Goal: Task Accomplishment & Management: Complete application form

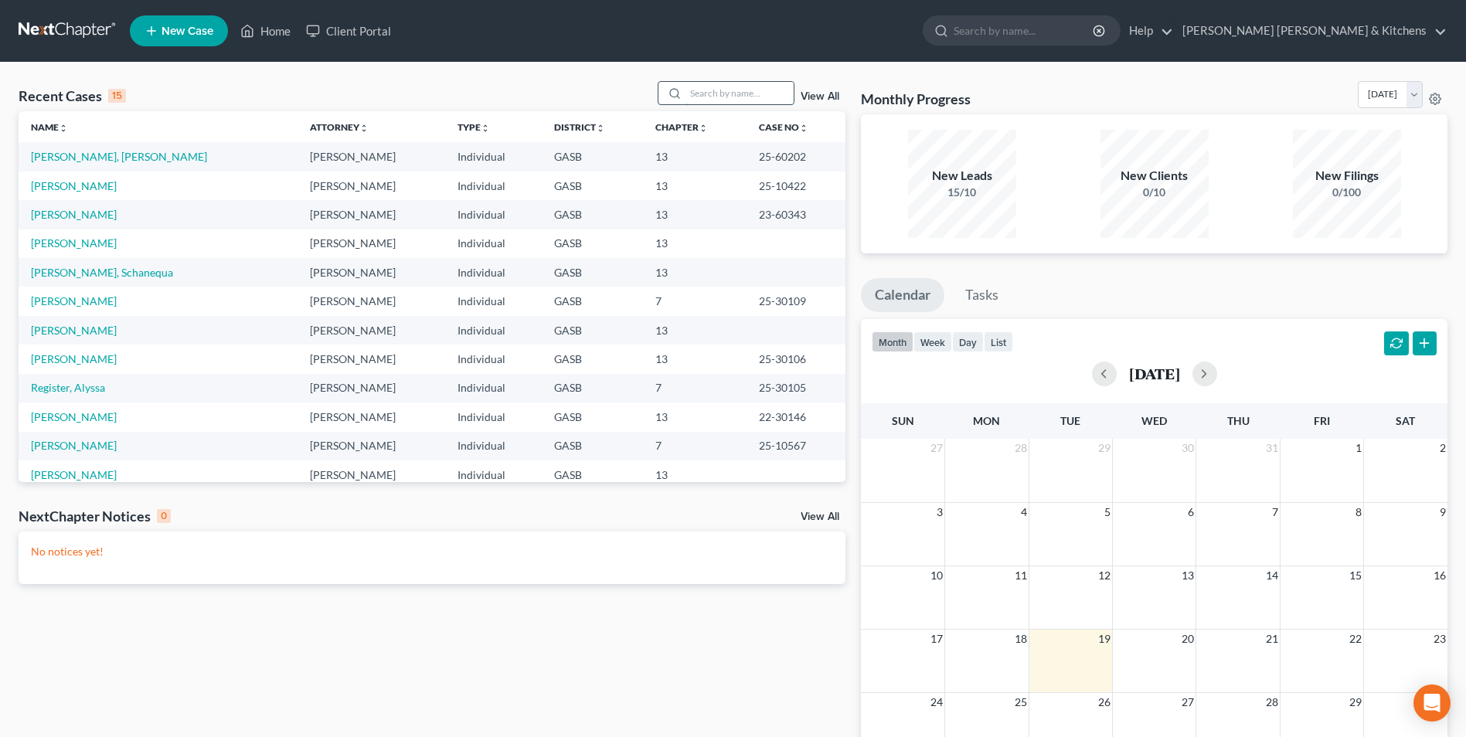
click at [716, 95] on input "search" at bounding box center [740, 93] width 108 height 22
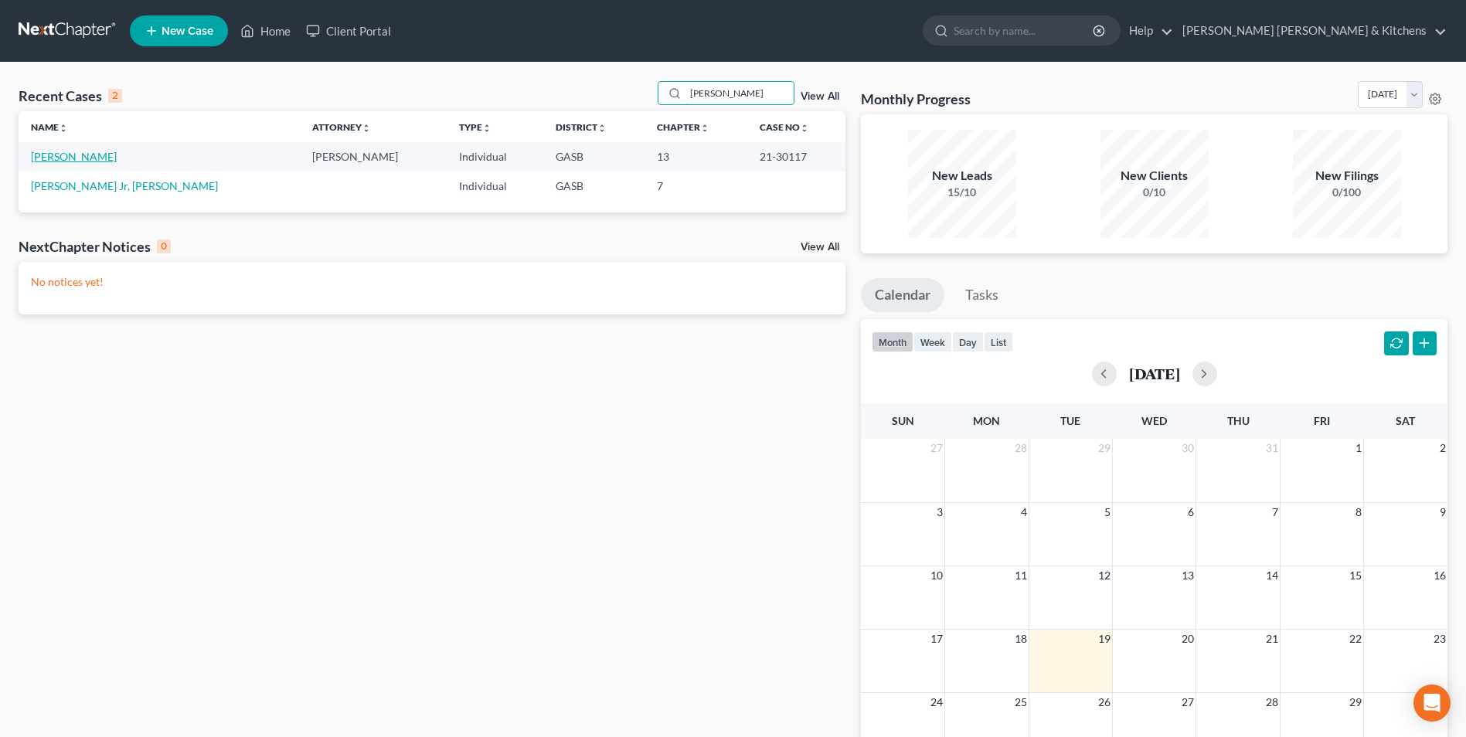
type input "[PERSON_NAME]"
click at [60, 155] on link "[PERSON_NAME]" at bounding box center [74, 156] width 86 height 13
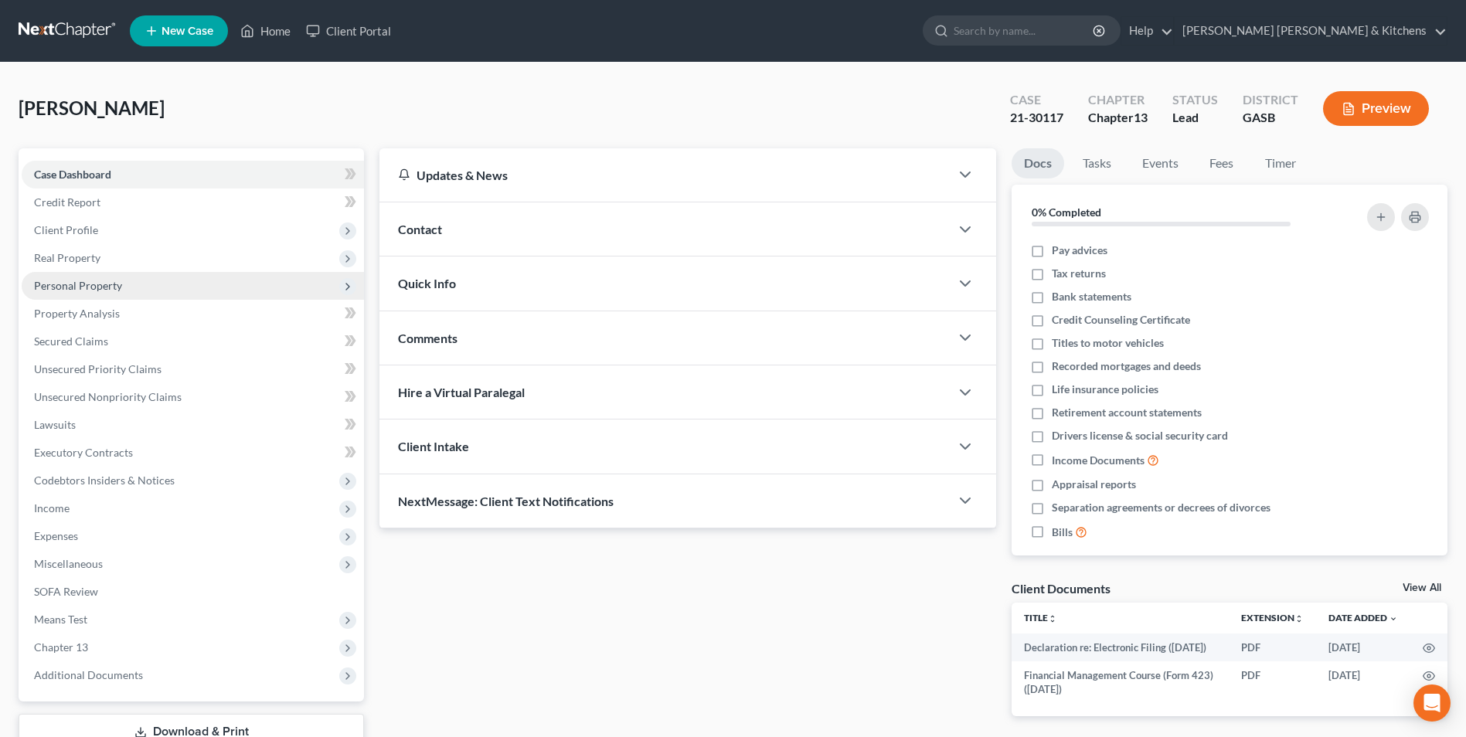
click at [76, 288] on span "Personal Property" at bounding box center [78, 285] width 88 height 13
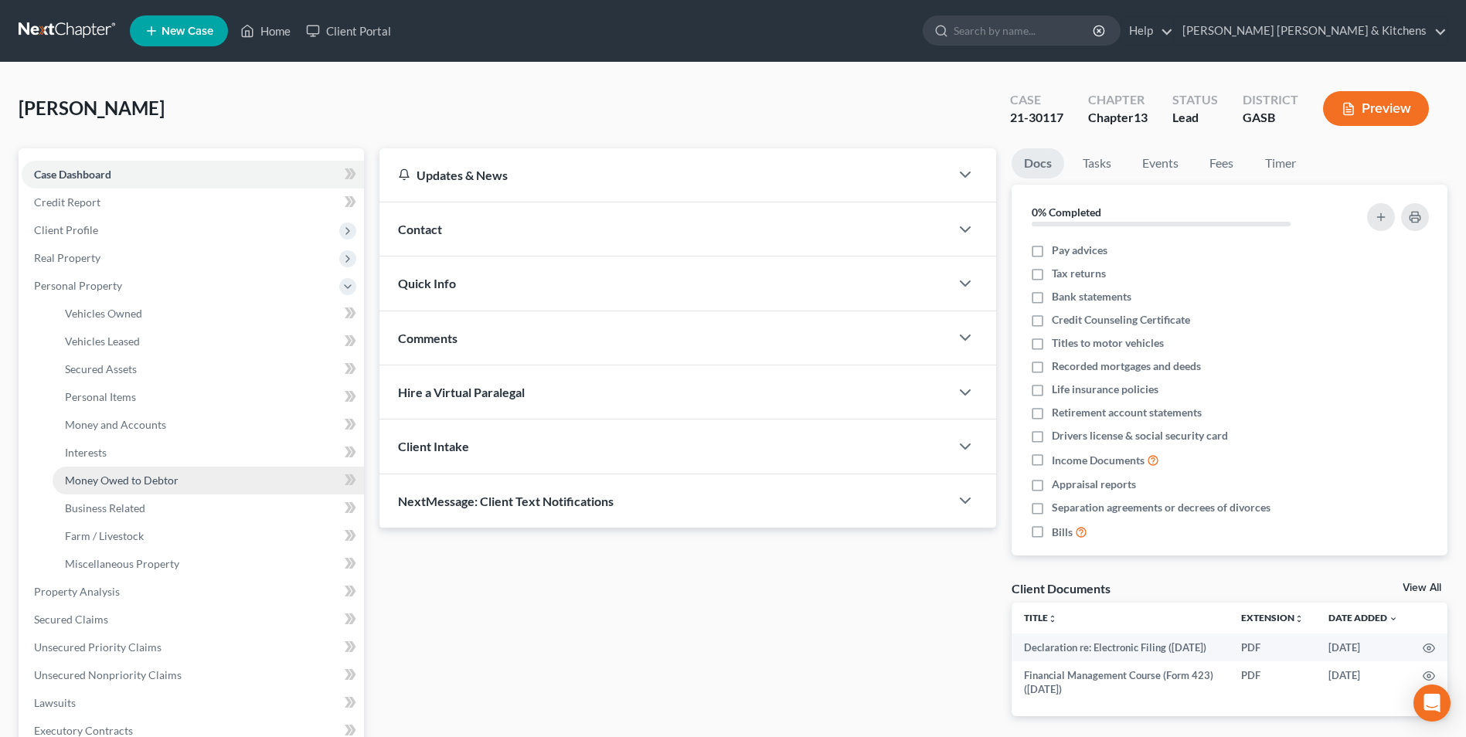
click at [78, 476] on span "Money Owed to Debtor" at bounding box center [122, 480] width 114 height 13
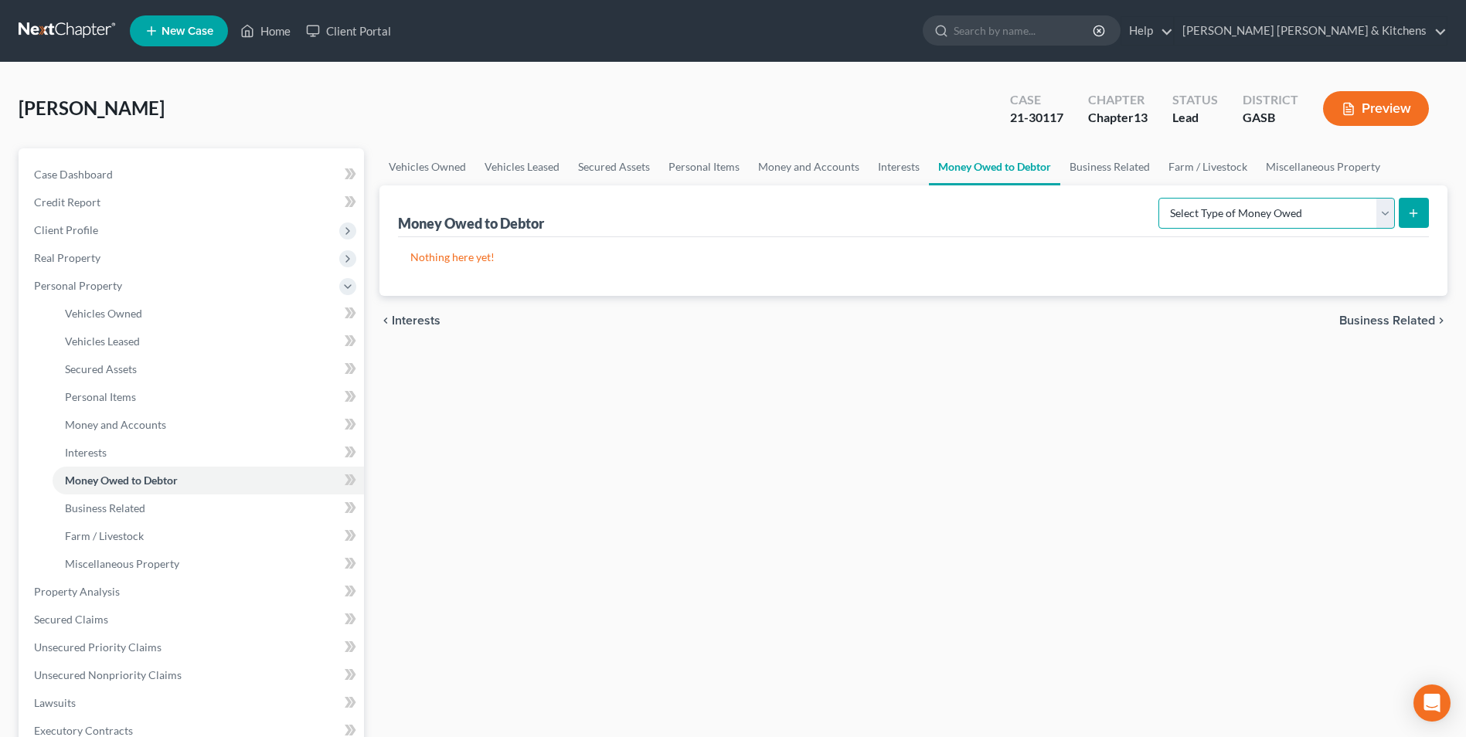
click at [1294, 219] on select "Select Type of Money Owed Accounts Receivable Alimony Child Support Claims Agai…" at bounding box center [1277, 213] width 237 height 31
select select "life_estate_of_descendants"
click at [1161, 198] on select "Select Type of Money Owed Accounts Receivable Alimony Child Support Claims Agai…" at bounding box center [1277, 213] width 237 height 31
click at [1403, 213] on button "submit" at bounding box center [1414, 213] width 30 height 30
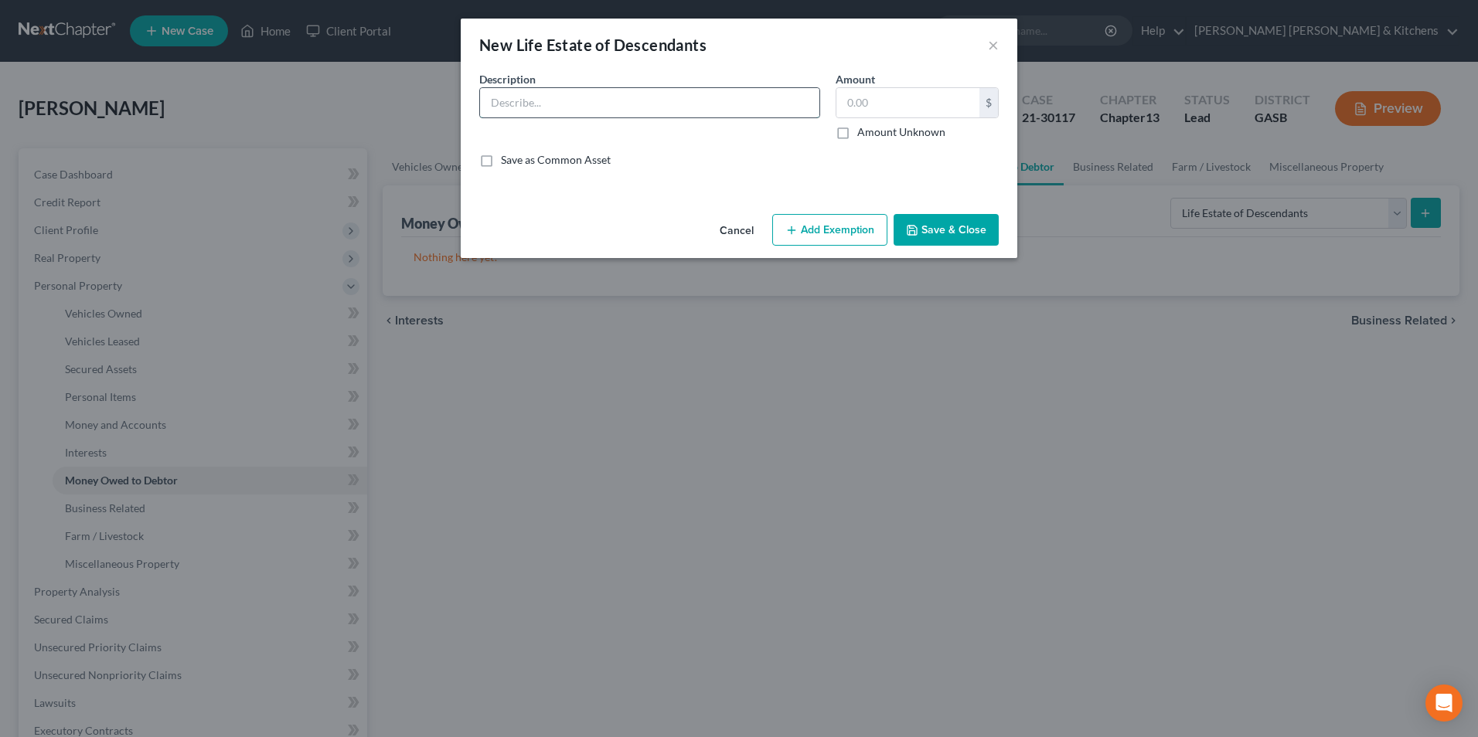
click at [508, 107] on input "text" at bounding box center [649, 102] width 339 height 29
type input "inheritance, debtor's father, [PERSON_NAME] passed on [DATE]"
type input "475,000"
click at [974, 233] on button "Save & Close" at bounding box center [946, 230] width 105 height 32
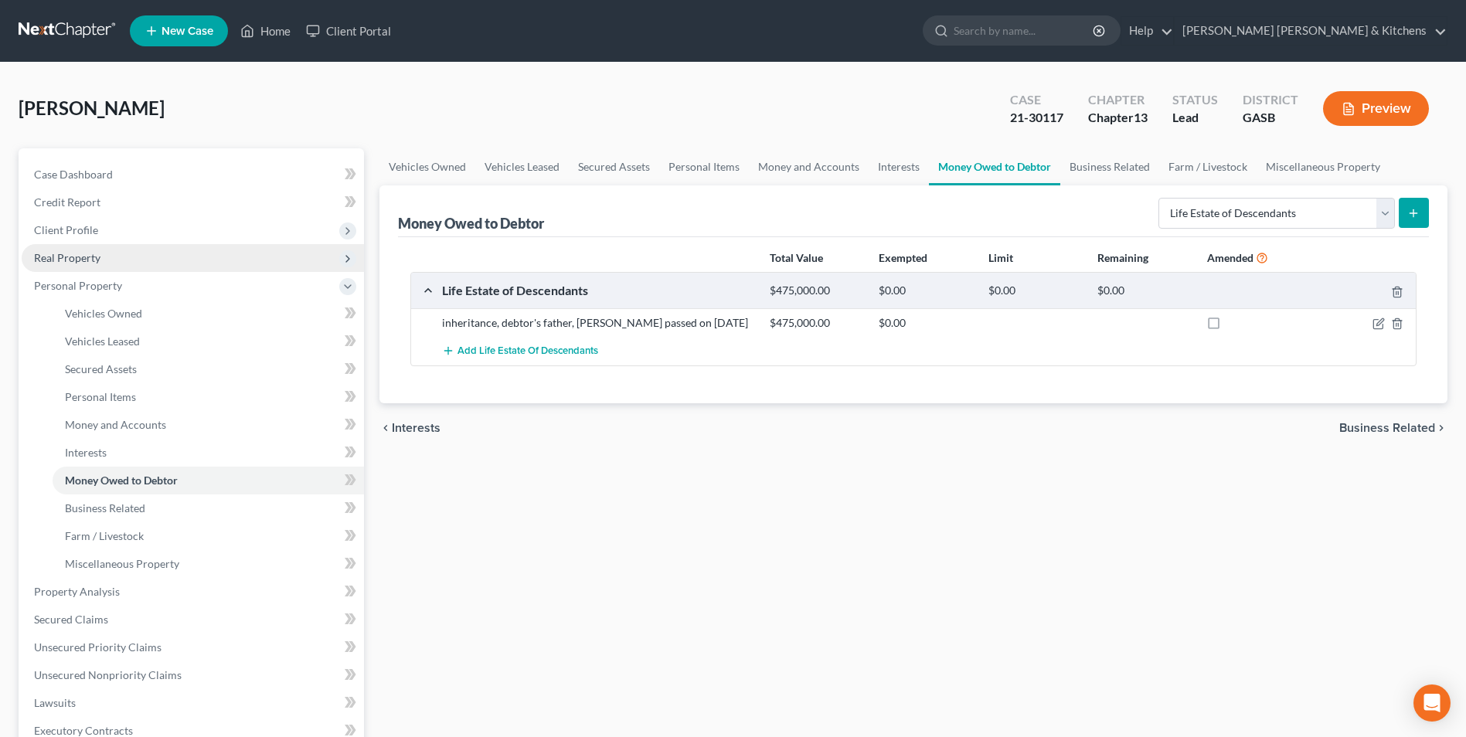
click at [89, 255] on span "Real Property" at bounding box center [67, 257] width 66 height 13
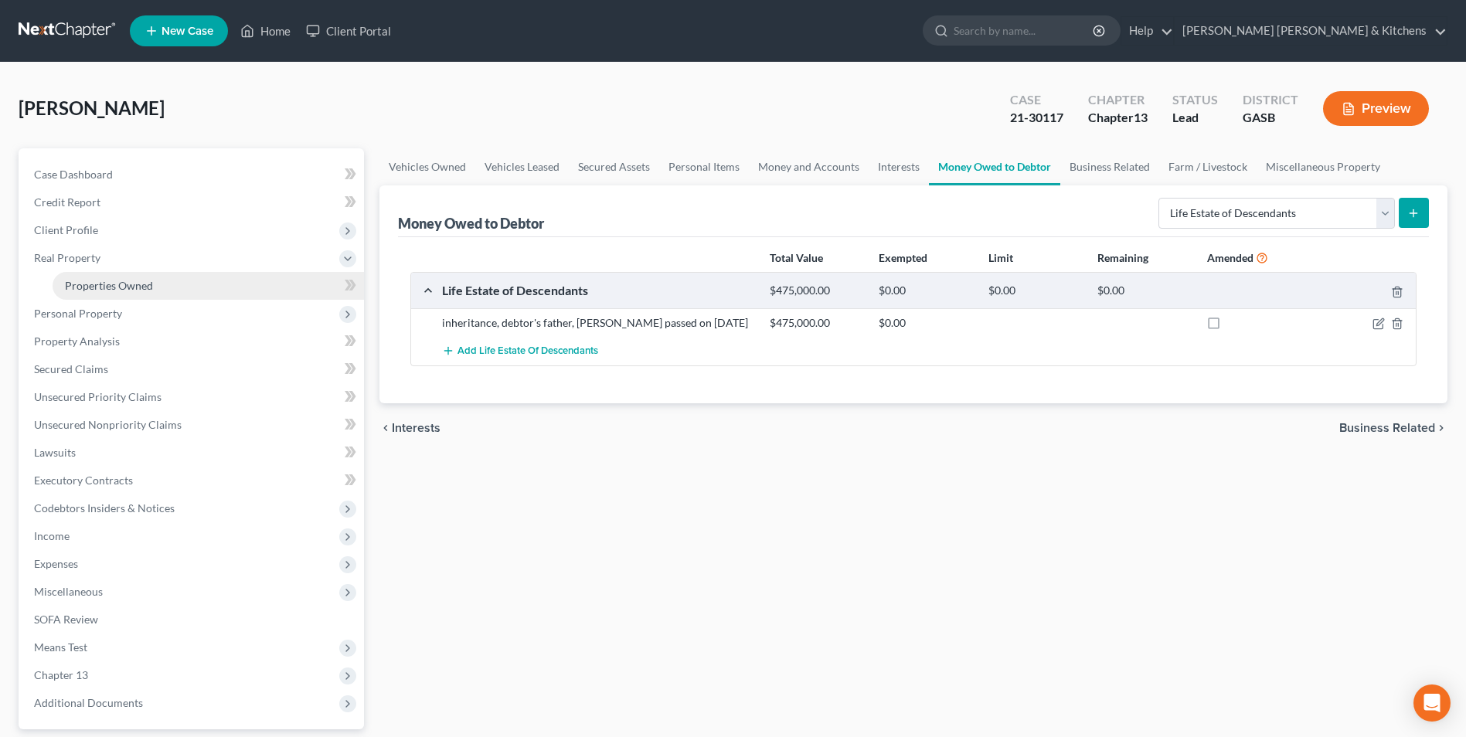
click at [92, 284] on span "Properties Owned" at bounding box center [109, 285] width 88 height 13
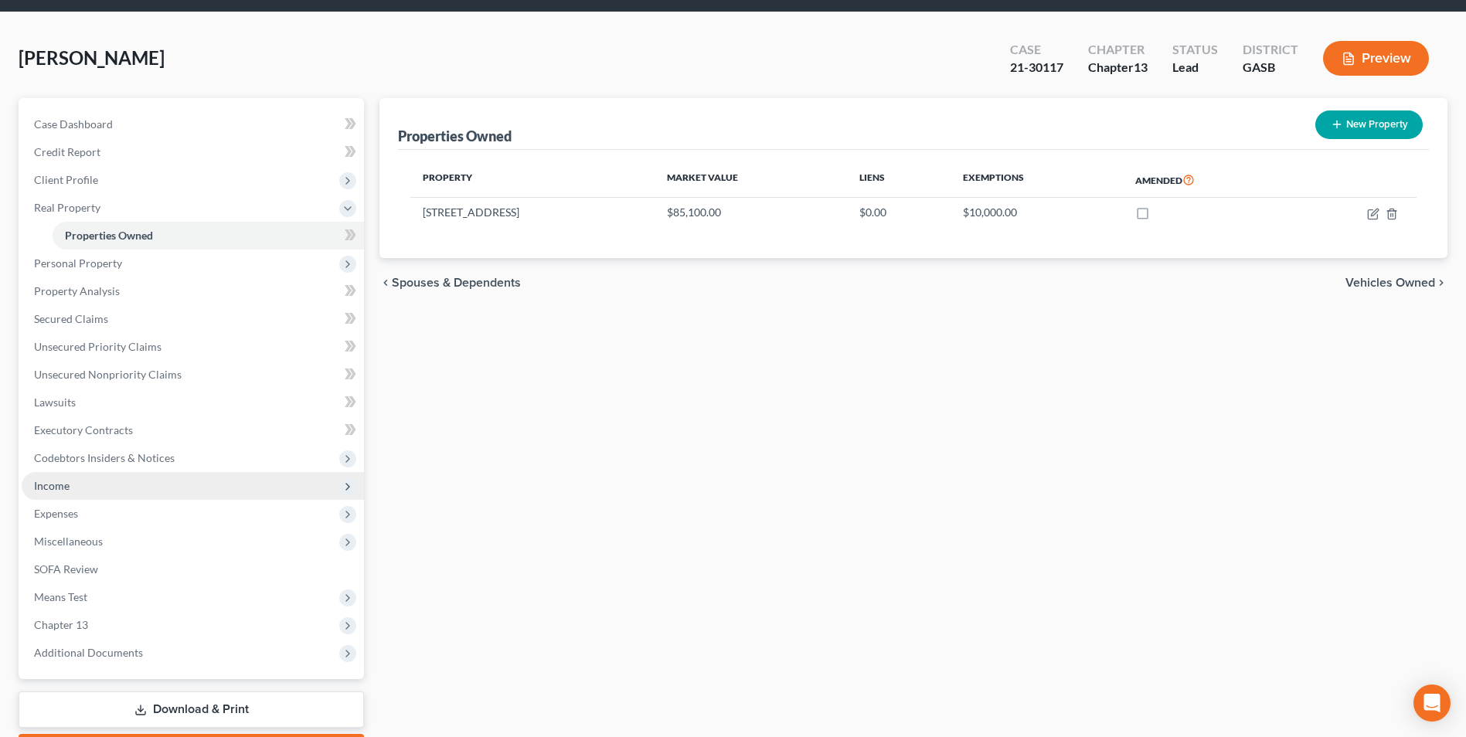
scroll to position [77, 0]
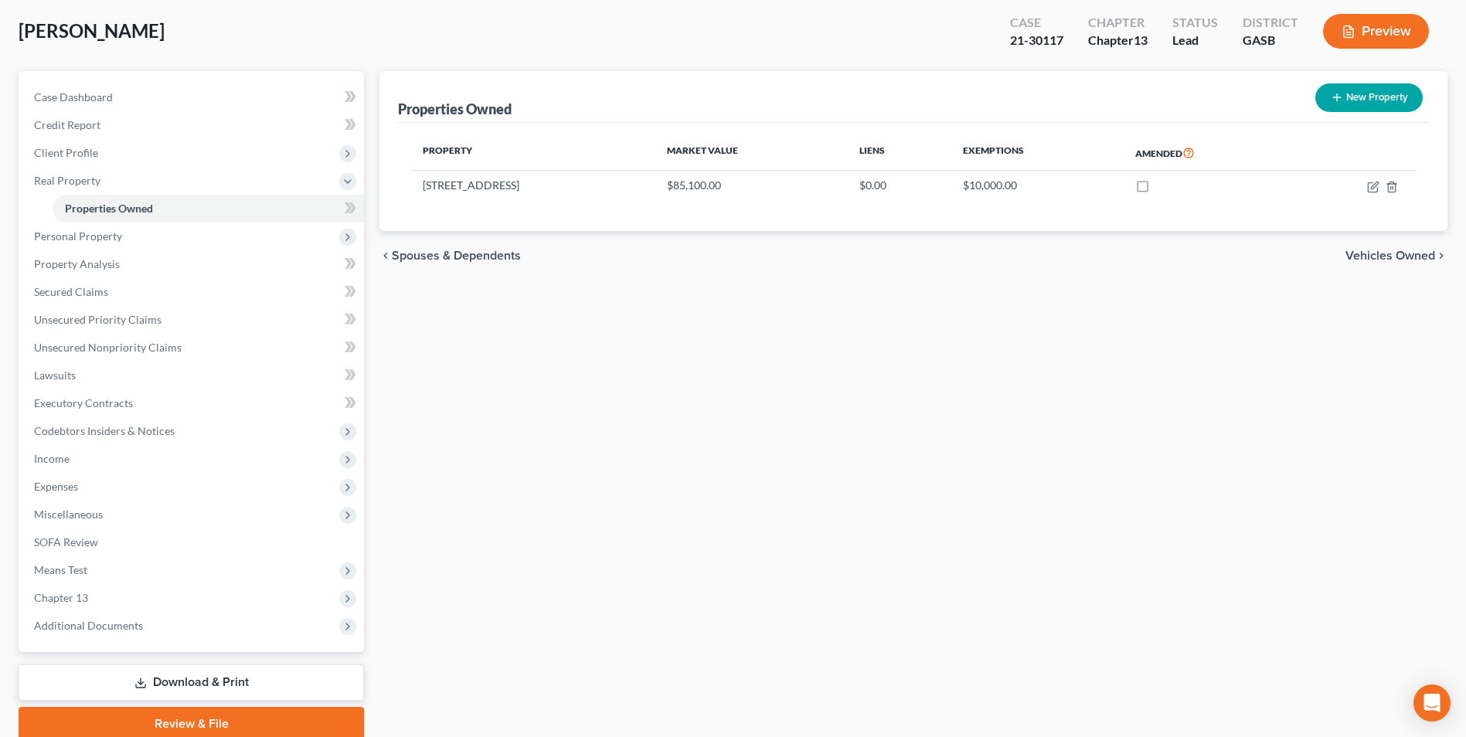
click at [191, 679] on link "Download & Print" at bounding box center [192, 683] width 346 height 36
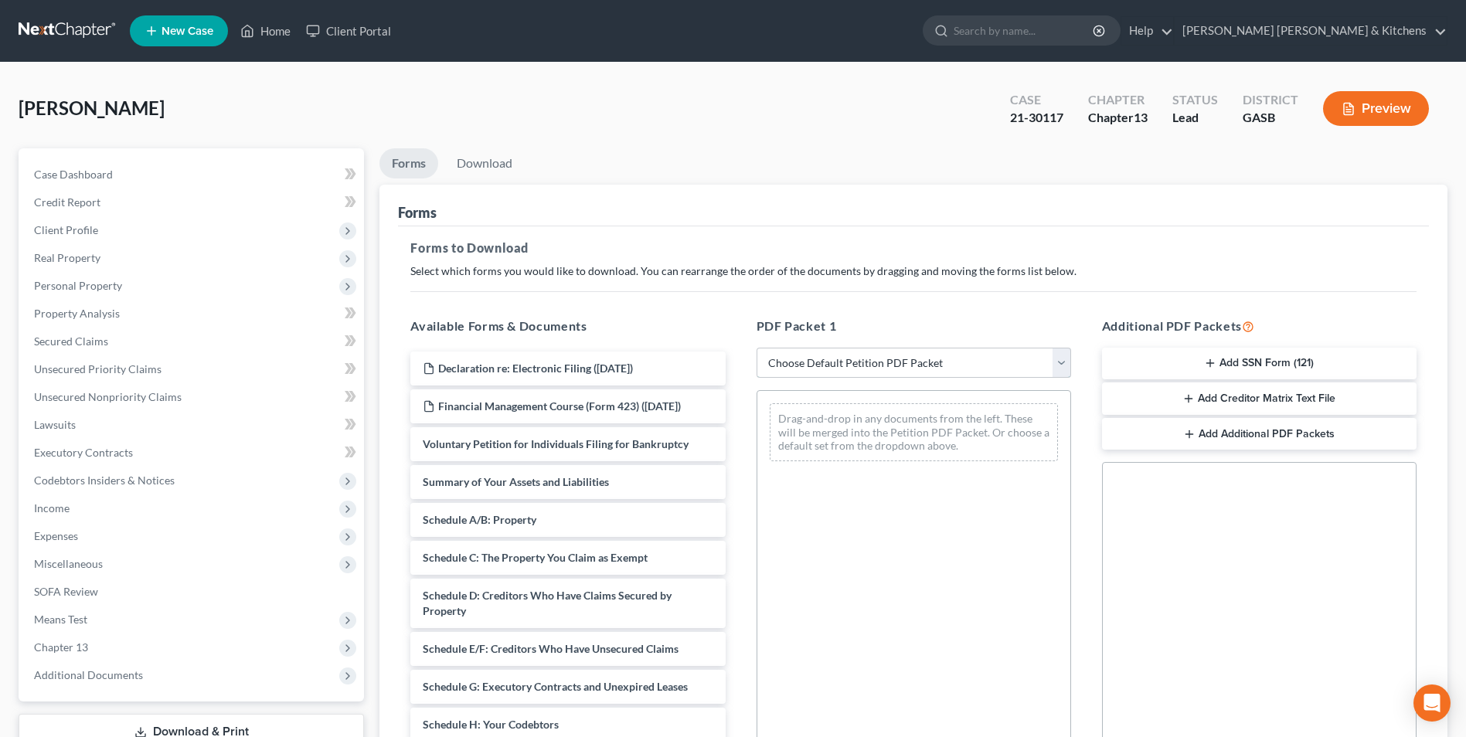
click at [819, 369] on select "Choose Default Petition PDF Packet Complete Bankruptcy Petition (all forms and …" at bounding box center [914, 363] width 315 height 31
select select "2"
click at [757, 348] on select "Choose Default Petition PDF Packet Complete Bankruptcy Petition (all forms and …" at bounding box center [914, 363] width 315 height 31
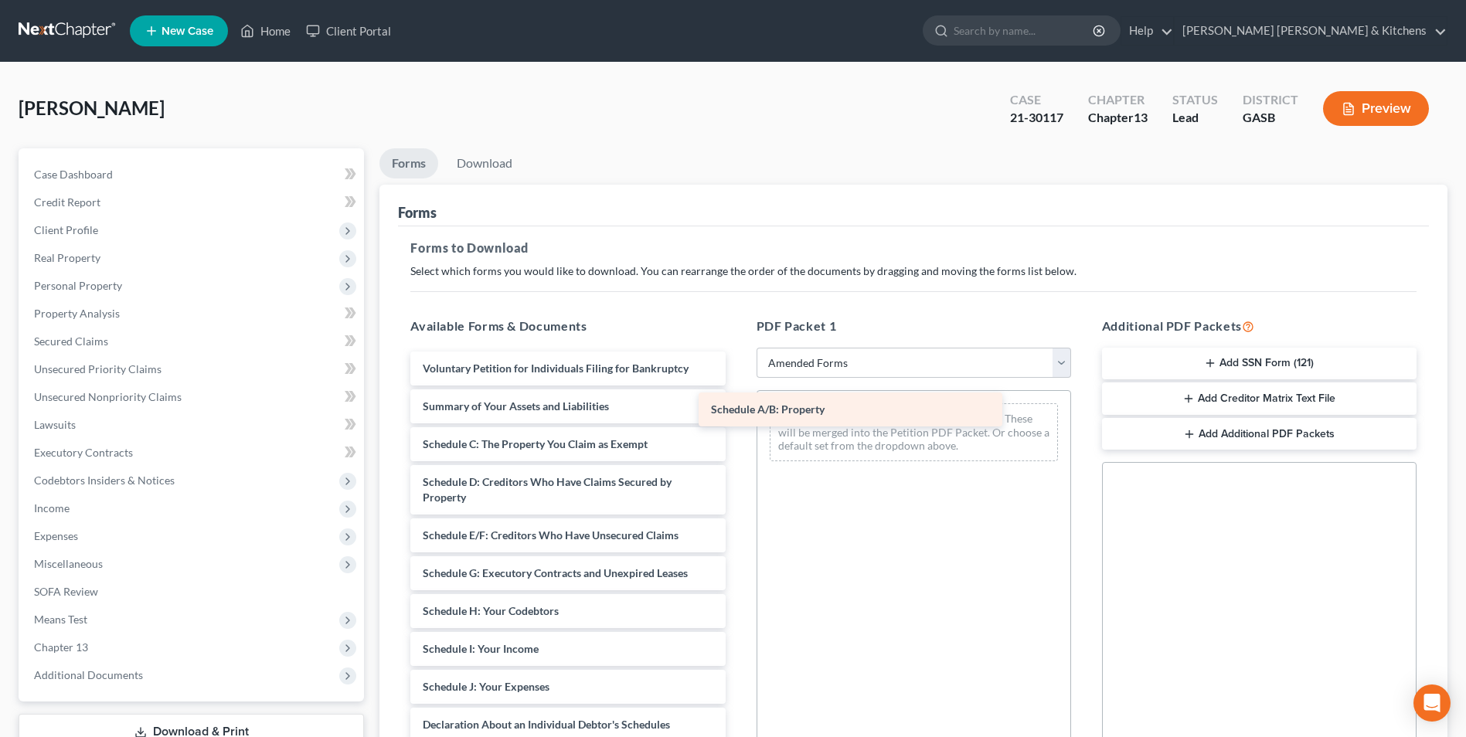
drag, startPoint x: 550, startPoint y: 448, endPoint x: 841, endPoint y: 414, distance: 292.7
click at [737, 414] on div "Schedule A/B: Property Voluntary Petition for Individuals Filing for Bankruptcy…" at bounding box center [567, 676] width 339 height 649
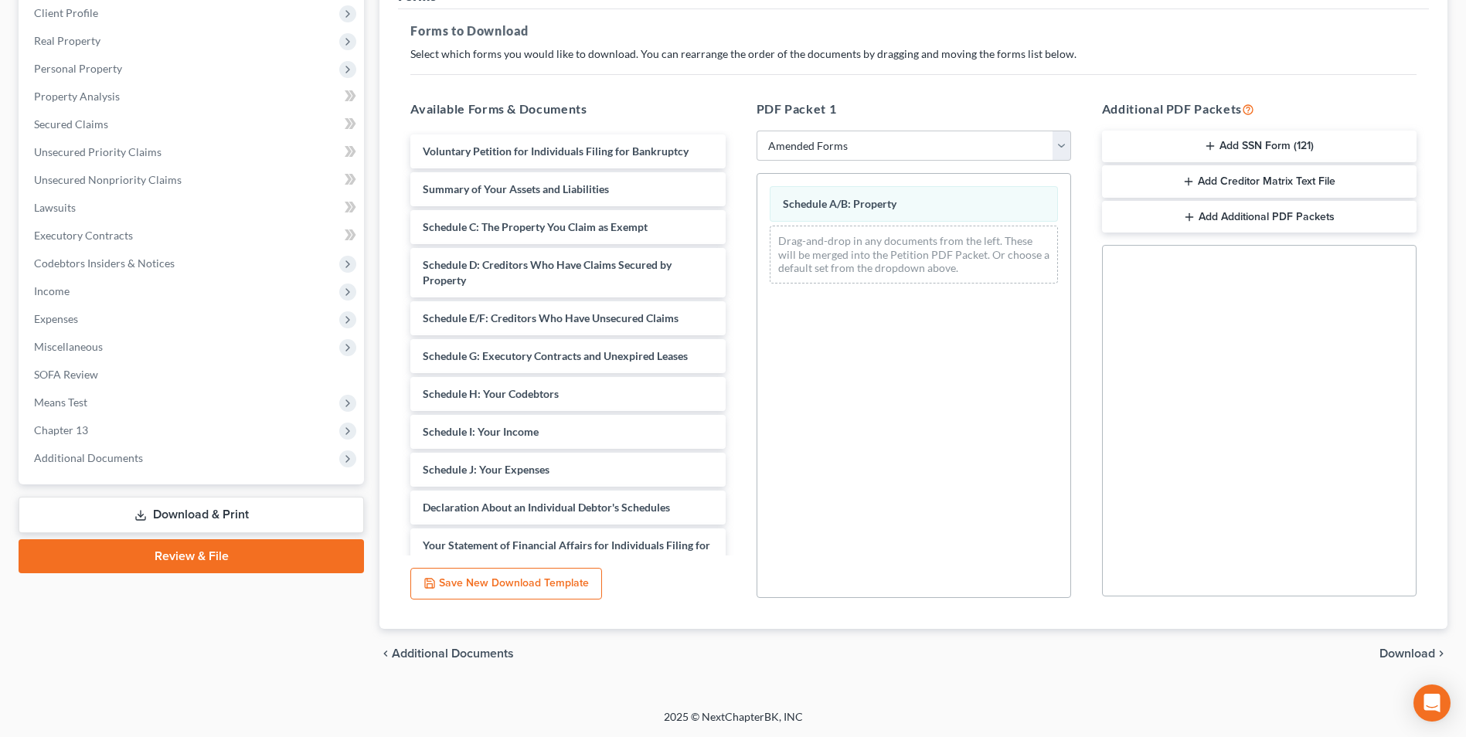
click at [1404, 649] on span "Download" at bounding box center [1408, 654] width 56 height 12
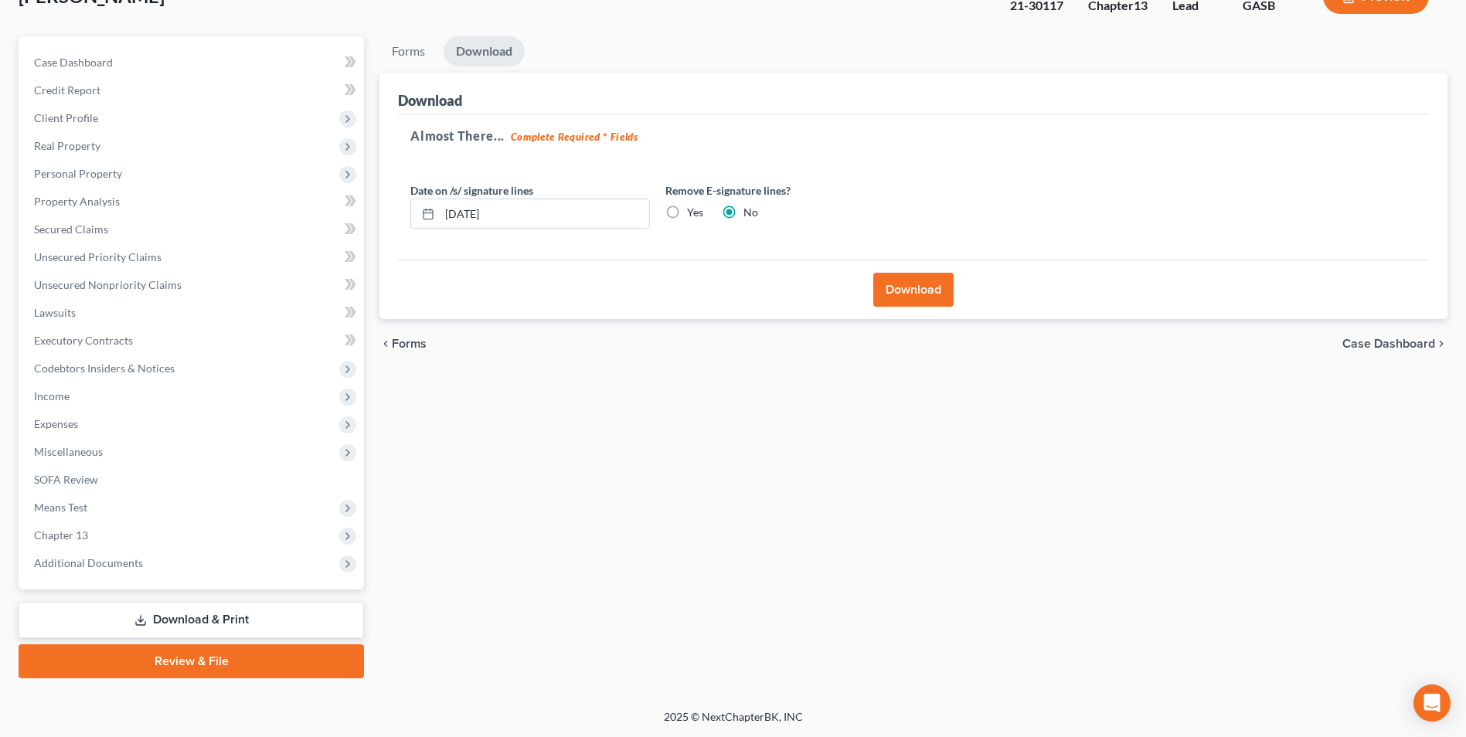
scroll to position [112, 0]
click at [899, 296] on button "Download" at bounding box center [913, 290] width 80 height 34
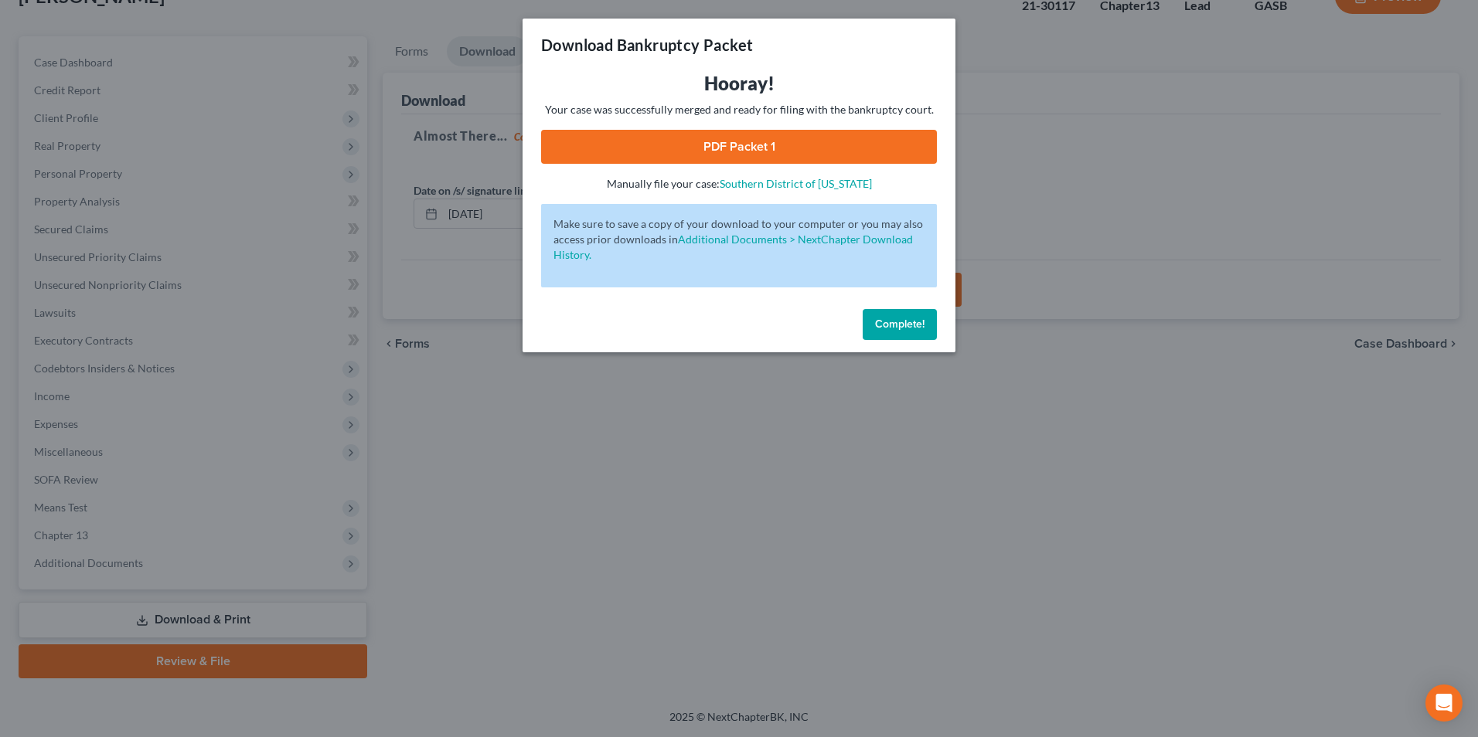
click at [739, 140] on link "PDF Packet 1" at bounding box center [739, 147] width 396 height 34
click at [1012, 560] on div "Download Bankruptcy Packet Hooray! Your case was successfully merged and ready …" at bounding box center [739, 368] width 1478 height 737
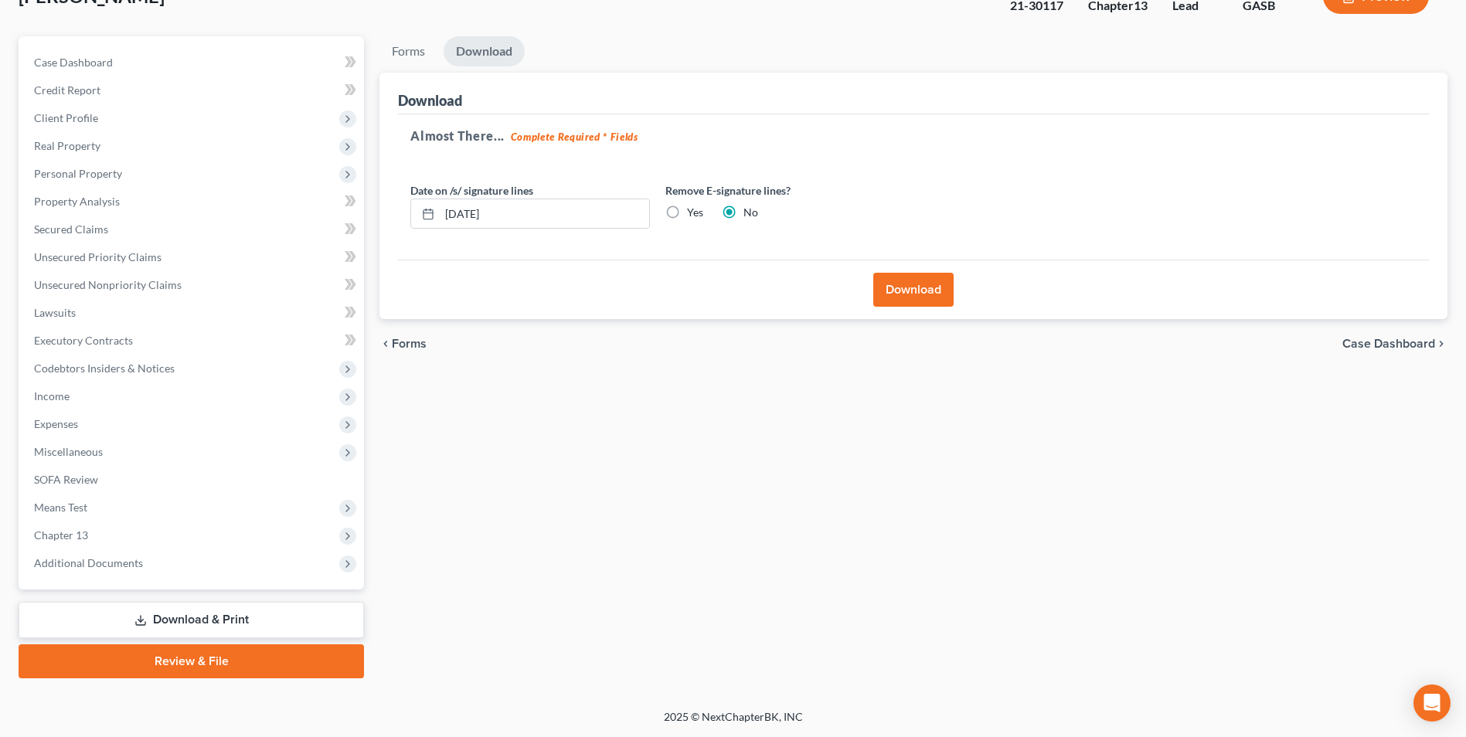
click at [173, 621] on link "Download & Print" at bounding box center [192, 620] width 346 height 36
click at [72, 449] on span "Miscellaneous" at bounding box center [68, 451] width 69 height 13
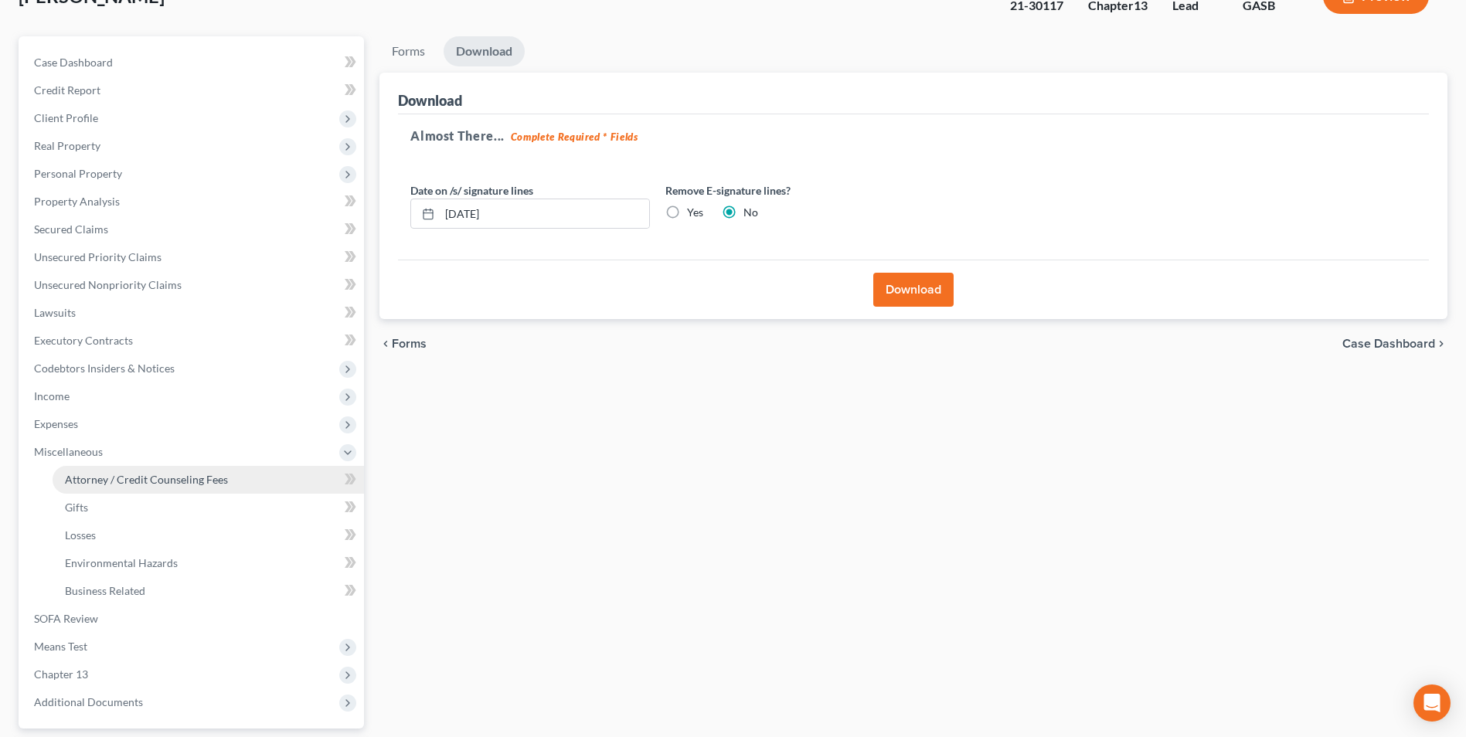
click at [77, 473] on span "Attorney / Credit Counseling Fees" at bounding box center [146, 479] width 163 height 13
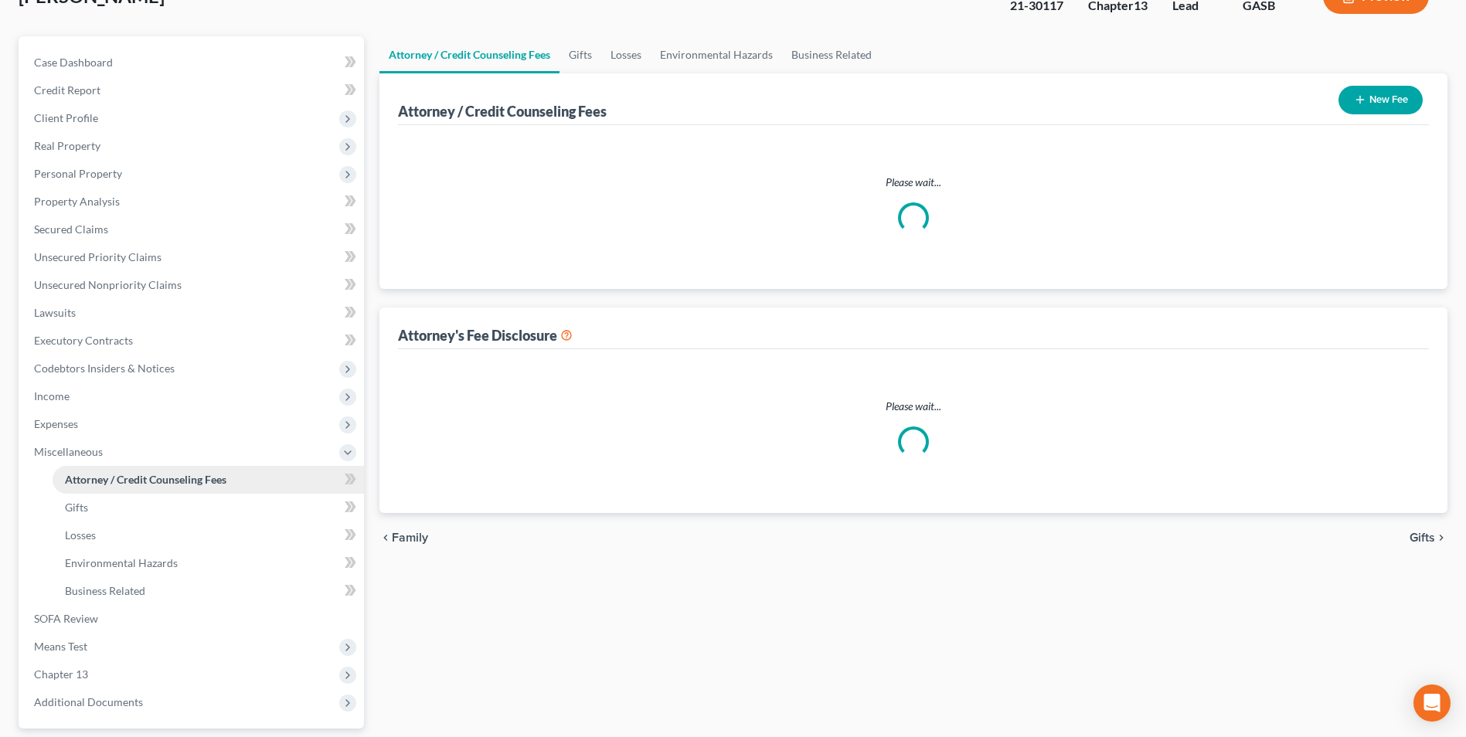
scroll to position [40, 0]
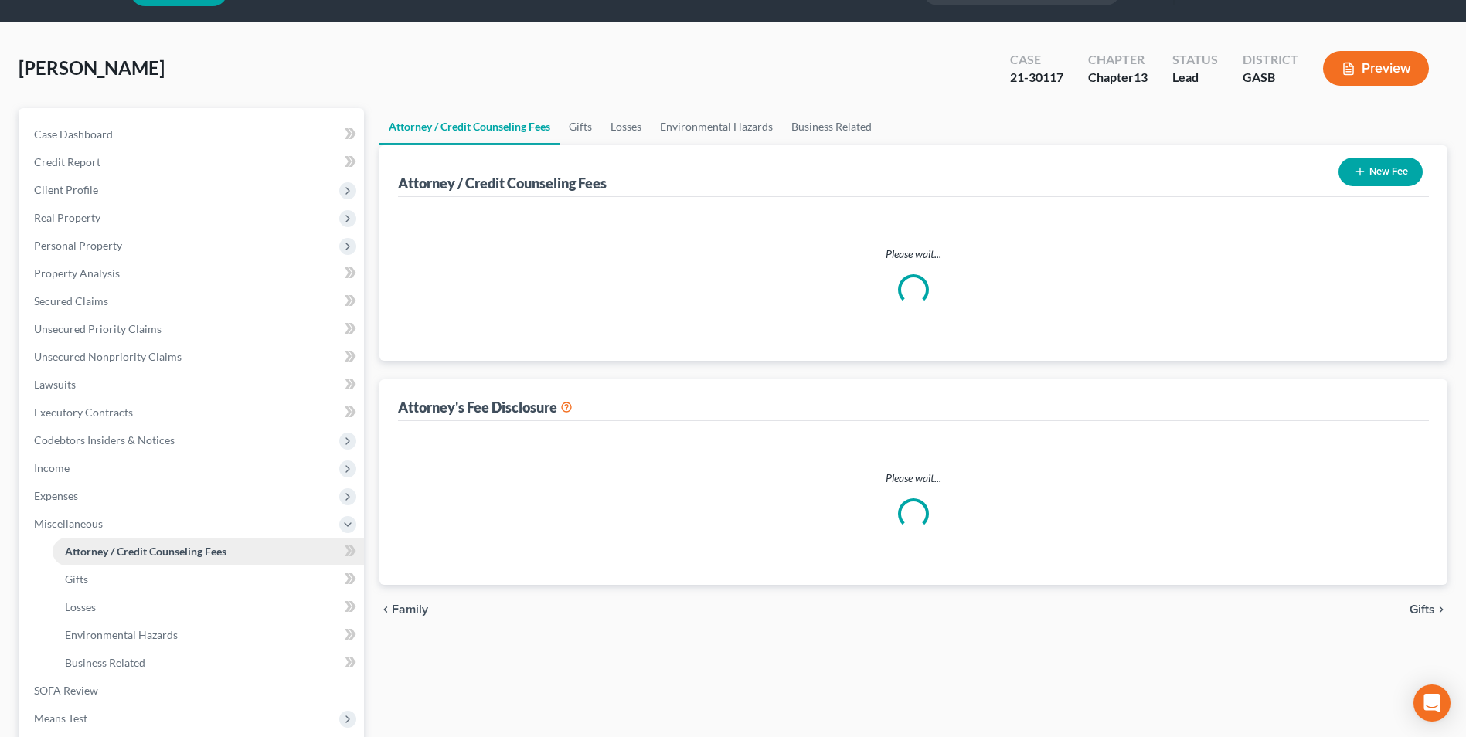
select select "0"
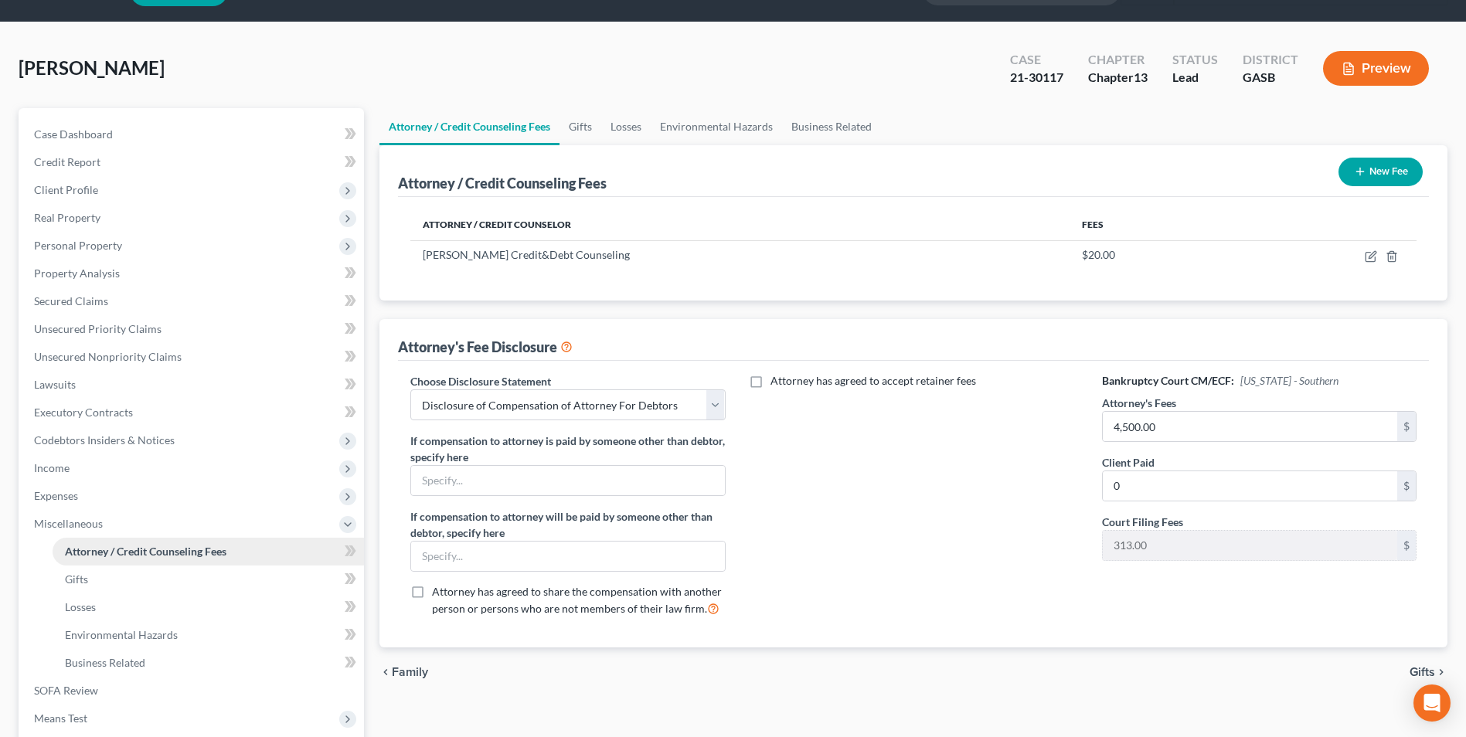
scroll to position [0, 0]
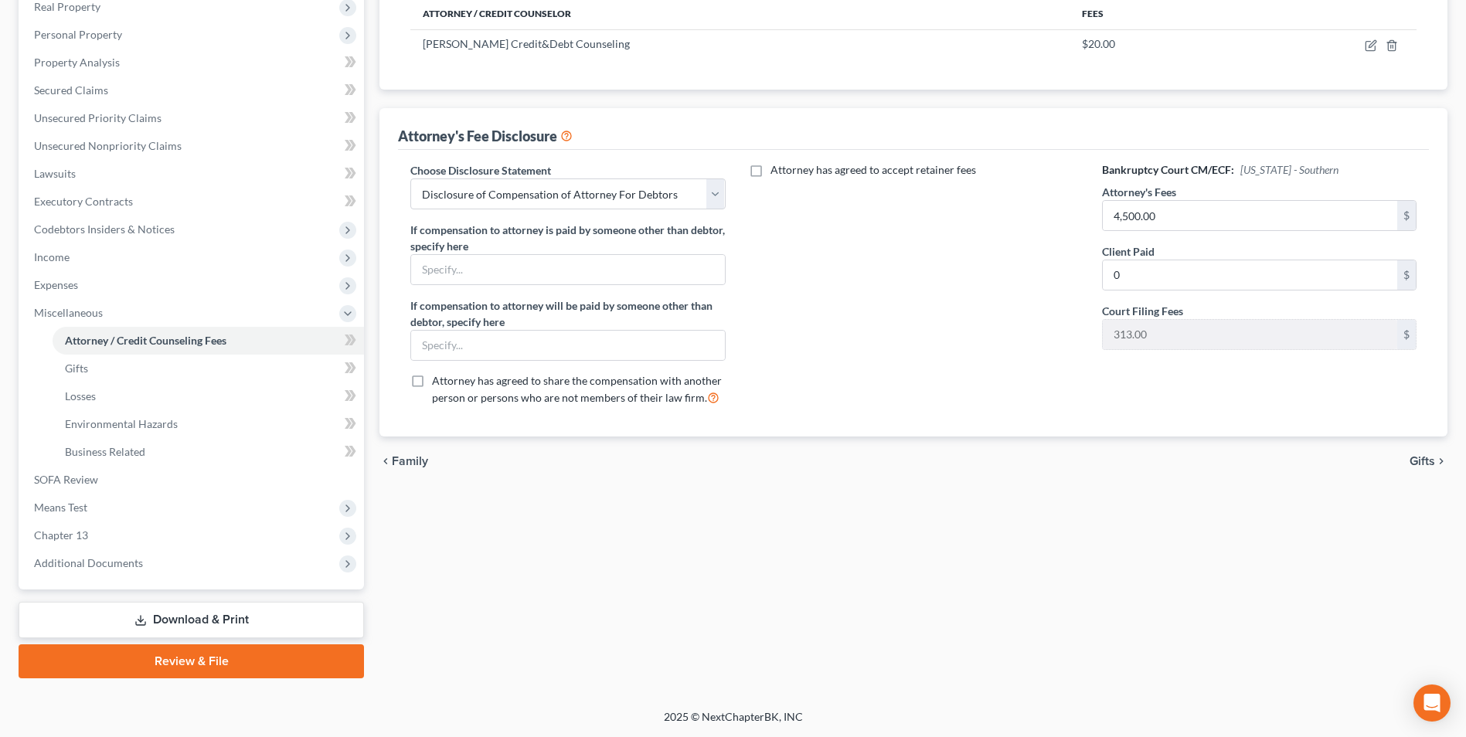
click at [215, 614] on link "Download & Print" at bounding box center [192, 620] width 346 height 36
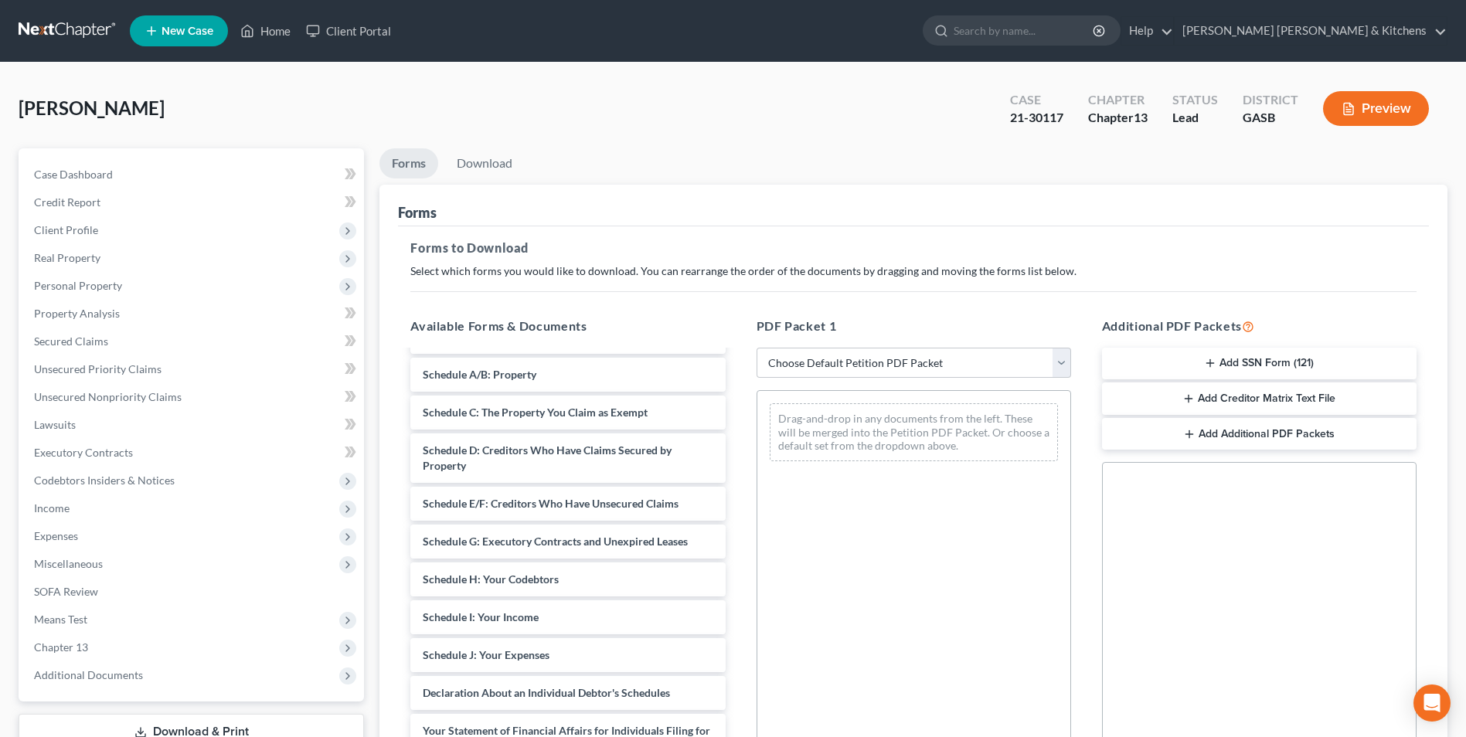
scroll to position [232, 0]
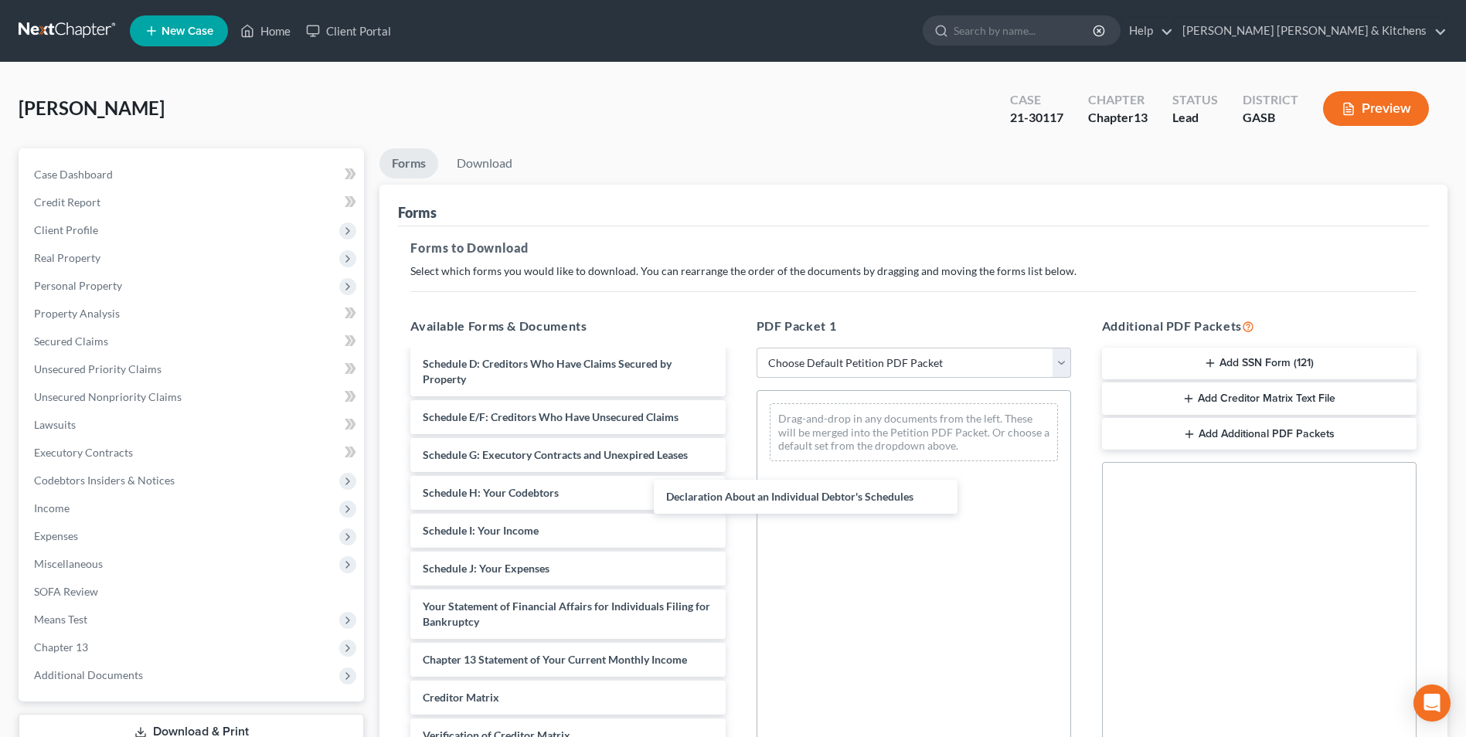
drag, startPoint x: 556, startPoint y: 612, endPoint x: 827, endPoint y: 437, distance: 323.1
click at [737, 463] on div "Declaration About an Individual Debtor's Schedules Declaration re: Electronic F…" at bounding box center [567, 482] width 339 height 724
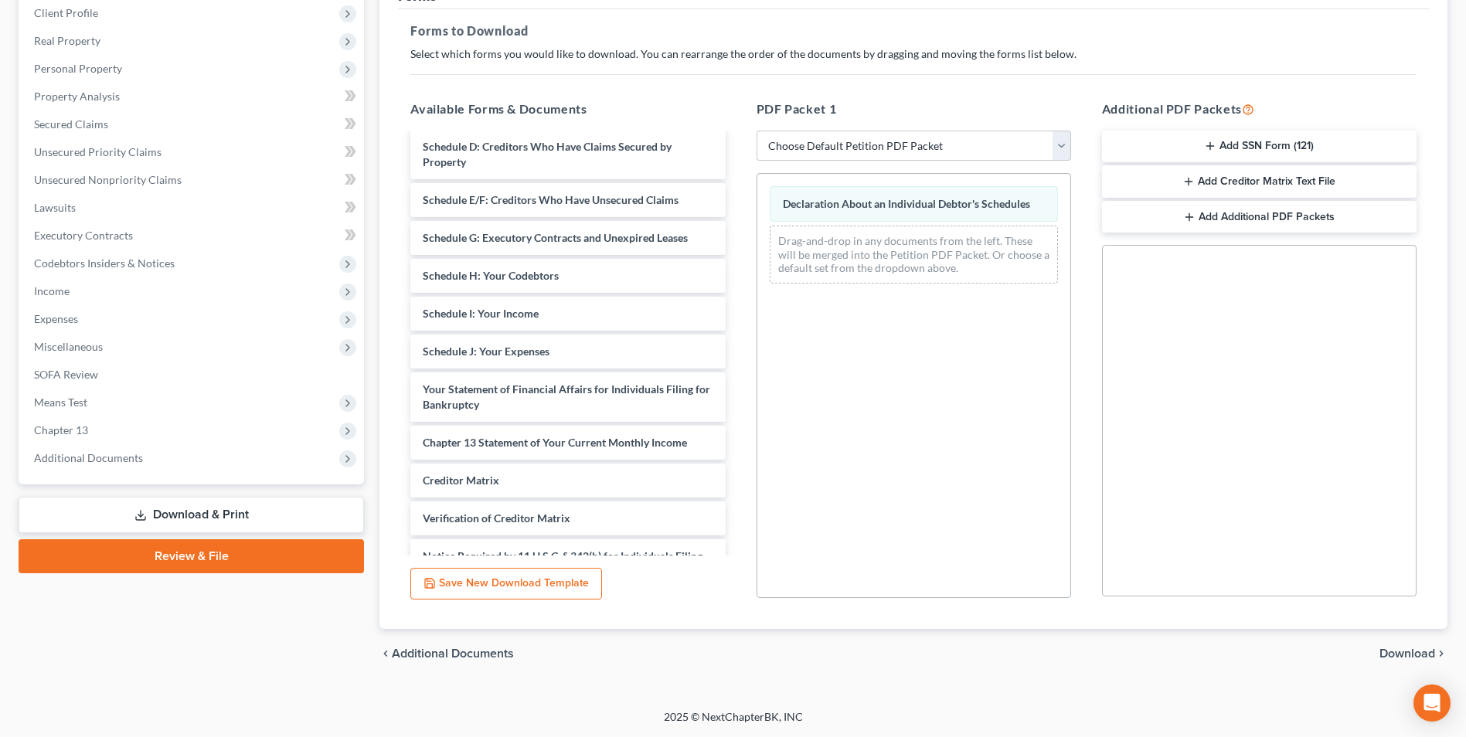
click at [1425, 655] on span "Download" at bounding box center [1408, 654] width 56 height 12
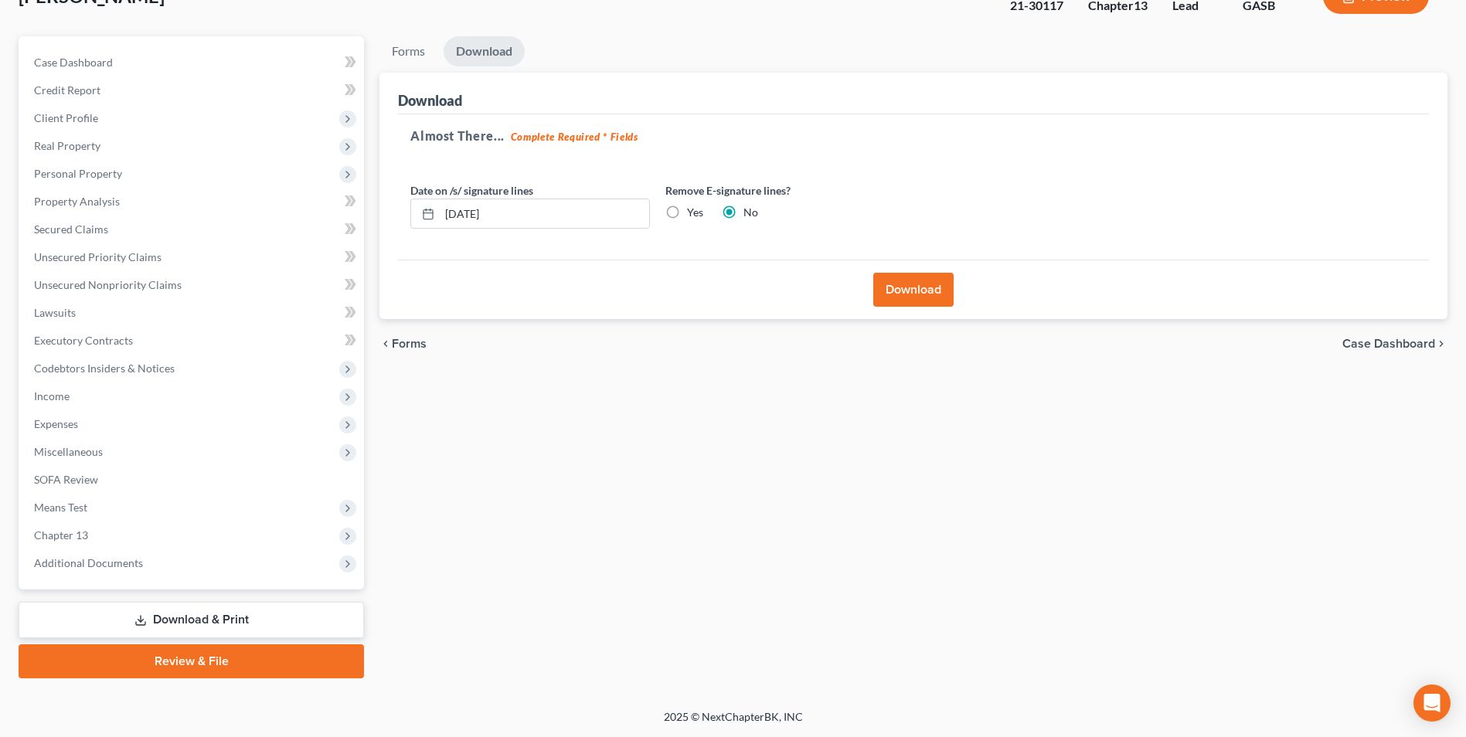
click at [890, 298] on button "Download" at bounding box center [913, 290] width 80 height 34
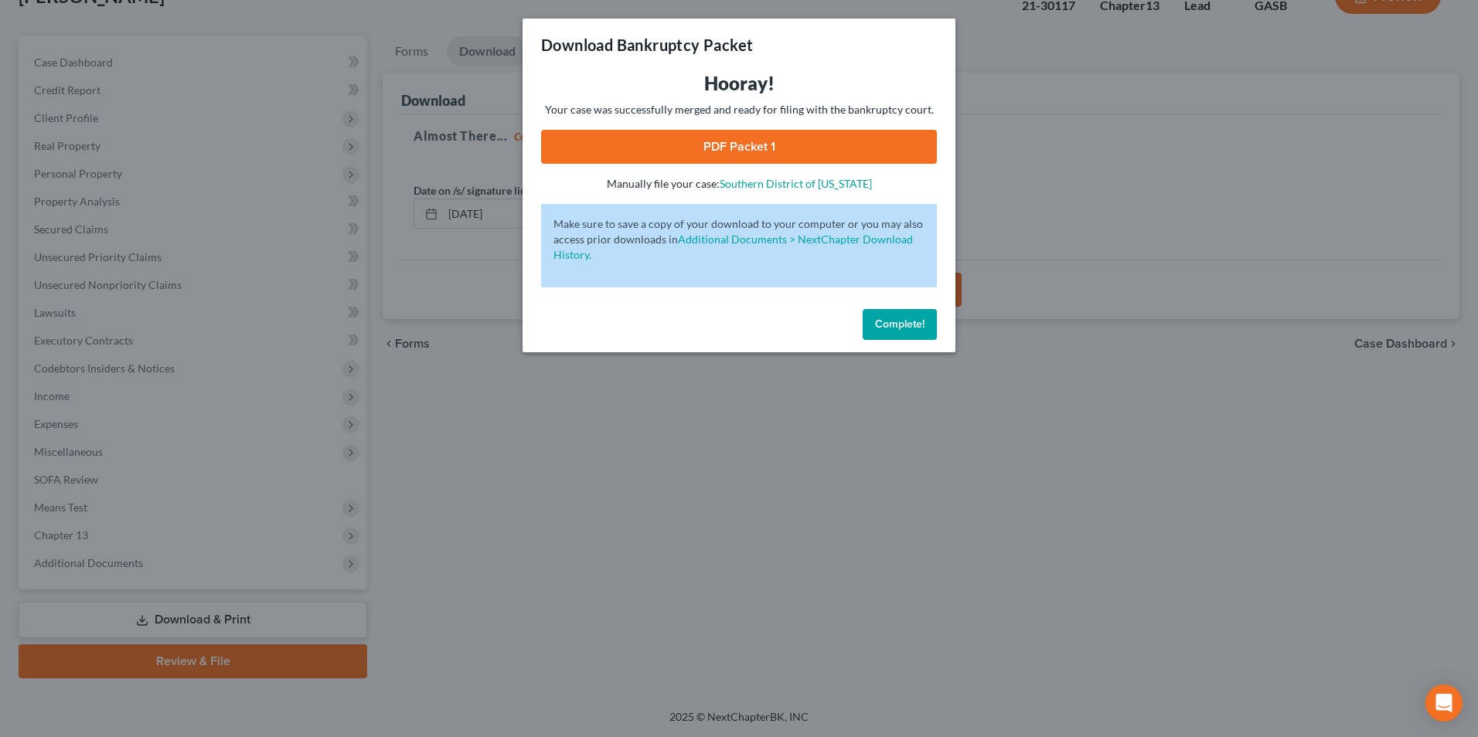
click at [708, 159] on link "PDF Packet 1" at bounding box center [739, 147] width 396 height 34
click at [558, 506] on div "Download Bankruptcy Packet Hooray! Your case was successfully merged and ready …" at bounding box center [739, 368] width 1478 height 737
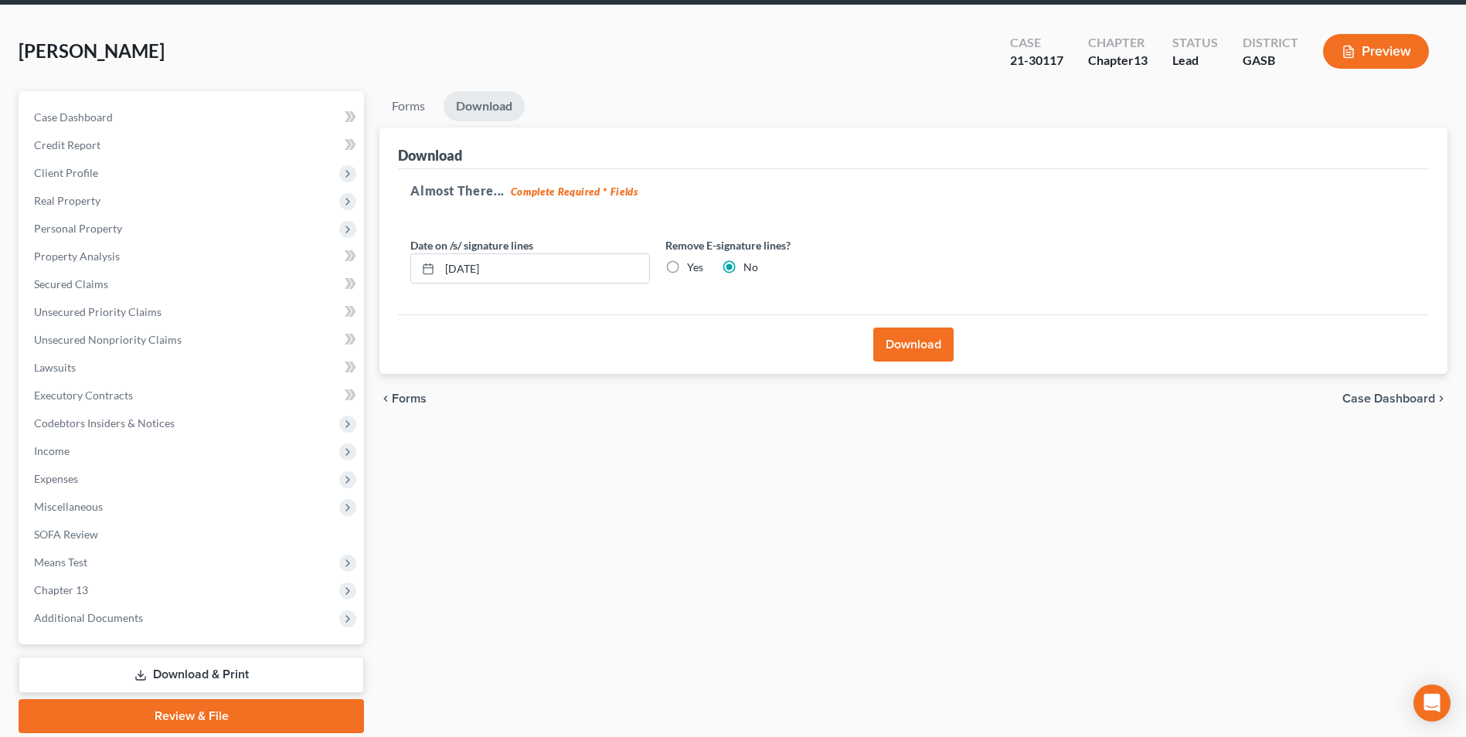
scroll to position [0, 0]
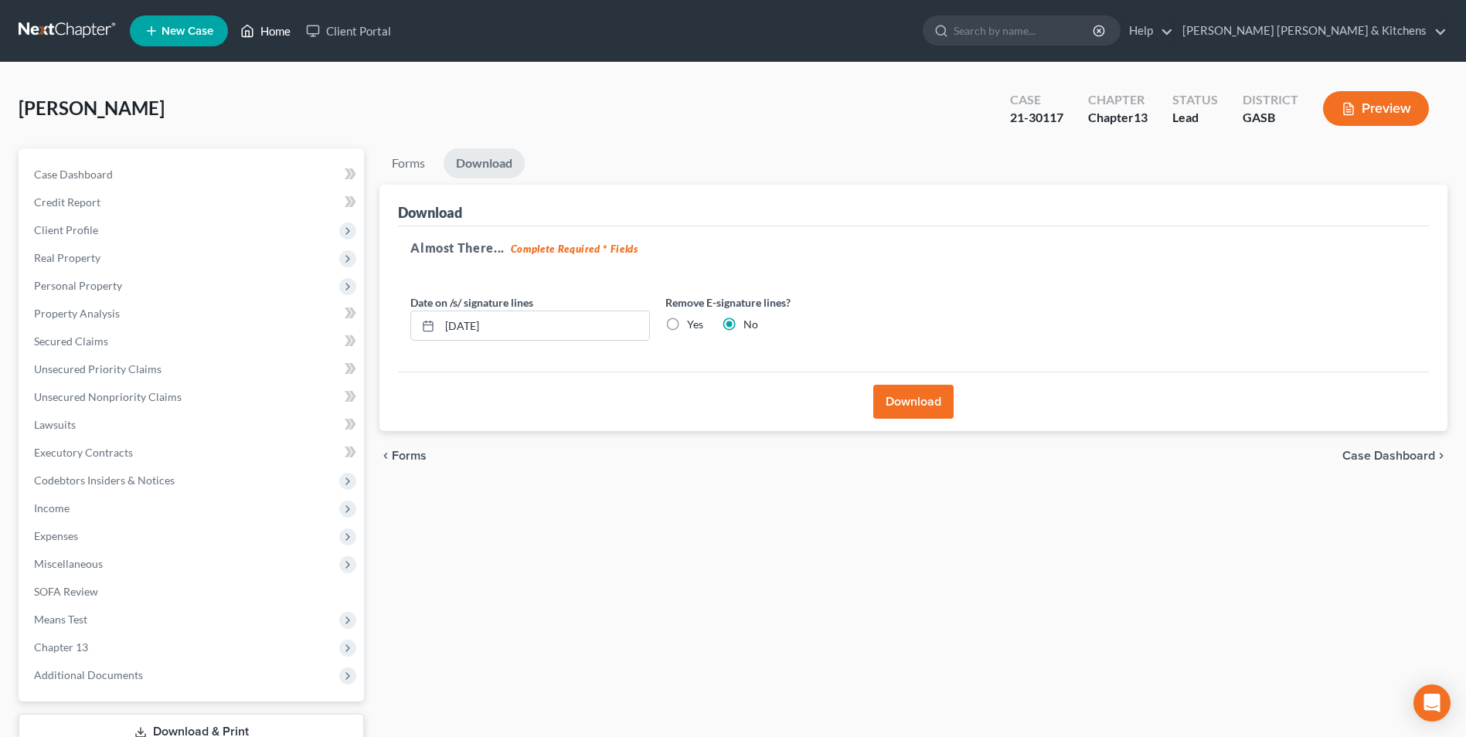
click at [281, 33] on link "Home" at bounding box center [266, 31] width 66 height 28
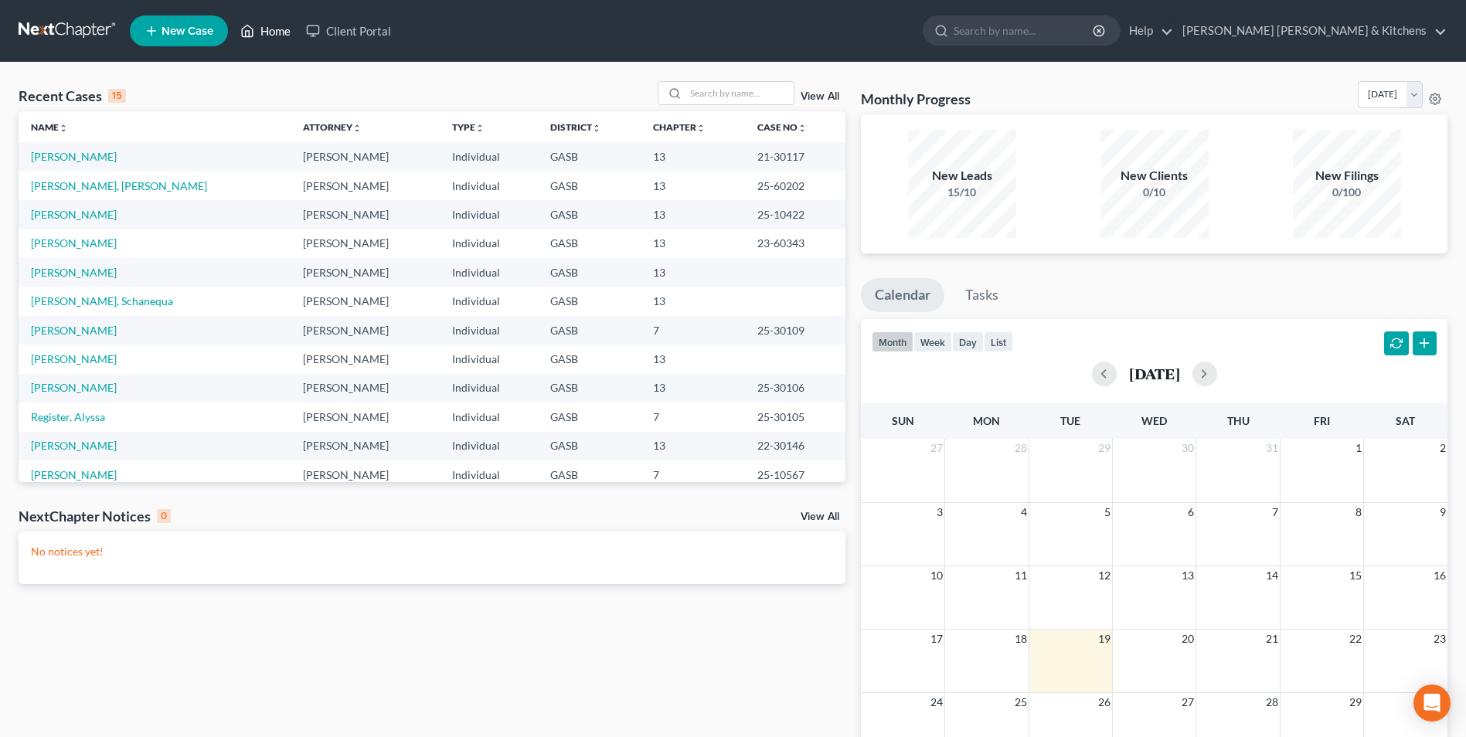
scroll to position [77, 0]
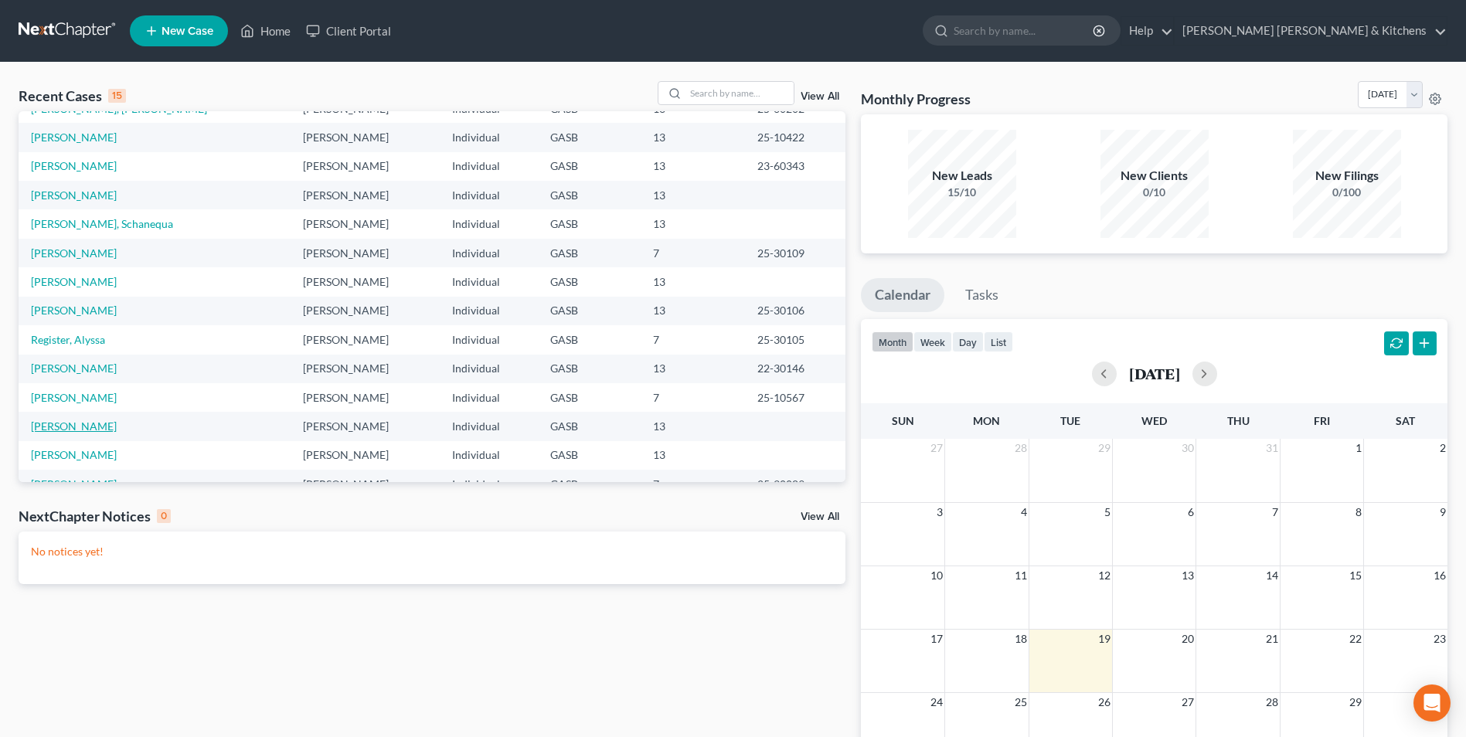
click at [74, 424] on link "[PERSON_NAME]" at bounding box center [74, 426] width 86 height 13
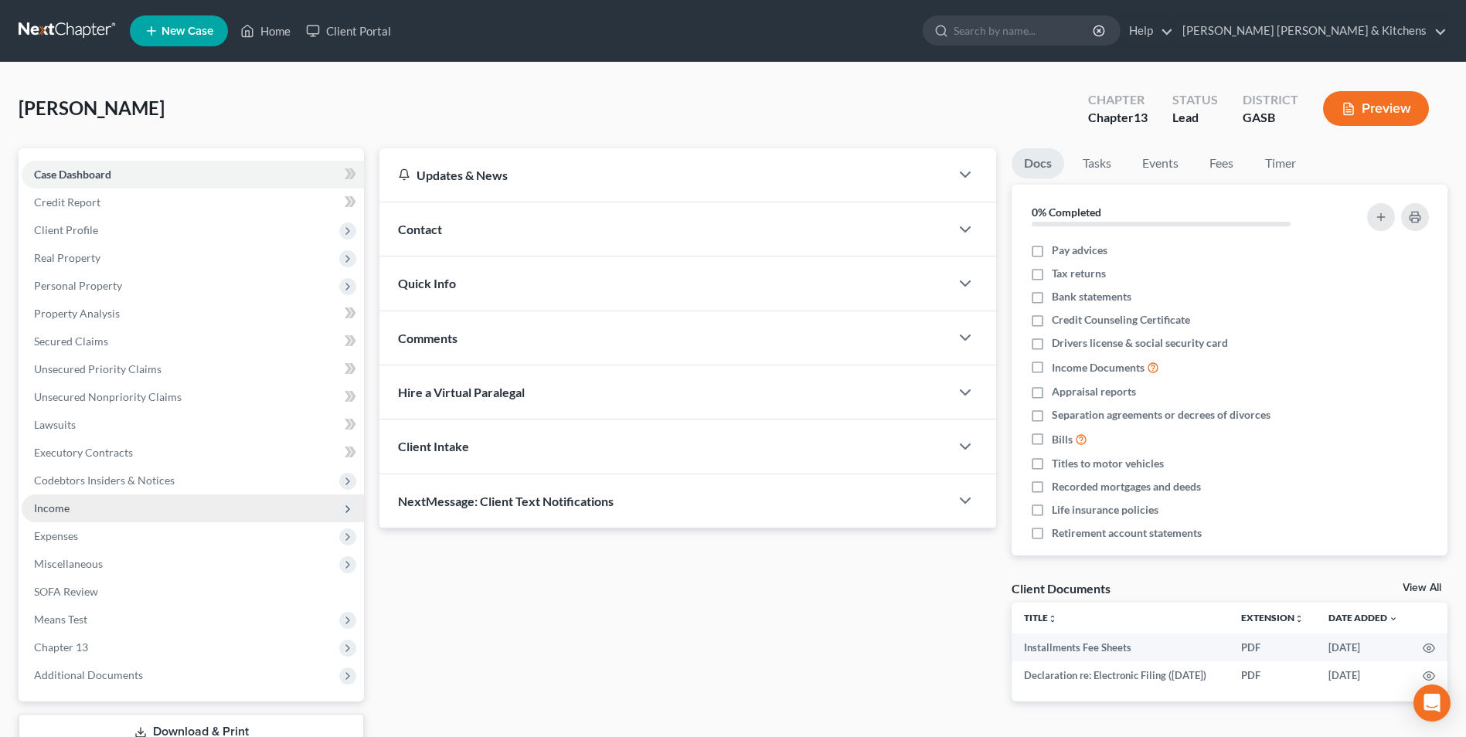
click at [66, 506] on span "Income" at bounding box center [52, 508] width 36 height 13
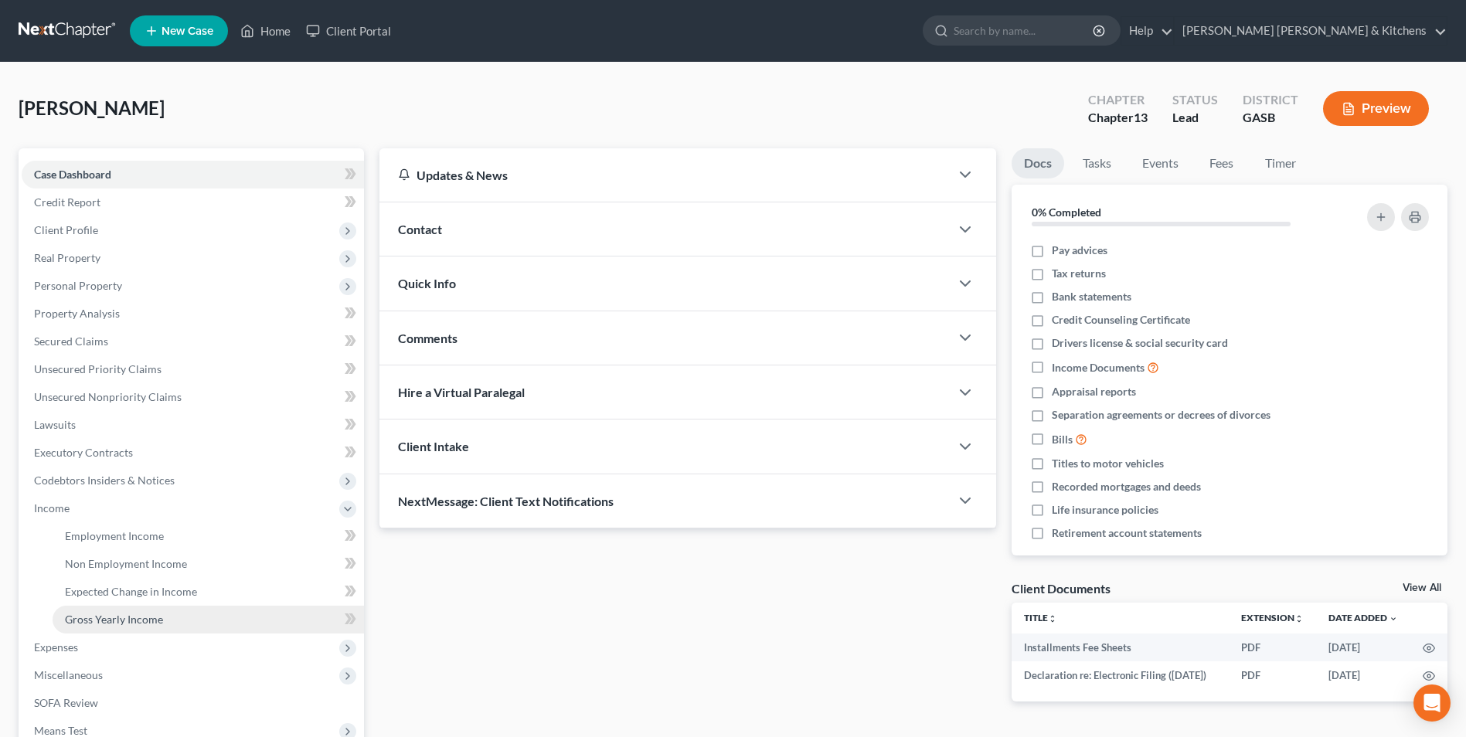
click at [129, 623] on span "Gross Yearly Income" at bounding box center [114, 619] width 98 height 13
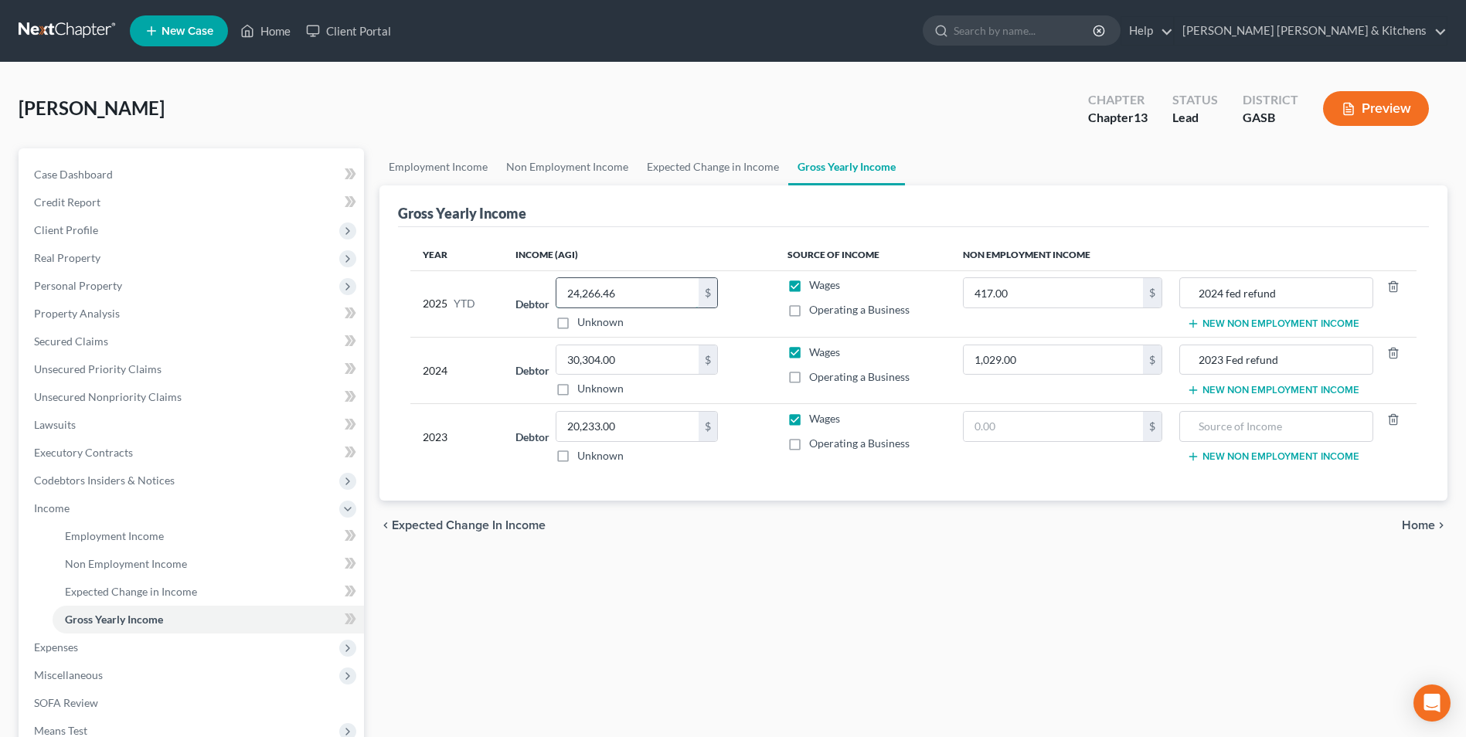
click at [659, 297] on input "24,266.46" at bounding box center [628, 292] width 142 height 29
type input "28,297.20"
click at [82, 232] on span "Client Profile" at bounding box center [66, 229] width 64 height 13
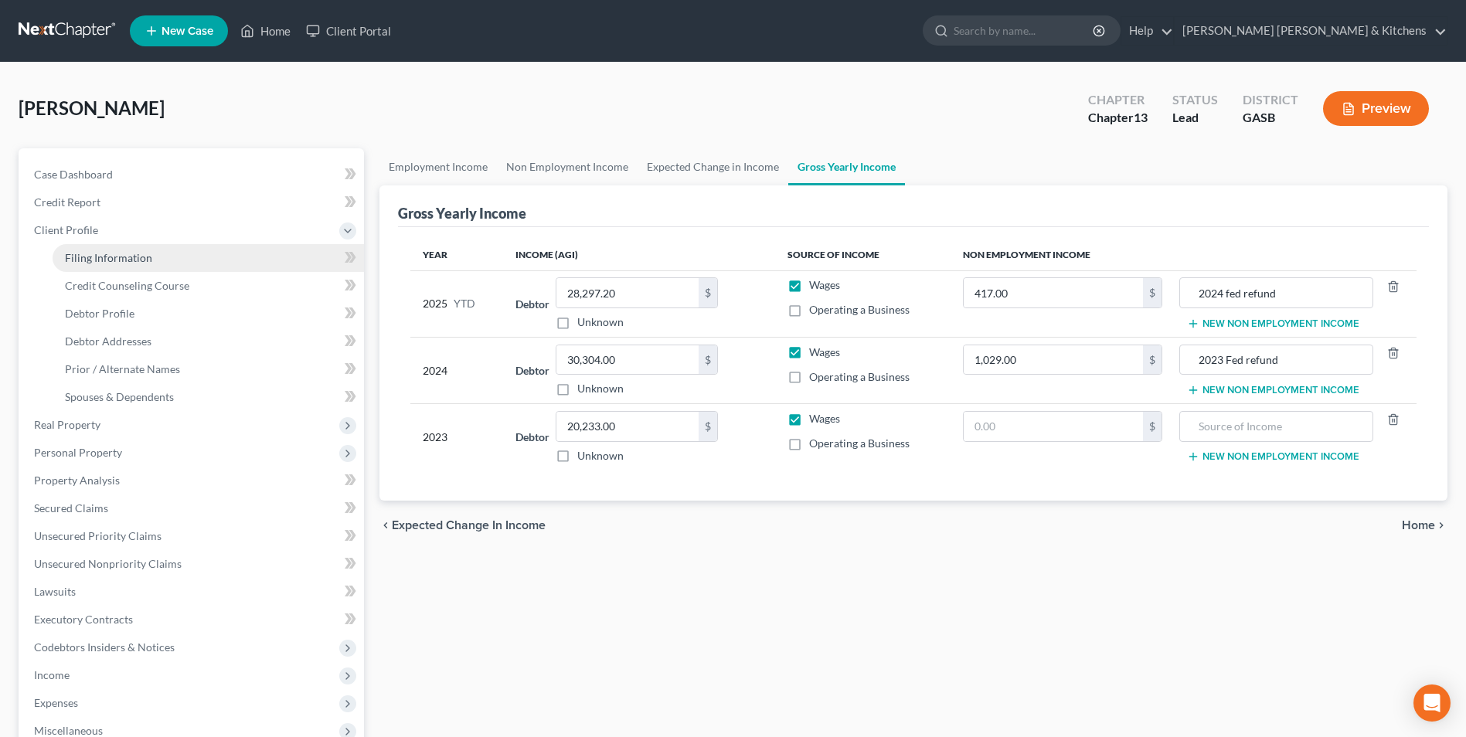
click at [82, 258] on span "Filing Information" at bounding box center [108, 257] width 87 height 13
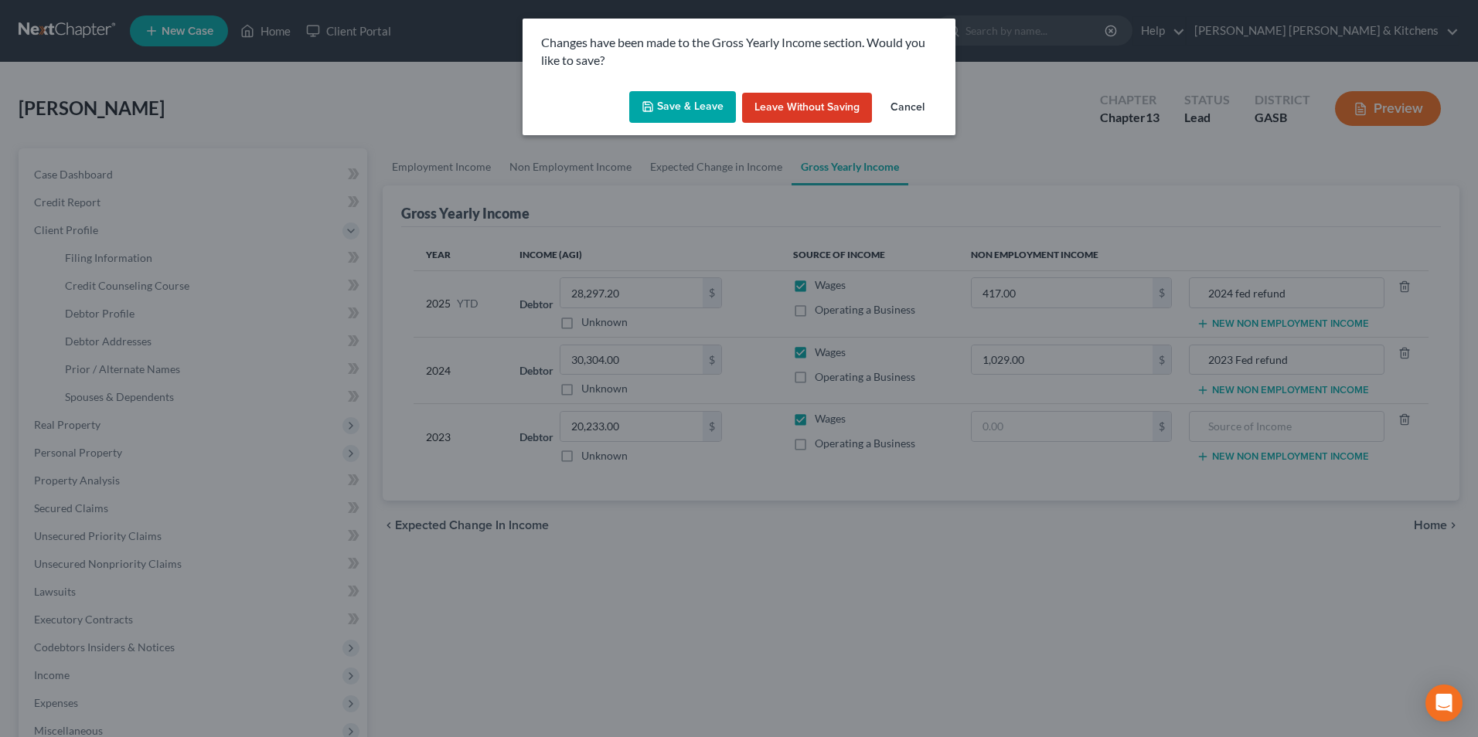
click at [671, 118] on button "Save & Leave" at bounding box center [682, 107] width 107 height 32
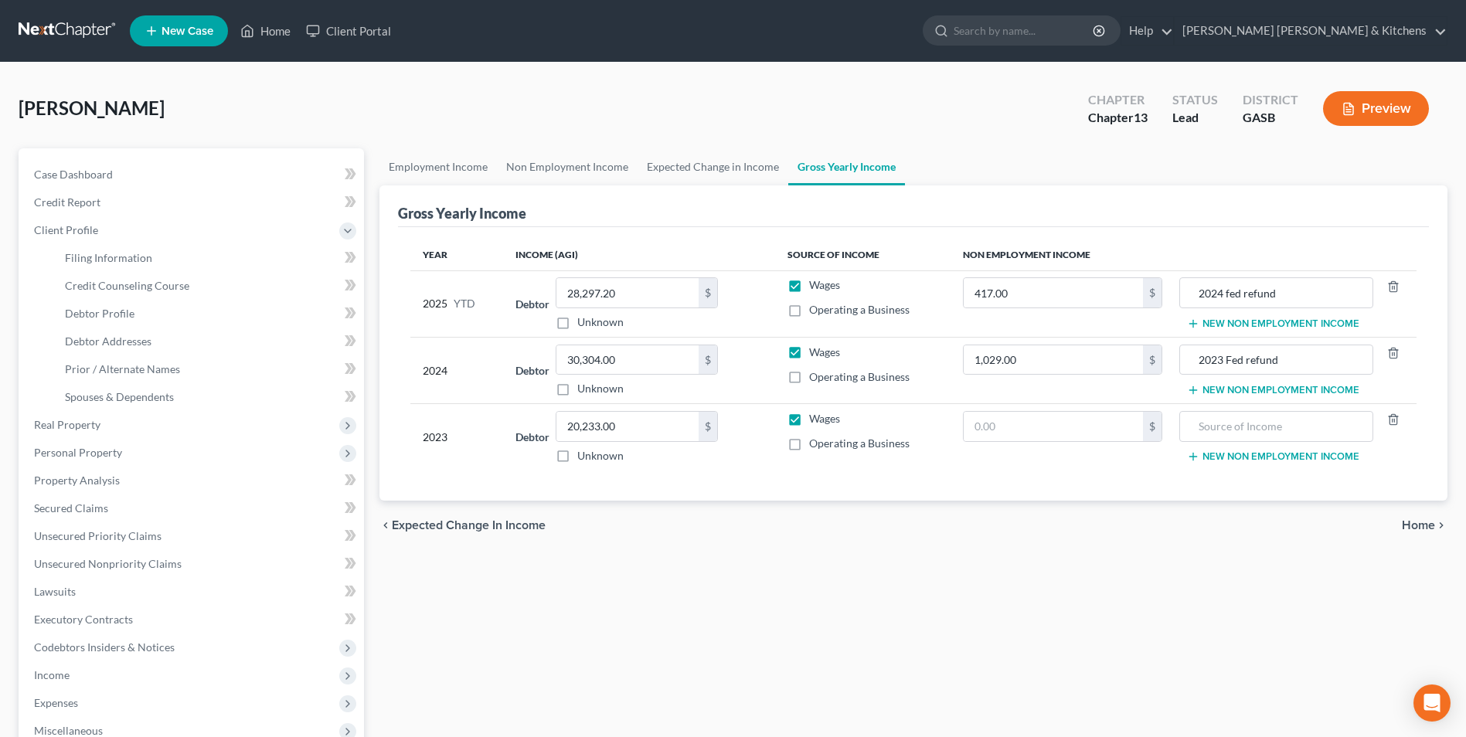
select select "1"
select select "0"
select select "3"
select select "10"
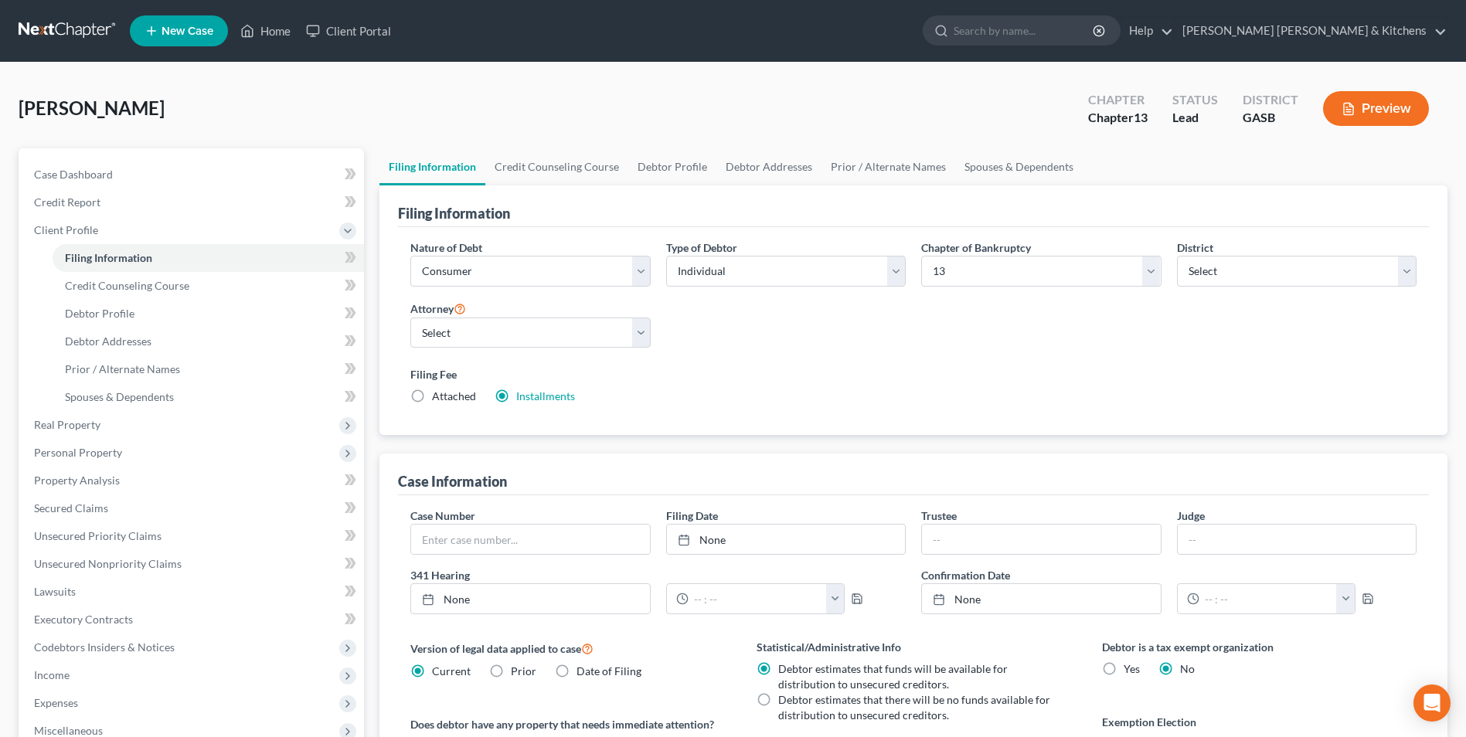
click at [432, 399] on label "Attached" at bounding box center [454, 396] width 44 height 15
click at [438, 399] on input "Attached" at bounding box center [443, 394] width 10 height 10
radio input "true"
radio input "false"
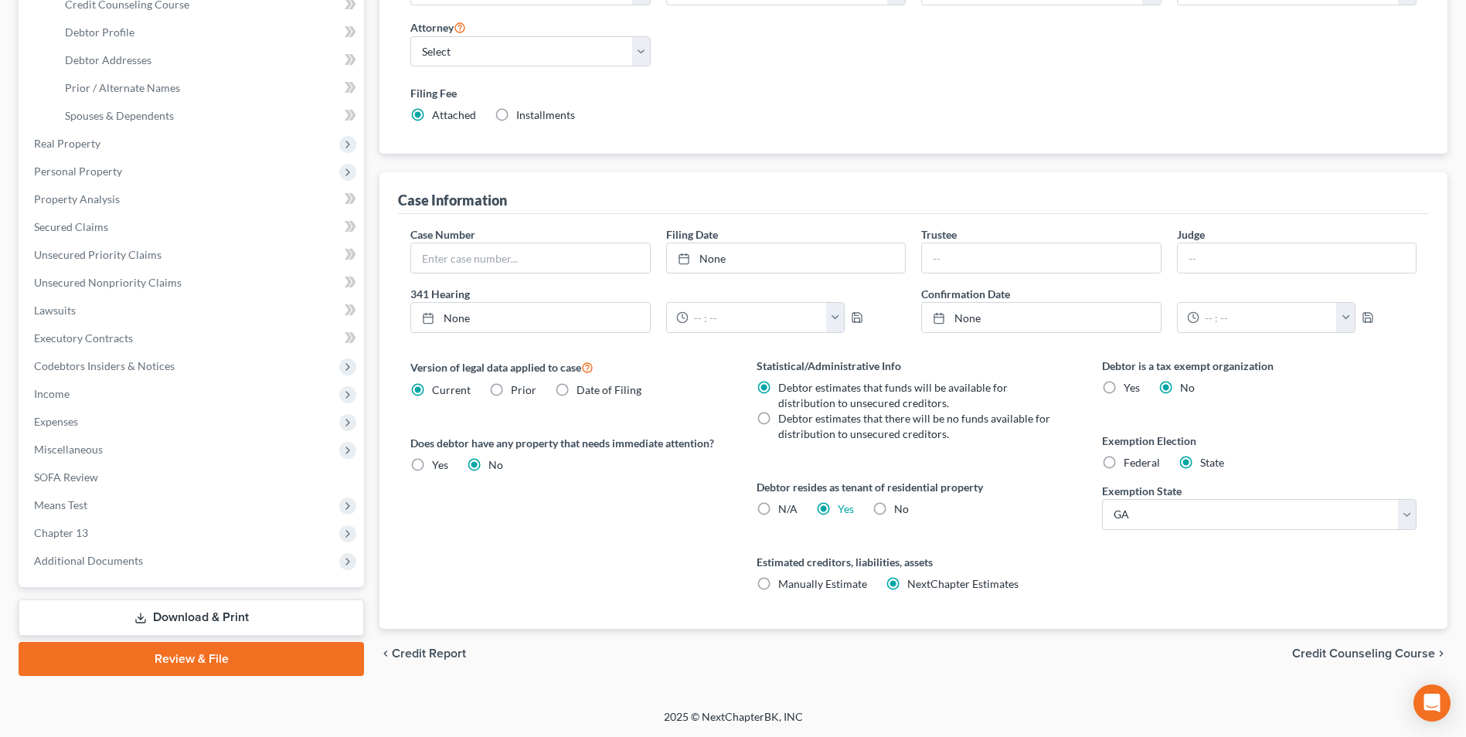
click at [206, 603] on link "Download & Print" at bounding box center [192, 618] width 346 height 36
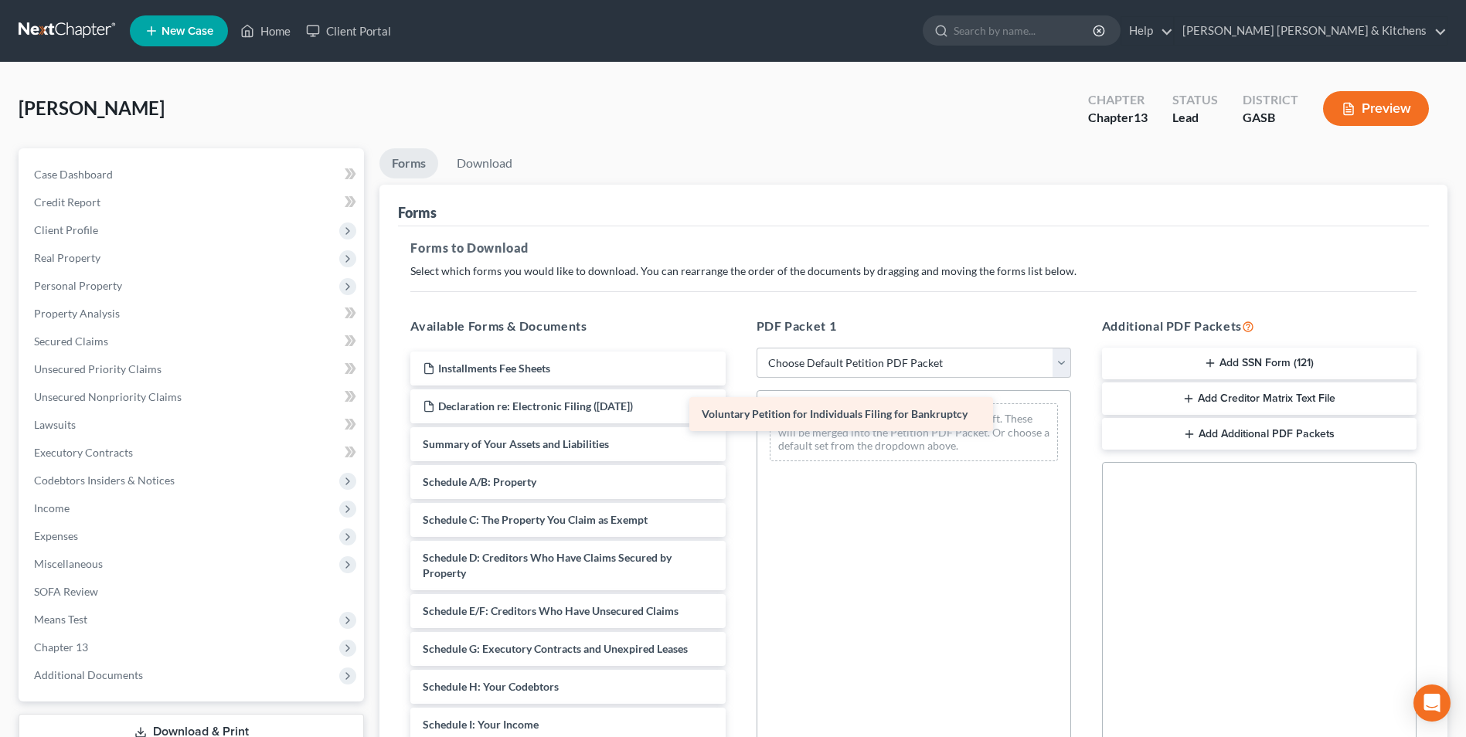
drag, startPoint x: 531, startPoint y: 448, endPoint x: 811, endPoint y: 418, distance: 281.4
click at [737, 418] on div "Voluntary Petition for Individuals Filing for Bankruptcy Installments Fee Sheet…" at bounding box center [567, 714] width 339 height 724
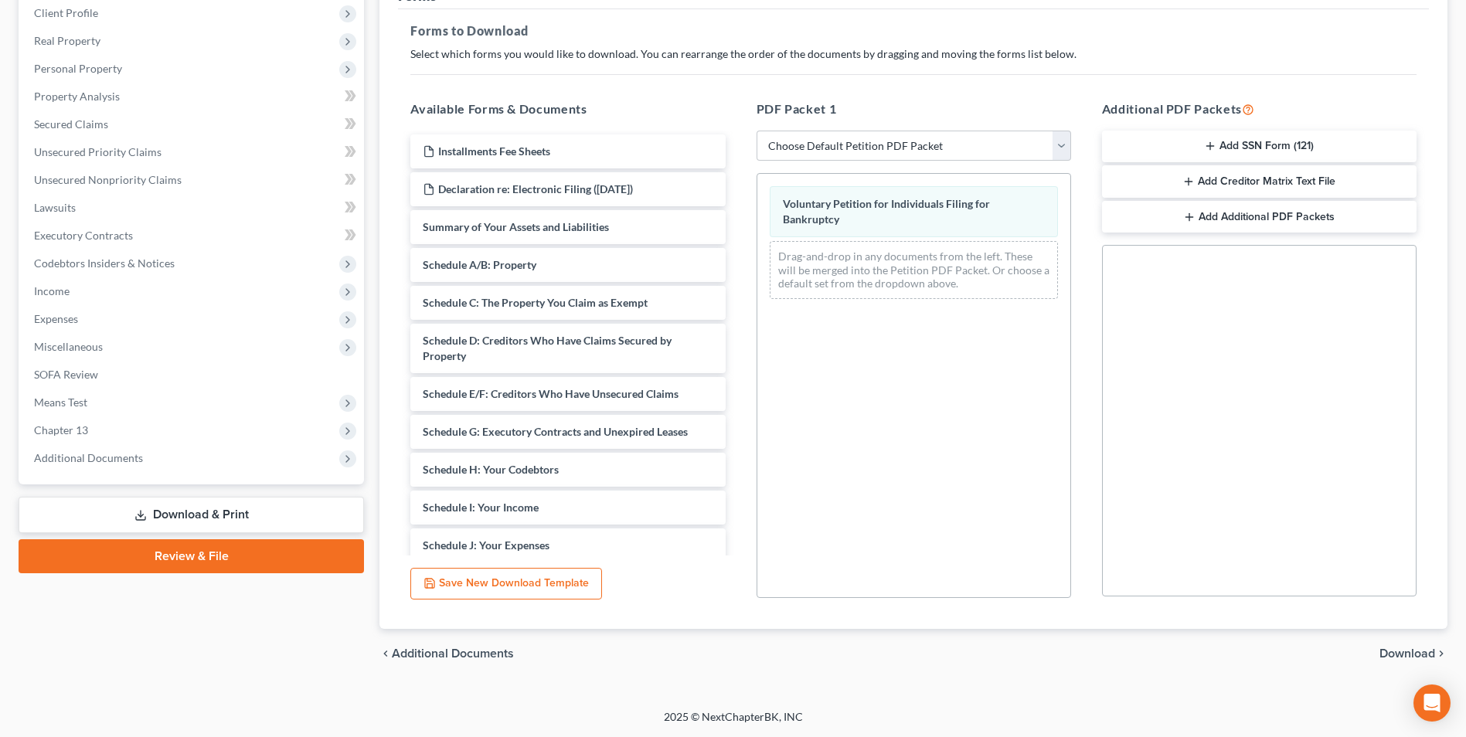
click at [1432, 649] on span "Download" at bounding box center [1408, 654] width 56 height 12
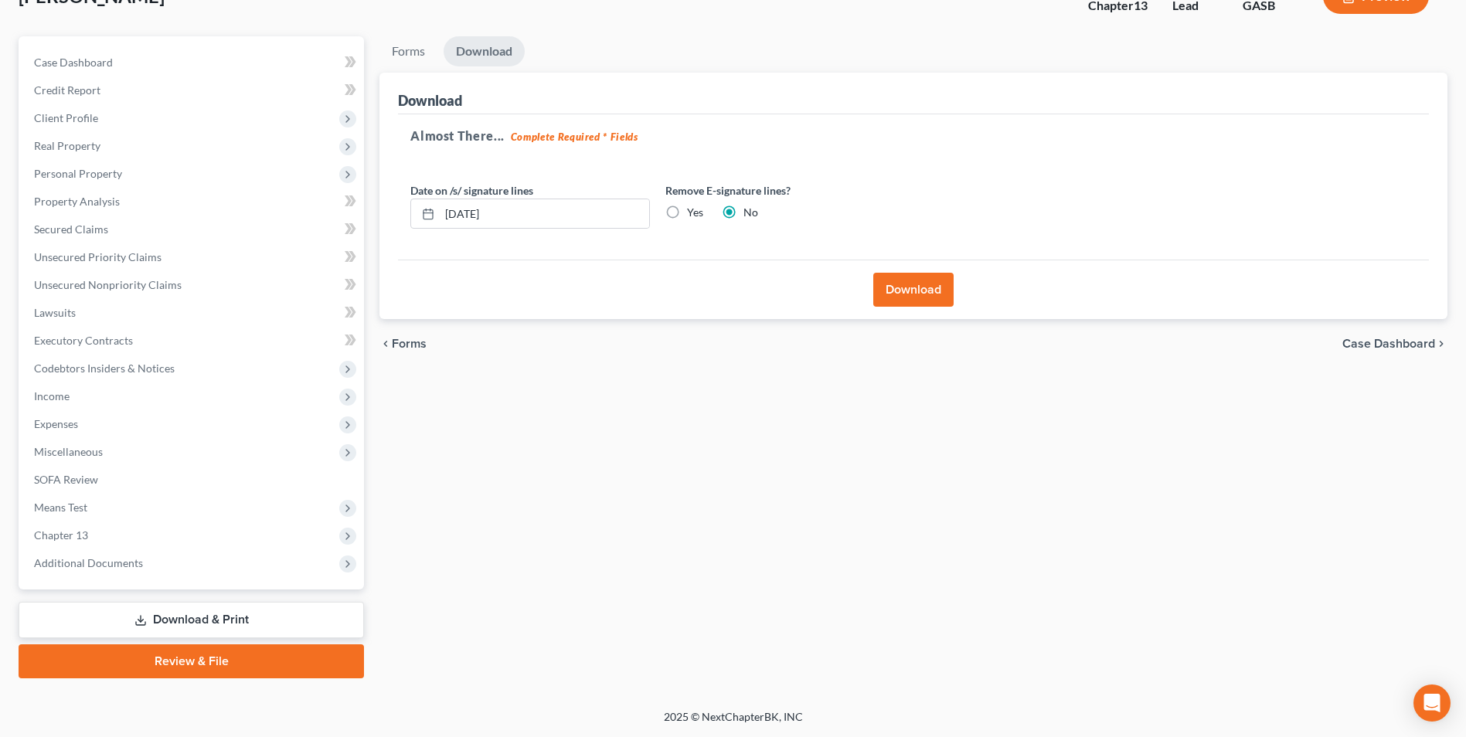
click at [905, 305] on button "Download" at bounding box center [913, 290] width 80 height 34
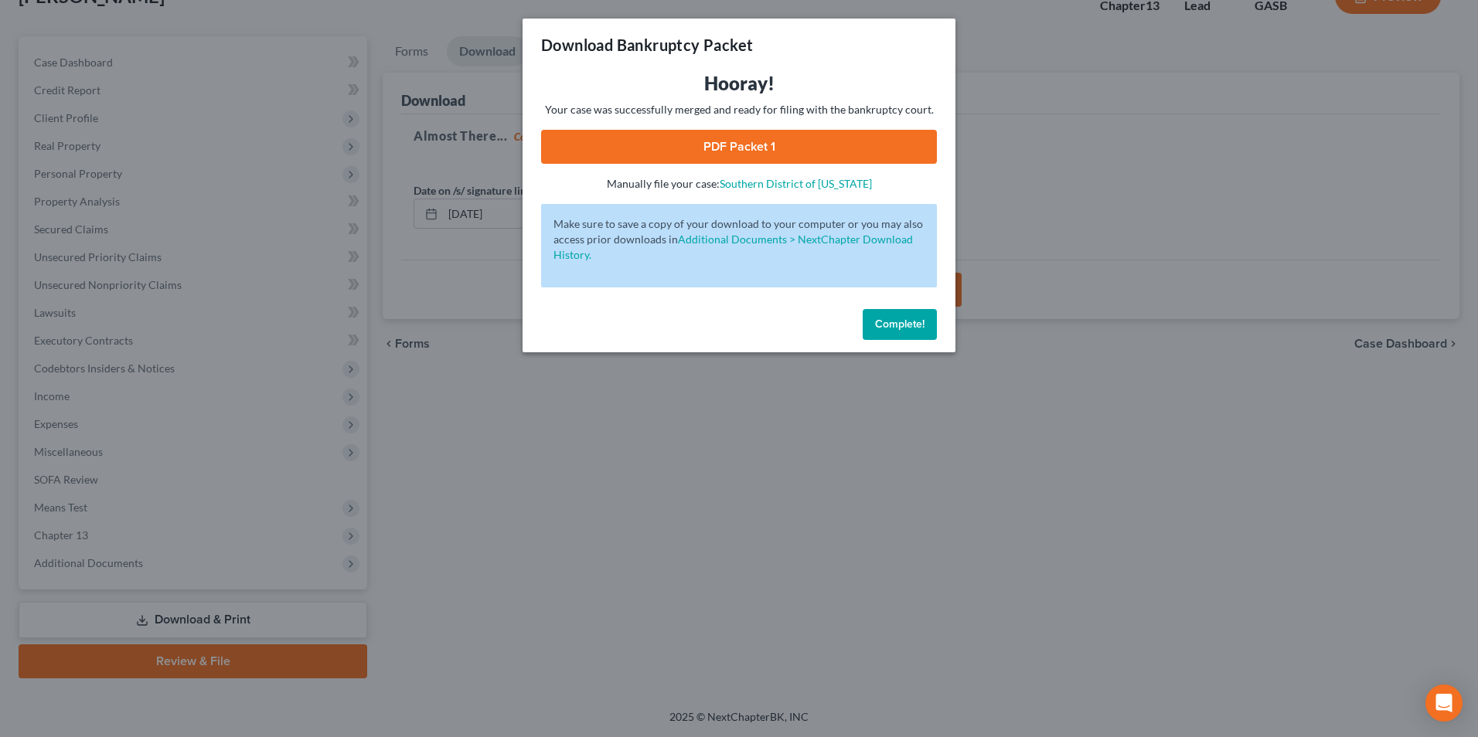
click at [682, 143] on link "PDF Packet 1" at bounding box center [739, 147] width 396 height 34
click at [510, 573] on div "Download Bankruptcy Packet Hooray! Your case was successfully merged and ready …" at bounding box center [739, 368] width 1478 height 737
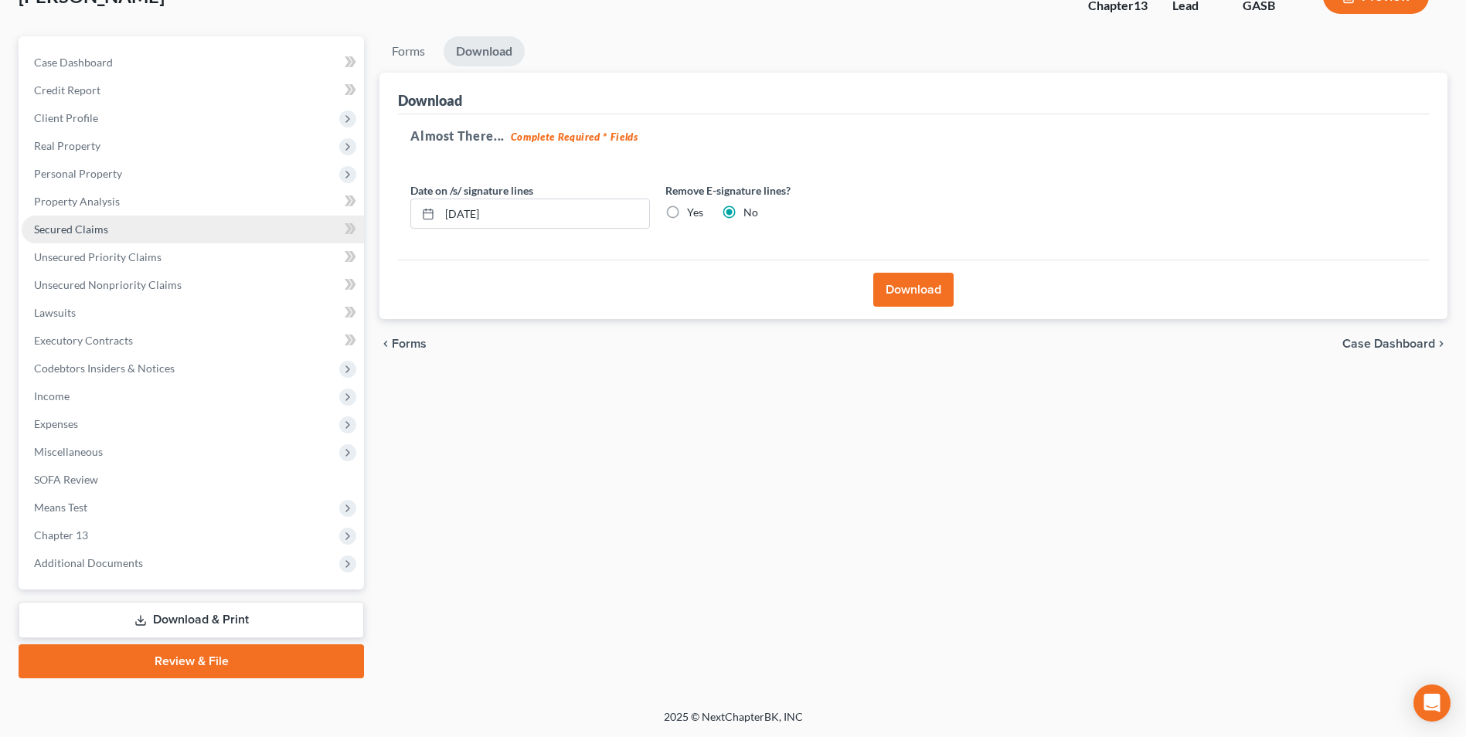
click at [42, 234] on span "Secured Claims" at bounding box center [71, 229] width 74 height 13
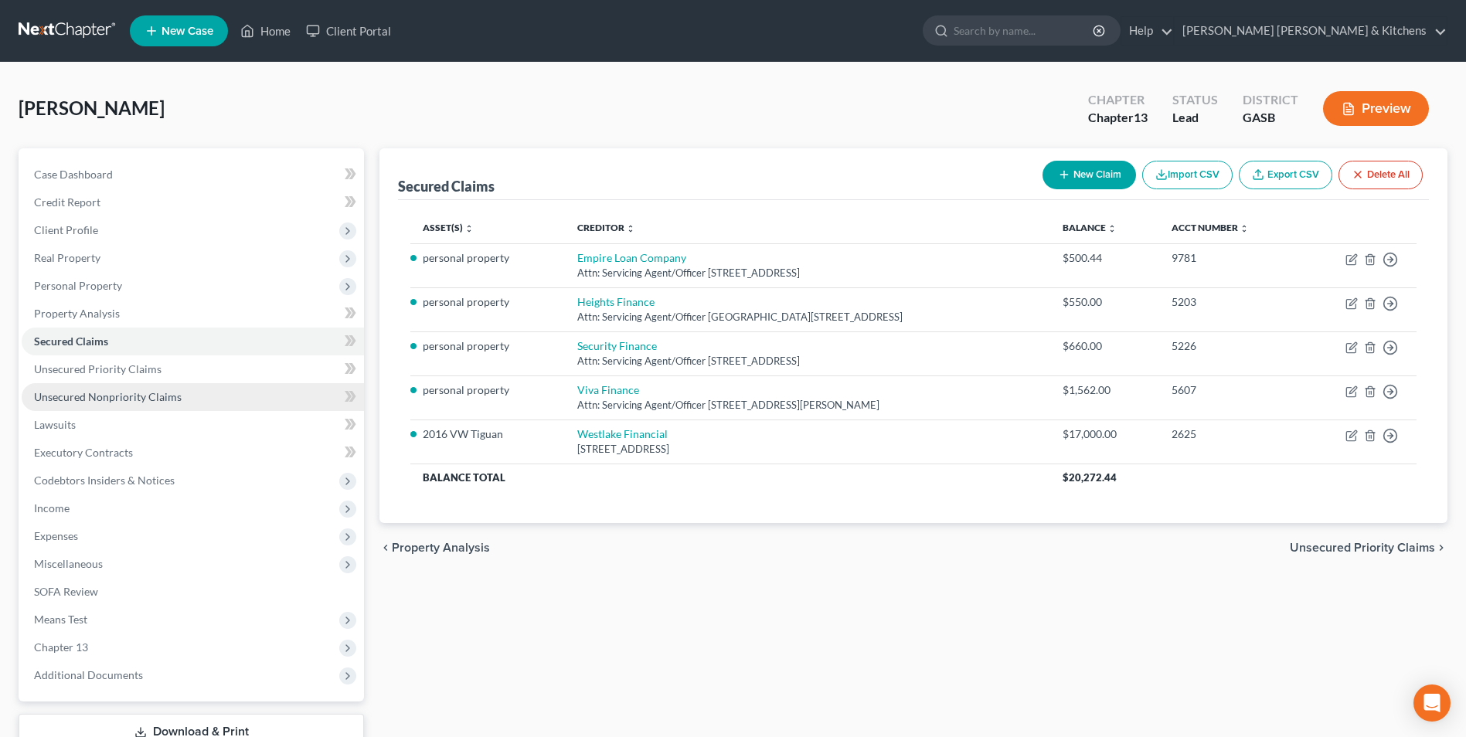
click at [78, 402] on span "Unsecured Nonpriority Claims" at bounding box center [108, 396] width 148 height 13
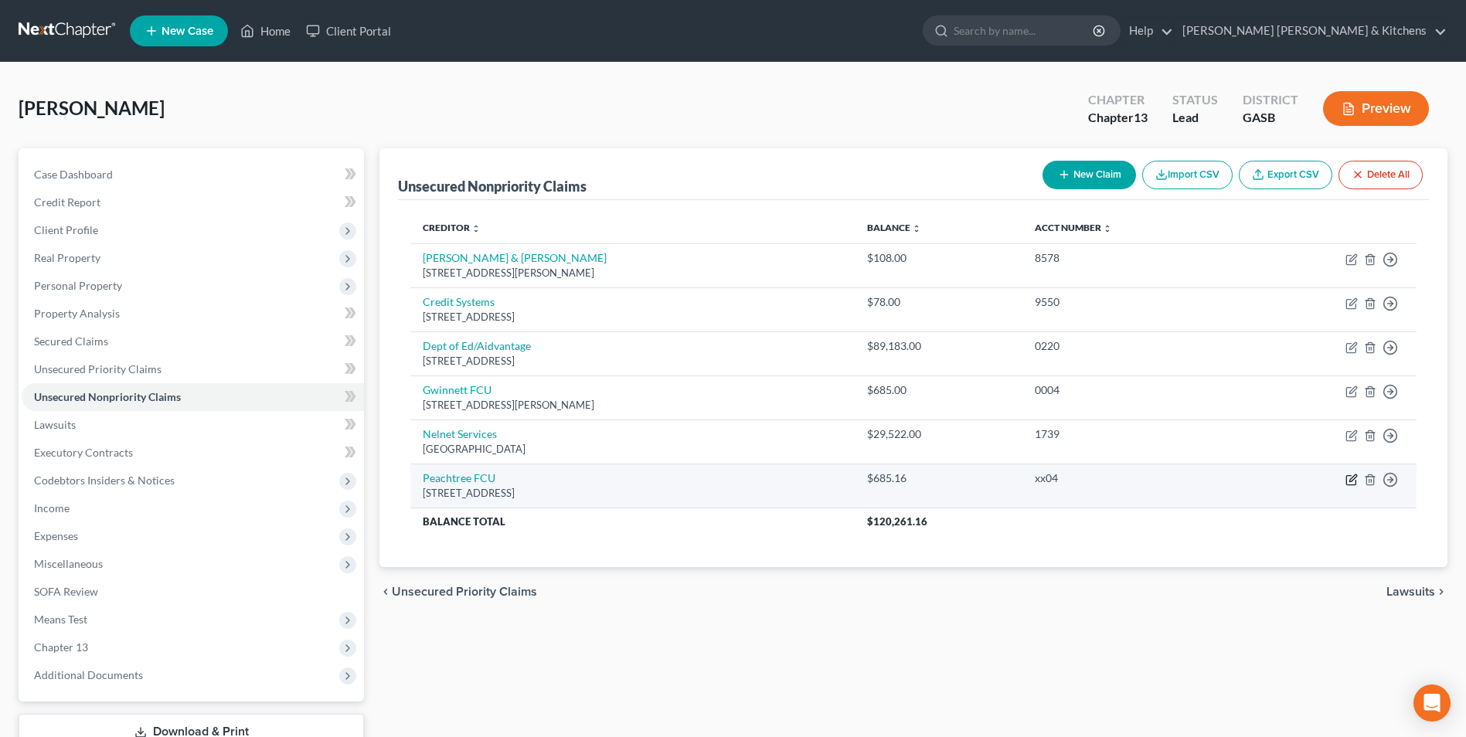
click at [1350, 482] on icon "button" at bounding box center [1353, 478] width 7 height 7
select select "10"
select select "0"
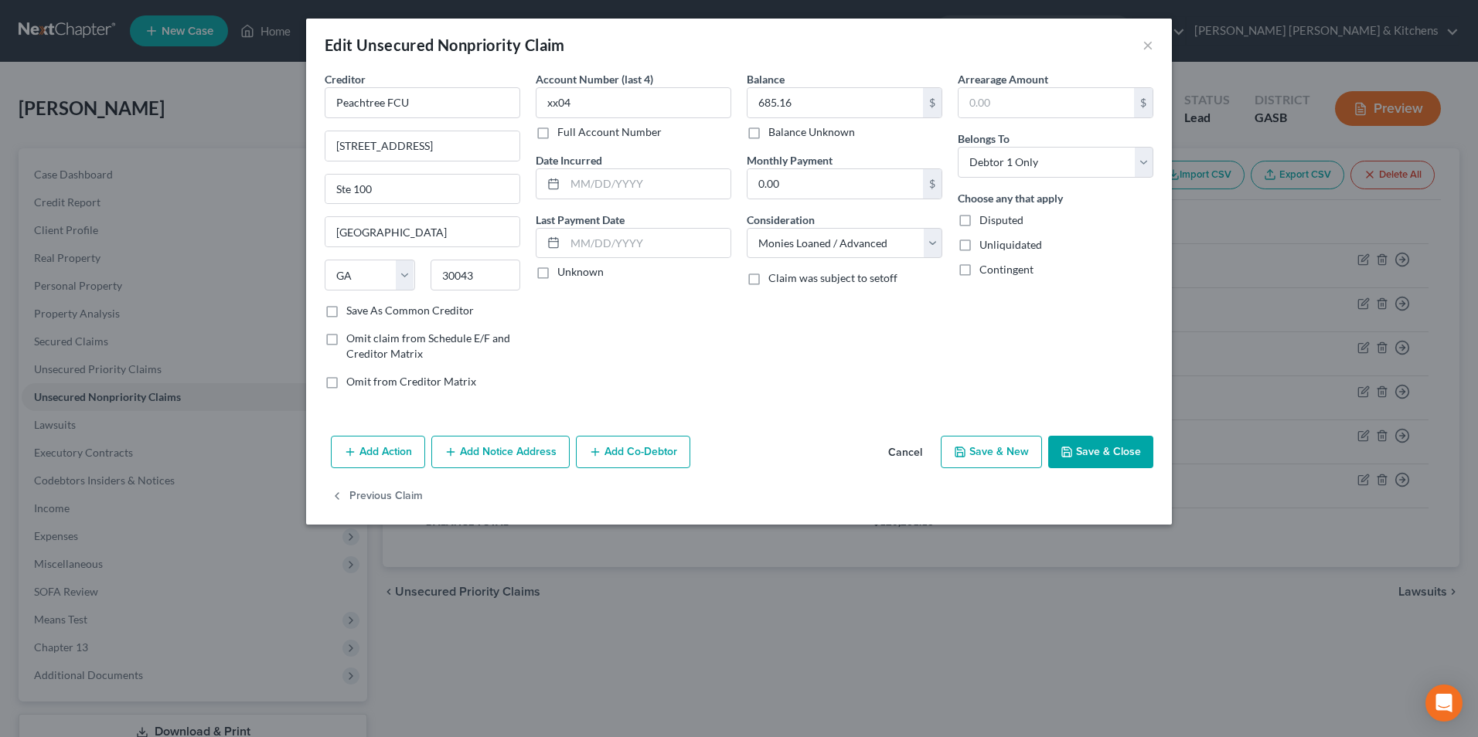
click at [346, 340] on label "Omit claim from Schedule E/F and Creditor Matrix" at bounding box center [433, 346] width 174 height 31
click at [352, 340] on input "Omit claim from Schedule E/F and Creditor Matrix" at bounding box center [357, 336] width 10 height 10
checkbox input "true"
click at [675, 239] on input "text" at bounding box center [647, 243] width 165 height 29
click at [580, 250] on input "[DATE]" at bounding box center [647, 243] width 165 height 29
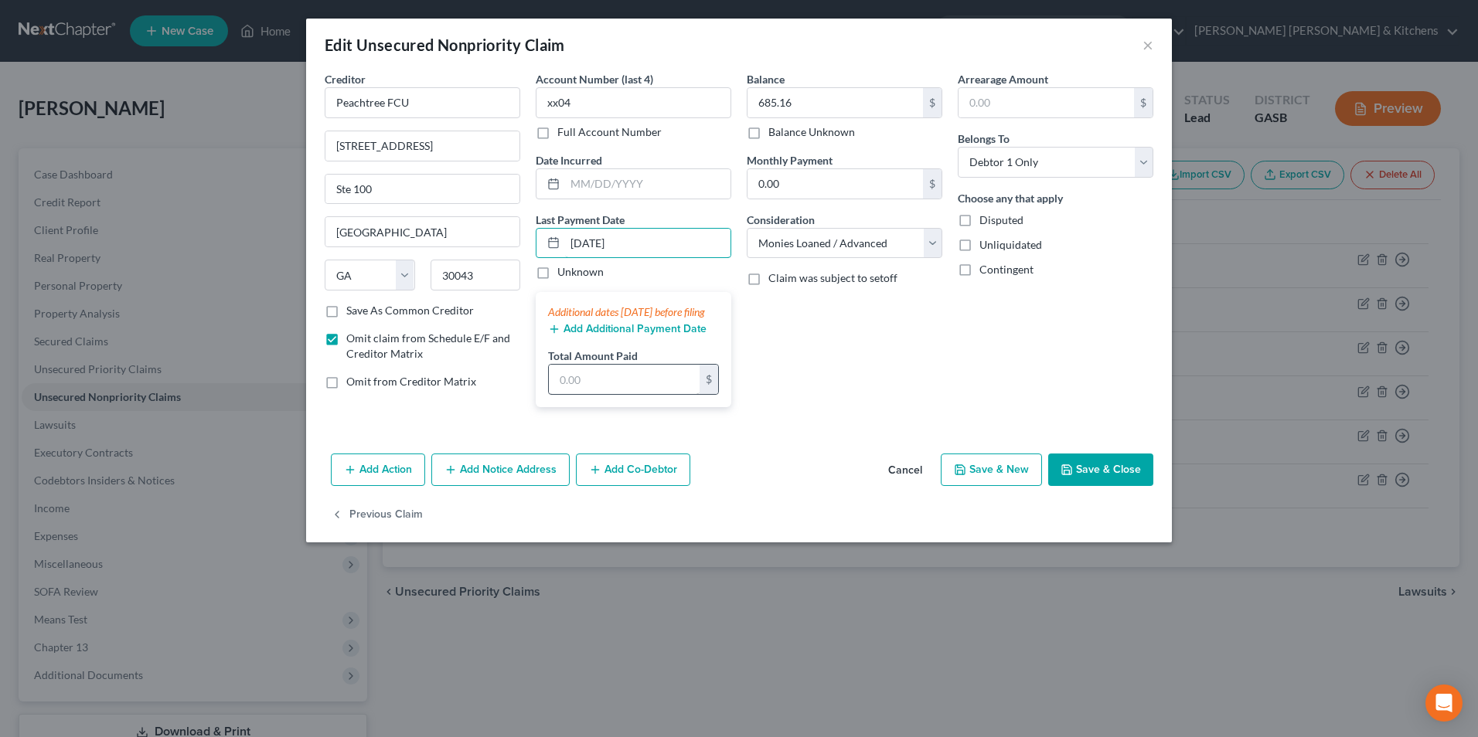
type input "[DATE]"
click at [579, 394] on input "text" at bounding box center [624, 379] width 151 height 29
type input "685.16"
click at [796, 99] on input "685.16" at bounding box center [834, 102] width 175 height 29
type input "0.00"
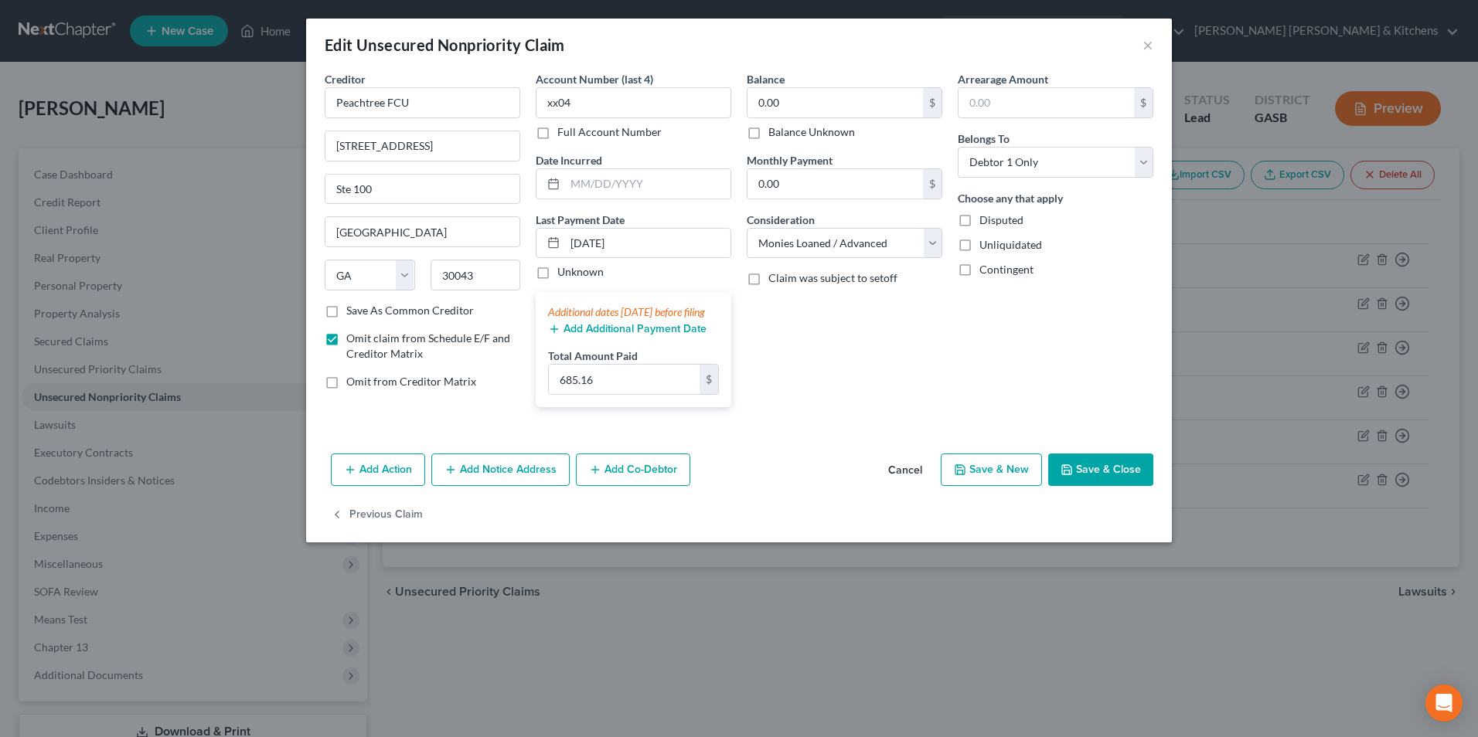
click at [1096, 486] on button "Save & Close" at bounding box center [1100, 470] width 105 height 32
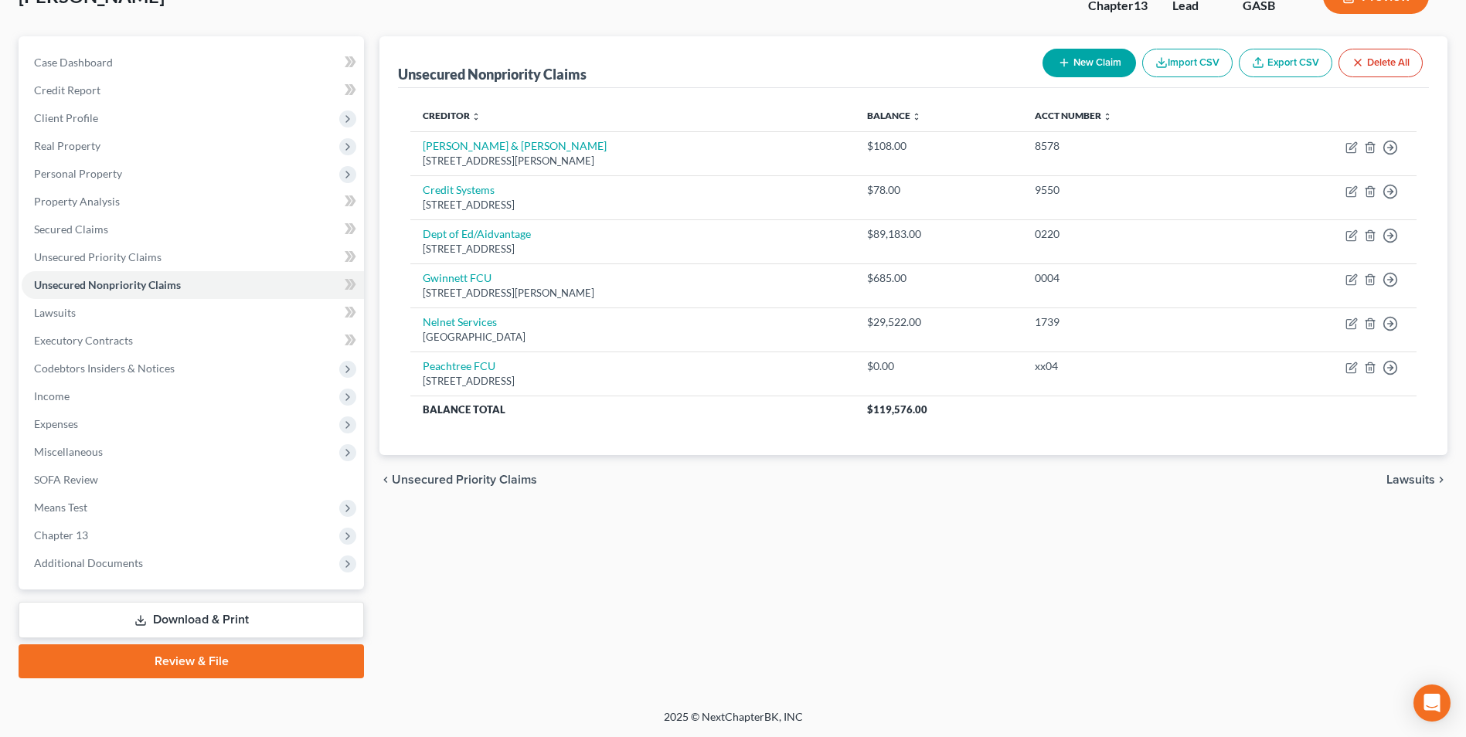
click at [192, 624] on link "Download & Print" at bounding box center [192, 620] width 346 height 36
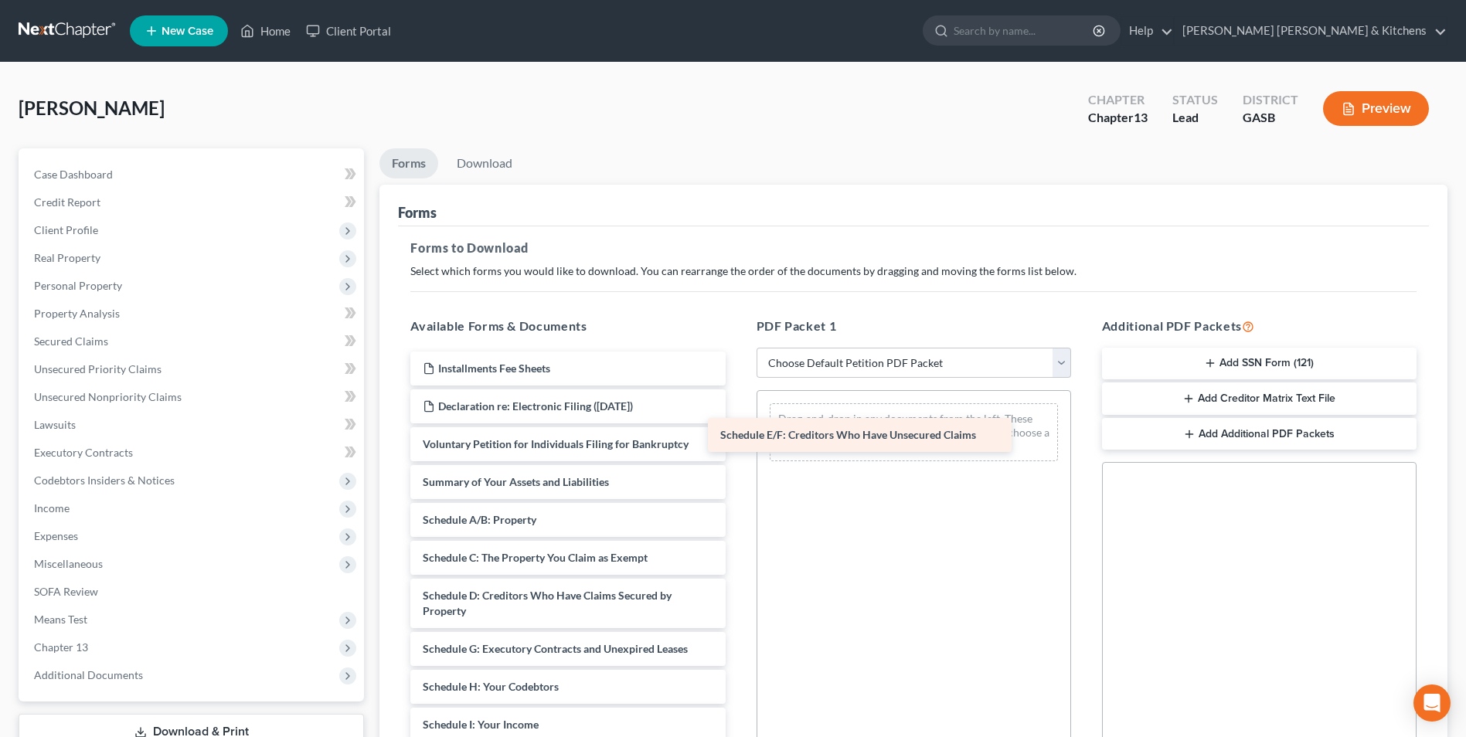
drag, startPoint x: 561, startPoint y: 645, endPoint x: 876, endPoint y: 399, distance: 399.2
click at [737, 396] on div "Schedule E/F: Creditors Who Have Unsecured Claims Installments Fee Sheets Decla…" at bounding box center [567, 714] width 339 height 724
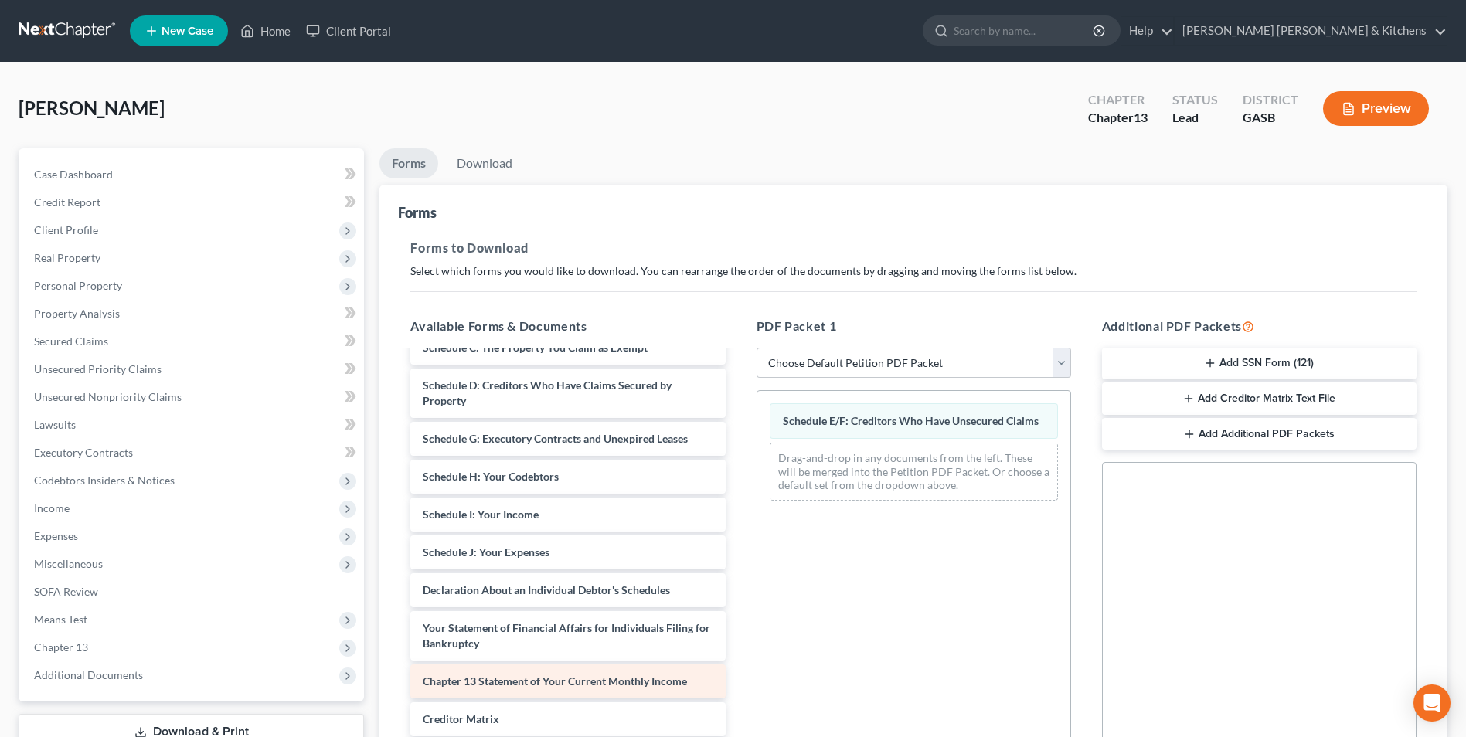
scroll to position [249, 0]
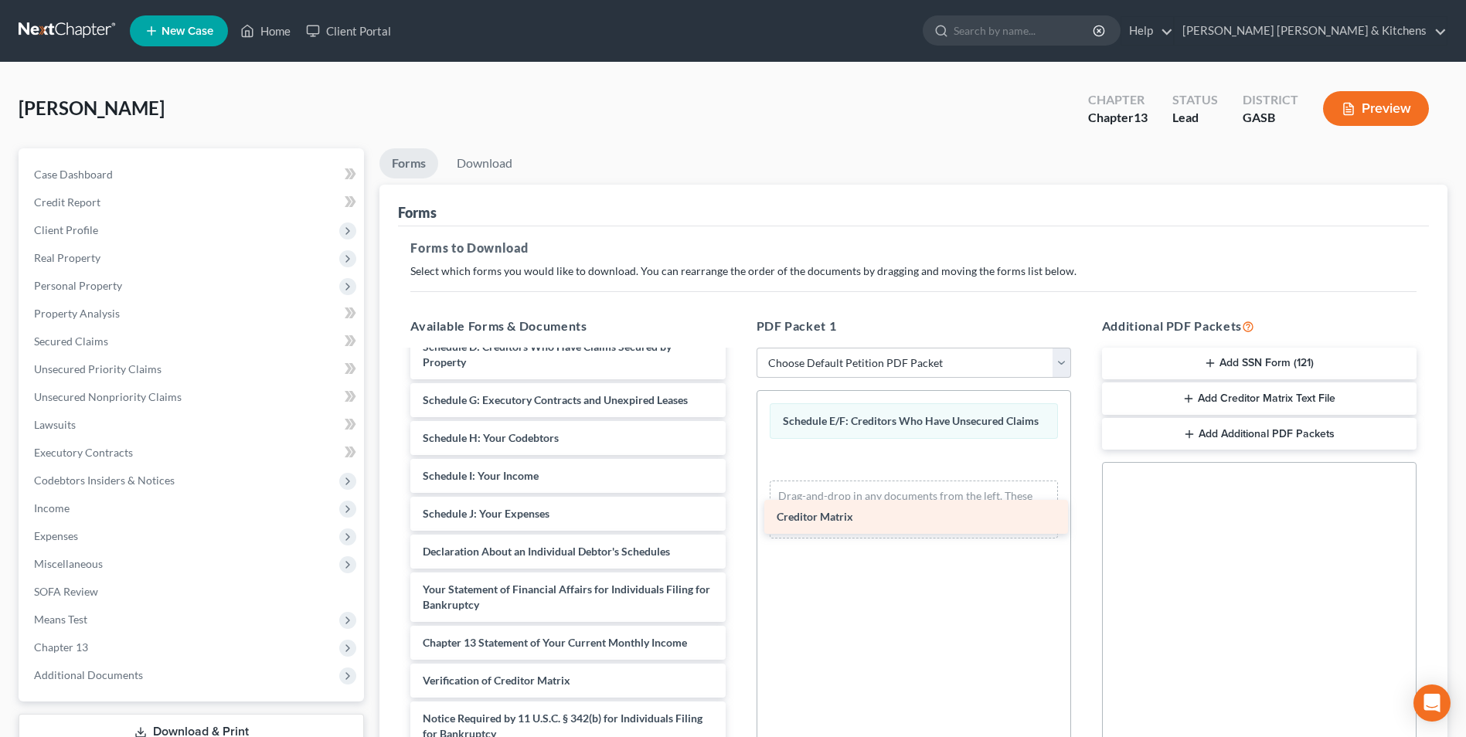
drag, startPoint x: 704, startPoint y: 598, endPoint x: 864, endPoint y: 516, distance: 180.1
click at [737, 516] on div "Creditor Matrix Installments Fee Sheets Declaration re: Electronic Filing ([DAT…" at bounding box center [567, 446] width 339 height 686
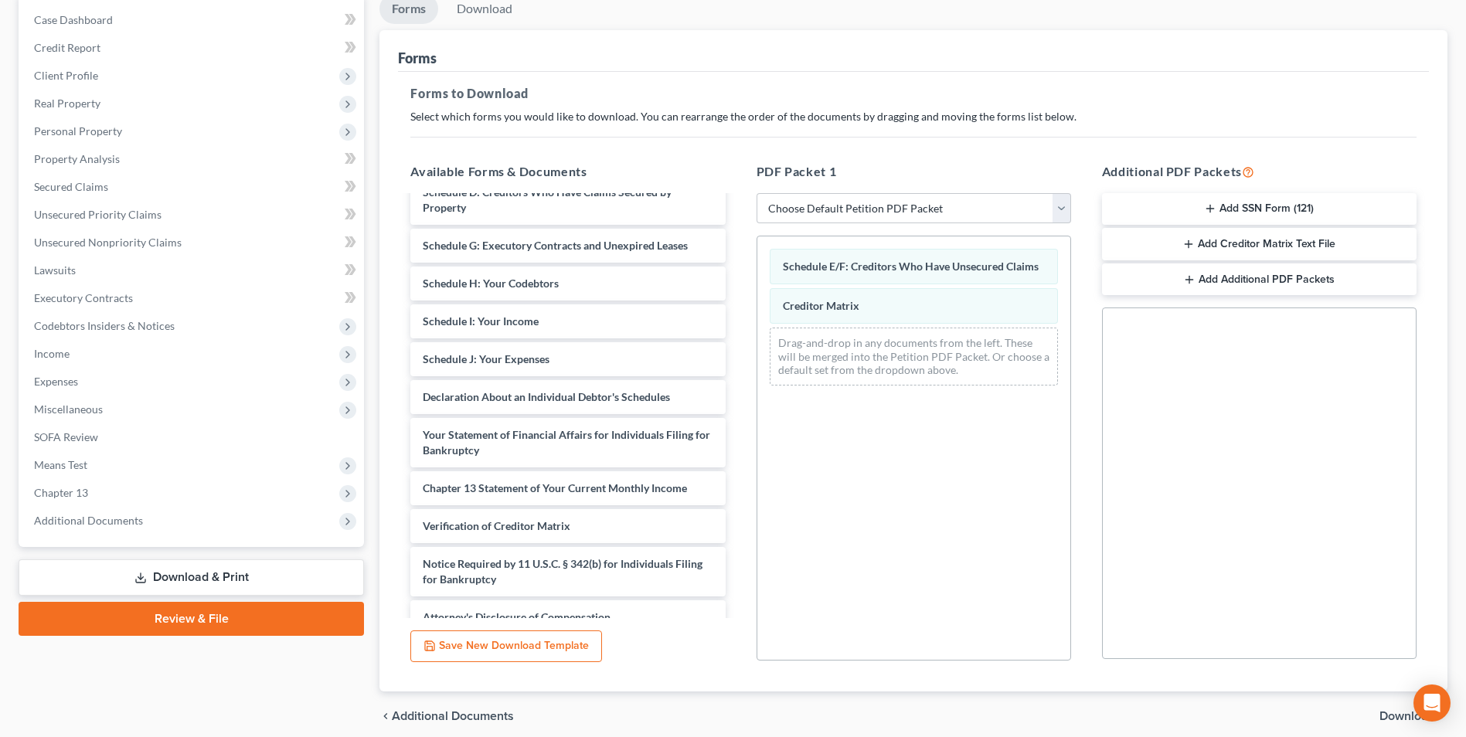
click at [1391, 710] on span "Download" at bounding box center [1408, 716] width 56 height 12
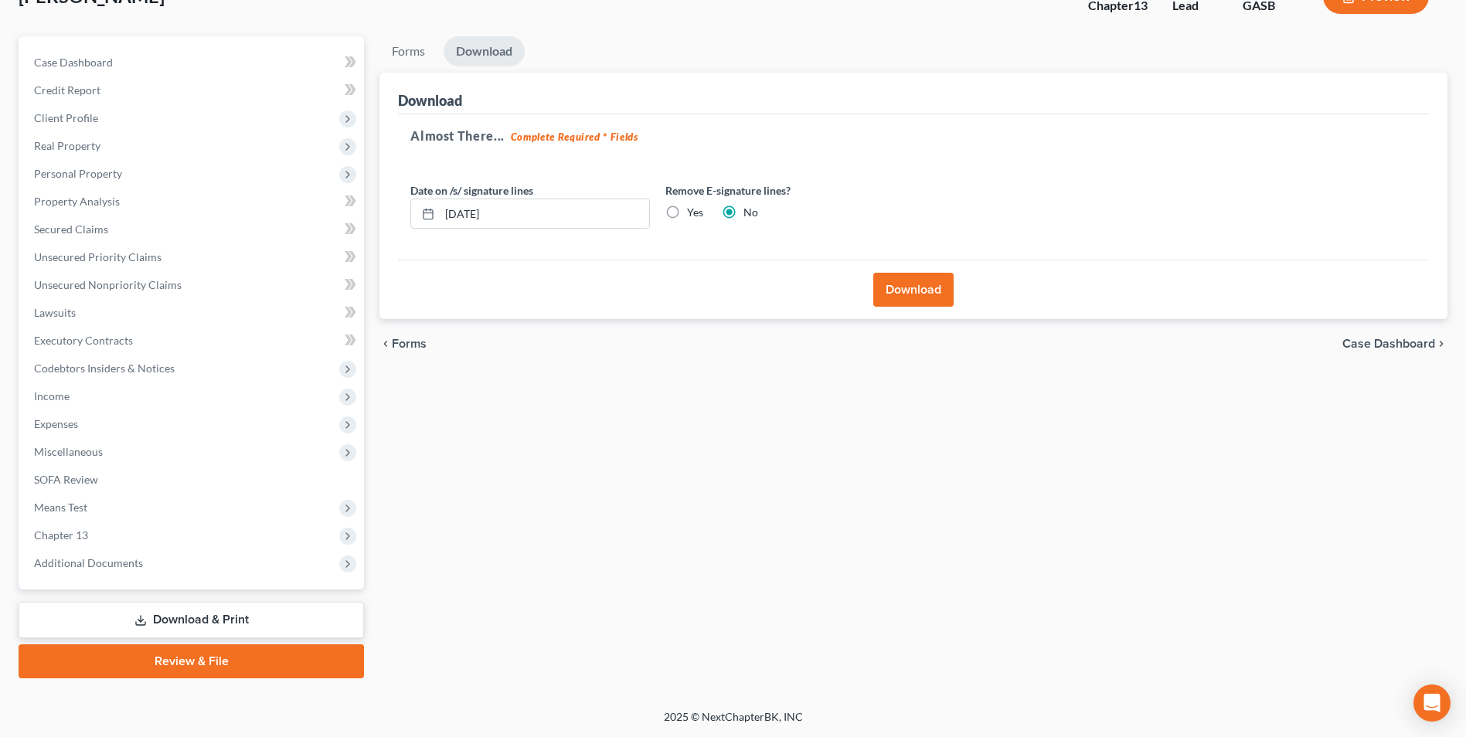
scroll to position [112, 0]
click at [940, 301] on button "Download" at bounding box center [913, 290] width 80 height 34
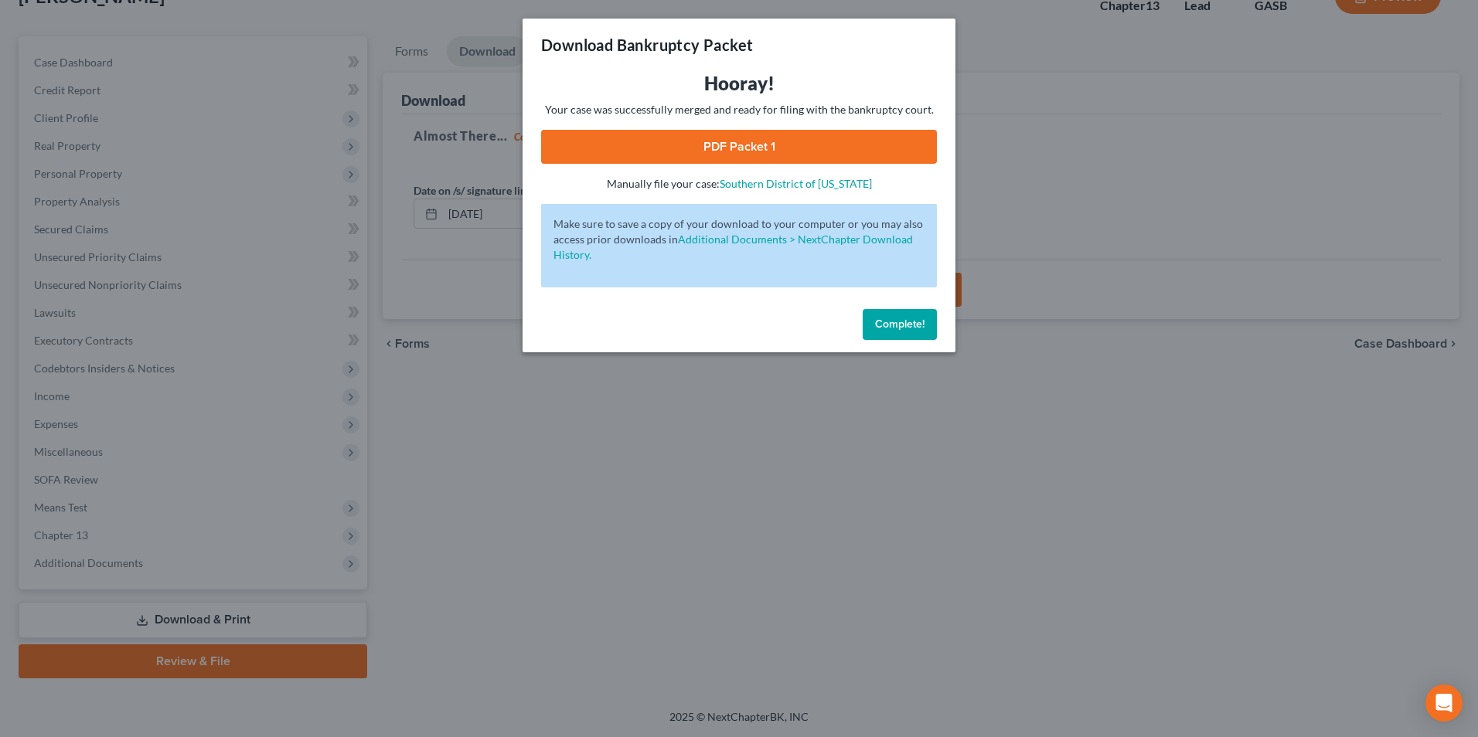
click at [721, 145] on link "PDF Packet 1" at bounding box center [739, 147] width 396 height 34
click at [577, 618] on div "Download Bankruptcy Packet Hooray! Your case was successfully merged and ready …" at bounding box center [739, 368] width 1478 height 737
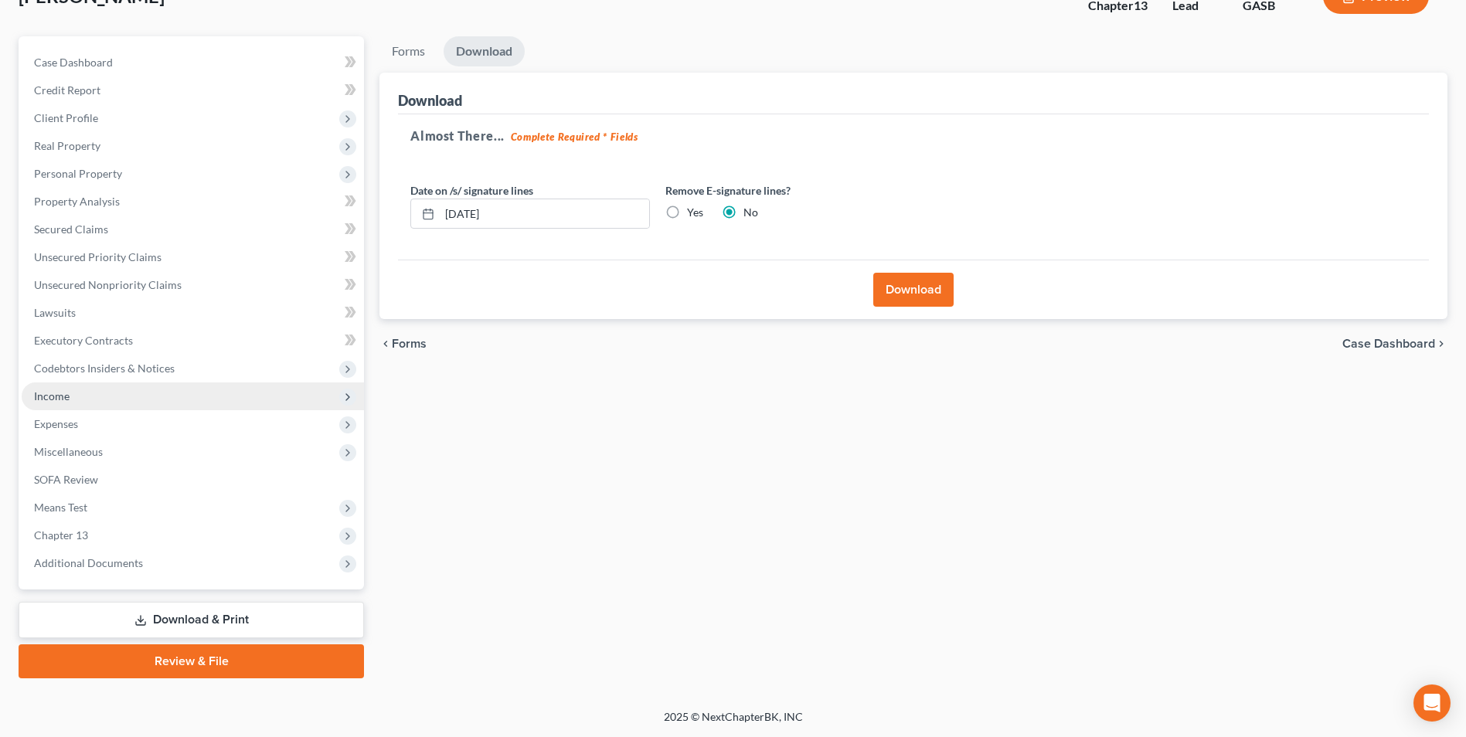
click at [64, 398] on span "Income" at bounding box center [52, 396] width 36 height 13
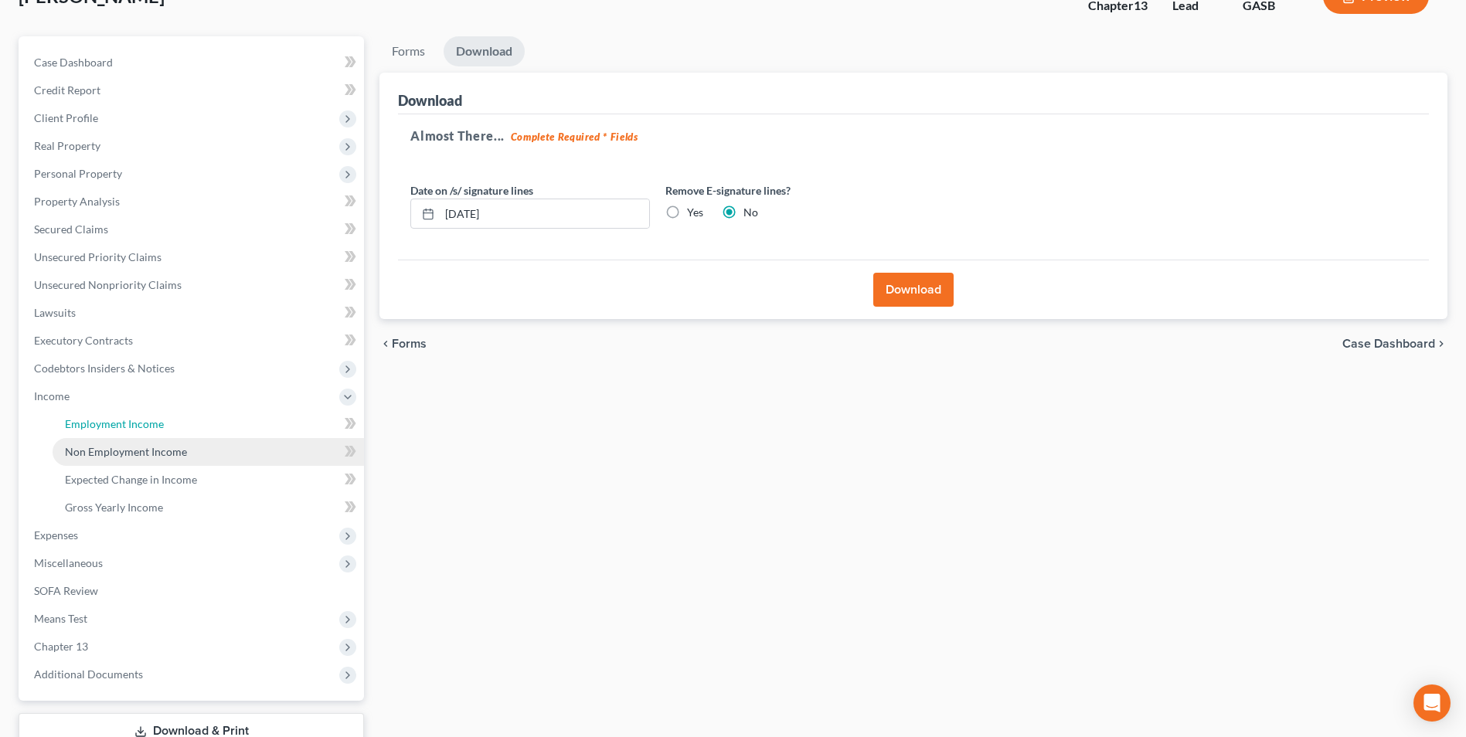
drag, startPoint x: 73, startPoint y: 421, endPoint x: 254, endPoint y: 447, distance: 182.7
click at [73, 421] on span "Employment Income" at bounding box center [114, 423] width 99 height 13
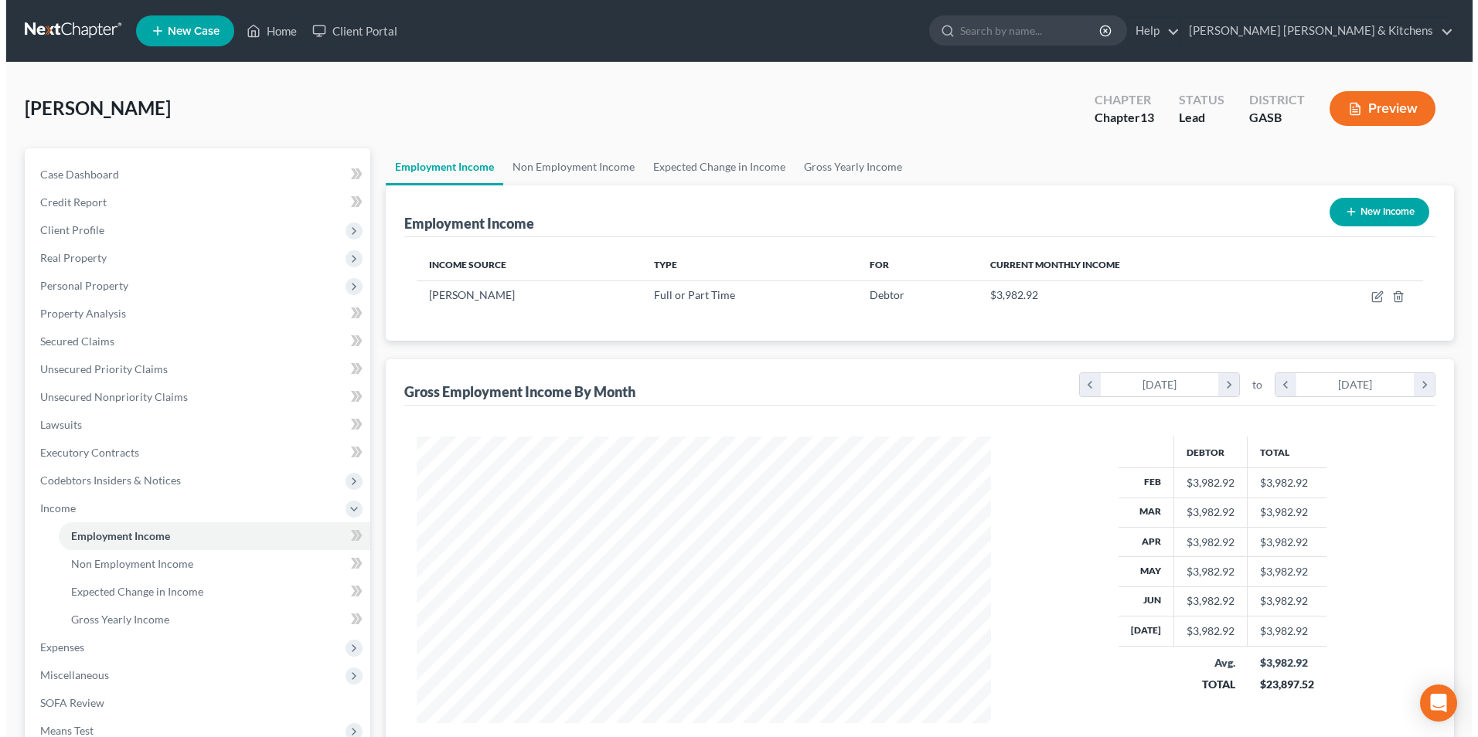
scroll to position [287, 604]
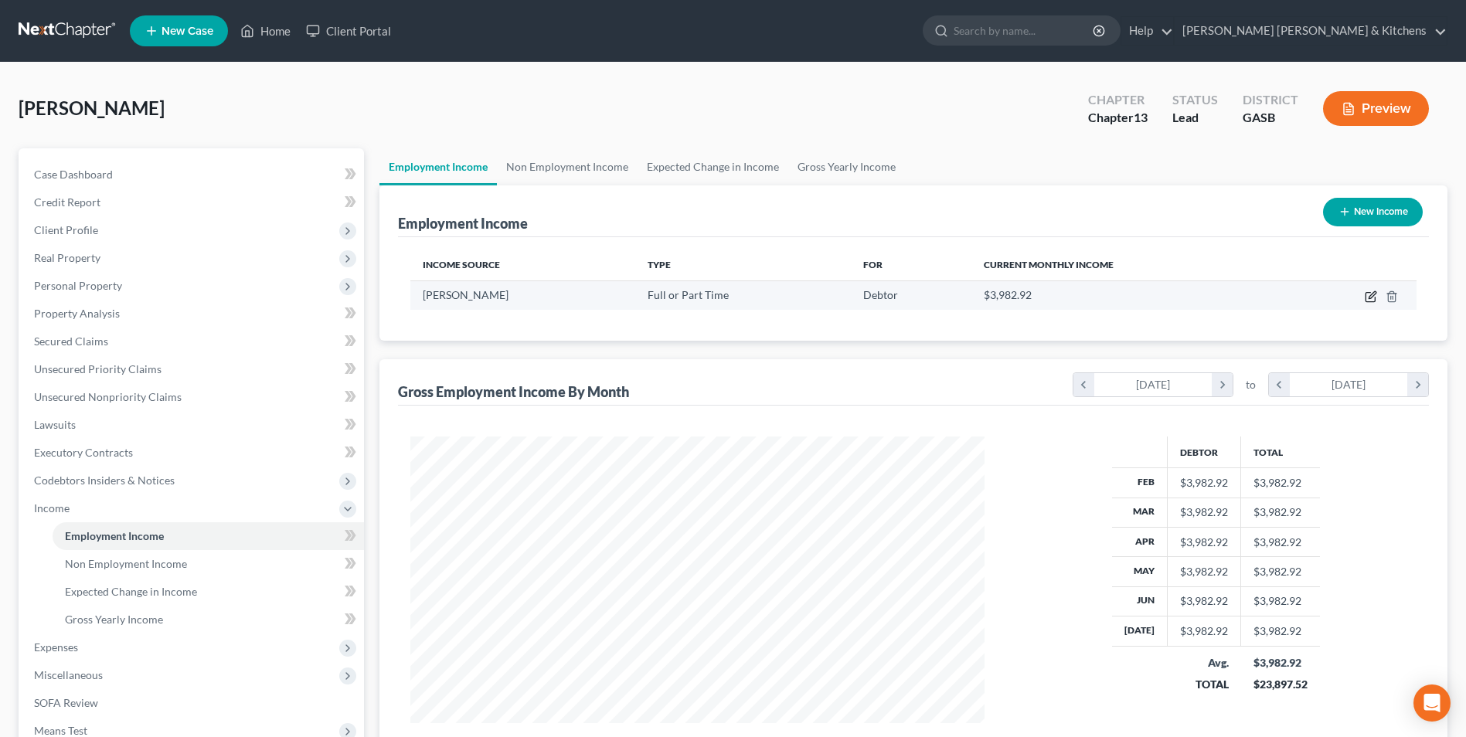
click at [1370, 298] on icon "button" at bounding box center [1372, 294] width 7 height 7
select select "0"
select select "10"
select select "0"
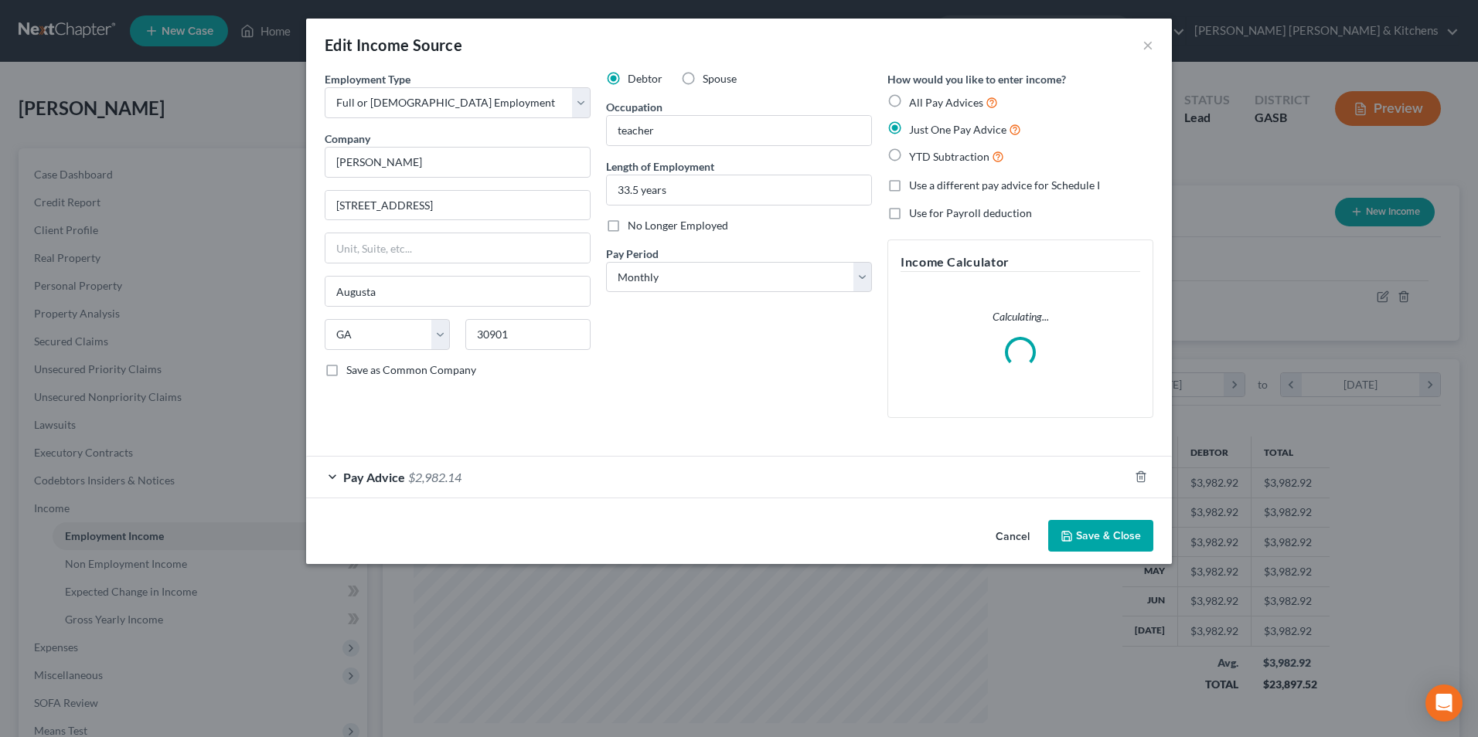
scroll to position [289, 611]
click at [359, 465] on div "Pay Advice $2,982.14" at bounding box center [717, 477] width 822 height 41
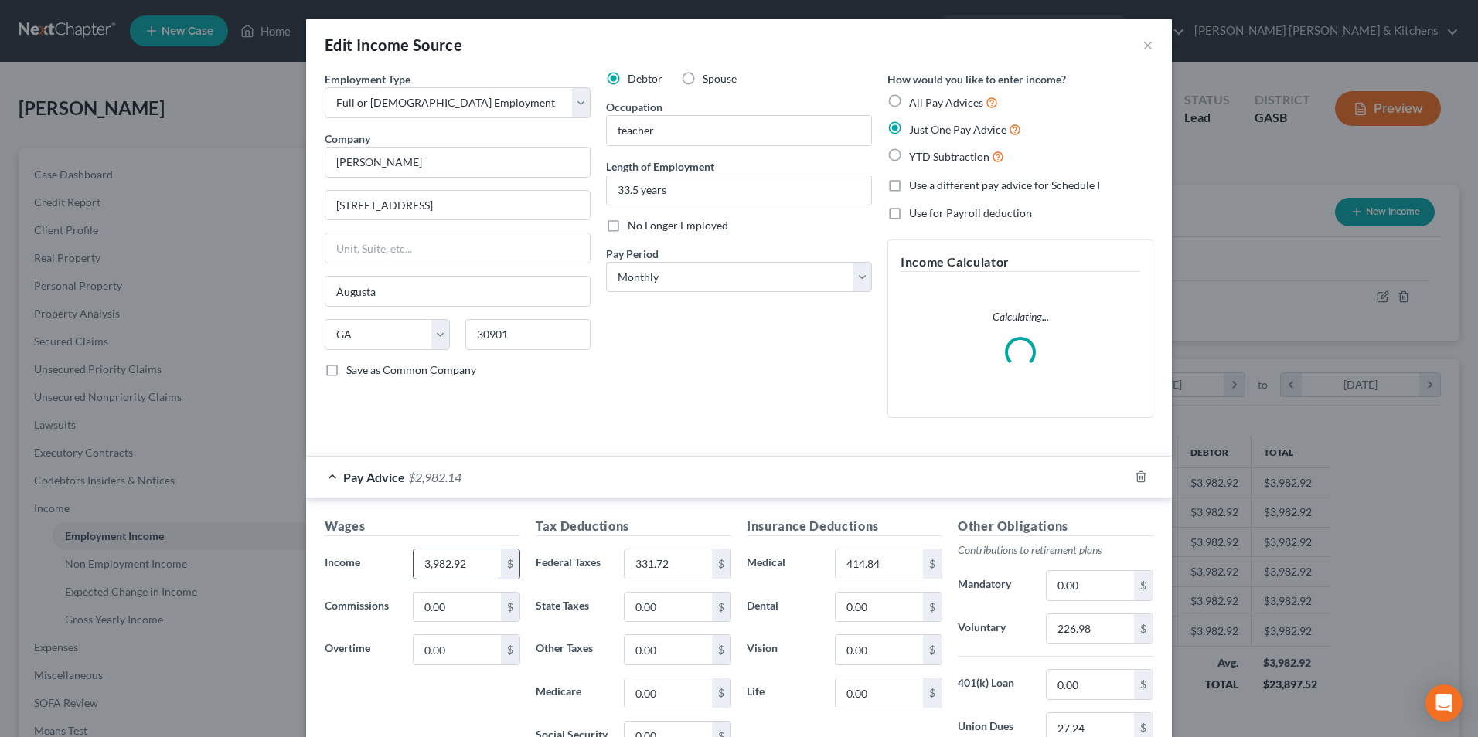
click at [472, 568] on input "3,982.92" at bounding box center [457, 564] width 87 height 29
type input "3,765.42"
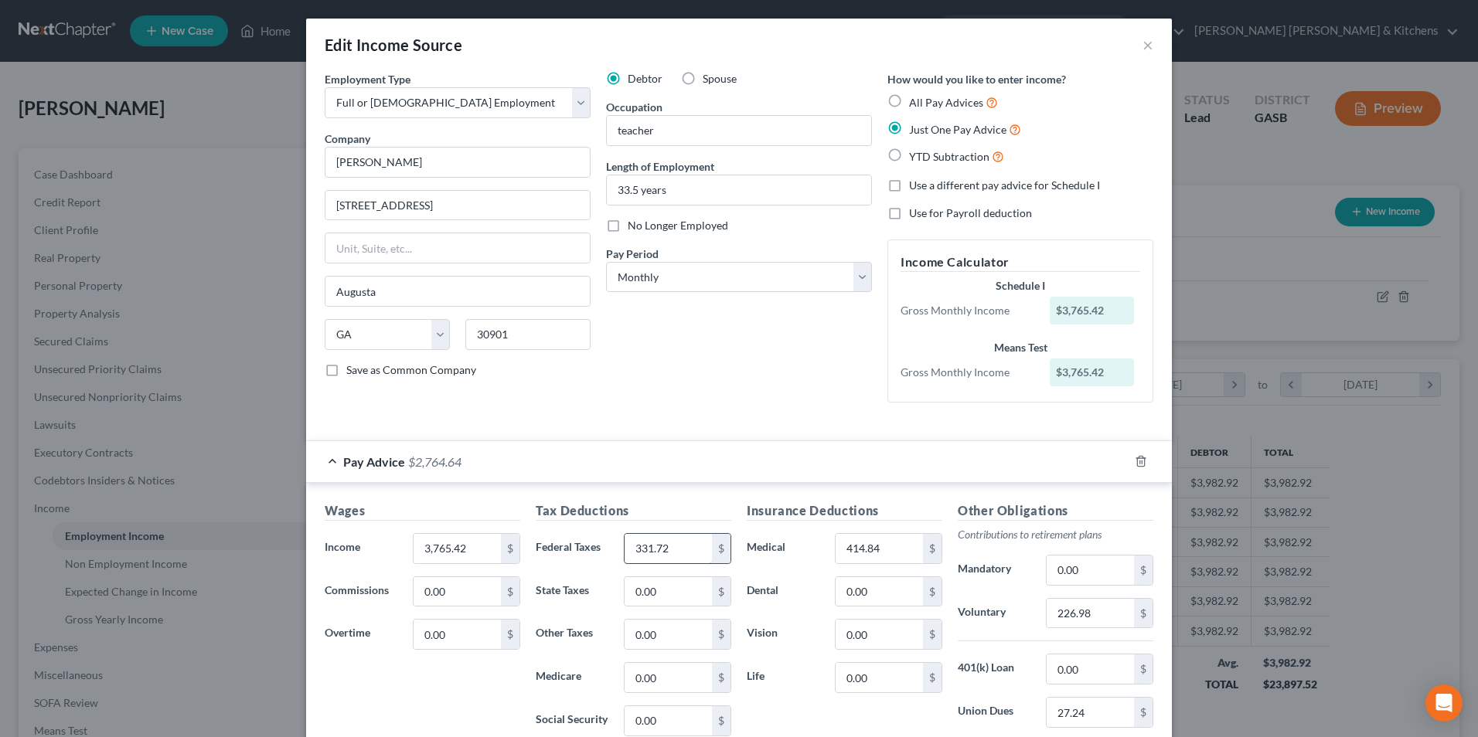
click at [666, 550] on input "331.72" at bounding box center [668, 548] width 87 height 29
type input "613.46"
click at [907, 550] on input "414.84" at bounding box center [879, 548] width 87 height 29
type input "338.28"
click at [1098, 610] on input "226.98" at bounding box center [1090, 613] width 87 height 29
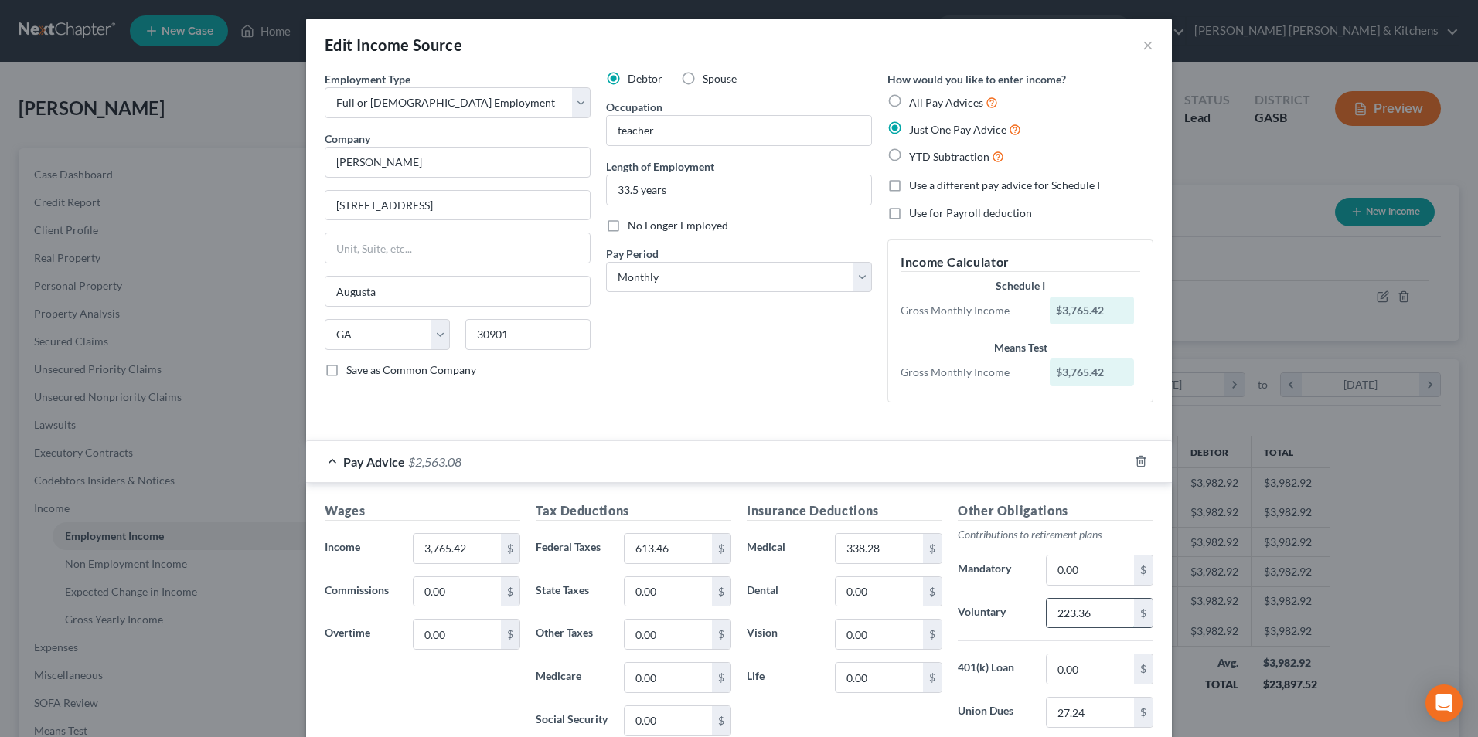
type input "223.36"
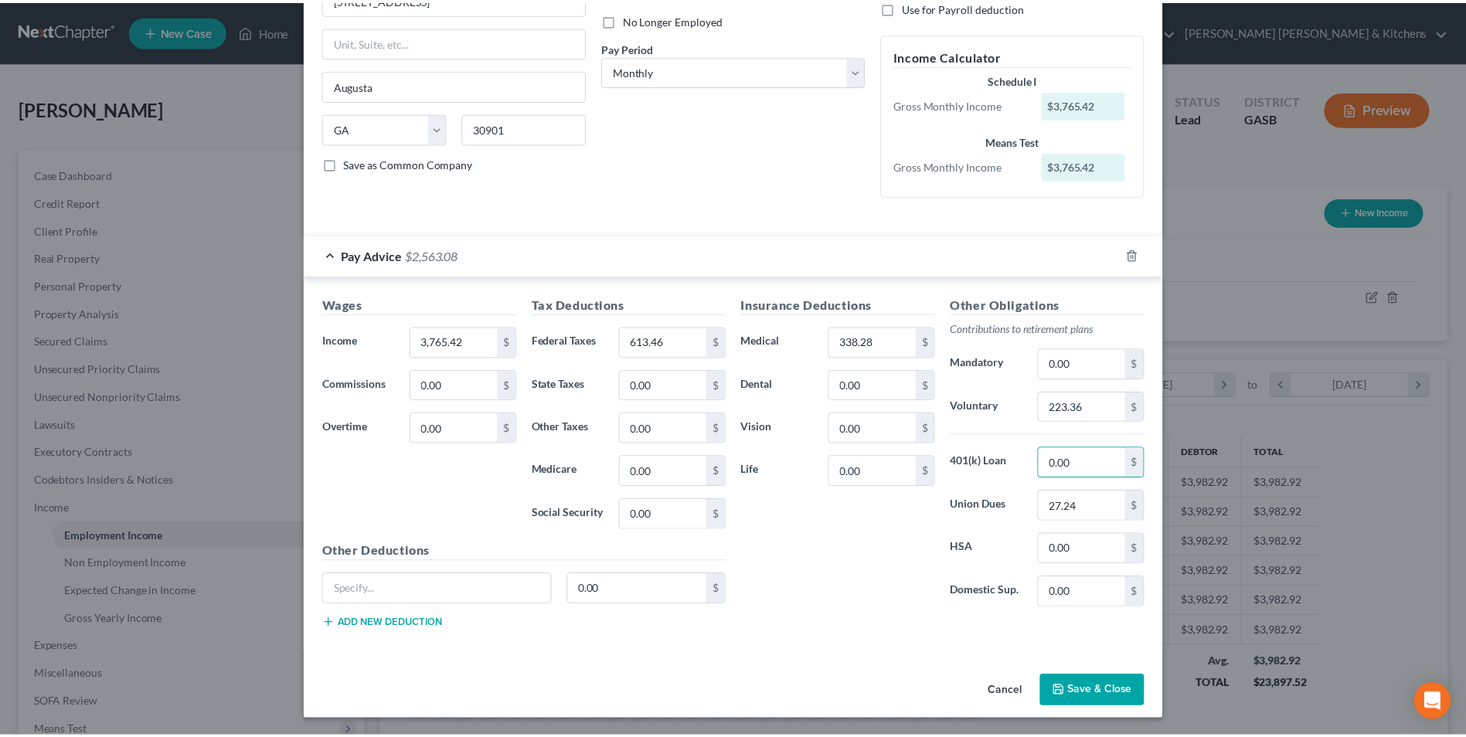
scroll to position [208, 0]
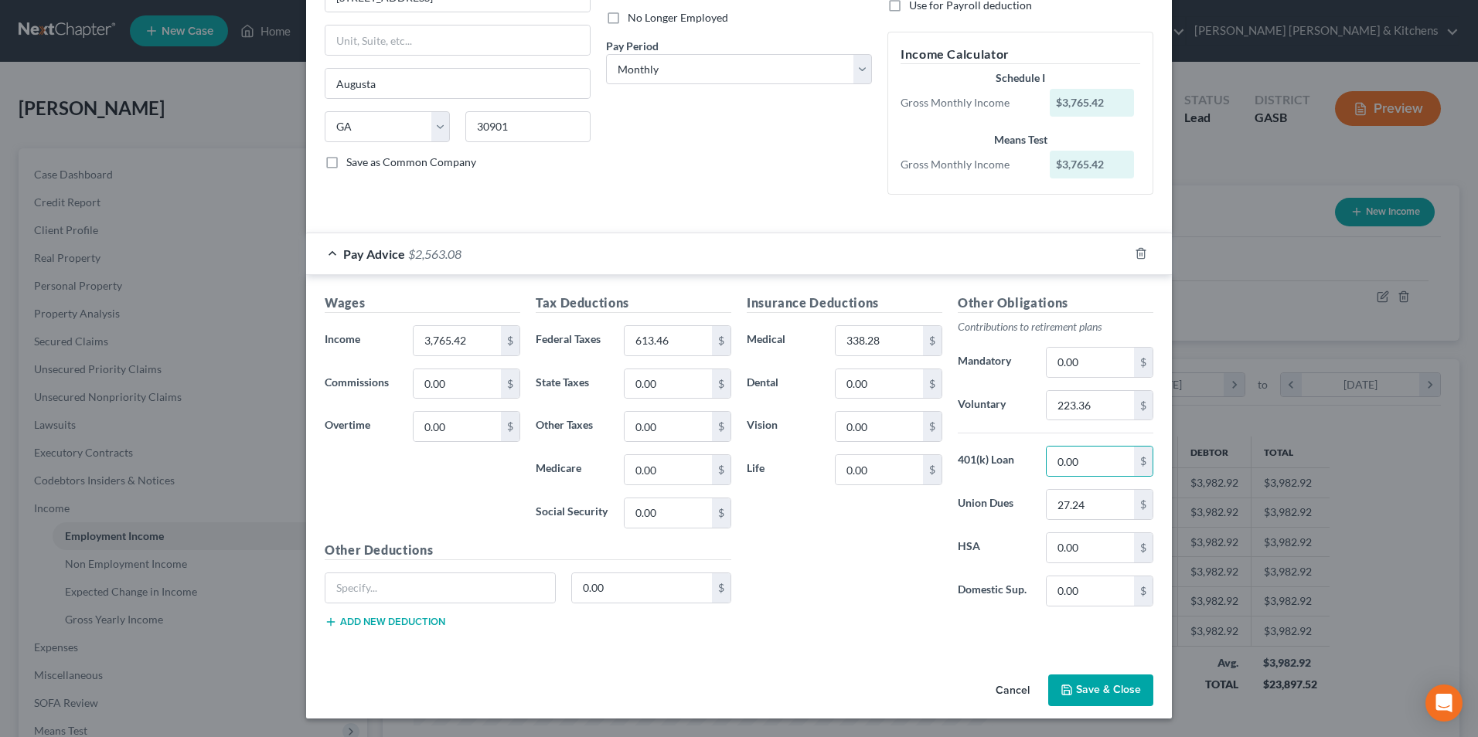
click at [1078, 693] on button "Save & Close" at bounding box center [1100, 691] width 105 height 32
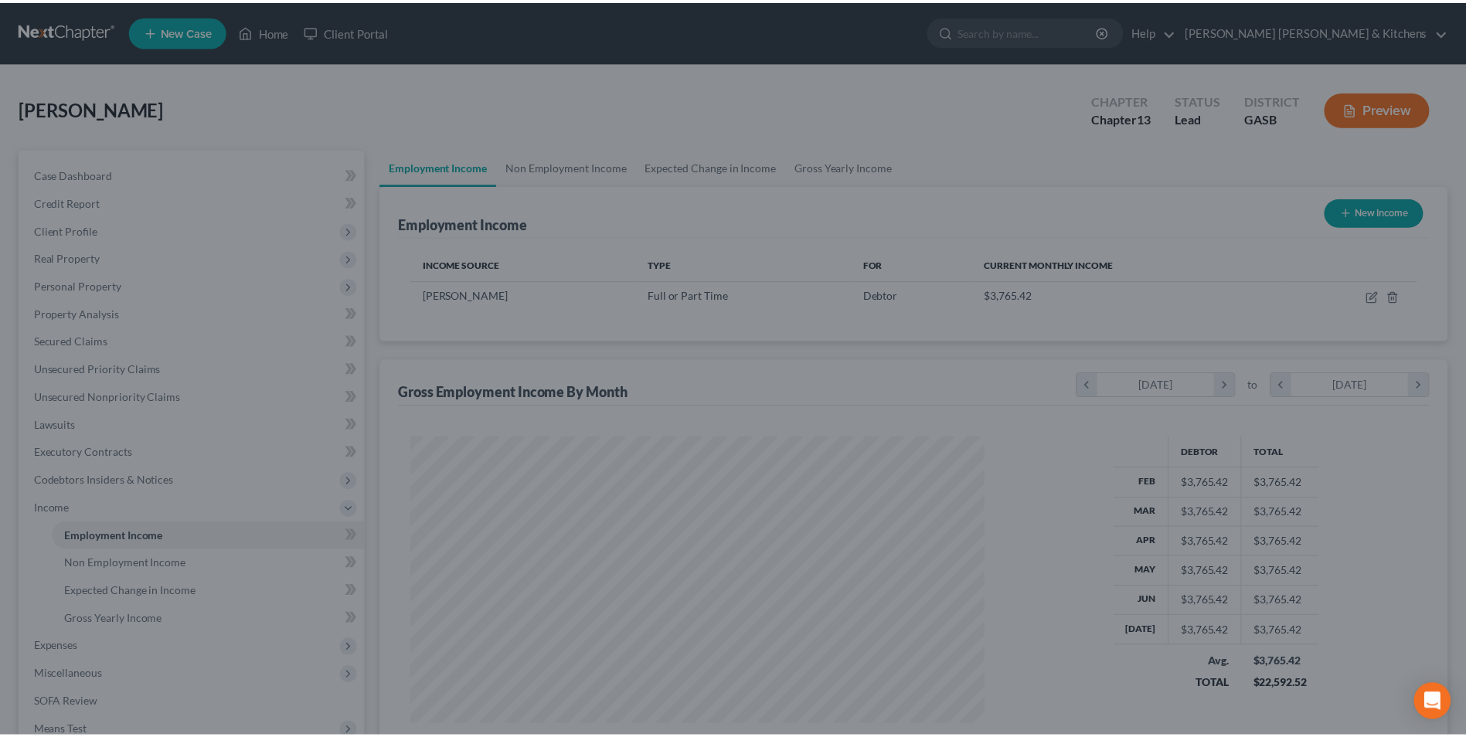
scroll to position [772679, 772361]
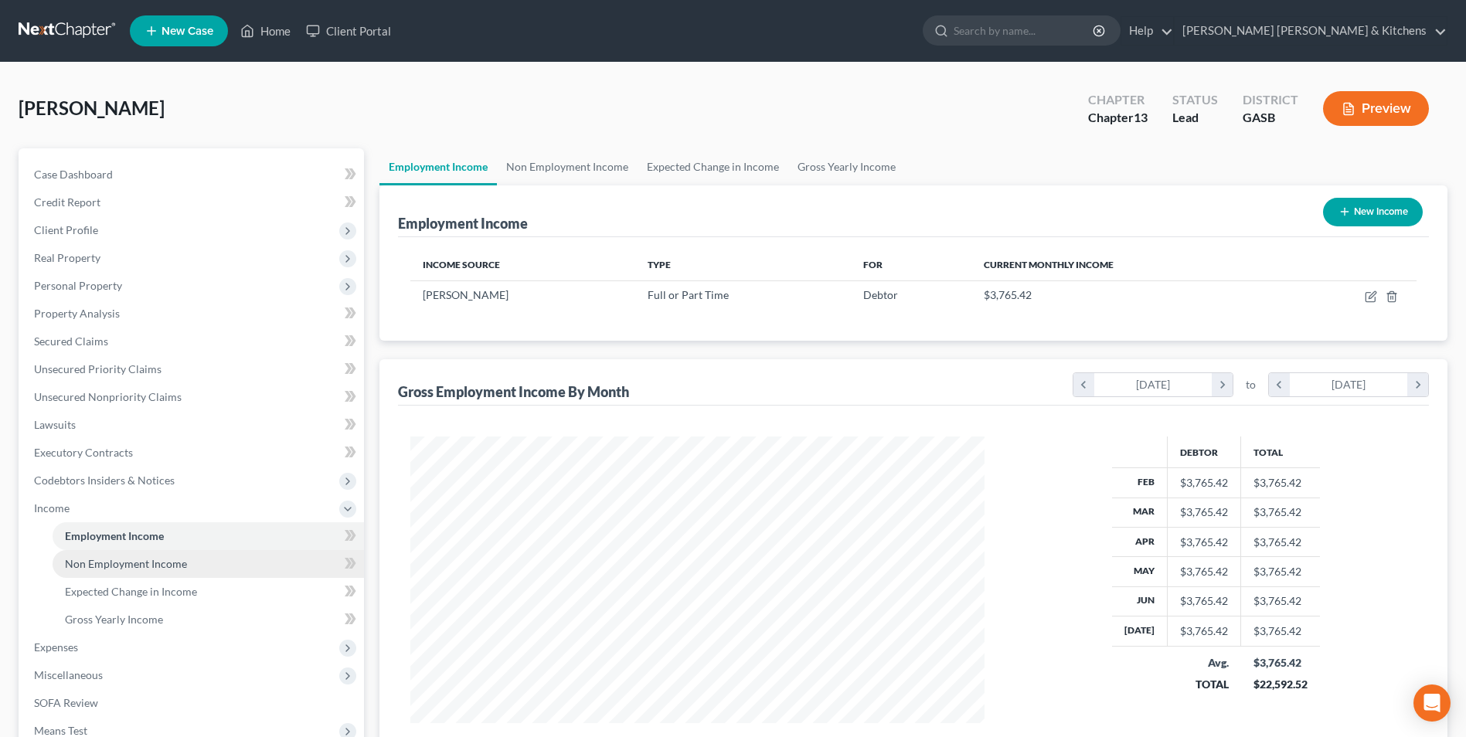
click at [156, 569] on span "Non Employment Income" at bounding box center [126, 563] width 122 height 13
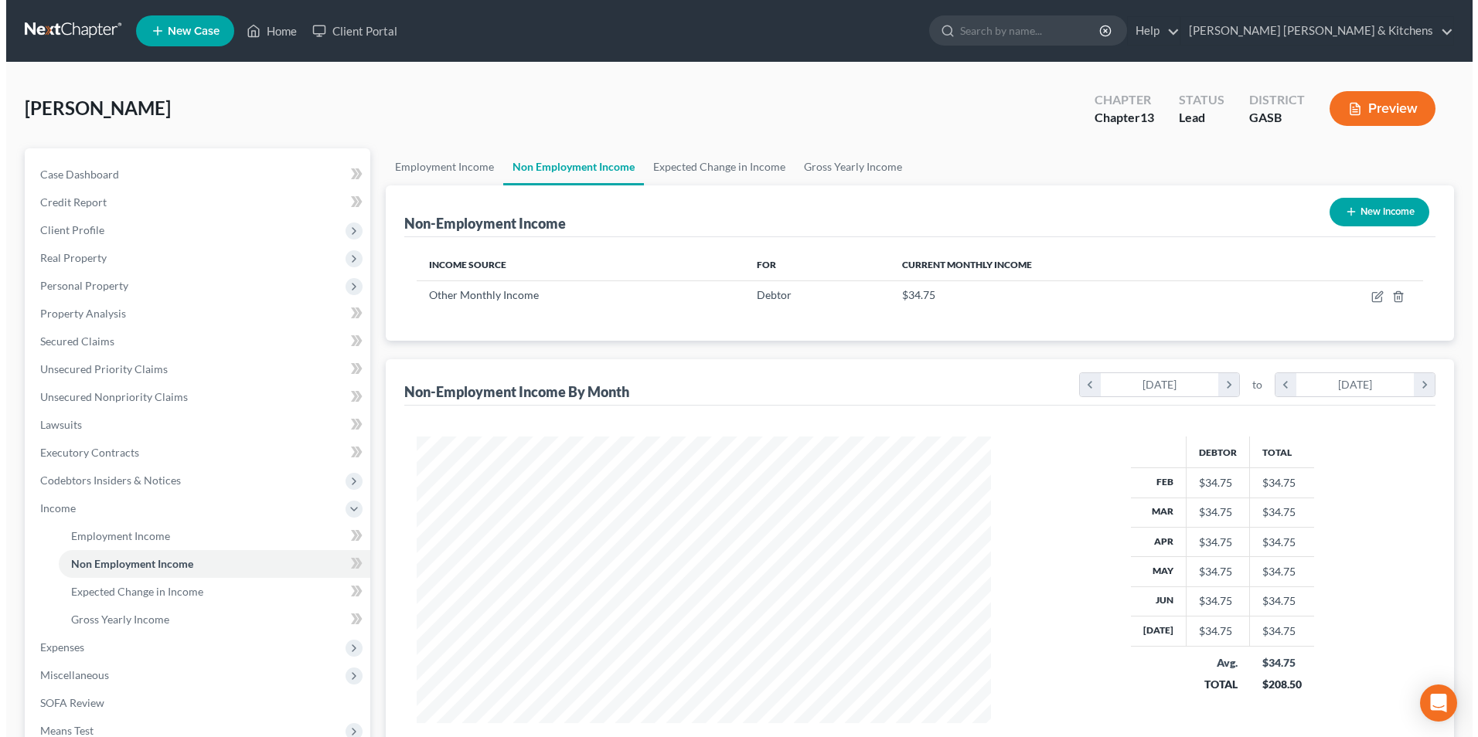
scroll to position [287, 604]
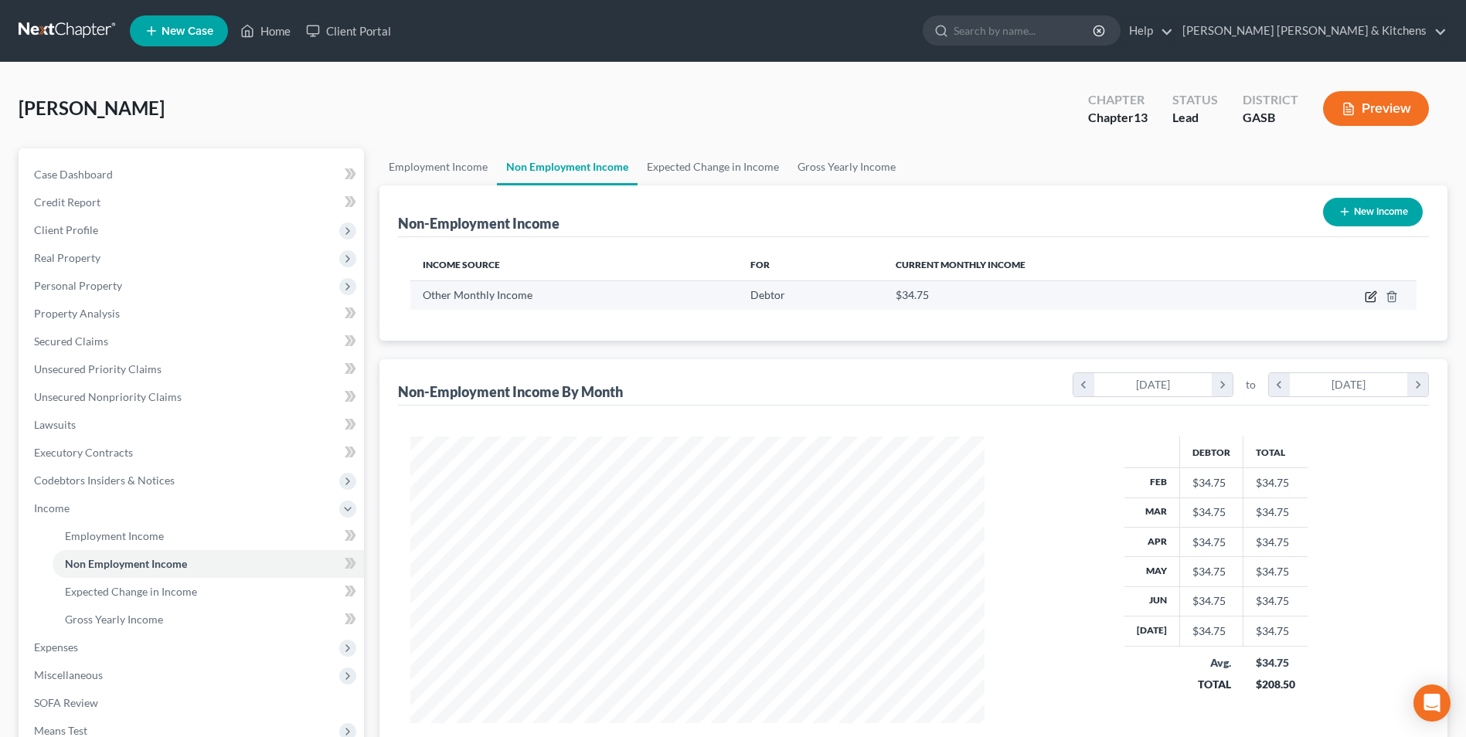
click at [1368, 298] on icon "button" at bounding box center [1371, 297] width 12 height 12
select select "13"
select select "0"
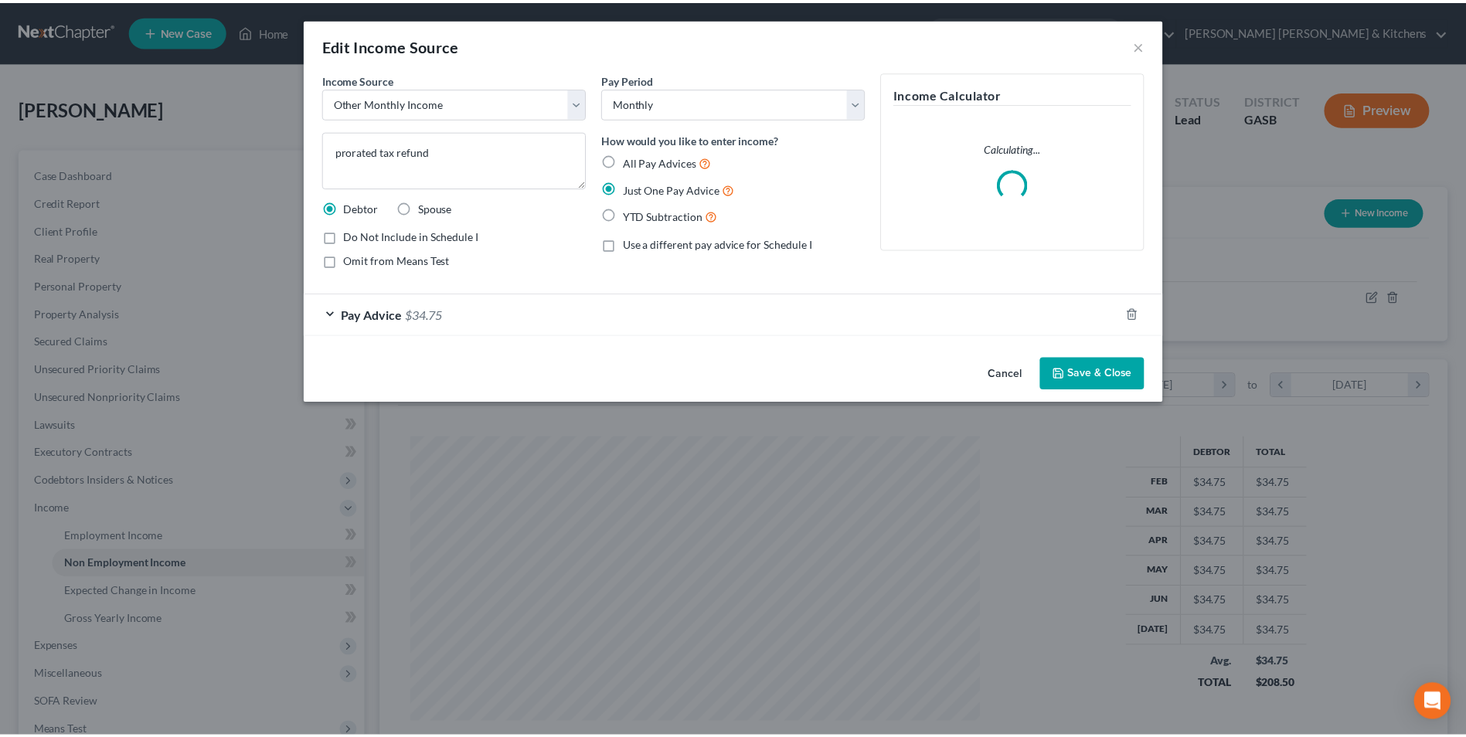
scroll to position [289, 611]
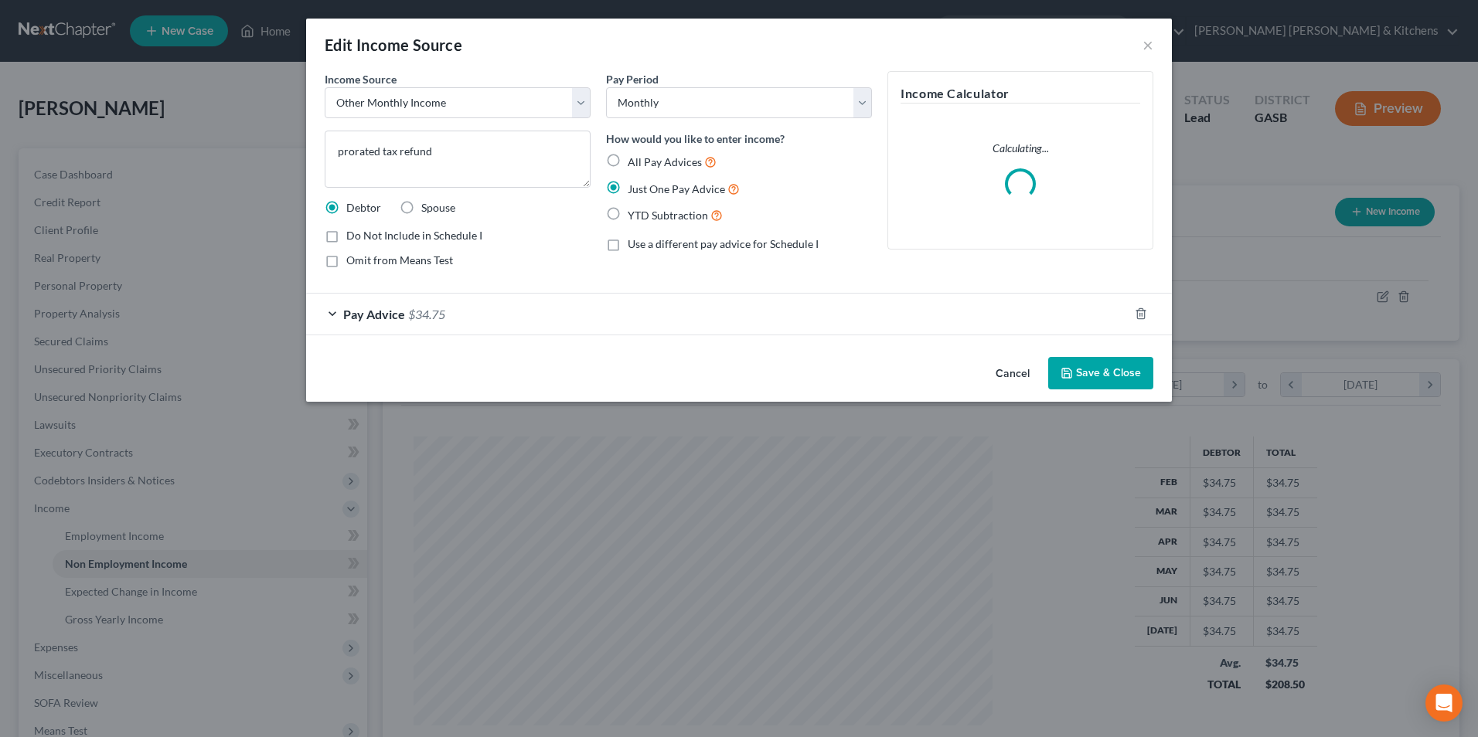
click at [359, 319] on span "Pay Advice" at bounding box center [374, 314] width 62 height 15
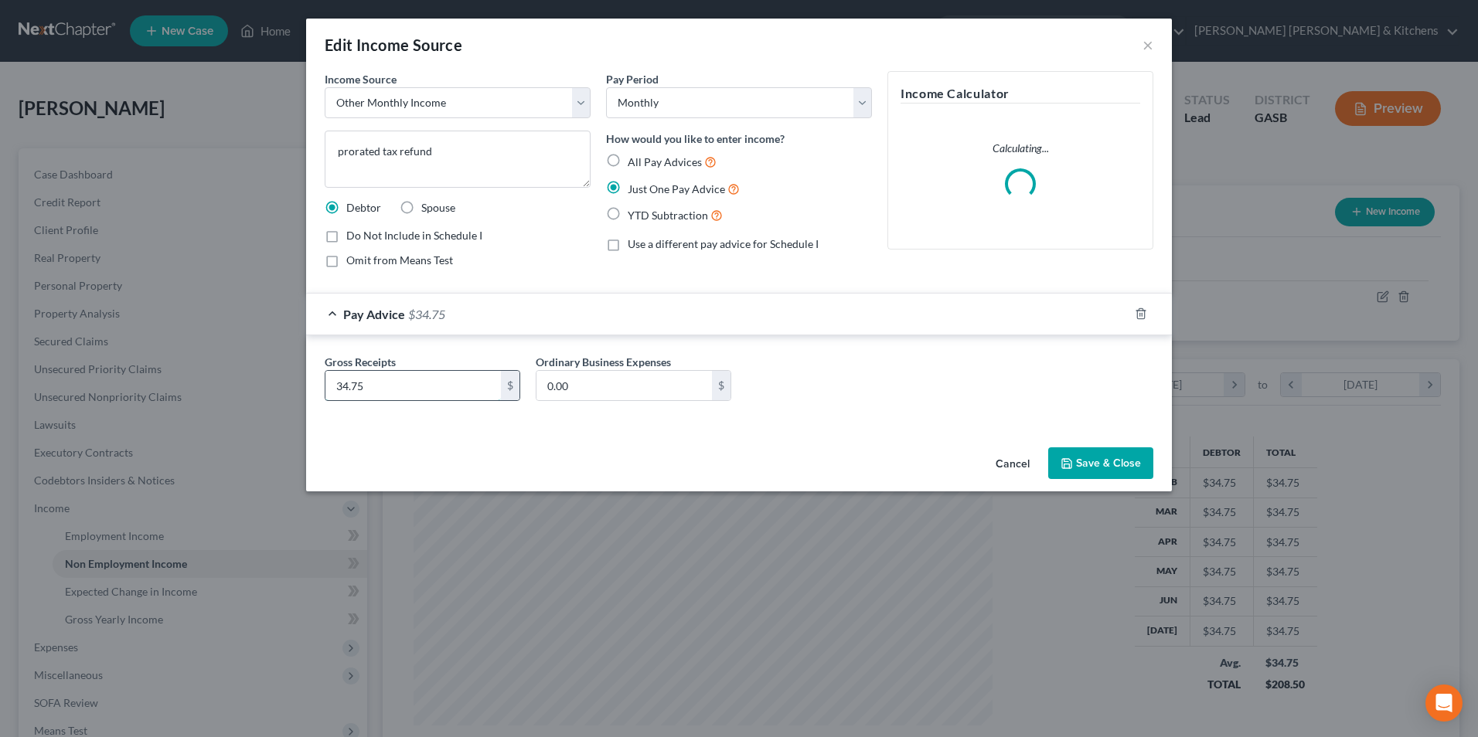
click at [402, 384] on input "34.75" at bounding box center [412, 385] width 175 height 29
type input "78"
click at [1121, 454] on button "Save & Close" at bounding box center [1100, 464] width 105 height 32
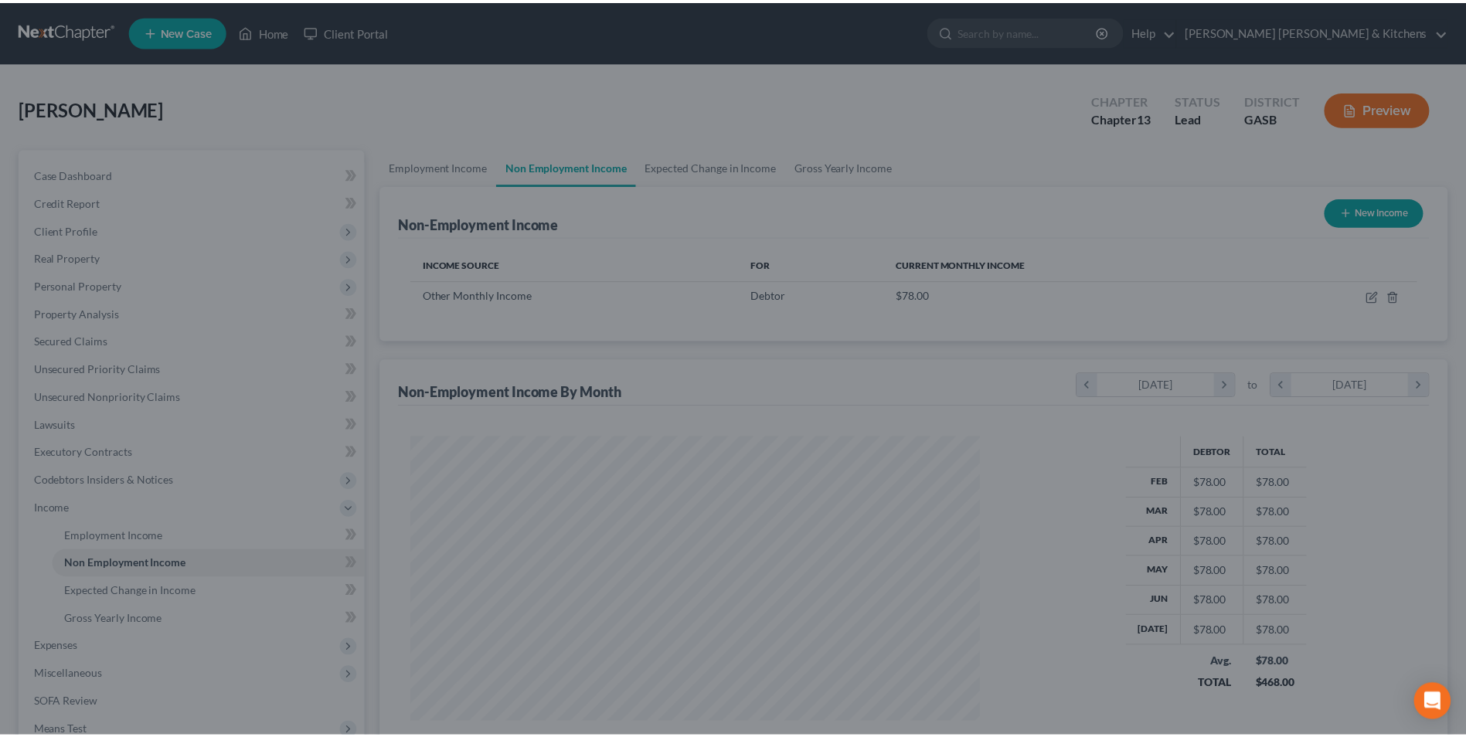
scroll to position [772679, 772361]
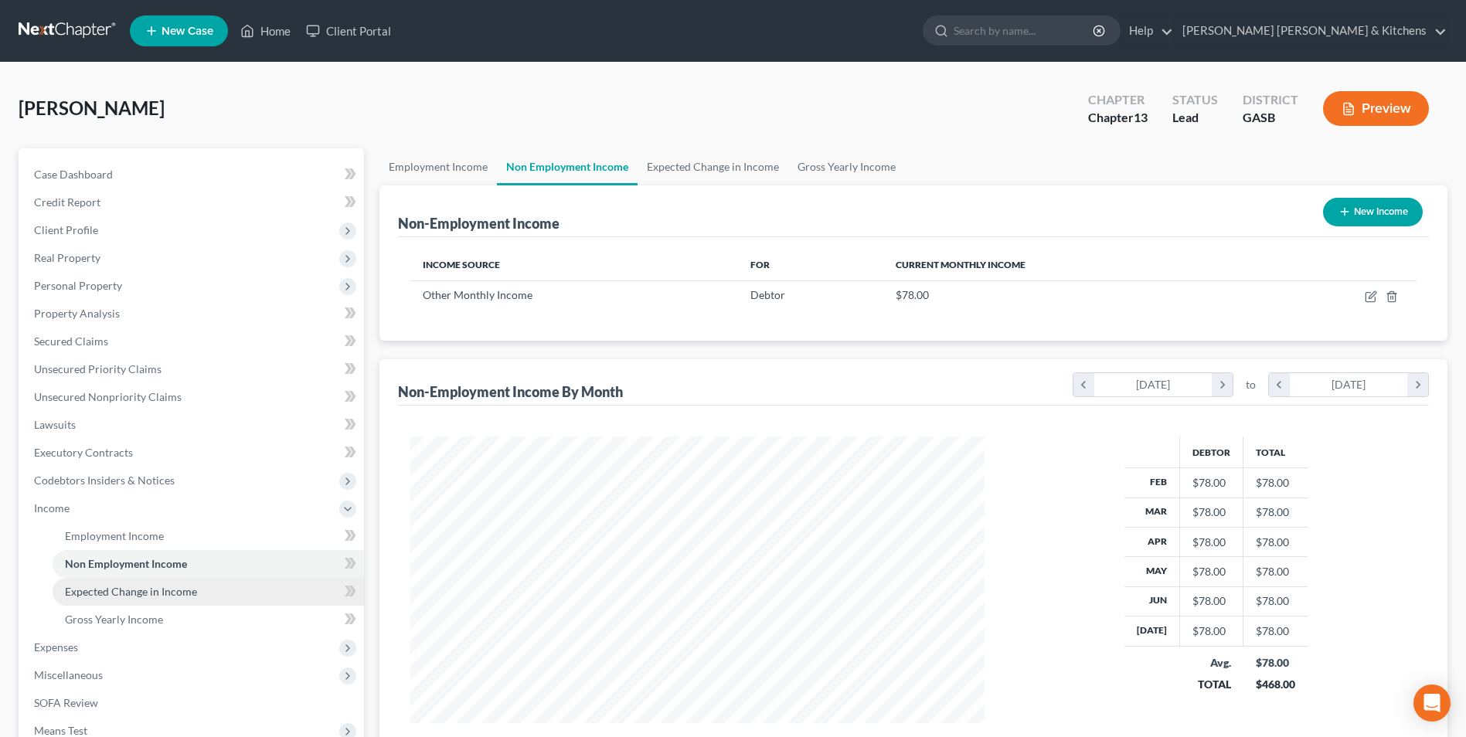
click at [142, 591] on span "Expected Change in Income" at bounding box center [131, 591] width 132 height 13
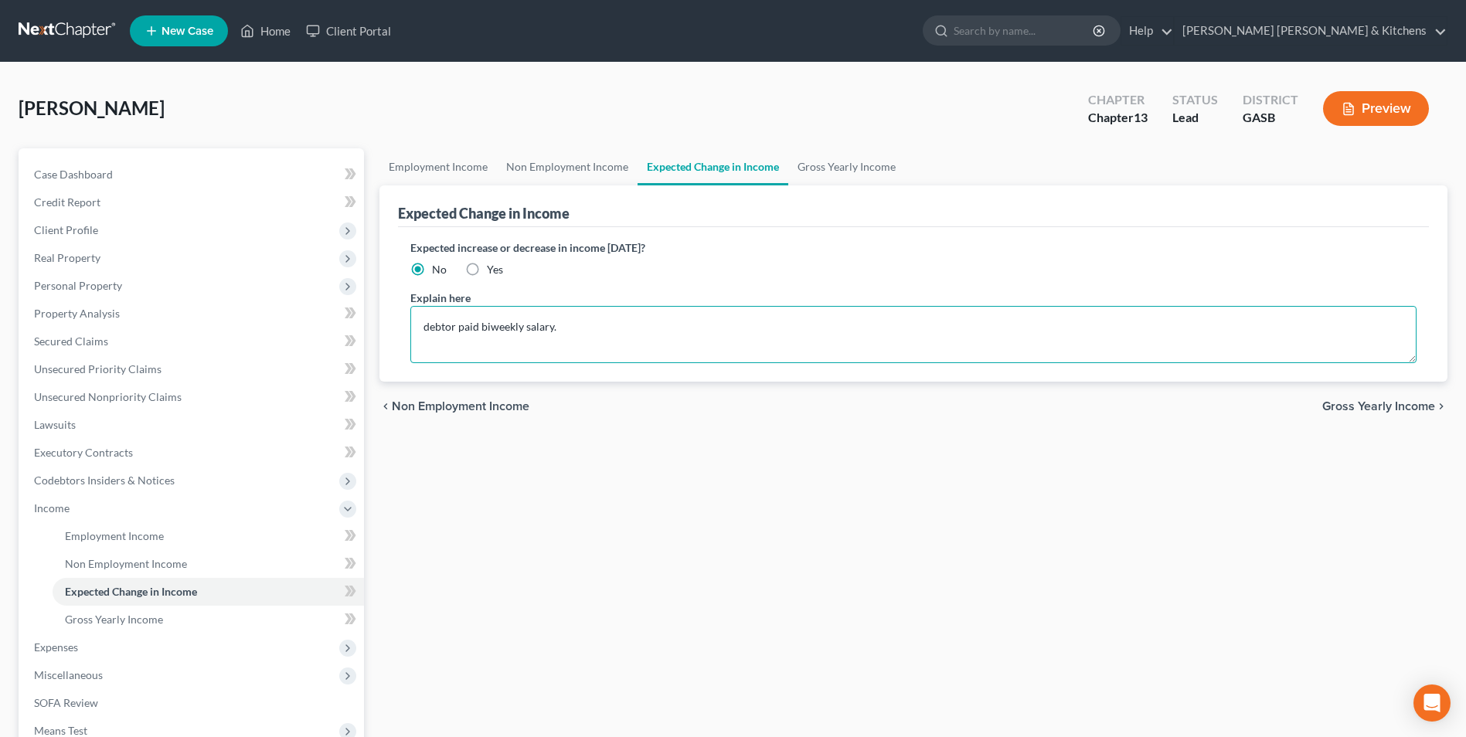
drag, startPoint x: 520, startPoint y: 332, endPoint x: 601, endPoint y: 313, distance: 82.7
click at [589, 332] on textarea "debtor paid biweekly salary." at bounding box center [913, 334] width 1006 height 57
type textarea "debtor paid biweekly. Sch I calculated using 7 month average"
click at [52, 647] on span "Expenses" at bounding box center [56, 647] width 44 height 13
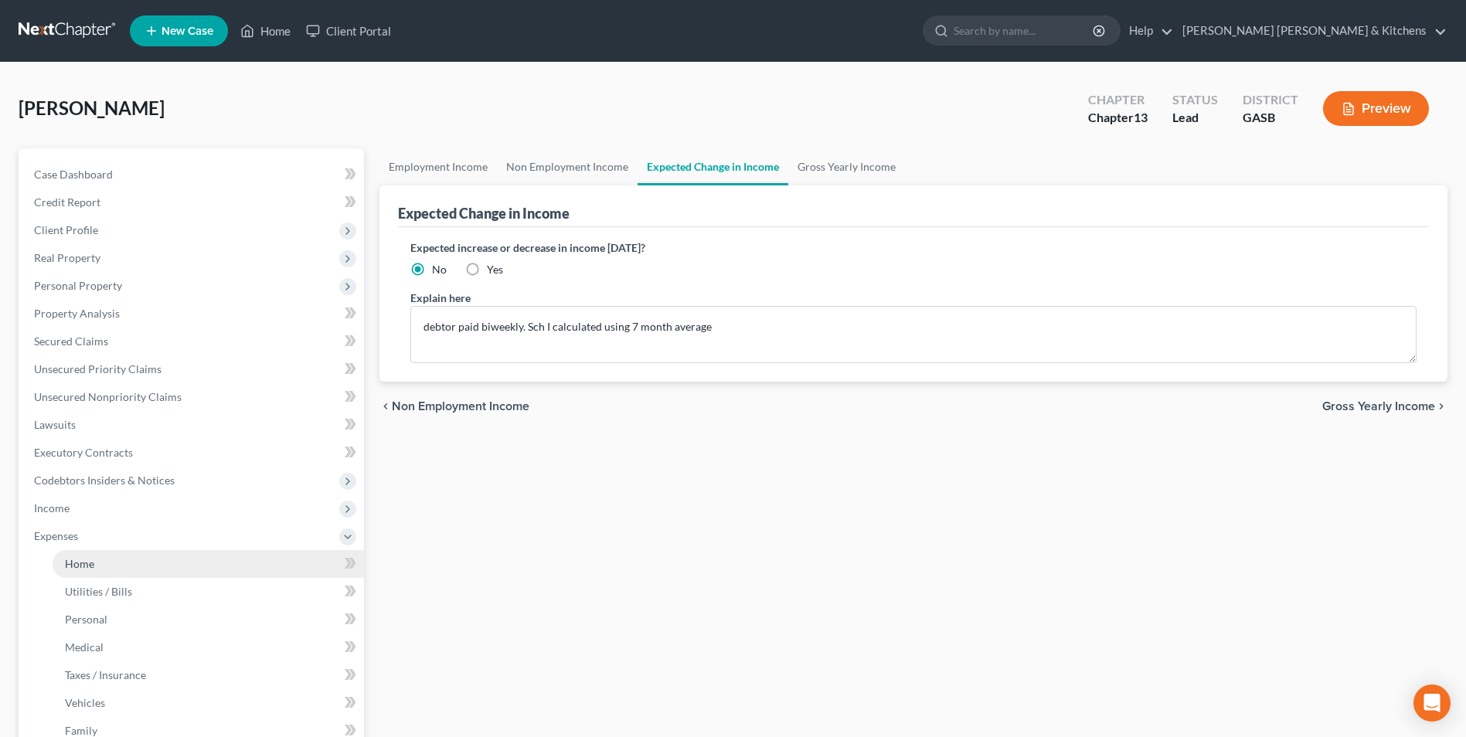
click at [77, 570] on span "Home" at bounding box center [79, 563] width 29 height 13
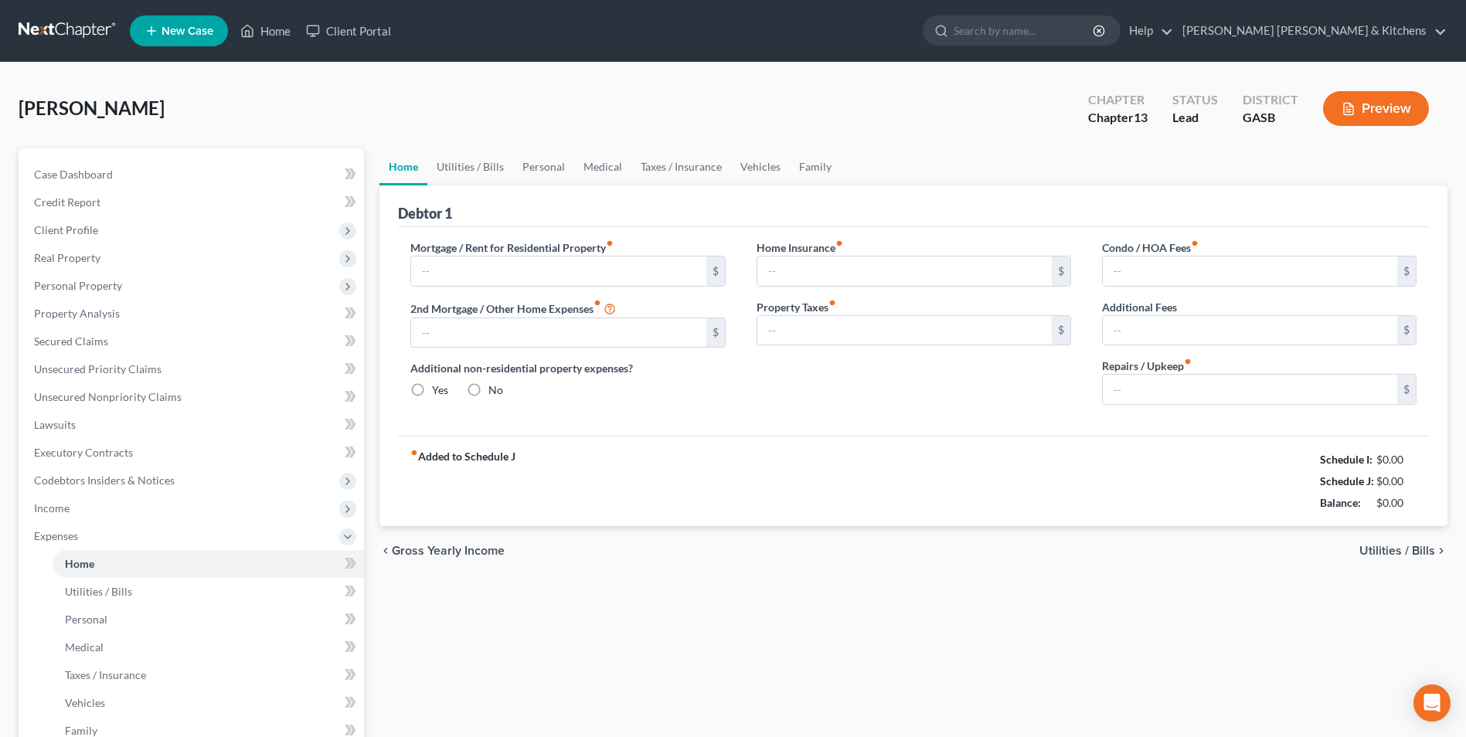
type input "850.00"
type input "0.00"
radio input "true"
type input "0.00"
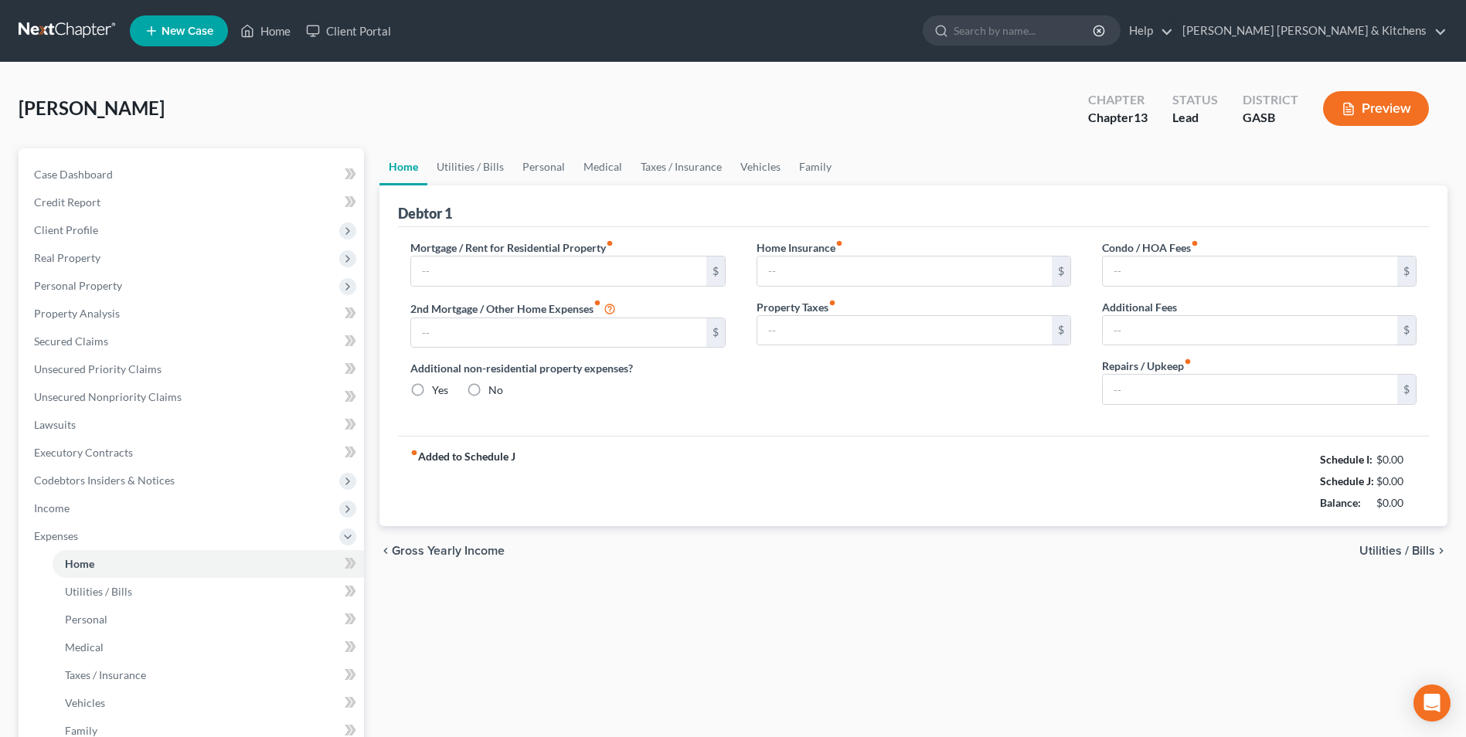
type input "0.00"
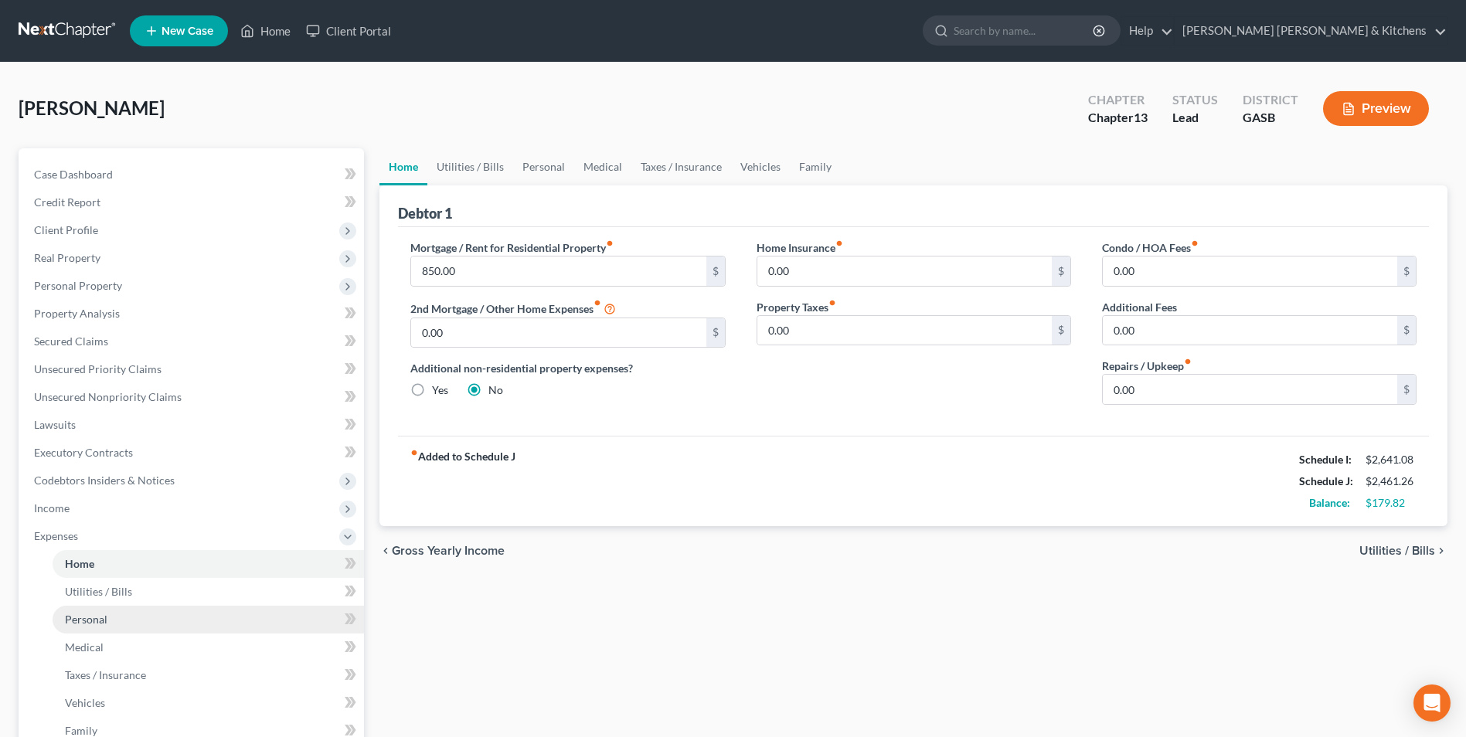
click at [115, 614] on link "Personal" at bounding box center [209, 620] width 312 height 28
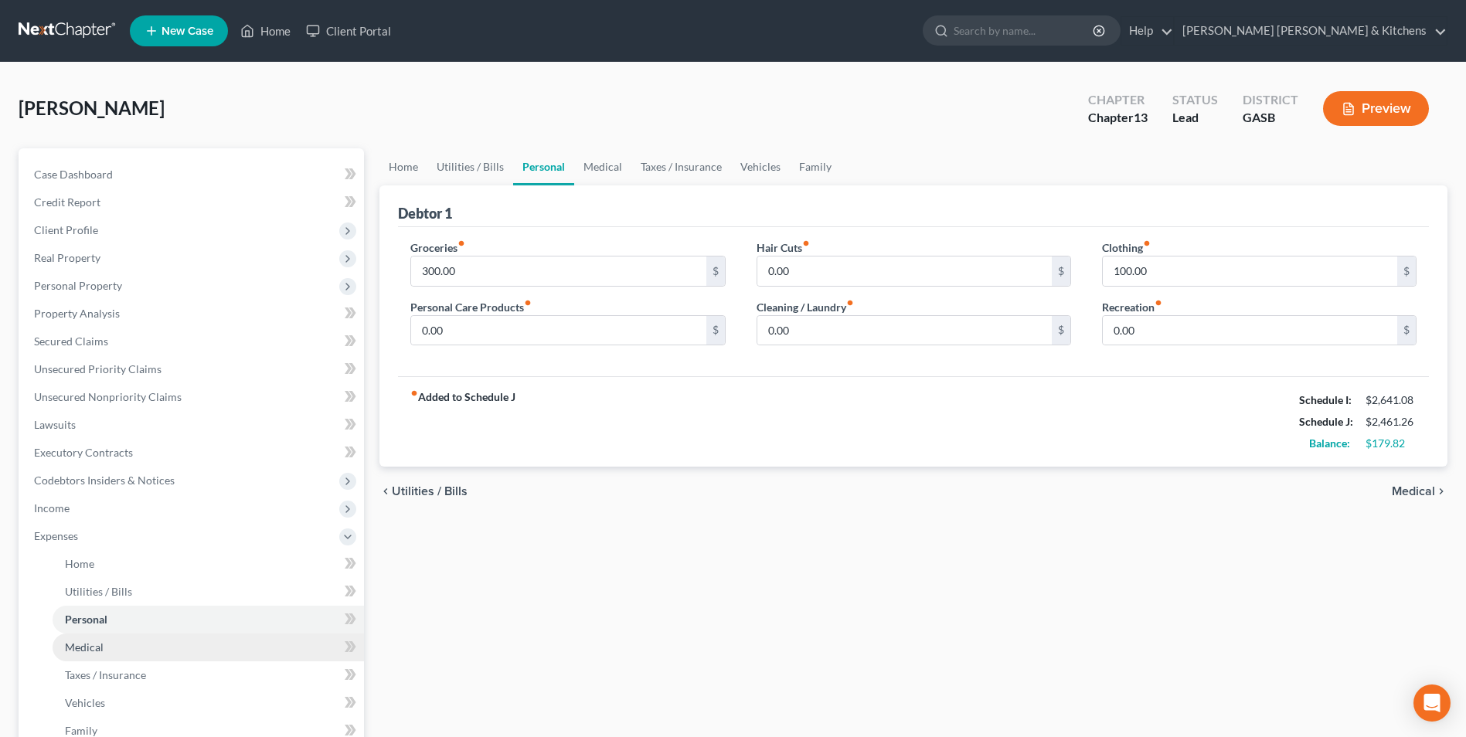
click at [79, 646] on span "Medical" at bounding box center [84, 647] width 39 height 13
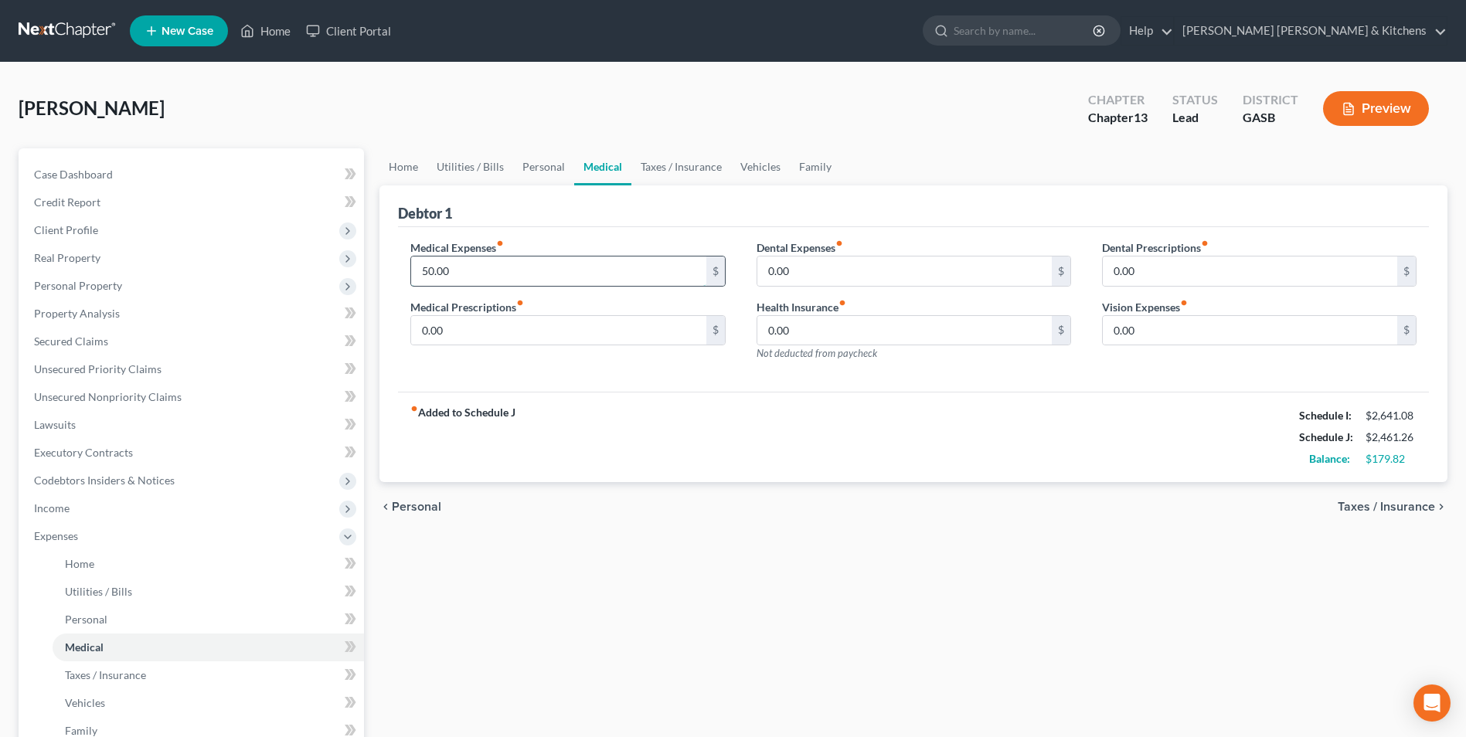
click at [425, 274] on input "50.00" at bounding box center [558, 271] width 295 height 29
type input "150"
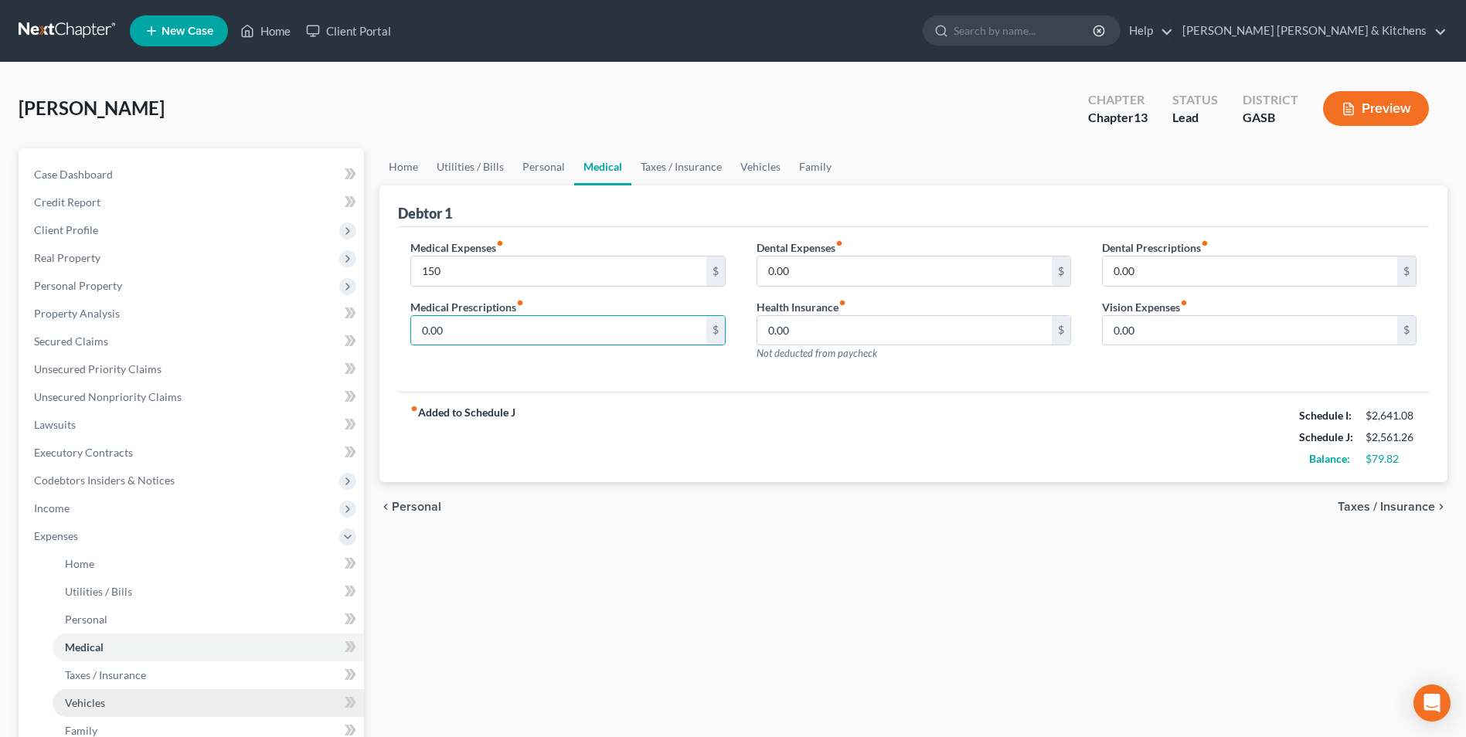
click at [79, 700] on span "Vehicles" at bounding box center [85, 702] width 40 height 13
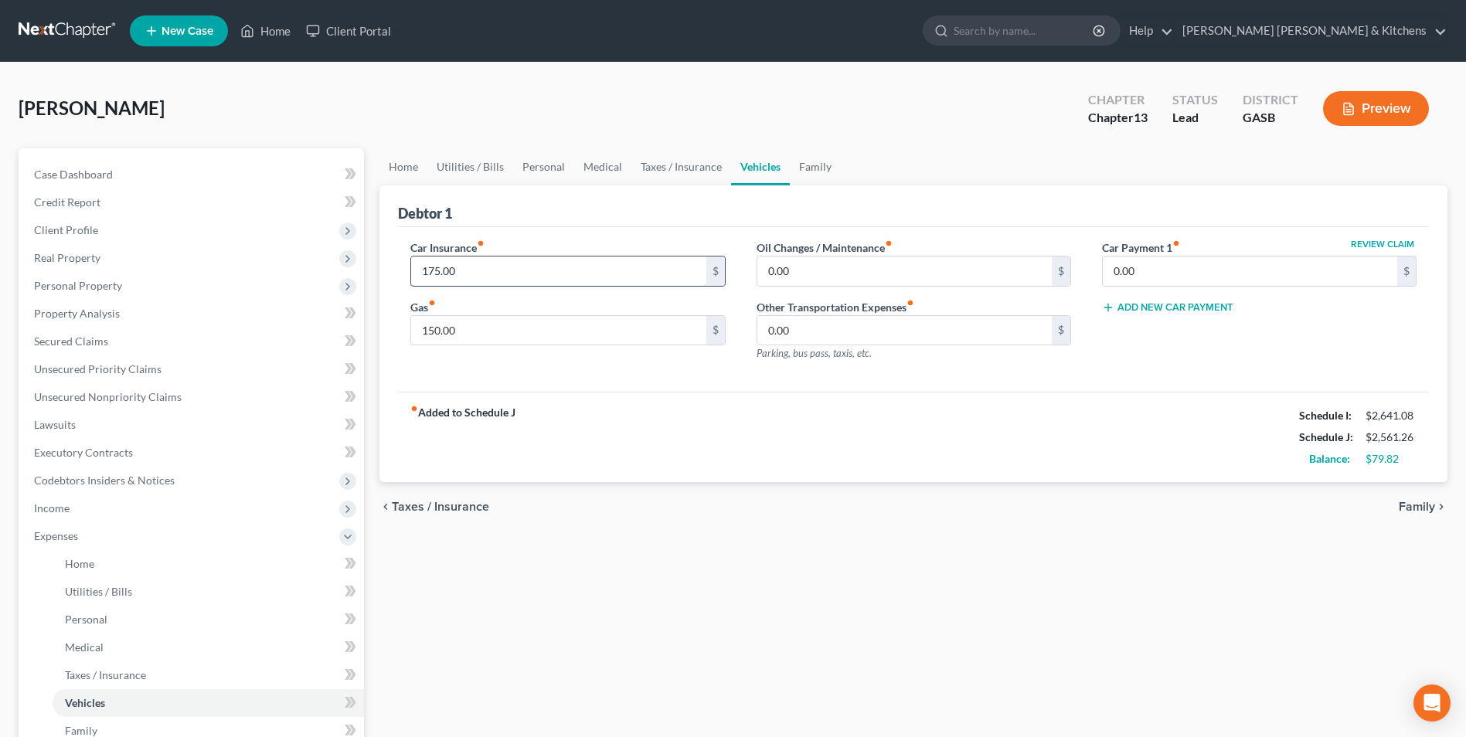
click at [464, 282] on input "175.00" at bounding box center [558, 271] width 295 height 29
click at [465, 283] on input "750" at bounding box center [558, 271] width 295 height 29
type input "75."
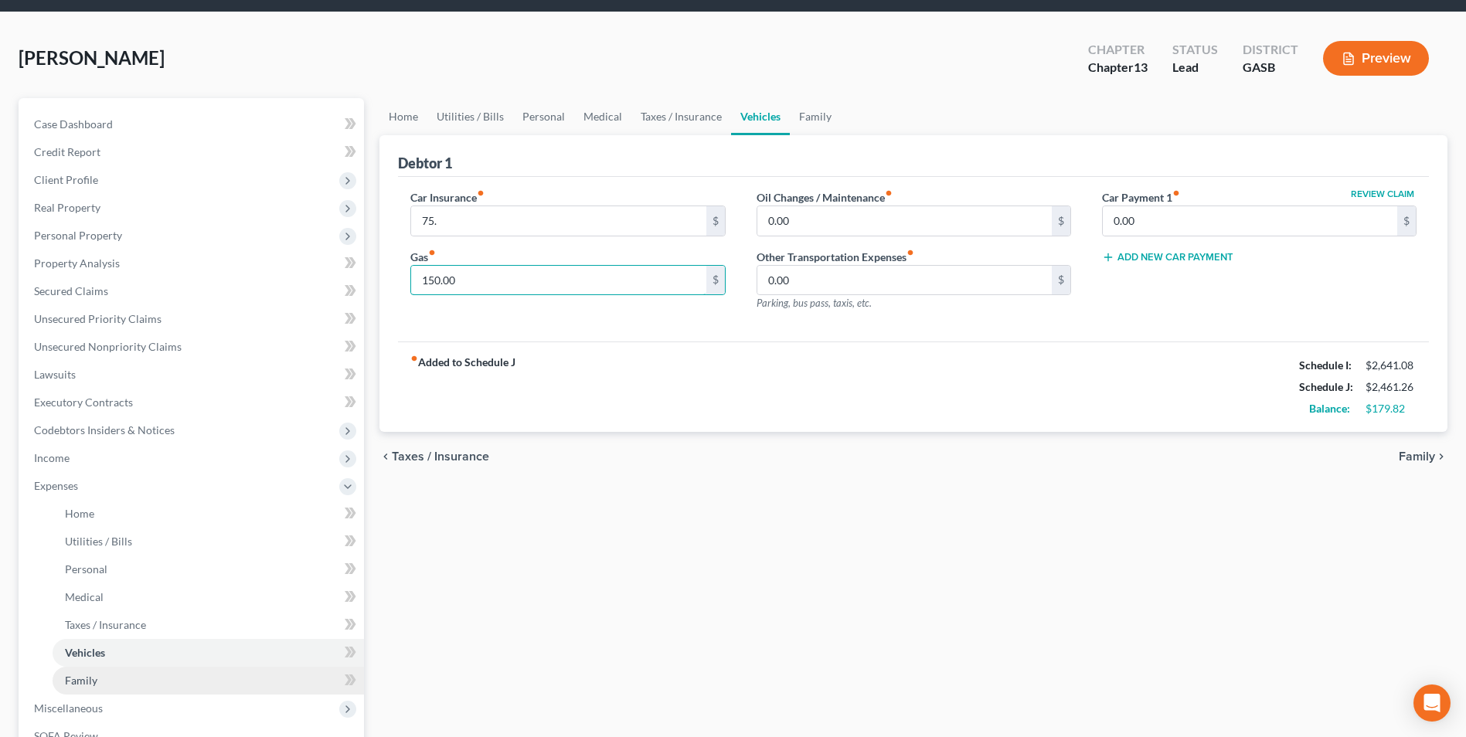
scroll to position [77, 0]
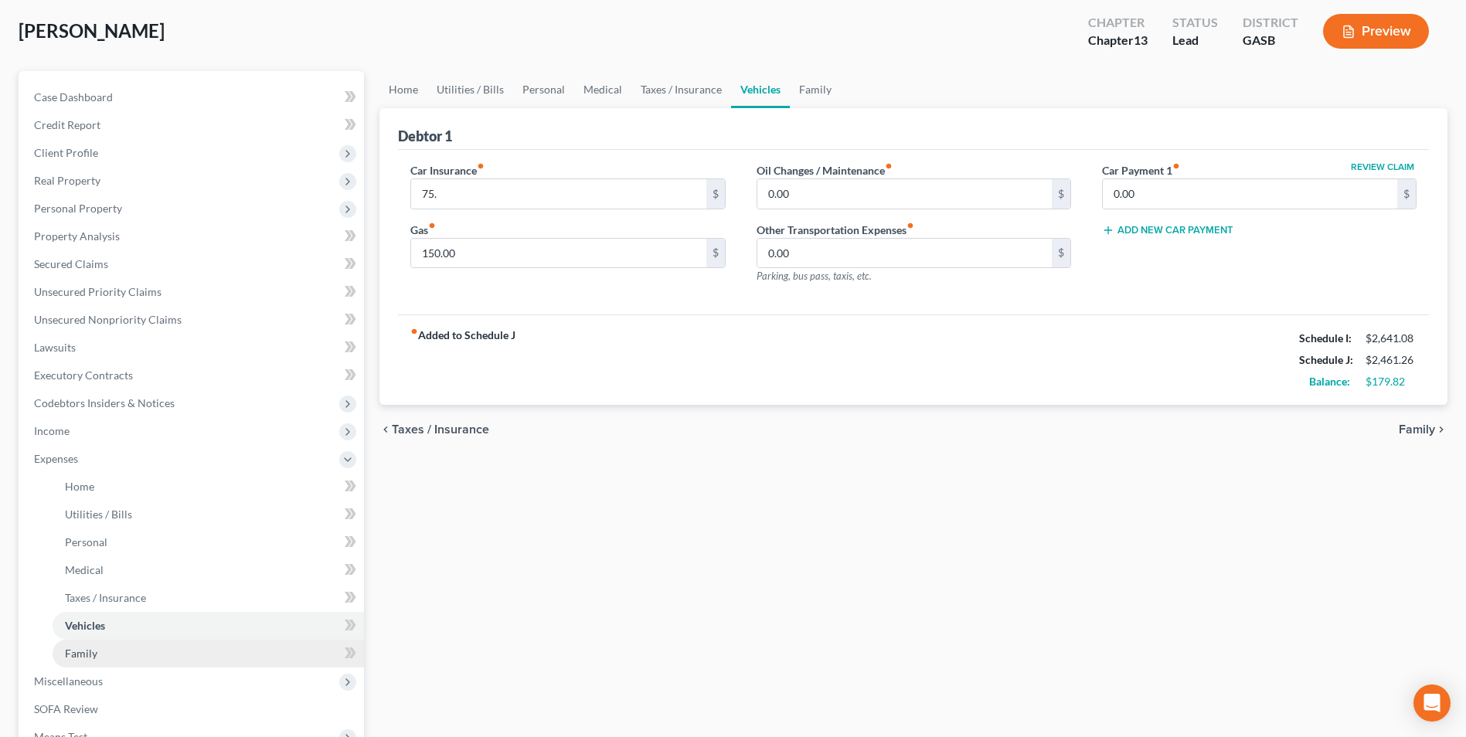
click at [106, 655] on link "Family" at bounding box center [209, 654] width 312 height 28
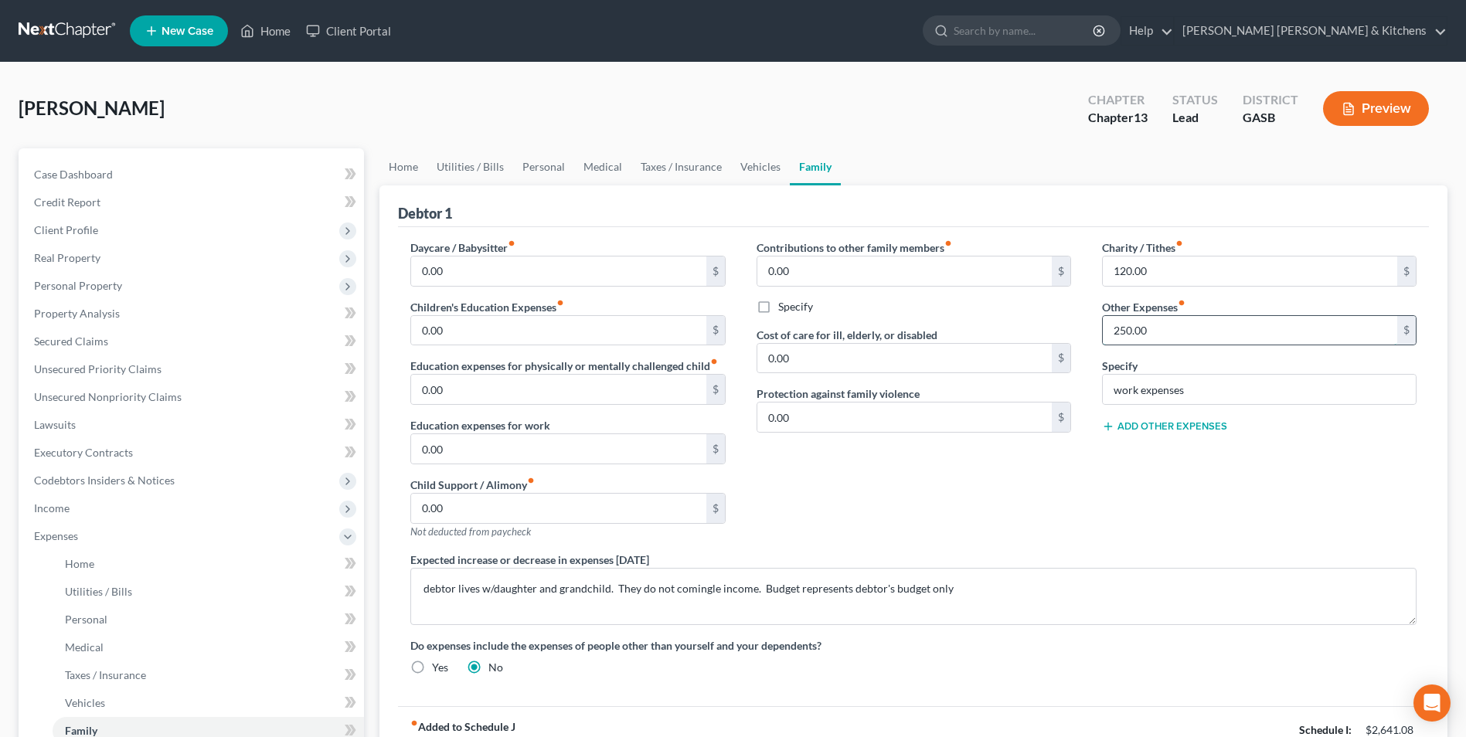
click at [1159, 339] on input "250.00" at bounding box center [1250, 330] width 295 height 29
type input "230.00"
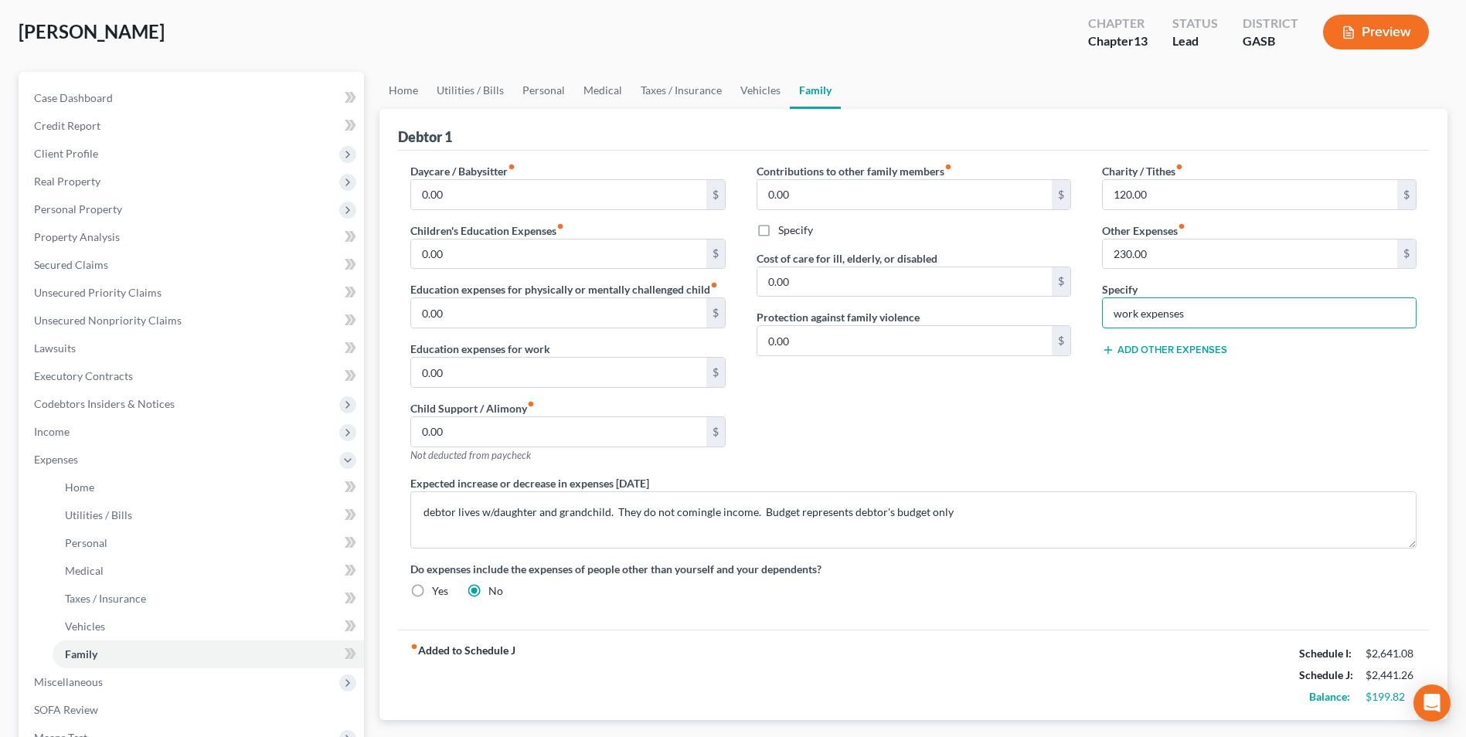
scroll to position [232, 0]
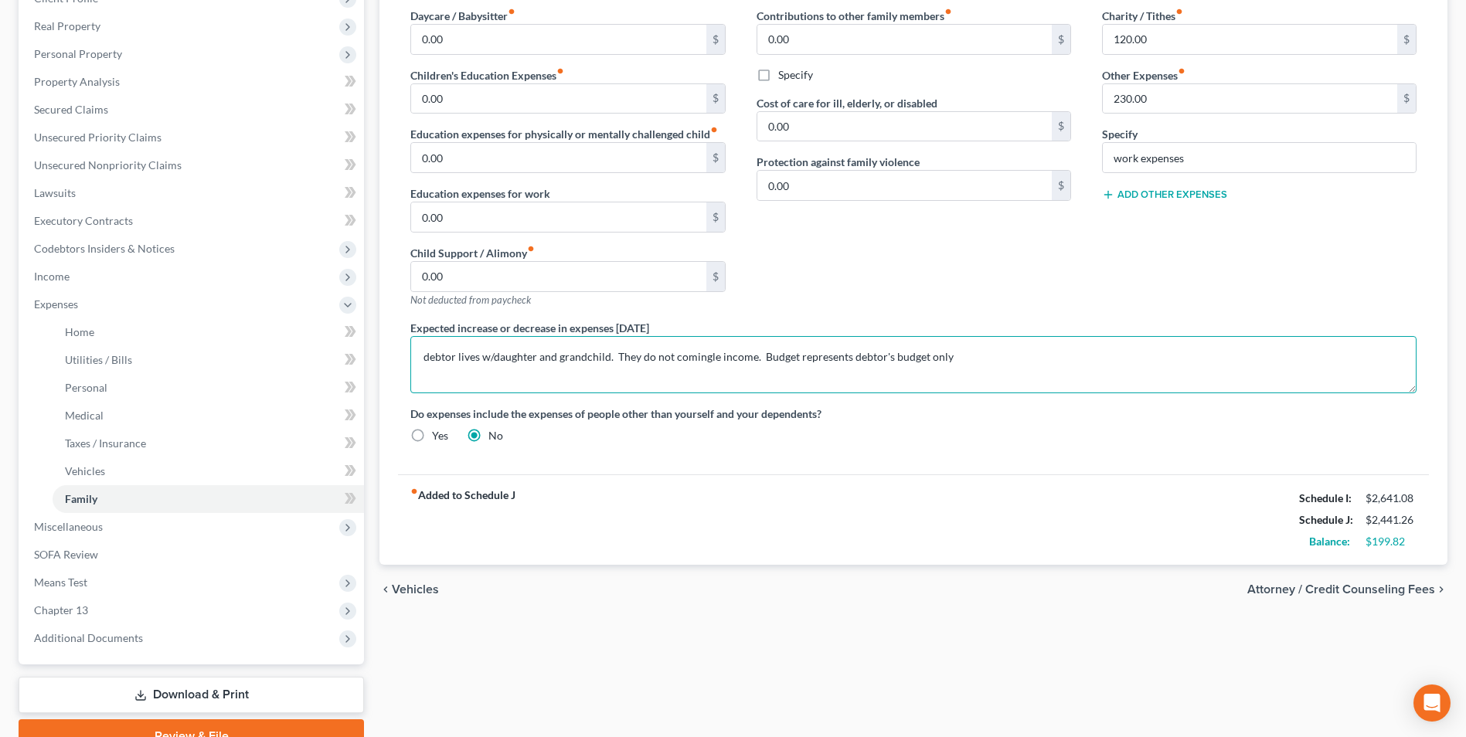
click at [972, 360] on textarea "debtor lives w/daughter and grandchild. They do not comingle income. Budget rep…" at bounding box center [913, 364] width 1006 height 57
type textarea "debtor lives w/daughter and grandchild. They do not comingle income. Budget rep…"
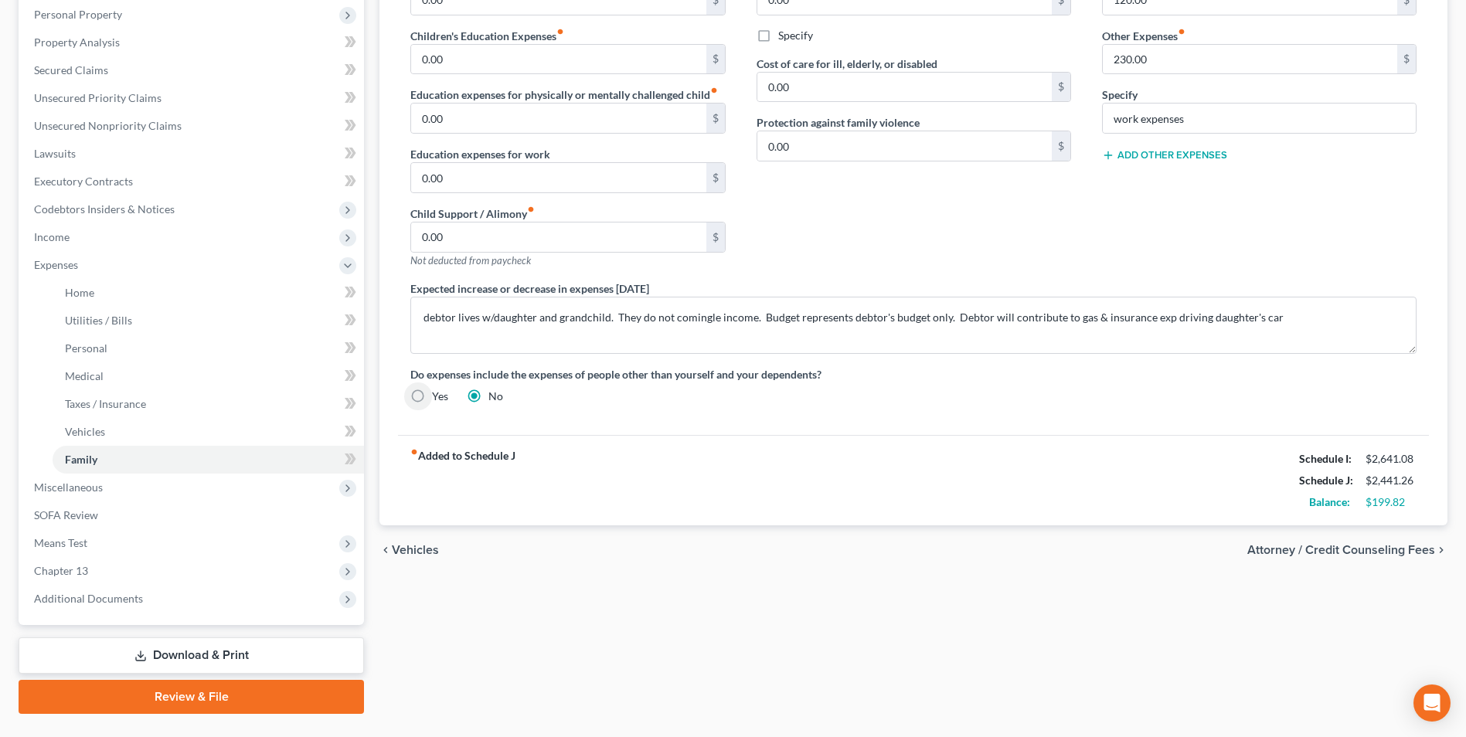
scroll to position [307, 0]
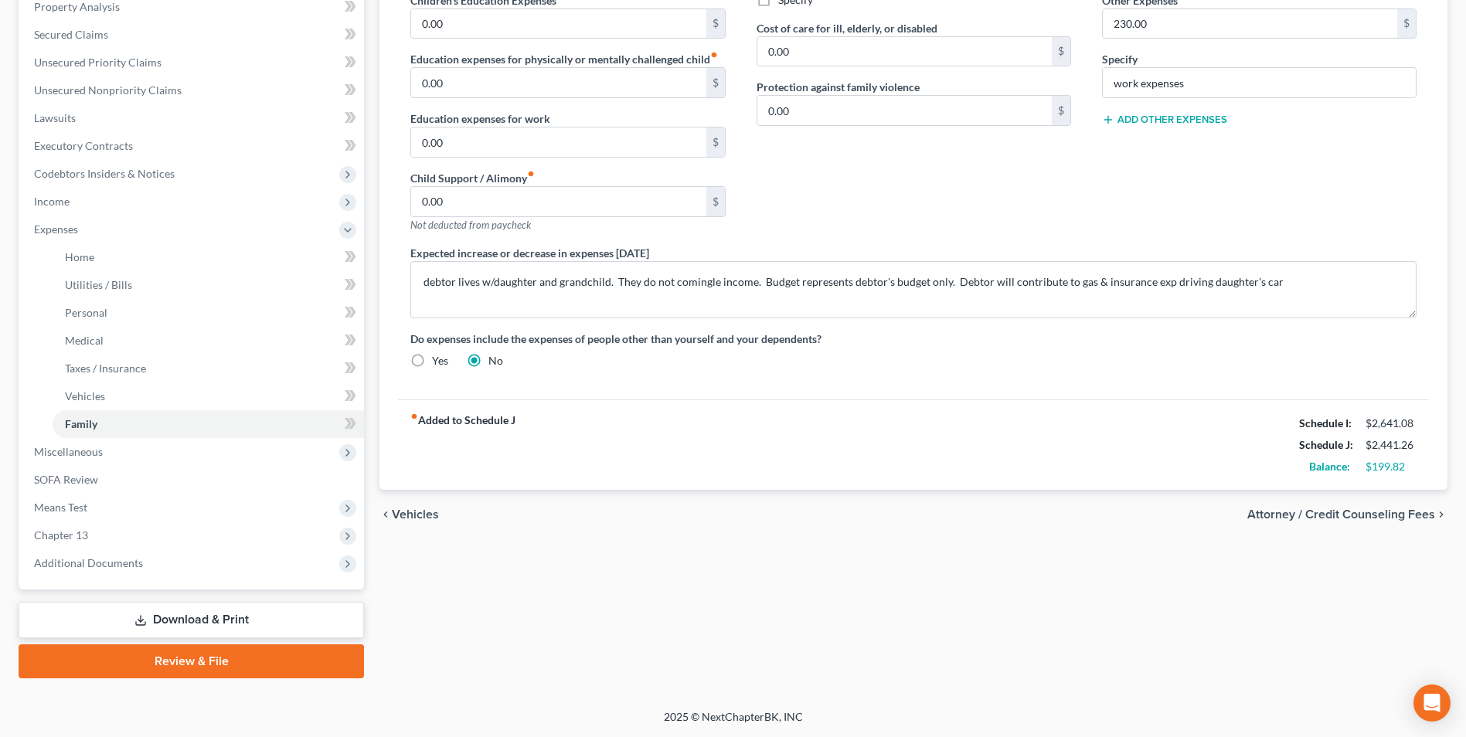
click at [213, 622] on link "Download & Print" at bounding box center [192, 620] width 346 height 36
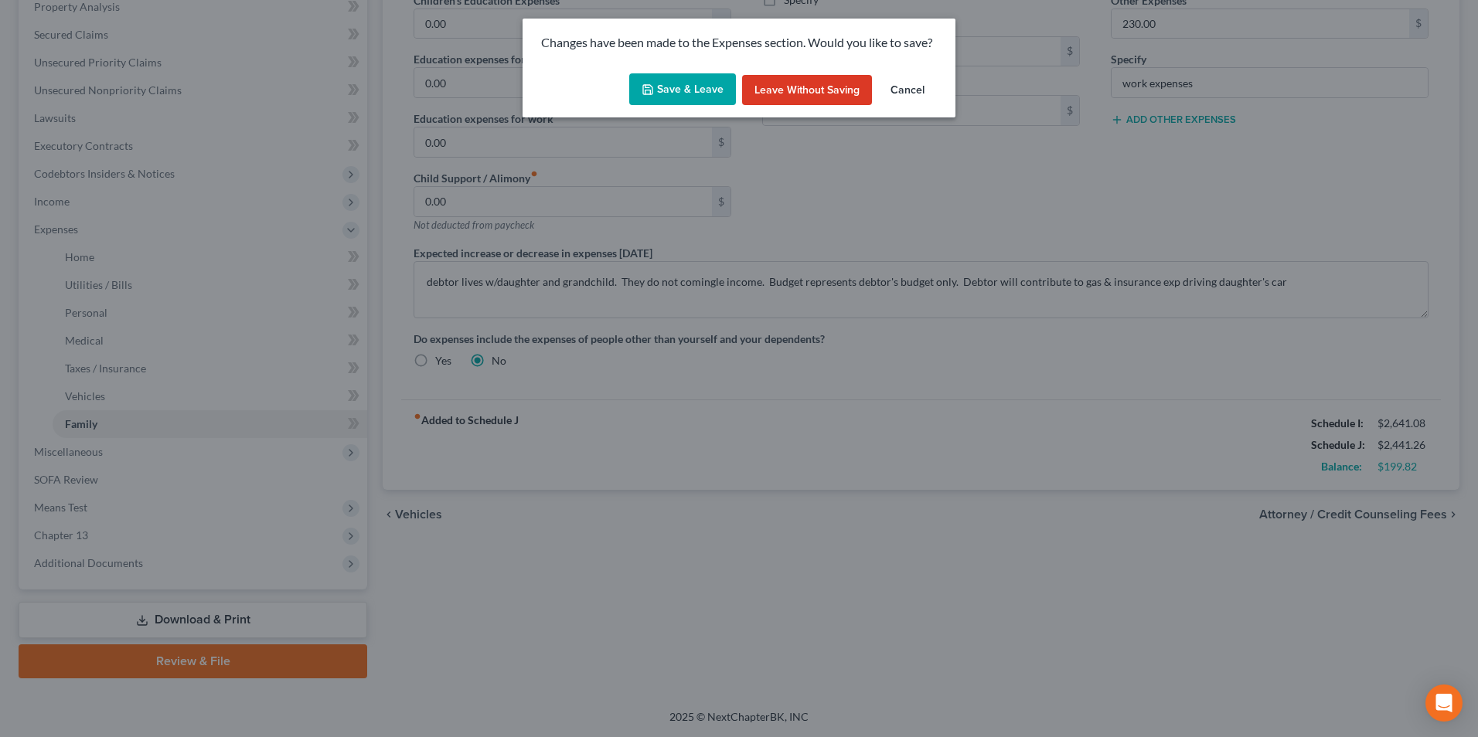
click at [689, 92] on button "Save & Leave" at bounding box center [682, 89] width 107 height 32
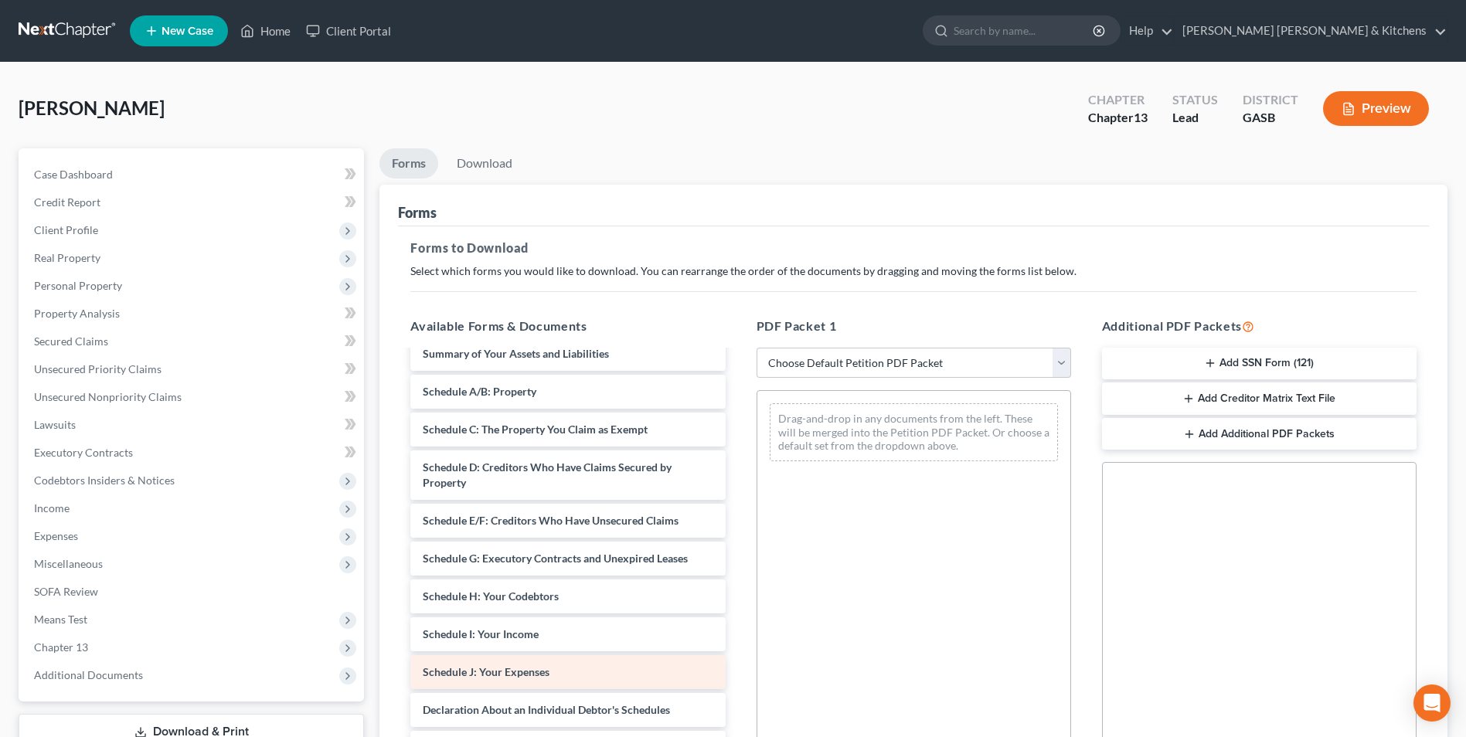
scroll to position [155, 0]
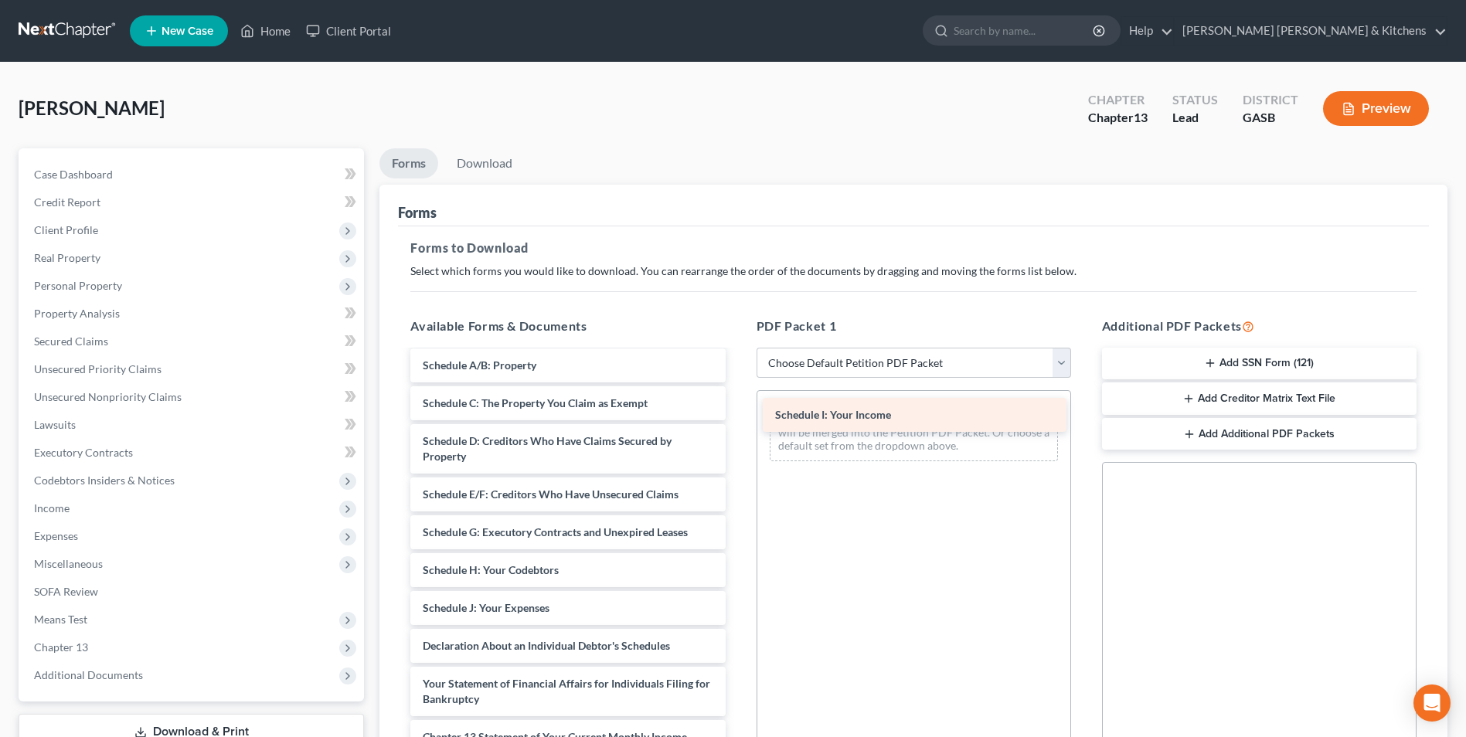
drag, startPoint x: 519, startPoint y: 608, endPoint x: 877, endPoint y: 406, distance: 411.2
click at [737, 406] on div "Schedule I: Your Income Installments Fee Sheets Declaration re: Electronic Fili…" at bounding box center [567, 559] width 339 height 724
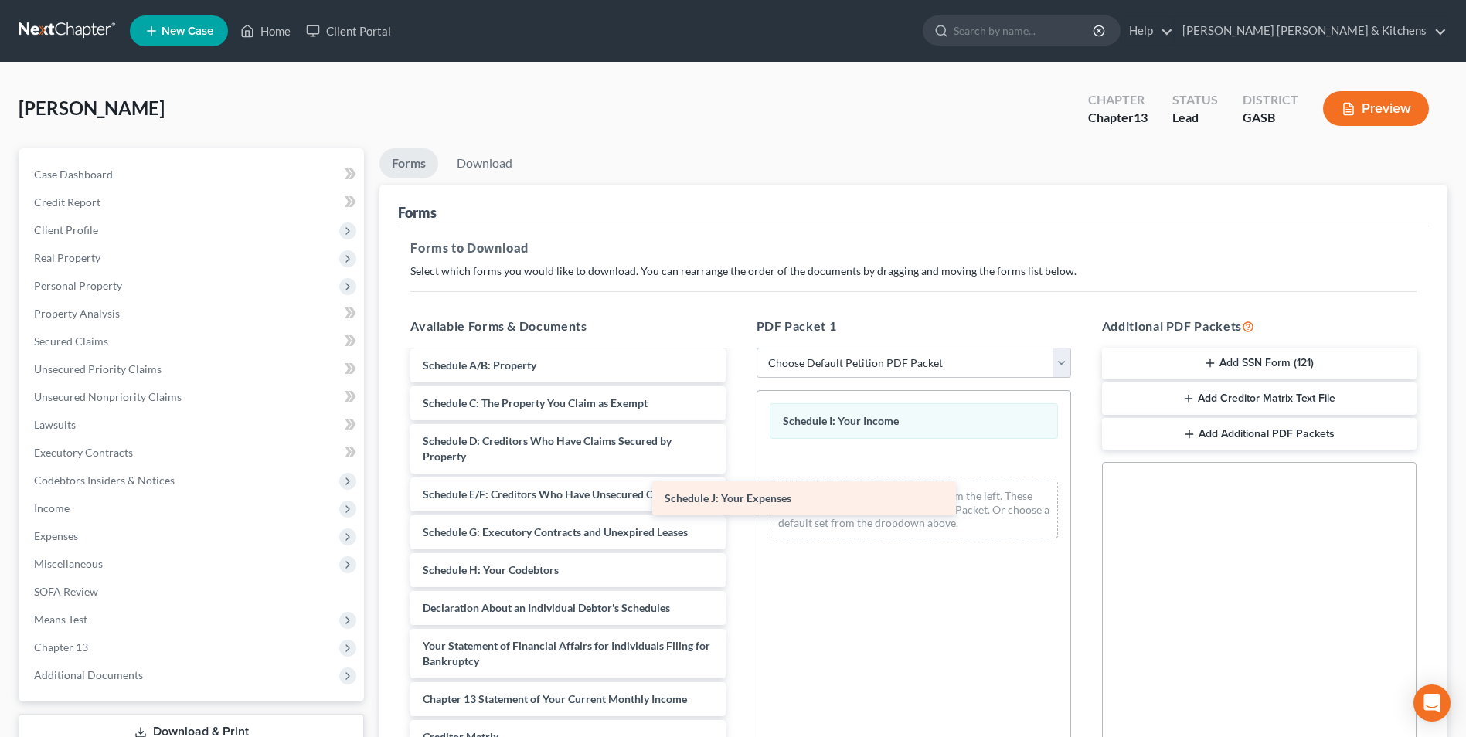
drag, startPoint x: 618, startPoint y: 615, endPoint x: 880, endPoint y: 477, distance: 296.6
click at [737, 477] on div "Schedule J: Your Expenses Installments Fee Sheets Declaration re: Electronic Fi…" at bounding box center [567, 540] width 339 height 686
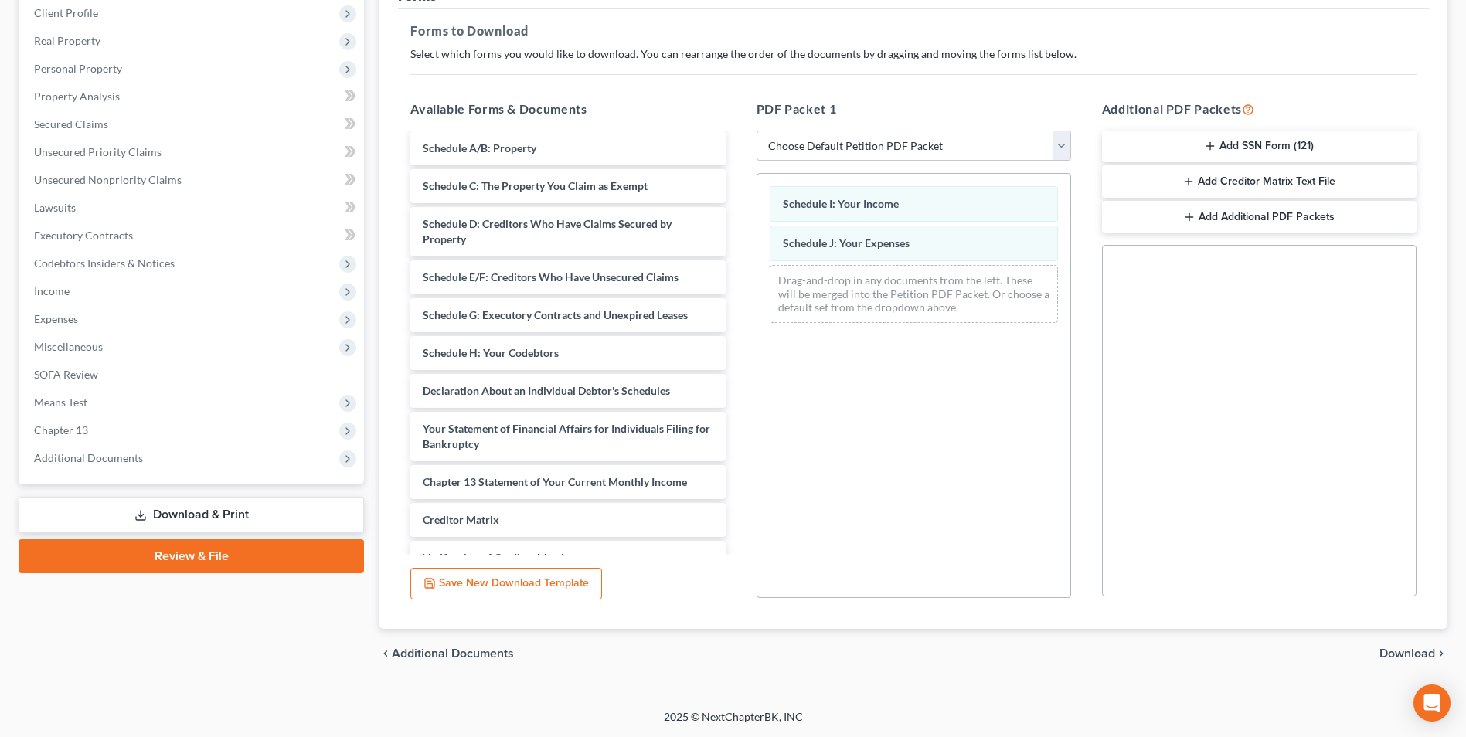
click at [1408, 651] on span "Download" at bounding box center [1408, 654] width 56 height 12
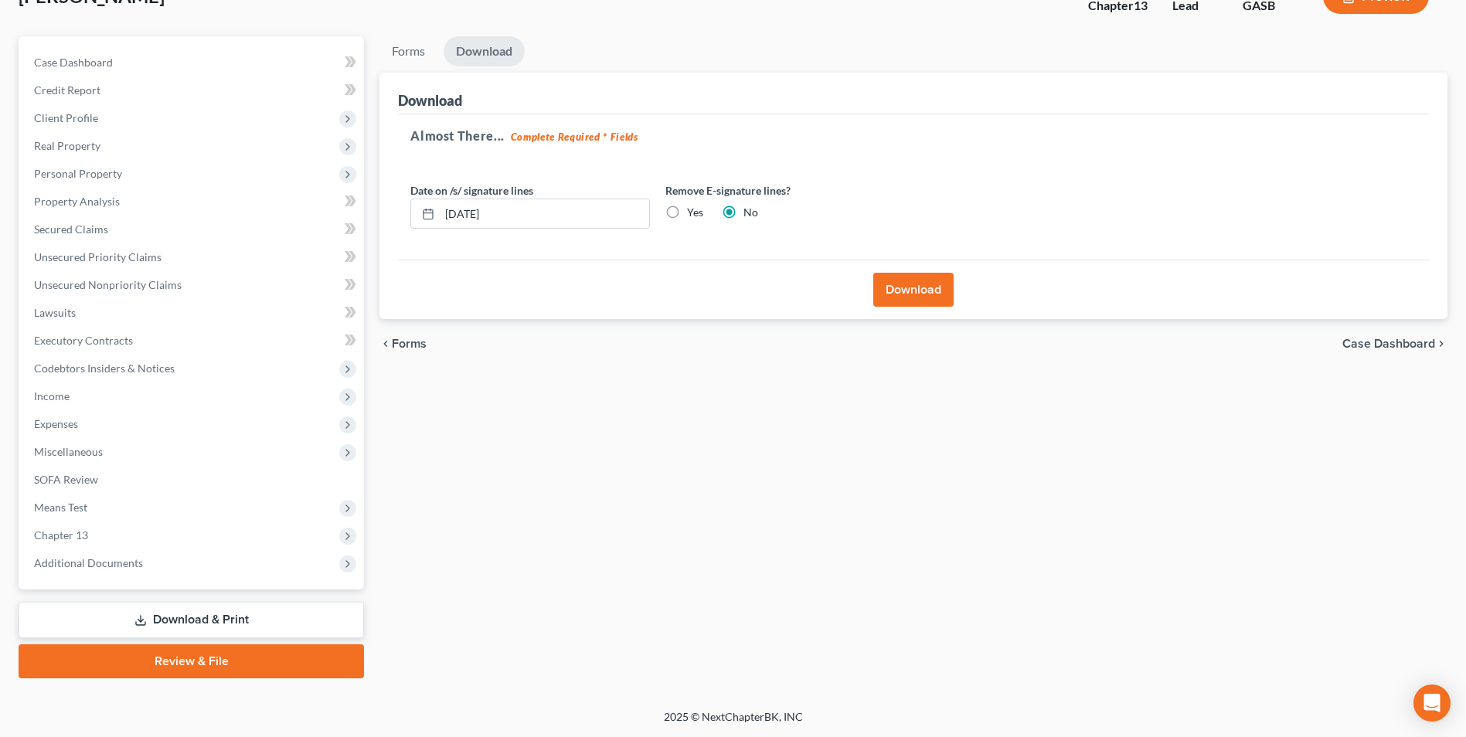
scroll to position [112, 0]
click at [926, 295] on button "Download" at bounding box center [913, 290] width 80 height 34
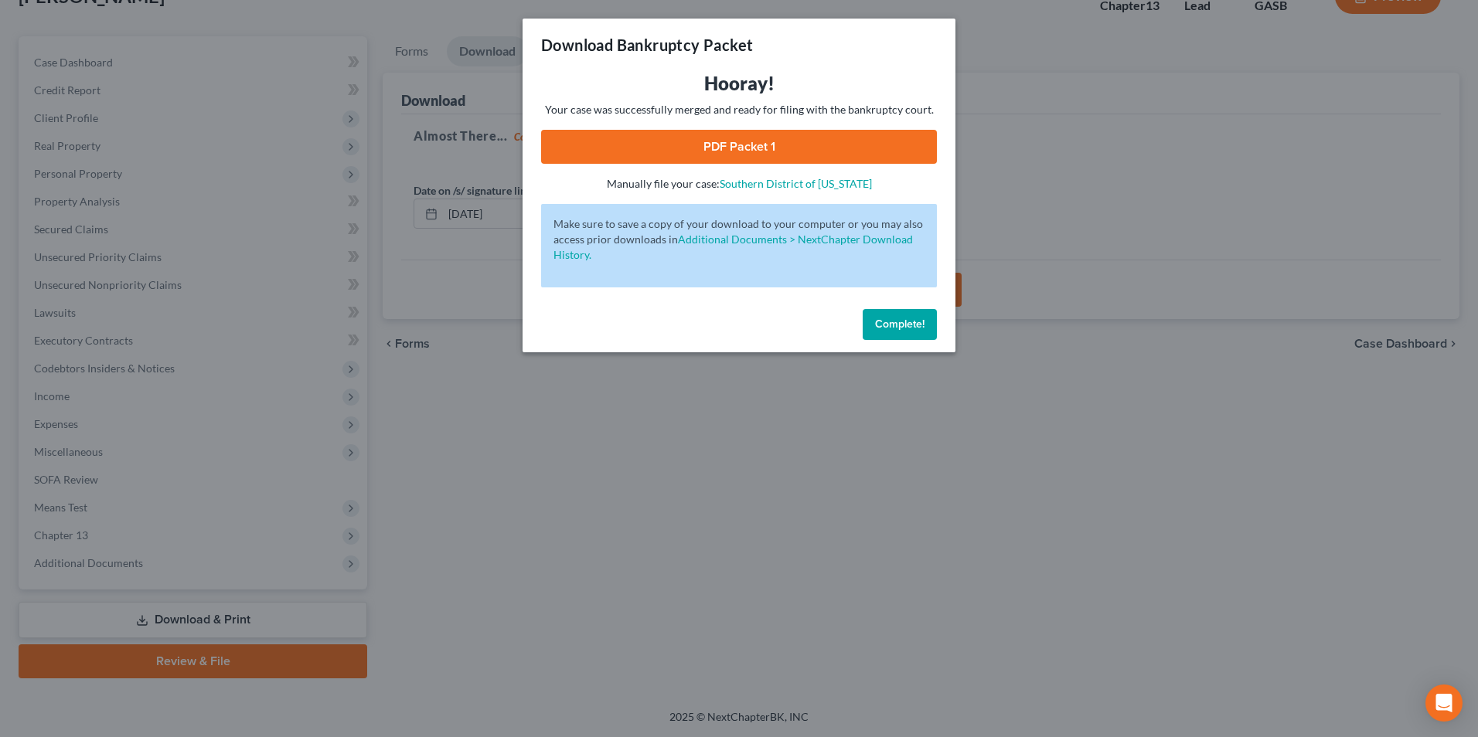
click at [758, 154] on link "PDF Packet 1" at bounding box center [739, 147] width 396 height 34
click at [451, 575] on div "Download Bankruptcy Packet Hooray! Your case was successfully merged and ready …" at bounding box center [739, 368] width 1478 height 737
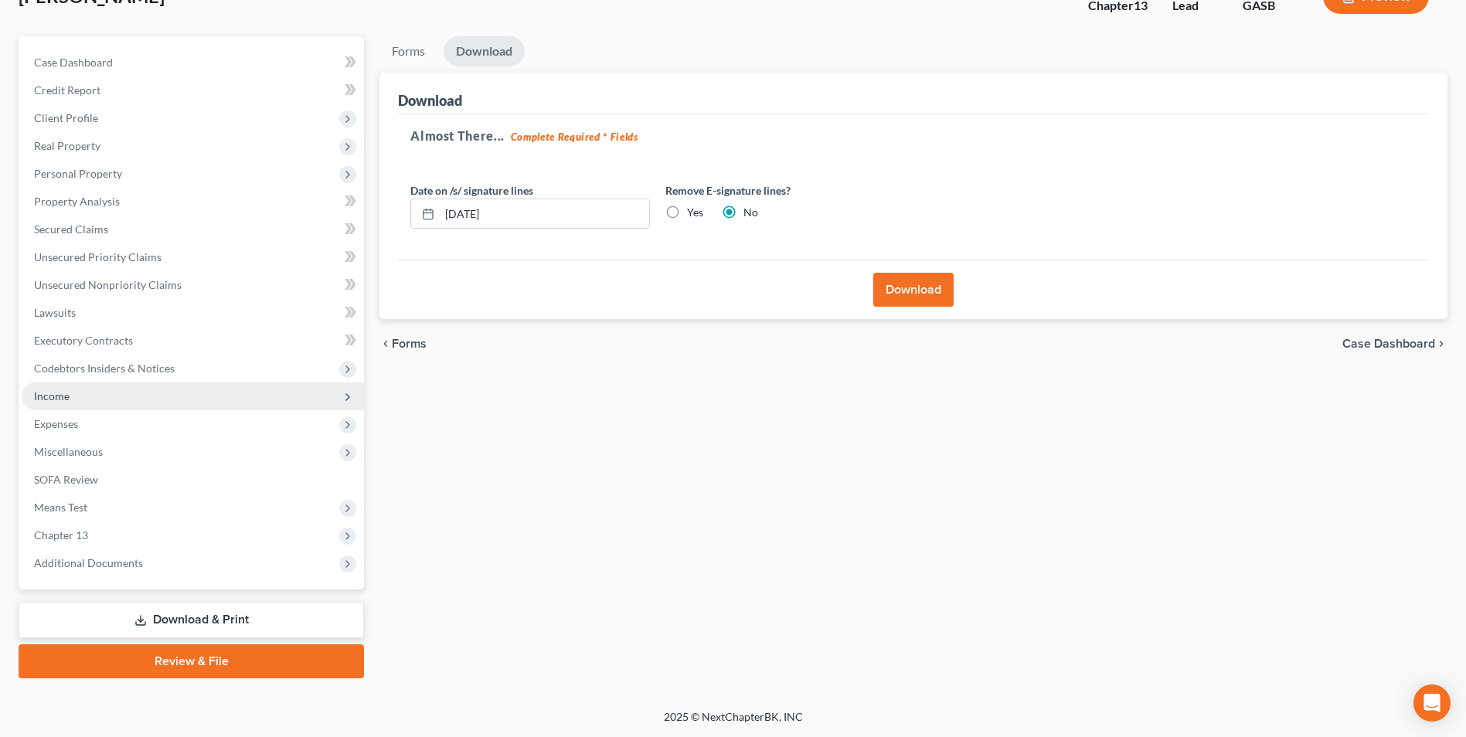
click at [48, 393] on span "Income" at bounding box center [52, 396] width 36 height 13
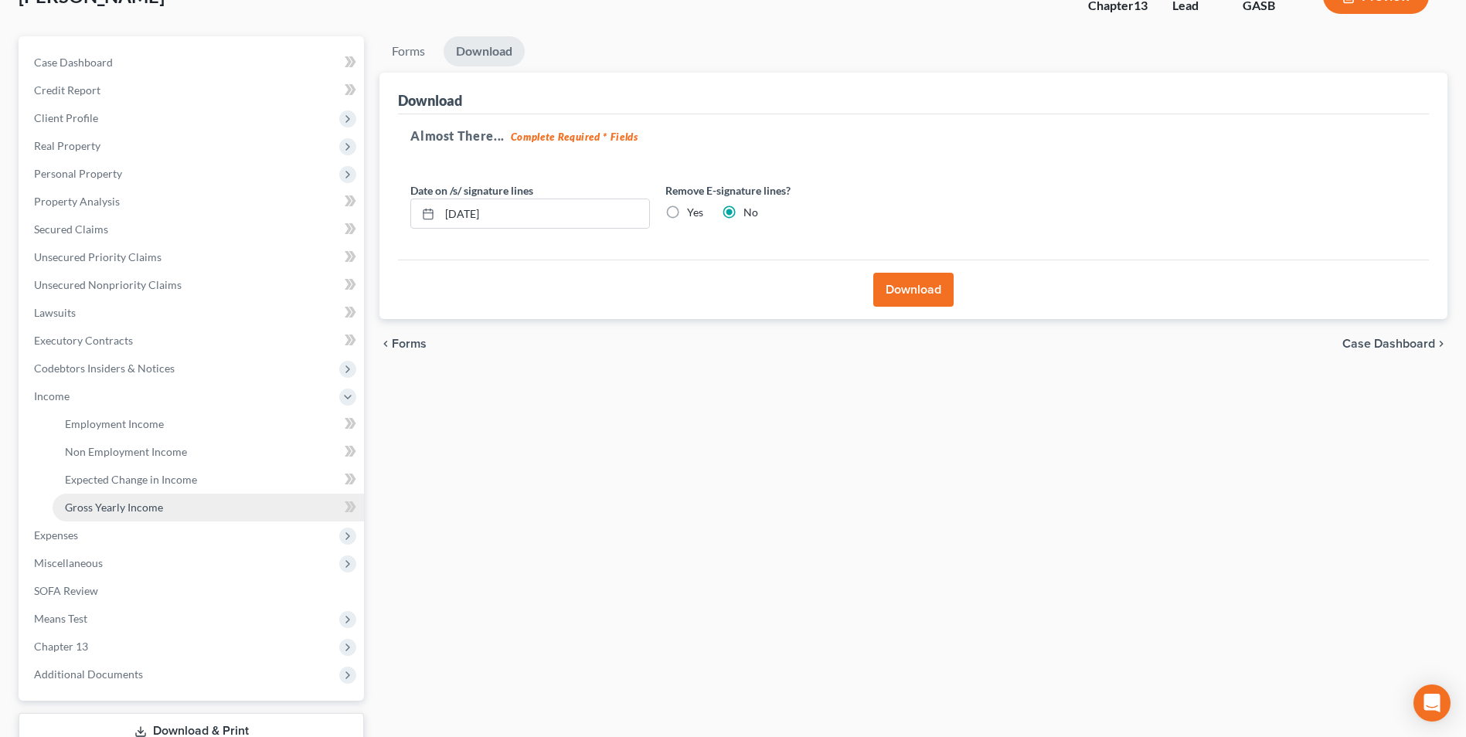
click at [90, 502] on span "Gross Yearly Income" at bounding box center [114, 507] width 98 height 13
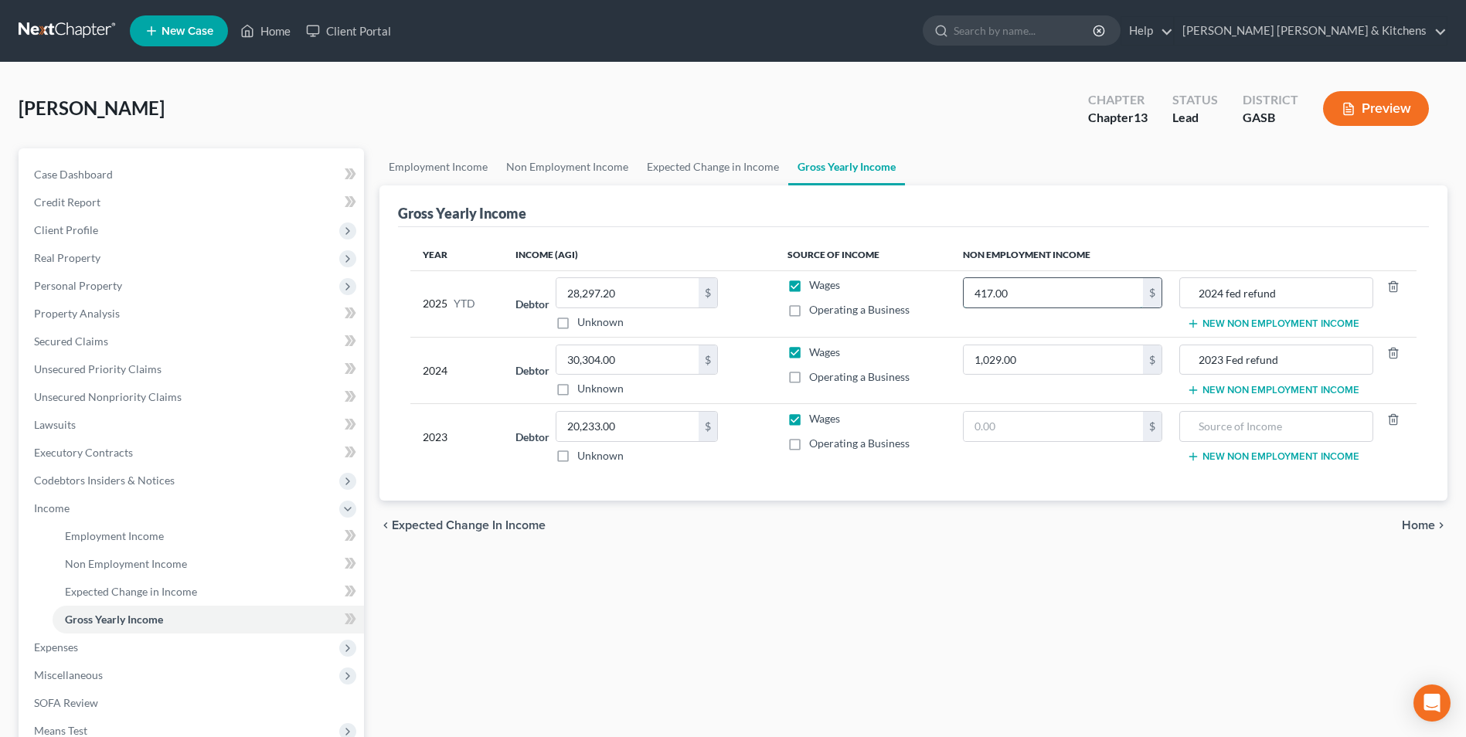
click at [1045, 301] on input "417.00" at bounding box center [1053, 292] width 179 height 29
type input "926"
click at [1026, 363] on input "1,029.00" at bounding box center [1053, 360] width 179 height 29
click at [73, 398] on span "Unsecured Nonpriority Claims" at bounding box center [108, 396] width 148 height 13
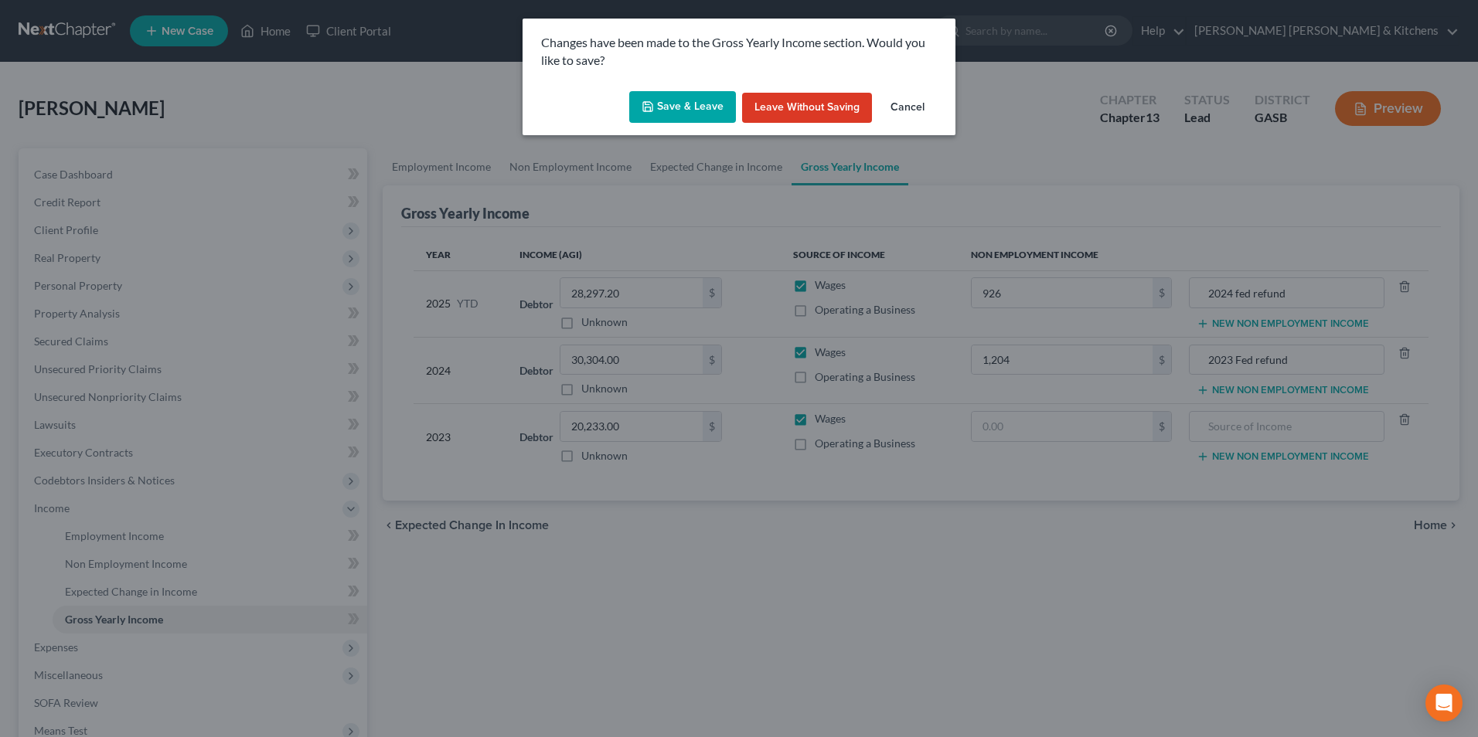
click at [683, 105] on button "Save & Leave" at bounding box center [682, 107] width 107 height 32
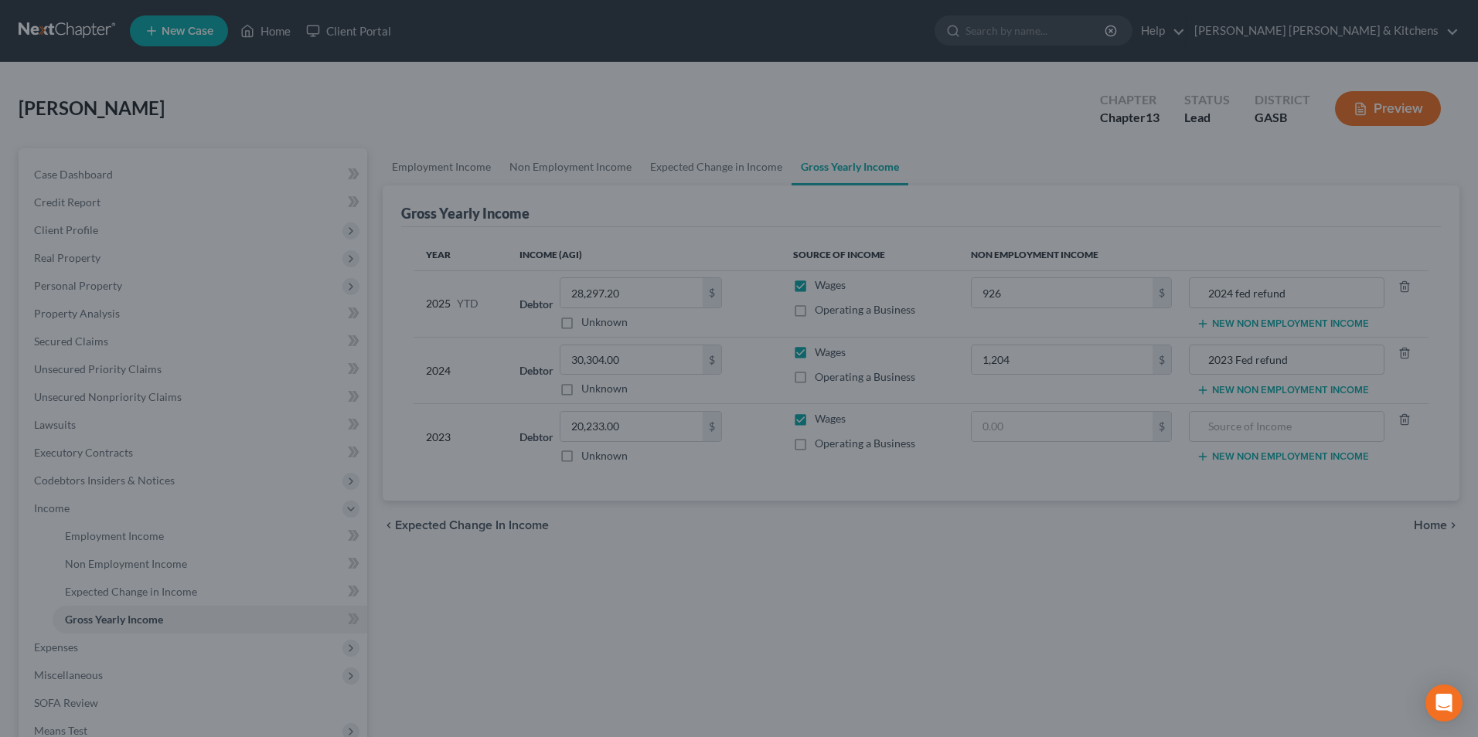
type input "1,204.00"
type input "926.00"
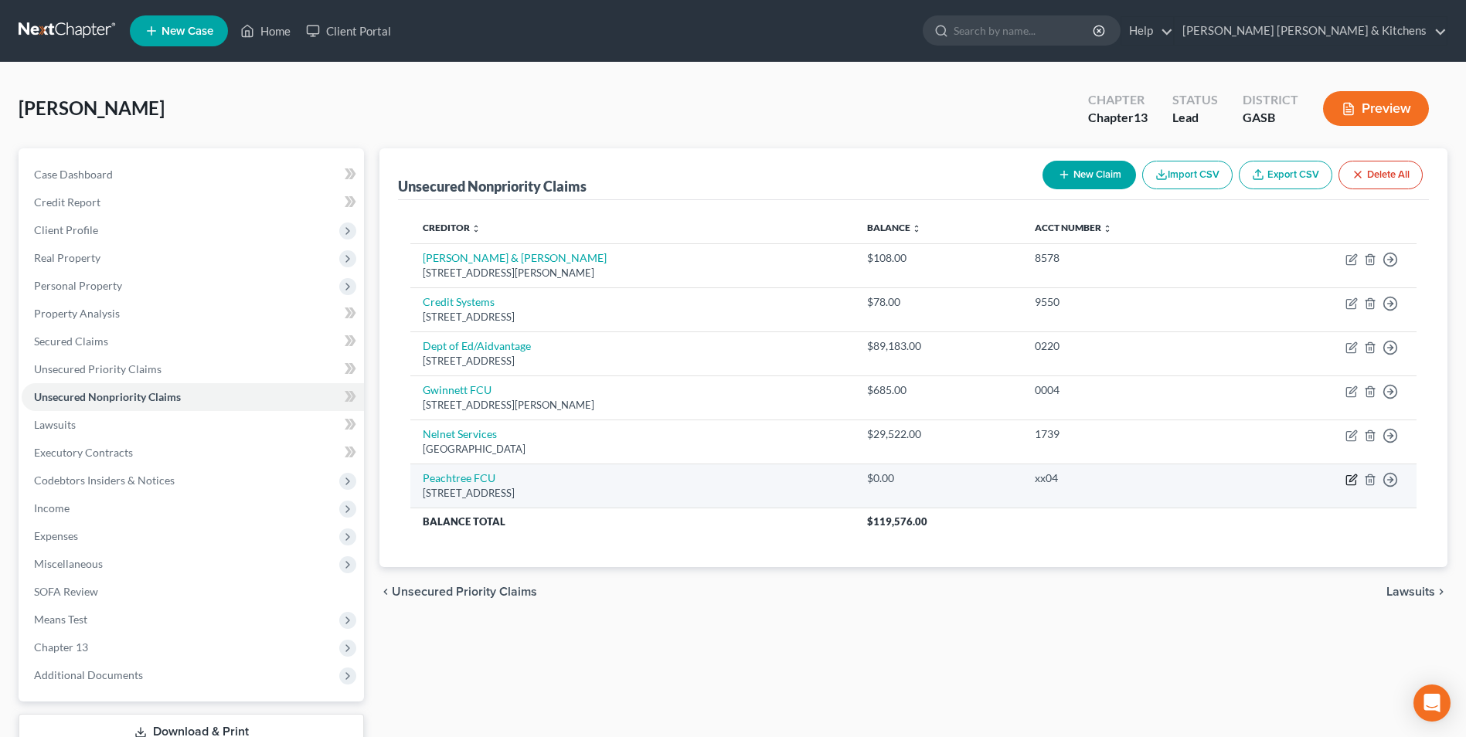
click at [1348, 482] on icon "button" at bounding box center [1352, 480] width 12 height 12
select select "10"
select select "0"
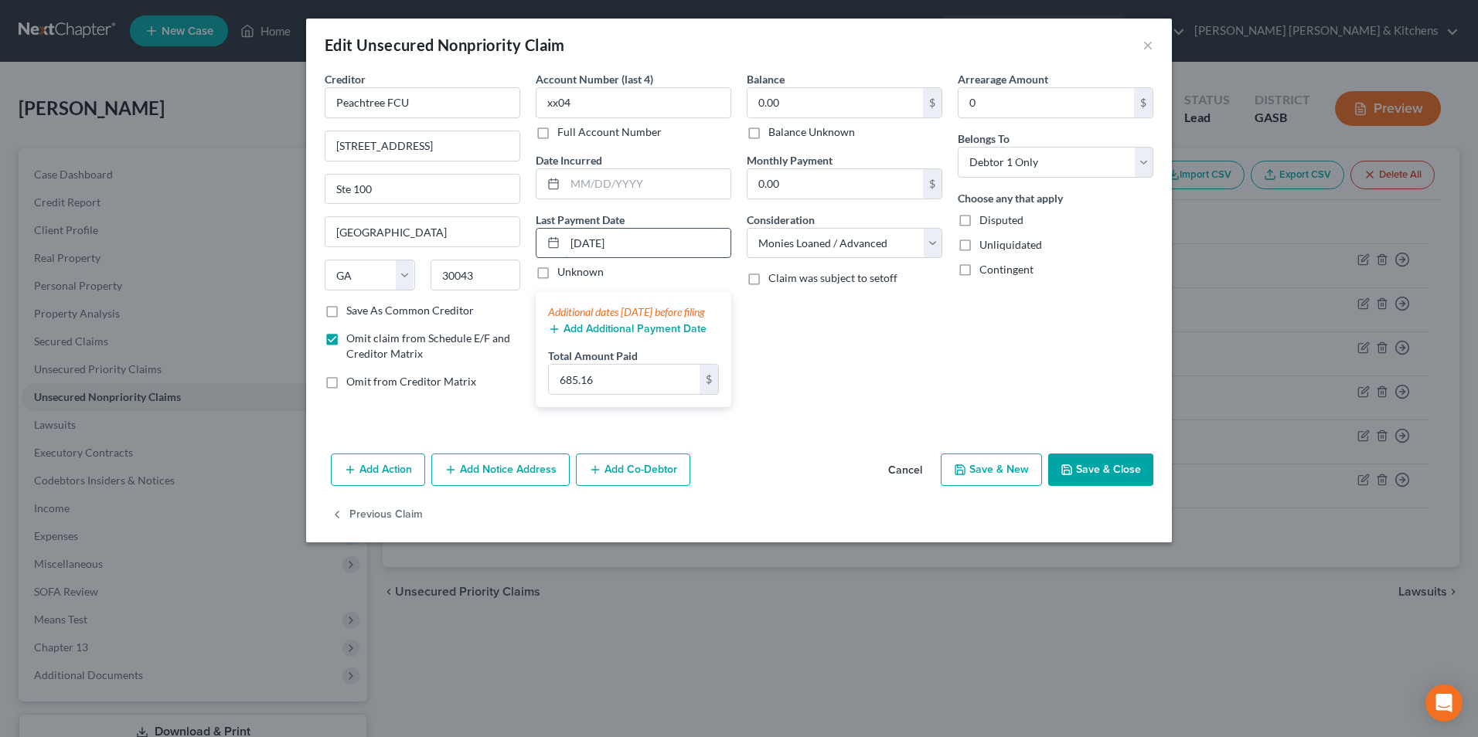
click at [596, 241] on input "[DATE]" at bounding box center [647, 243] width 165 height 29
type input "[DATE]"
click at [631, 393] on input "685.16" at bounding box center [624, 379] width 151 height 29
type input "685.00"
click at [1088, 486] on button "Save & Close" at bounding box center [1100, 470] width 105 height 32
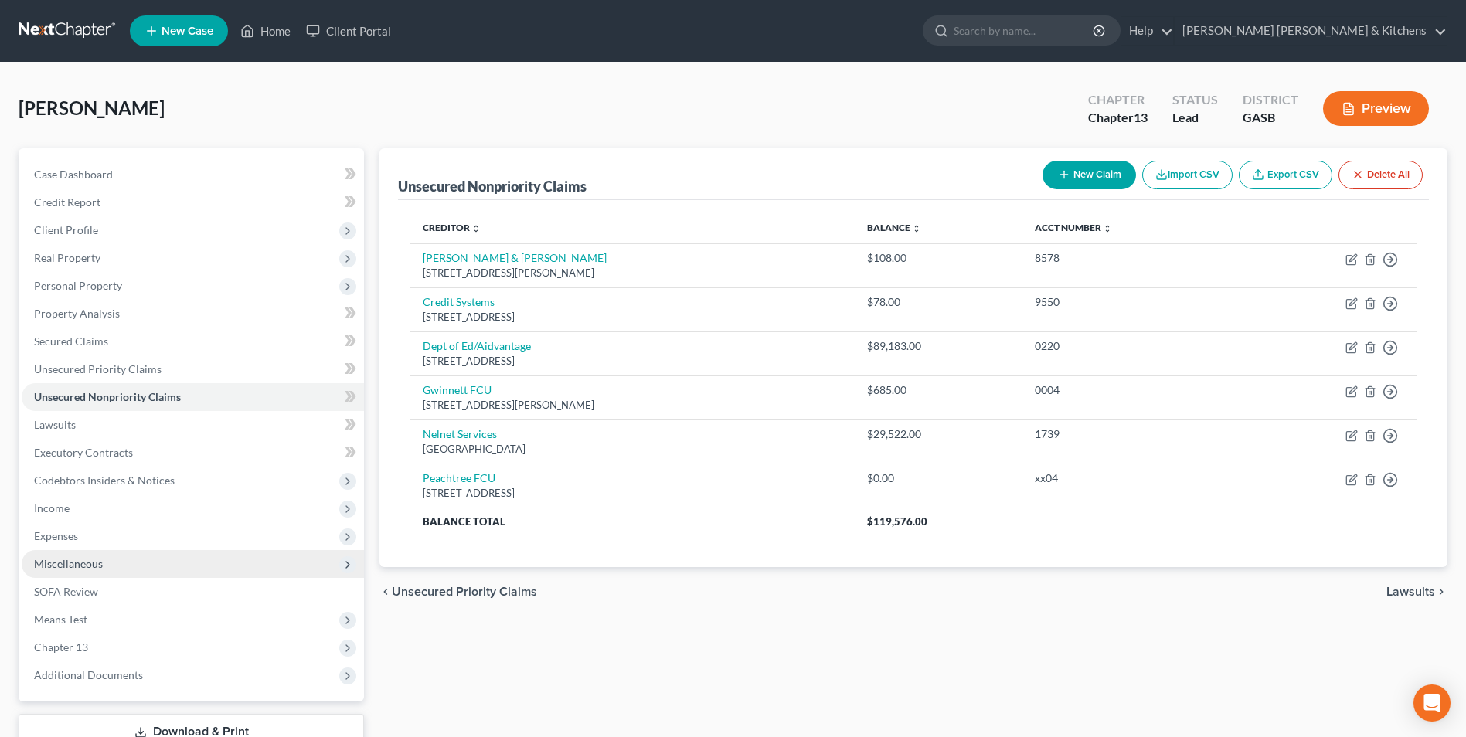
click at [79, 567] on span "Miscellaneous" at bounding box center [68, 563] width 69 height 13
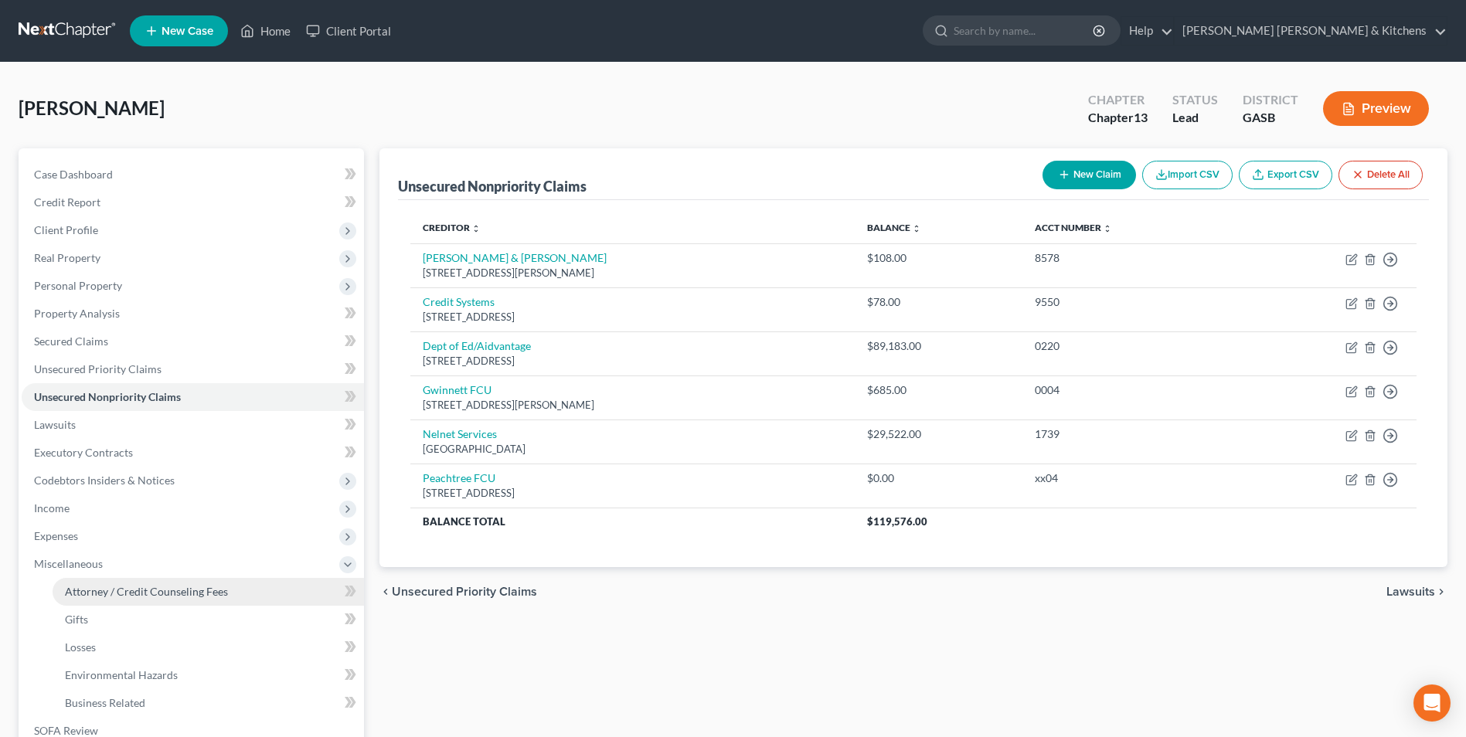
click at [97, 585] on span "Attorney / Credit Counseling Fees" at bounding box center [146, 591] width 163 height 13
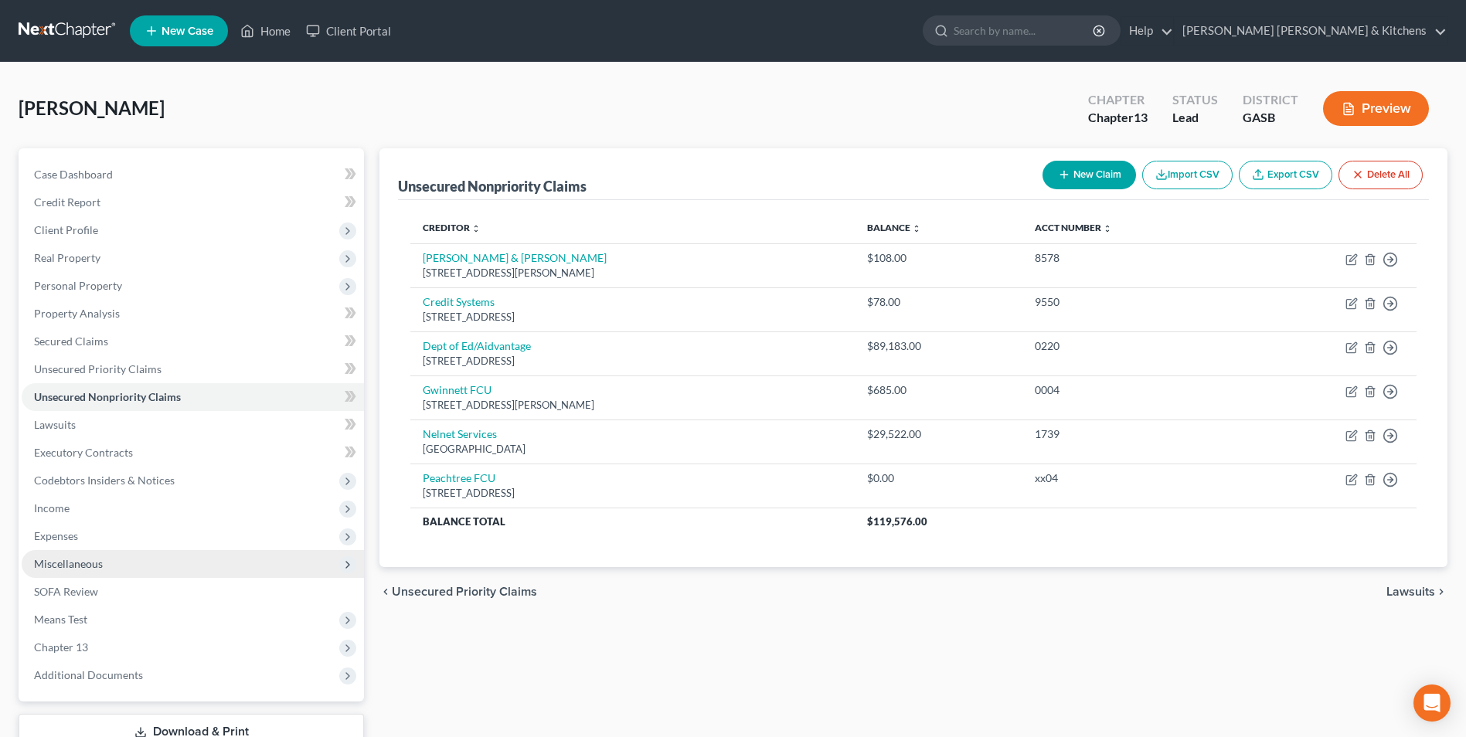
click at [85, 565] on span "Miscellaneous" at bounding box center [68, 563] width 69 height 13
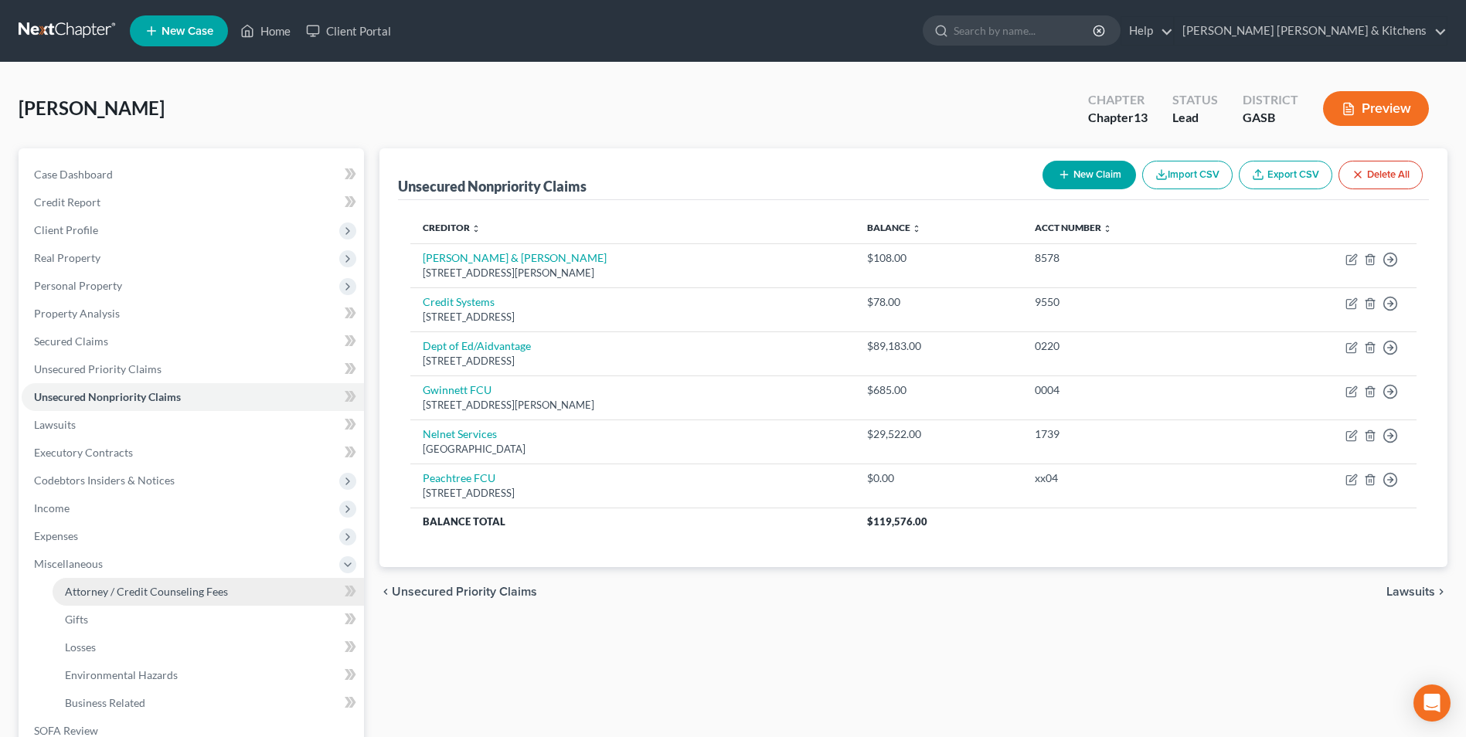
click at [109, 591] on span "Attorney / Credit Counseling Fees" at bounding box center [146, 591] width 163 height 13
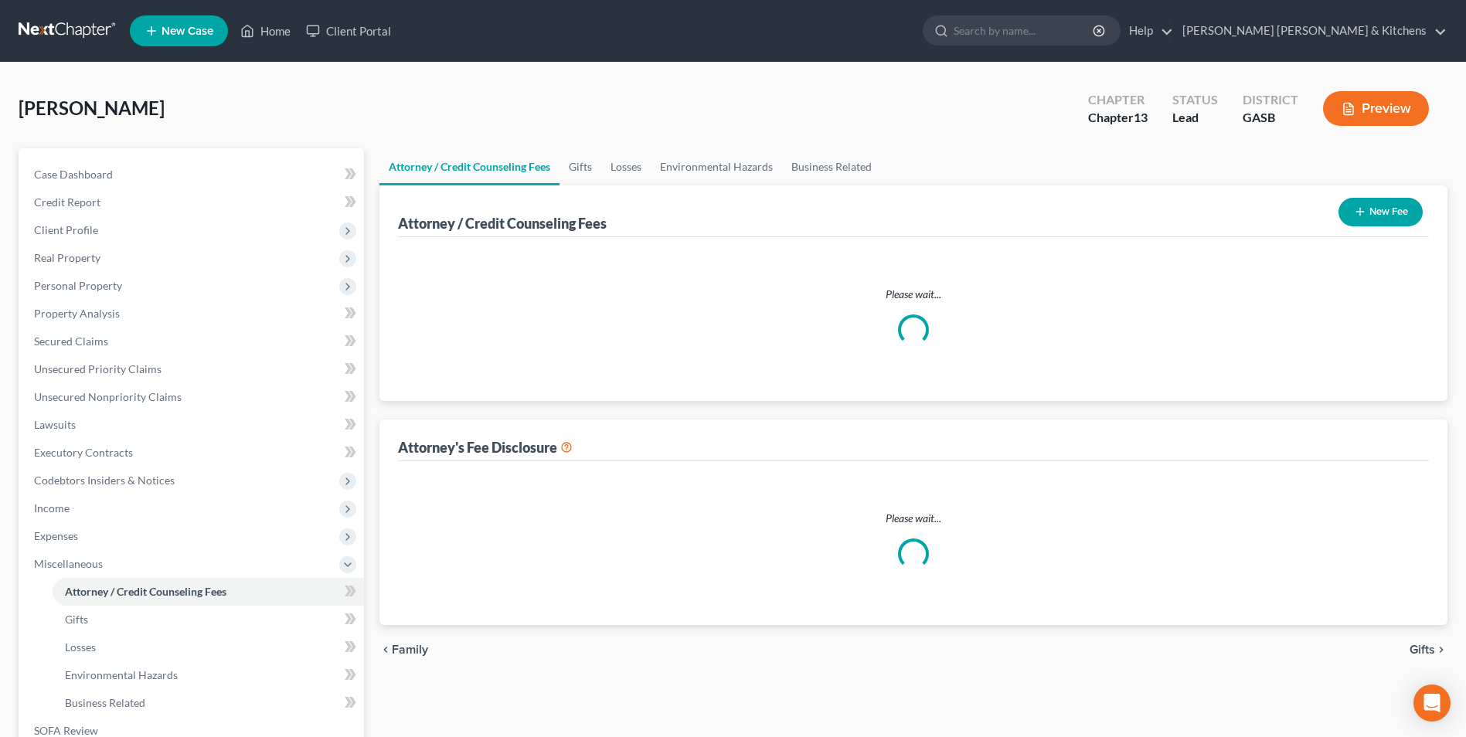
select select "0"
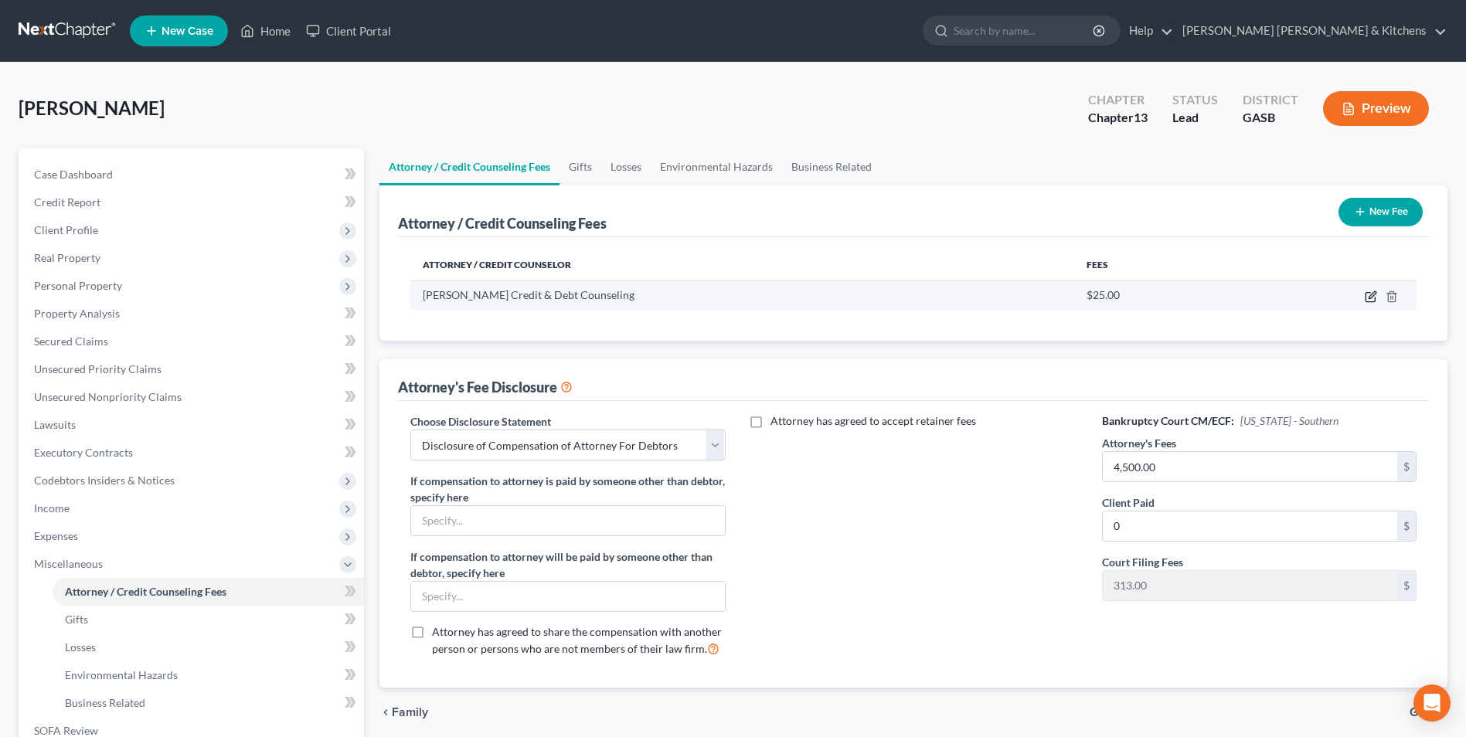
click at [1370, 298] on icon "button" at bounding box center [1372, 294] width 7 height 7
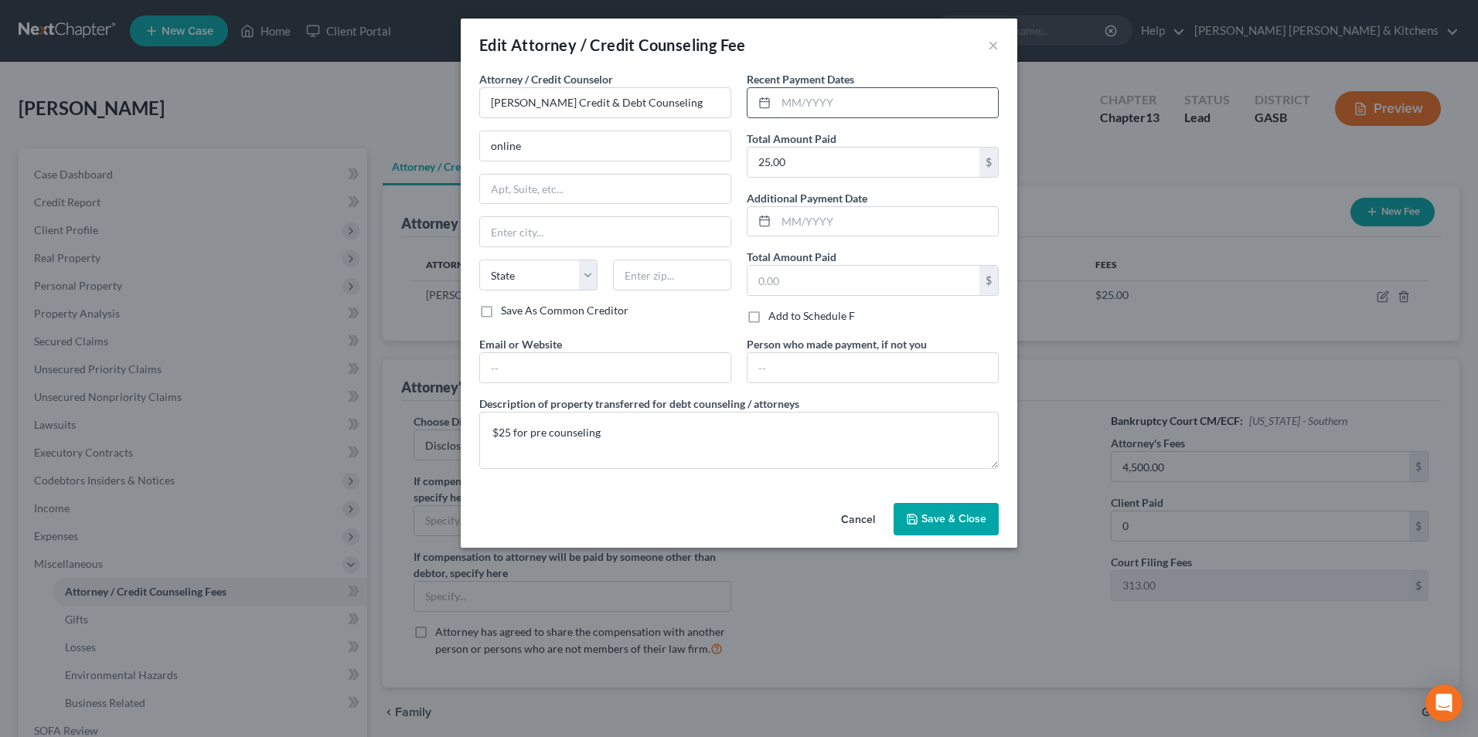
click at [894, 108] on input "text" at bounding box center [887, 102] width 222 height 29
type input "[DATE]"
click at [953, 526] on button "Save & Close" at bounding box center [946, 519] width 105 height 32
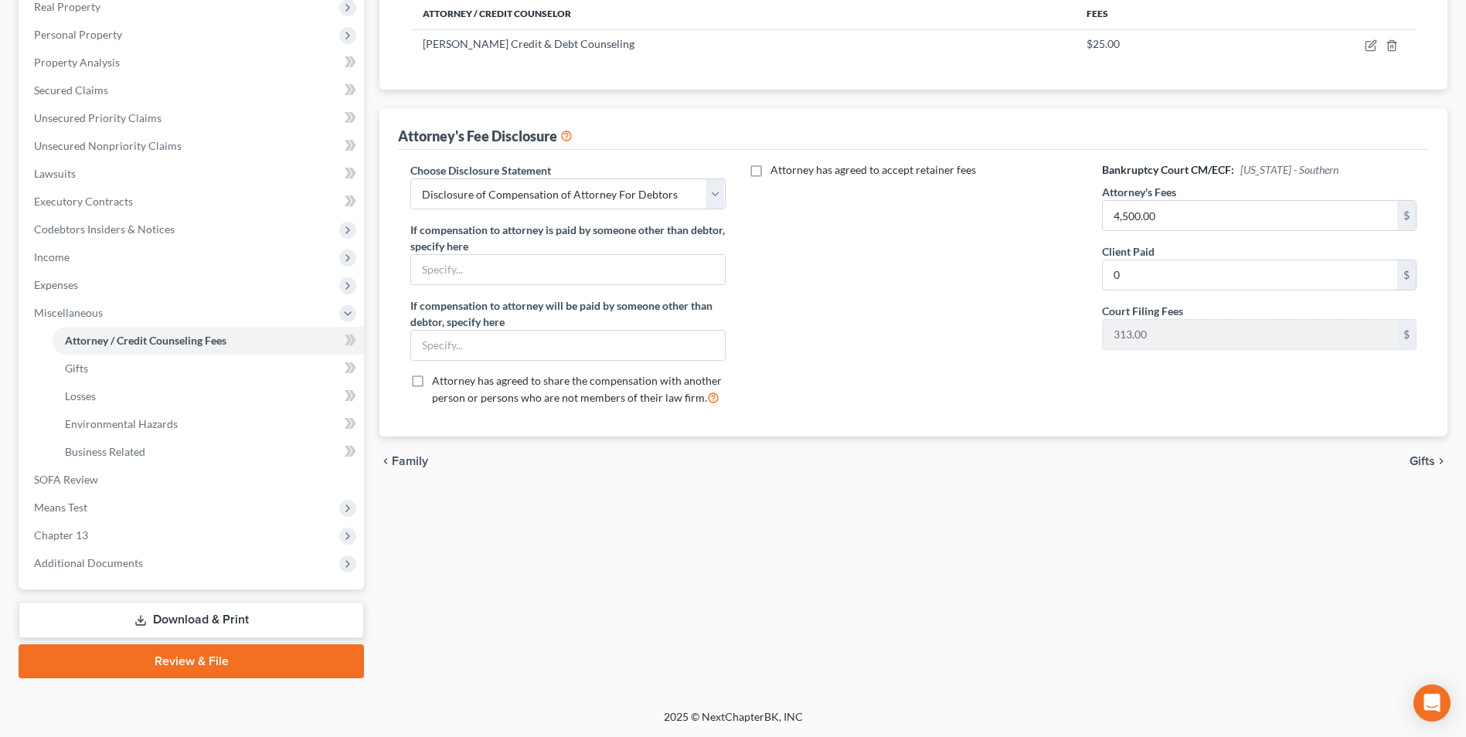
click at [175, 628] on link "Download & Print" at bounding box center [192, 620] width 346 height 36
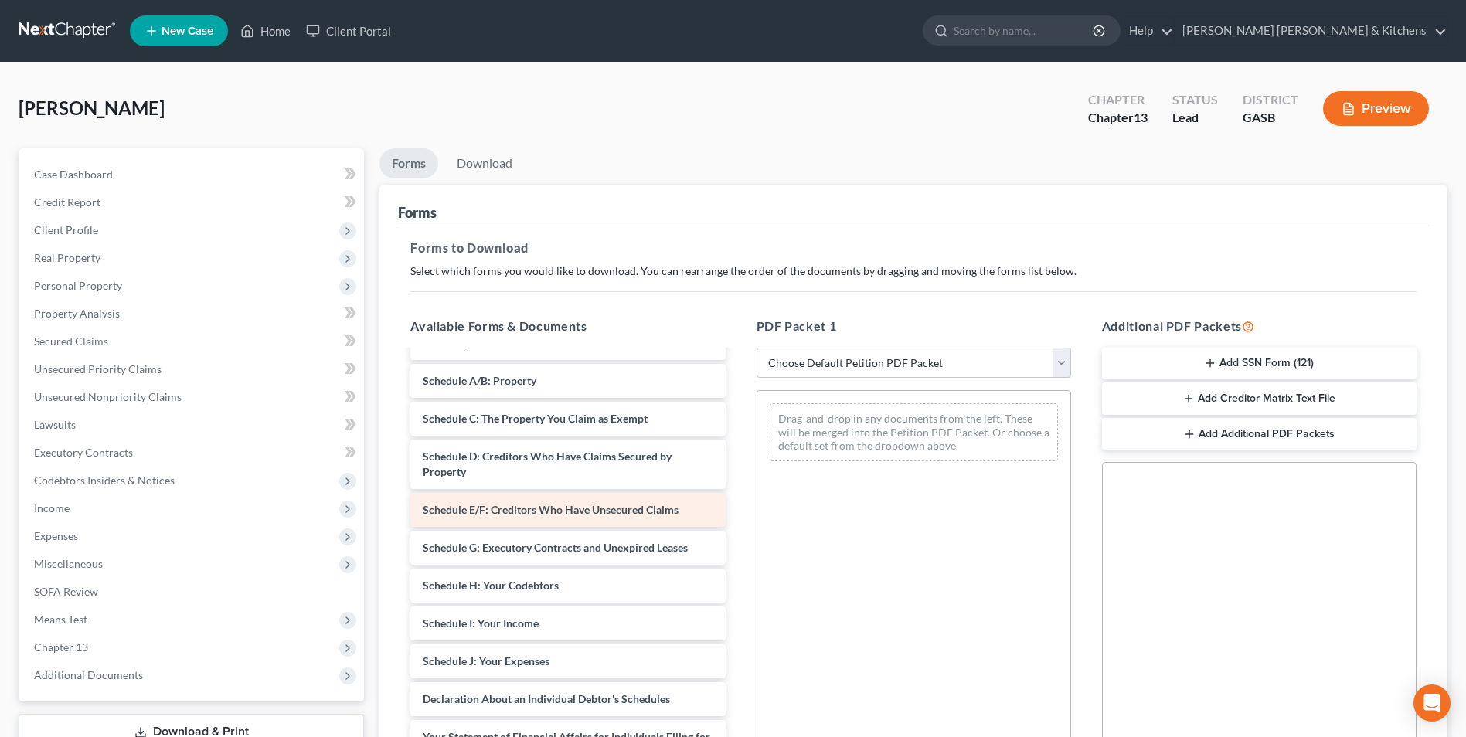
scroll to position [155, 0]
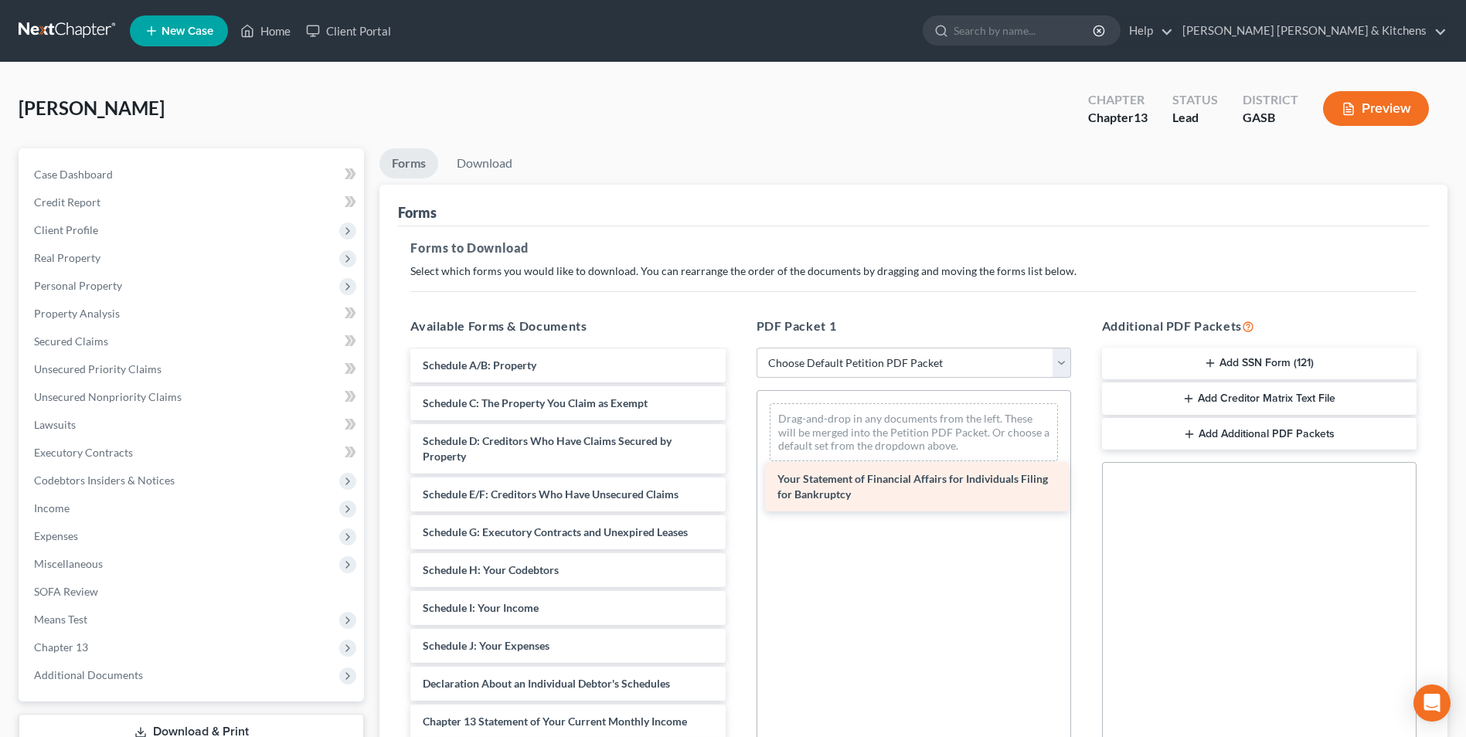
drag, startPoint x: 593, startPoint y: 723, endPoint x: 999, endPoint y: 413, distance: 511.1
click at [737, 413] on div "Your Statement of Financial Affairs for Individuals Filing for Bankruptcy Insta…" at bounding box center [567, 551] width 339 height 709
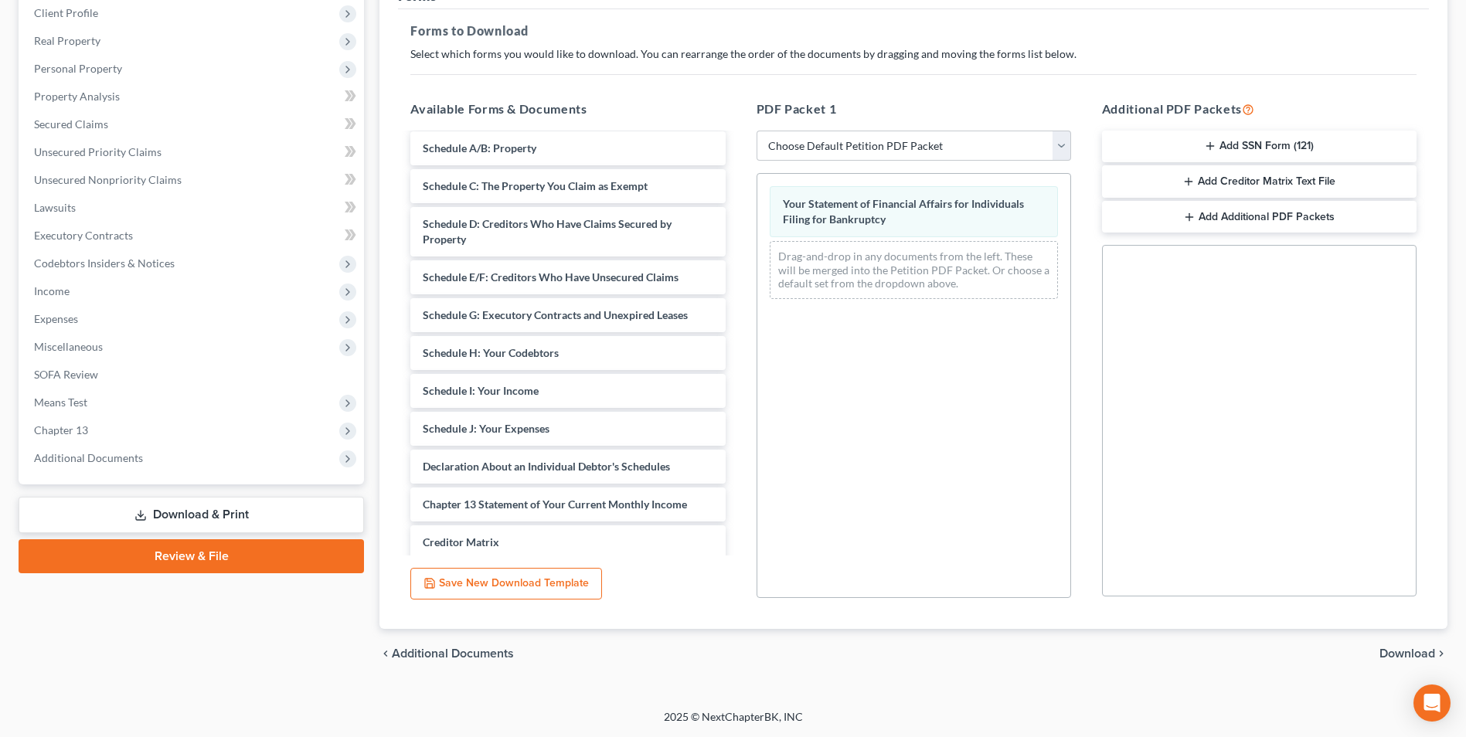
click at [1403, 649] on span "Download" at bounding box center [1408, 654] width 56 height 12
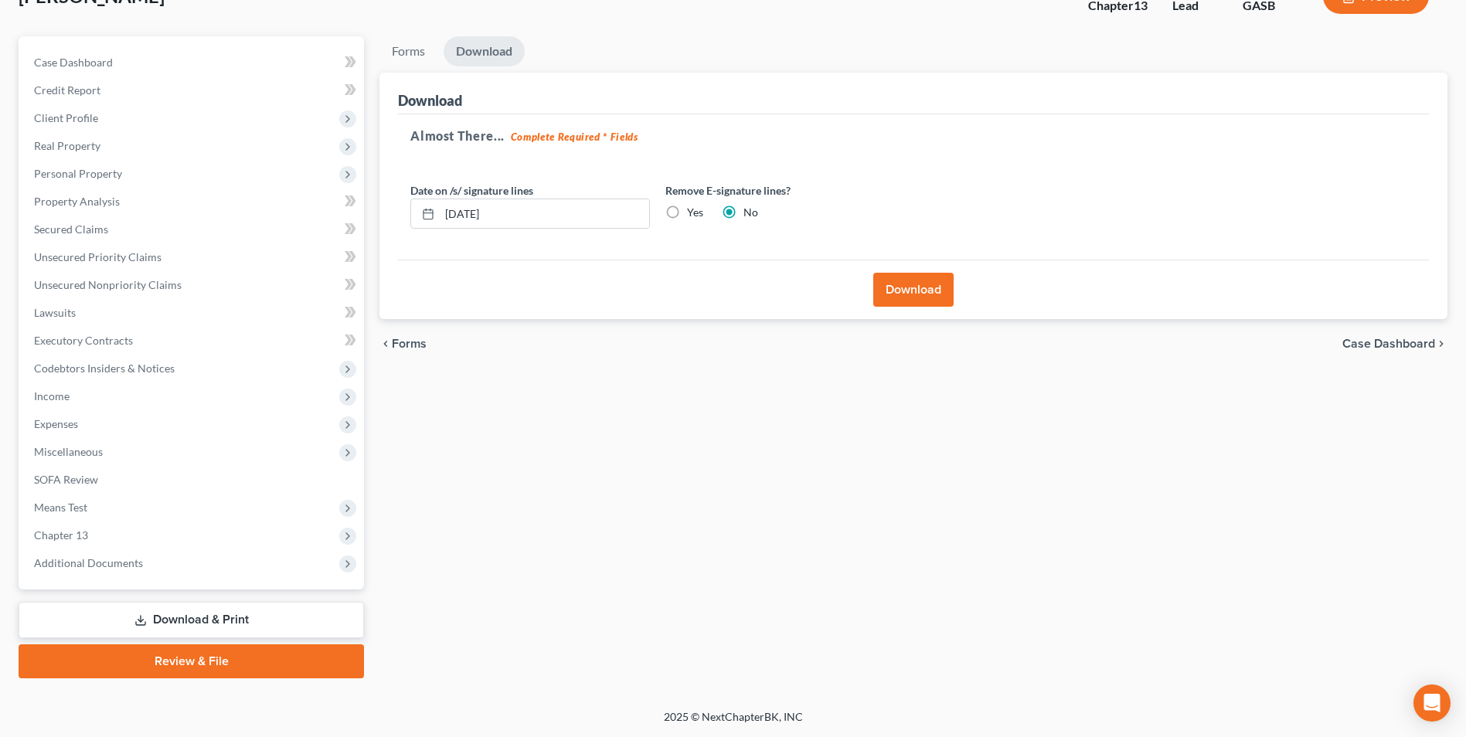
click at [918, 288] on button "Download" at bounding box center [913, 290] width 80 height 34
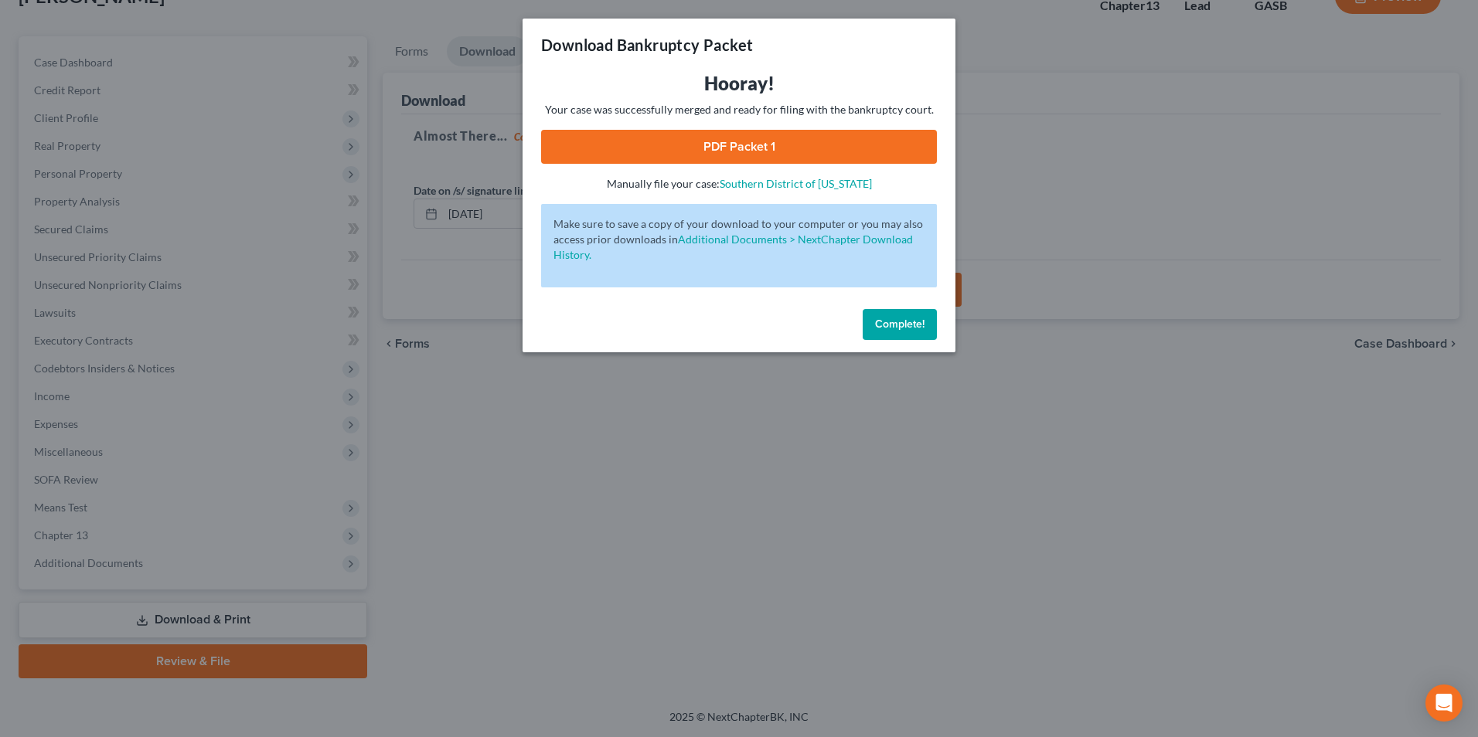
click at [751, 134] on link "PDF Packet 1" at bounding box center [739, 147] width 396 height 34
click at [600, 642] on div "Download Bankruptcy Packet Hooray! Your case was successfully merged and ready …" at bounding box center [739, 368] width 1478 height 737
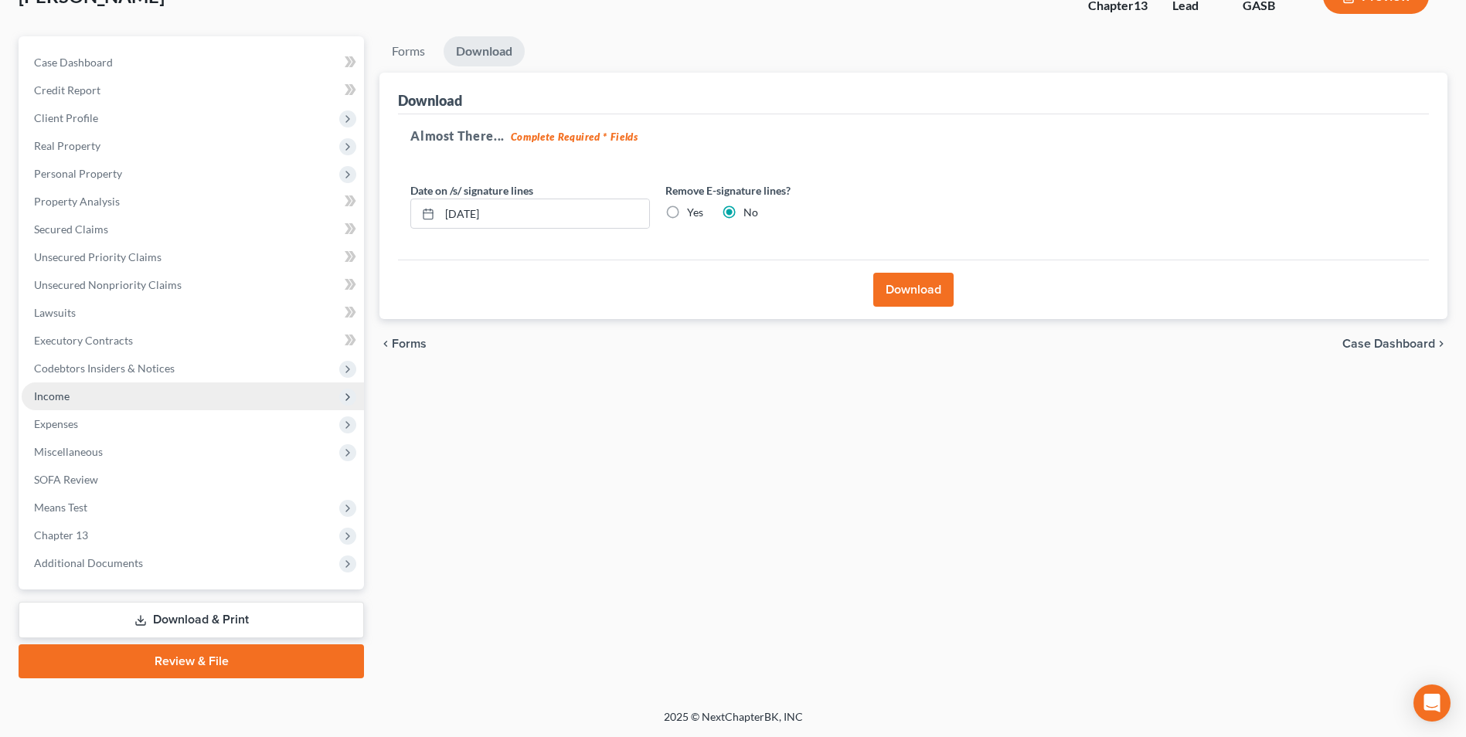
click at [68, 398] on span "Income" at bounding box center [52, 396] width 36 height 13
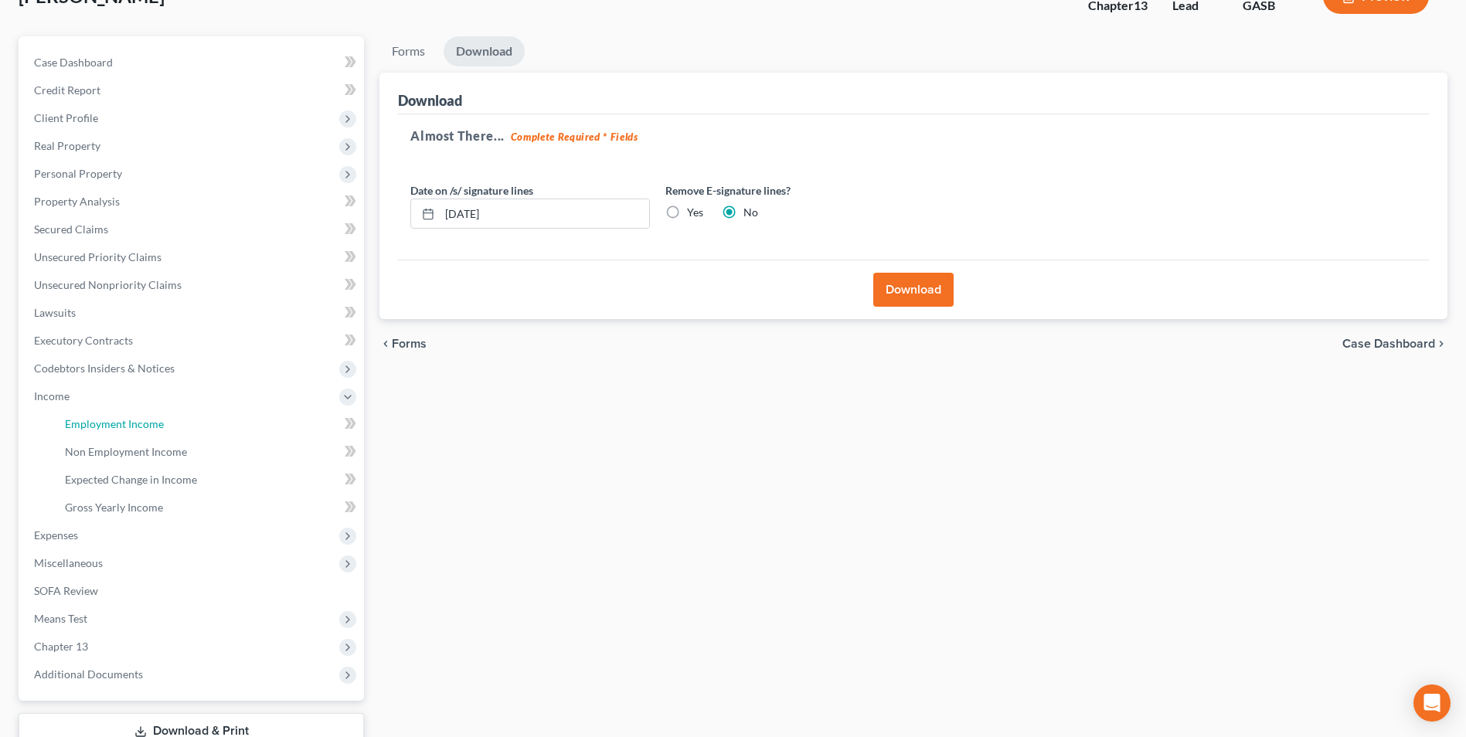
drag, startPoint x: 70, startPoint y: 428, endPoint x: 395, endPoint y: 458, distance: 326.0
click at [70, 428] on span "Employment Income" at bounding box center [114, 423] width 99 height 13
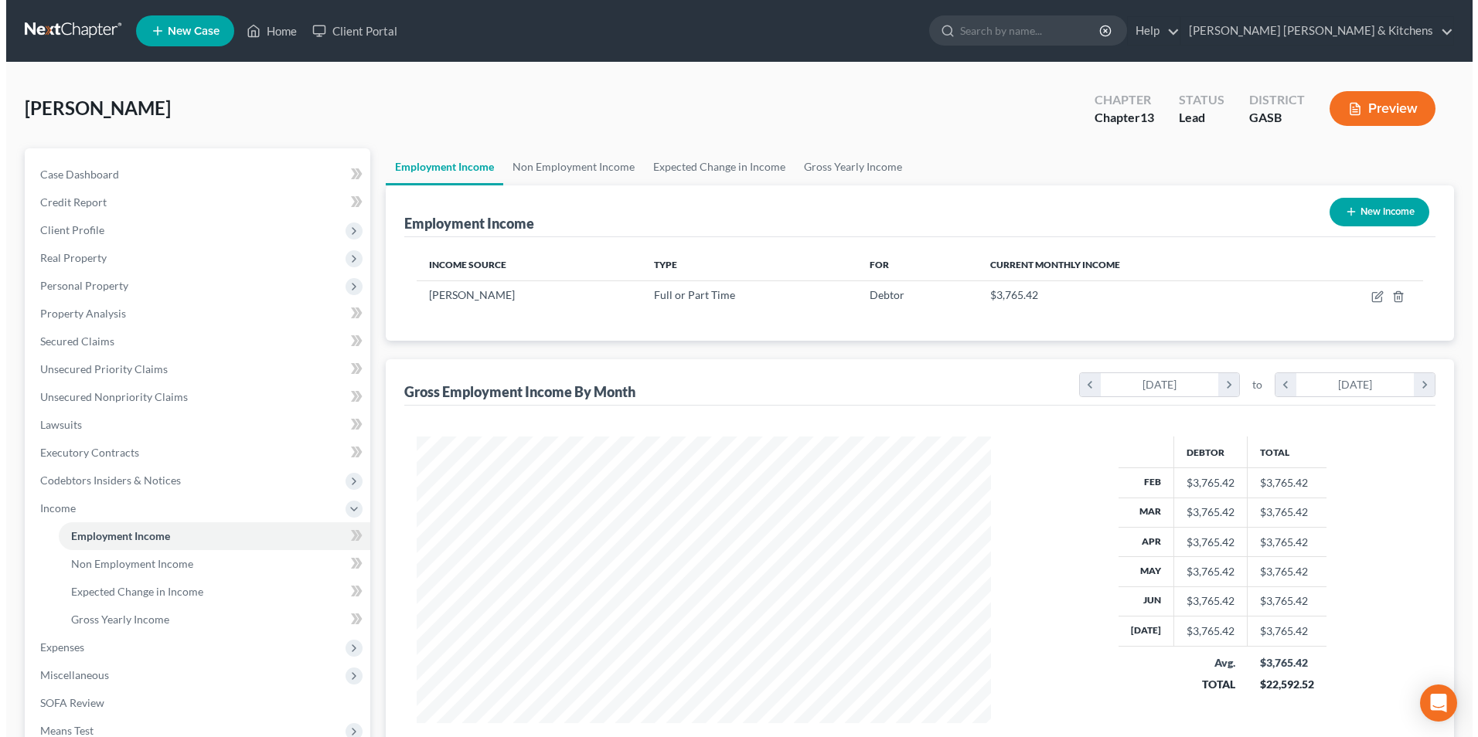
scroll to position [287, 604]
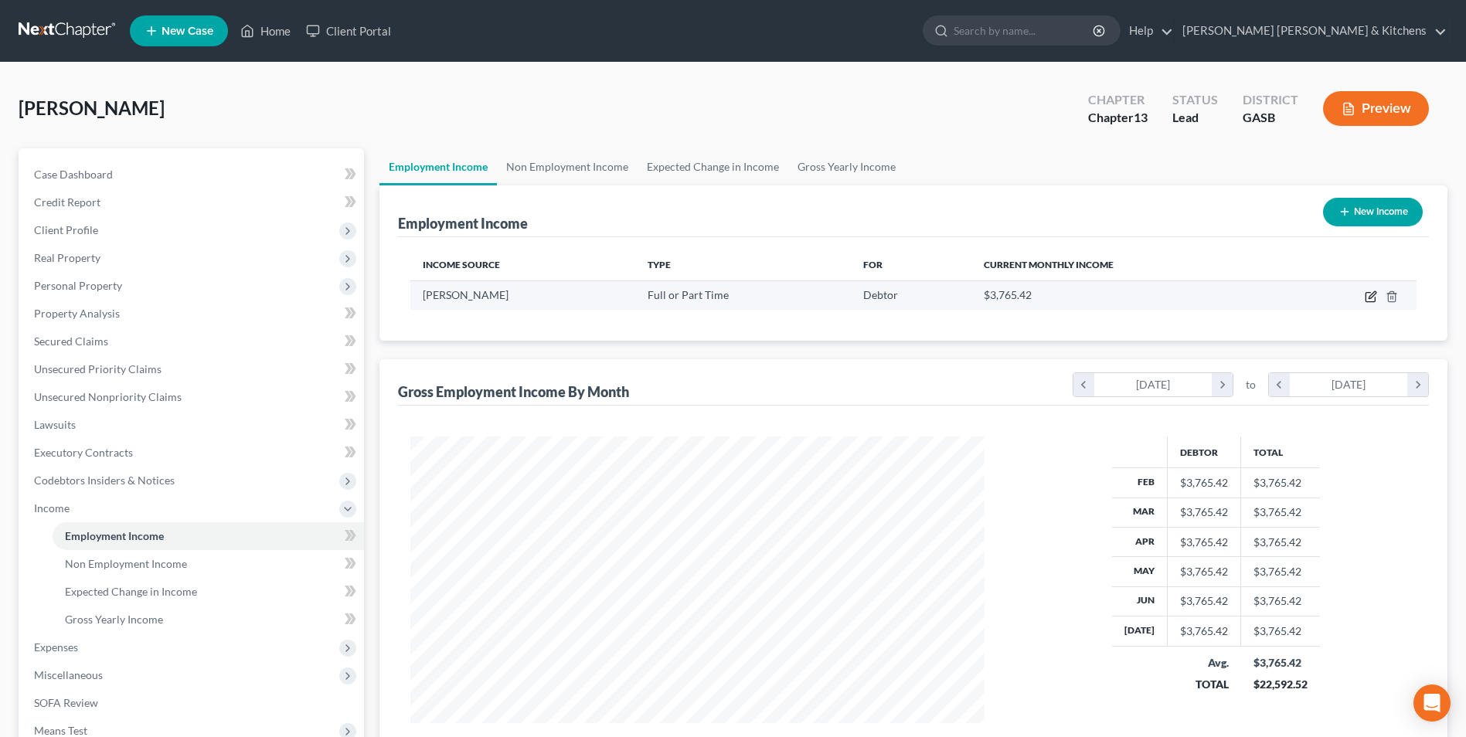
click at [1370, 298] on icon "button" at bounding box center [1372, 294] width 7 height 7
select select "0"
select select "10"
select select "0"
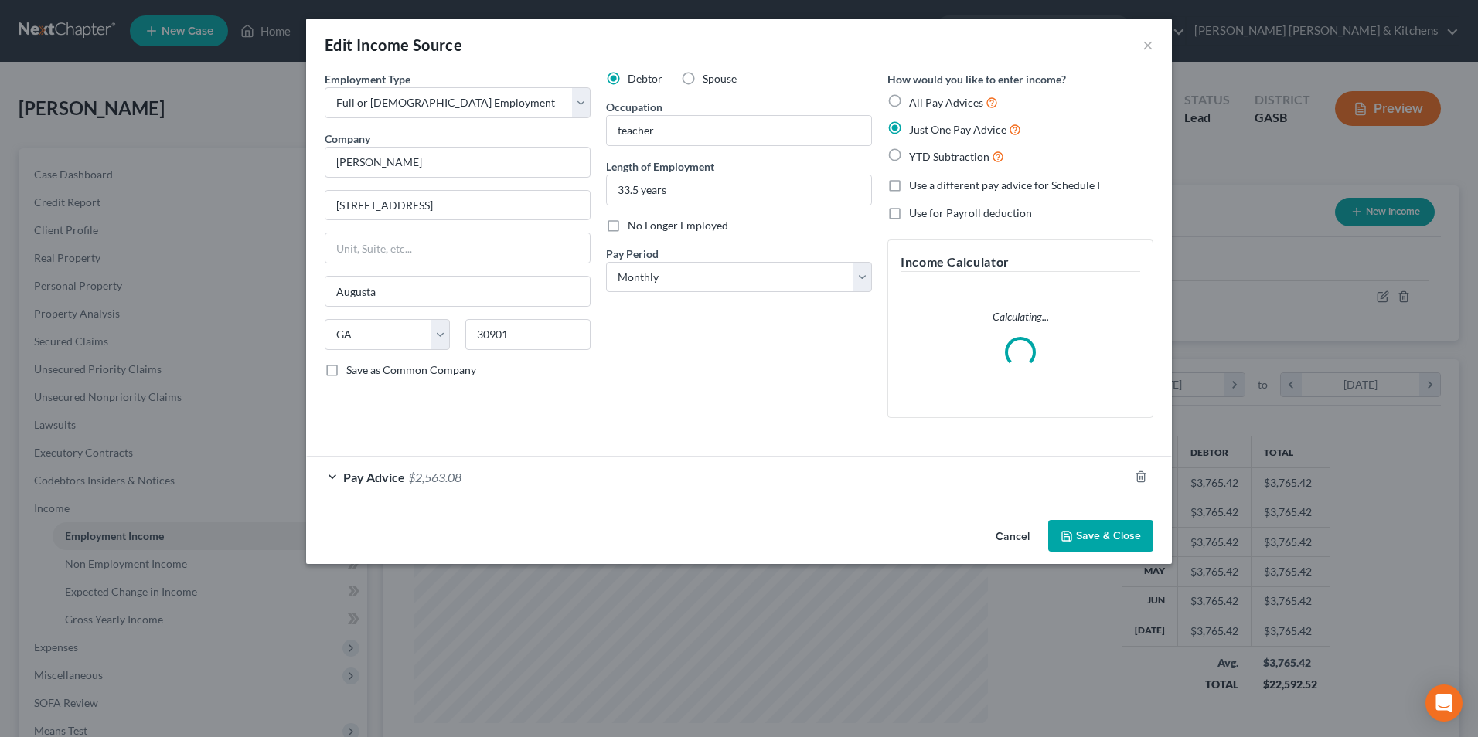
scroll to position [289, 611]
click at [909, 155] on label "YTD Subtraction" at bounding box center [956, 157] width 95 height 18
click at [915, 155] on input "YTD Subtraction" at bounding box center [920, 153] width 10 height 10
radio input "true"
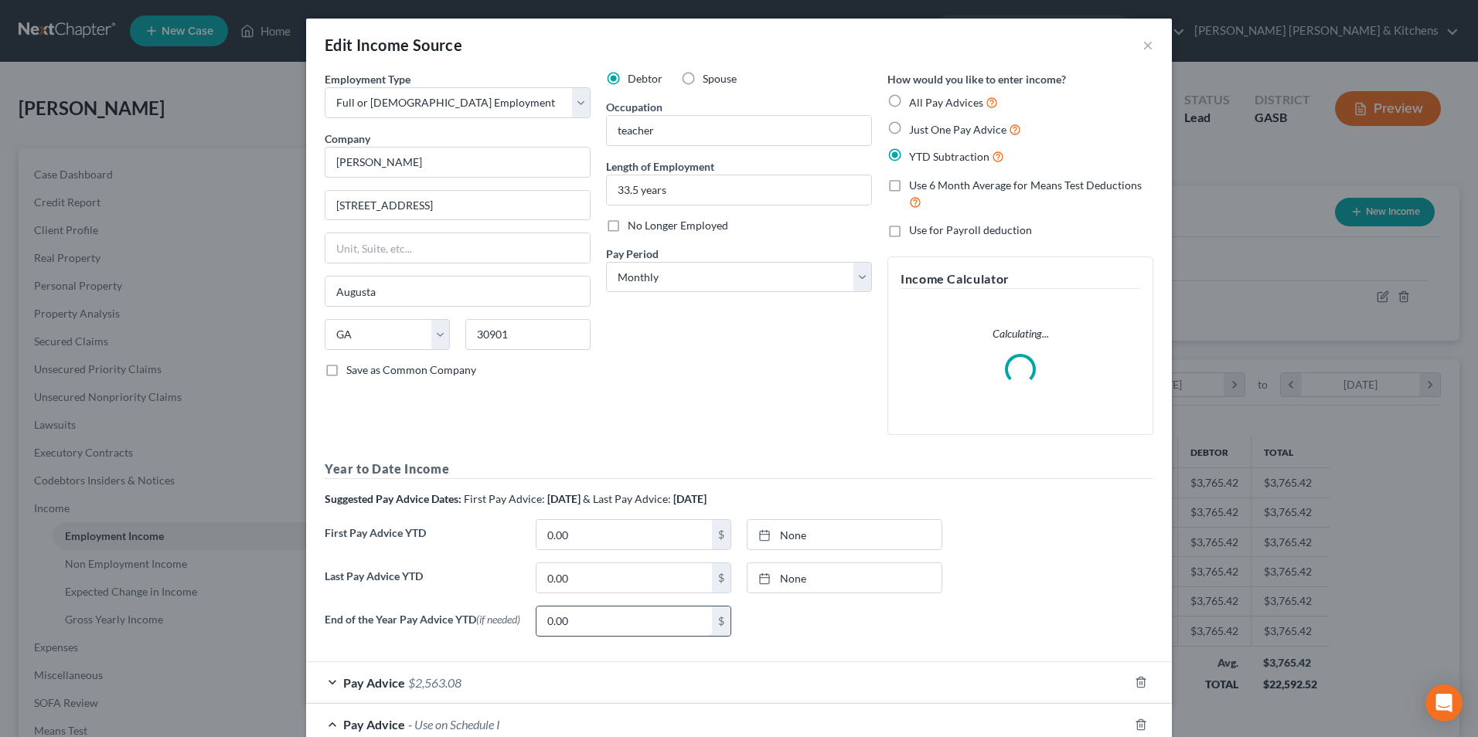
click at [609, 621] on input "0.00" at bounding box center [623, 621] width 175 height 29
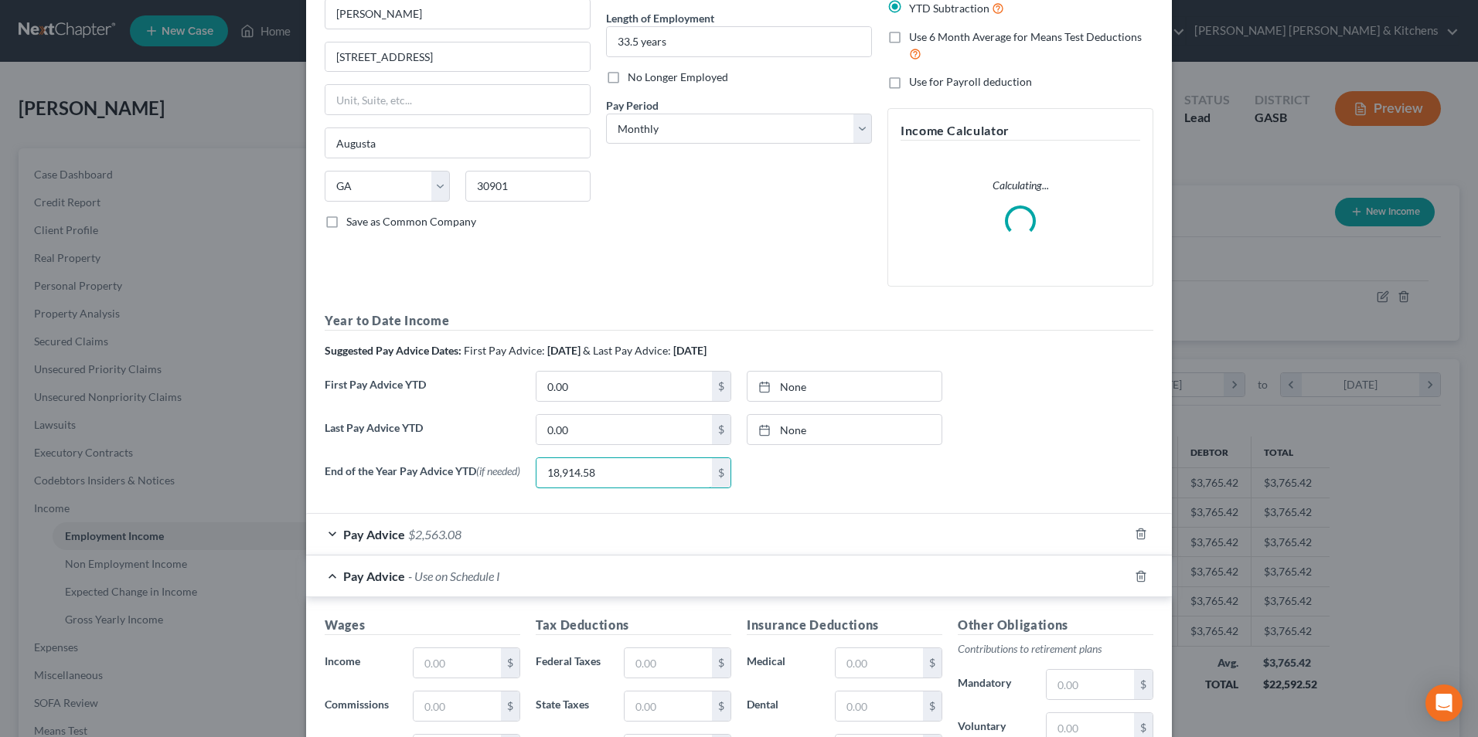
scroll to position [155, 0]
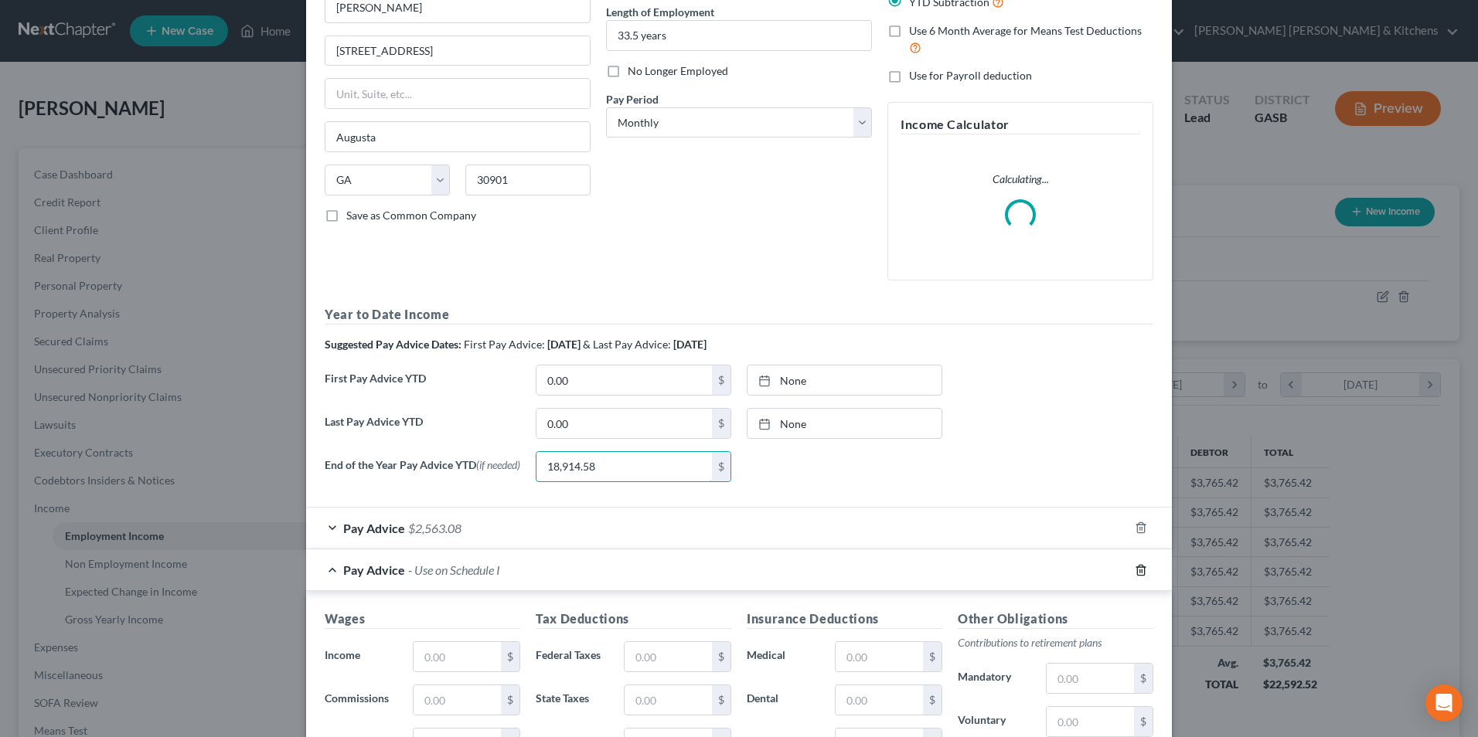
type input "18,914.58"
click at [1136, 577] on icon "button" at bounding box center [1141, 570] width 12 height 12
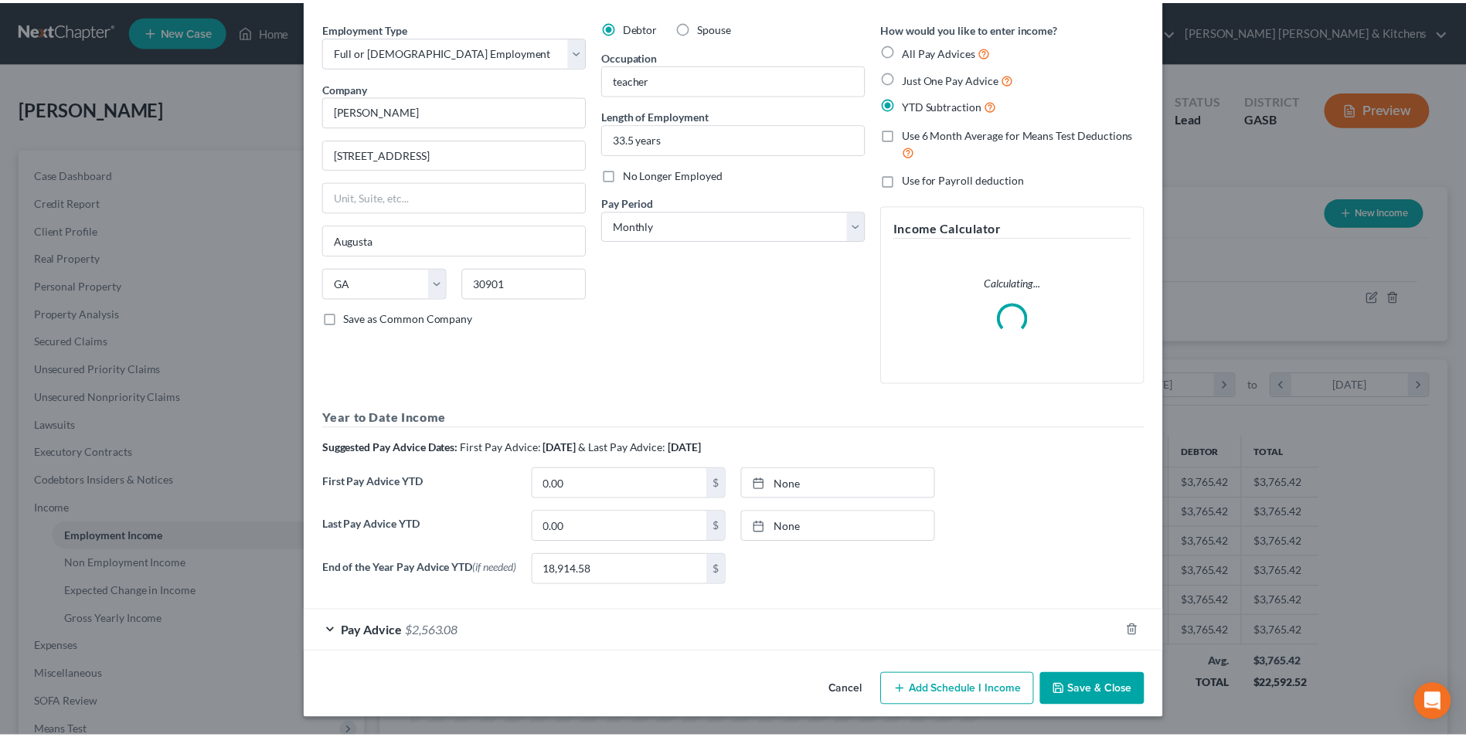
scroll to position [141, 0]
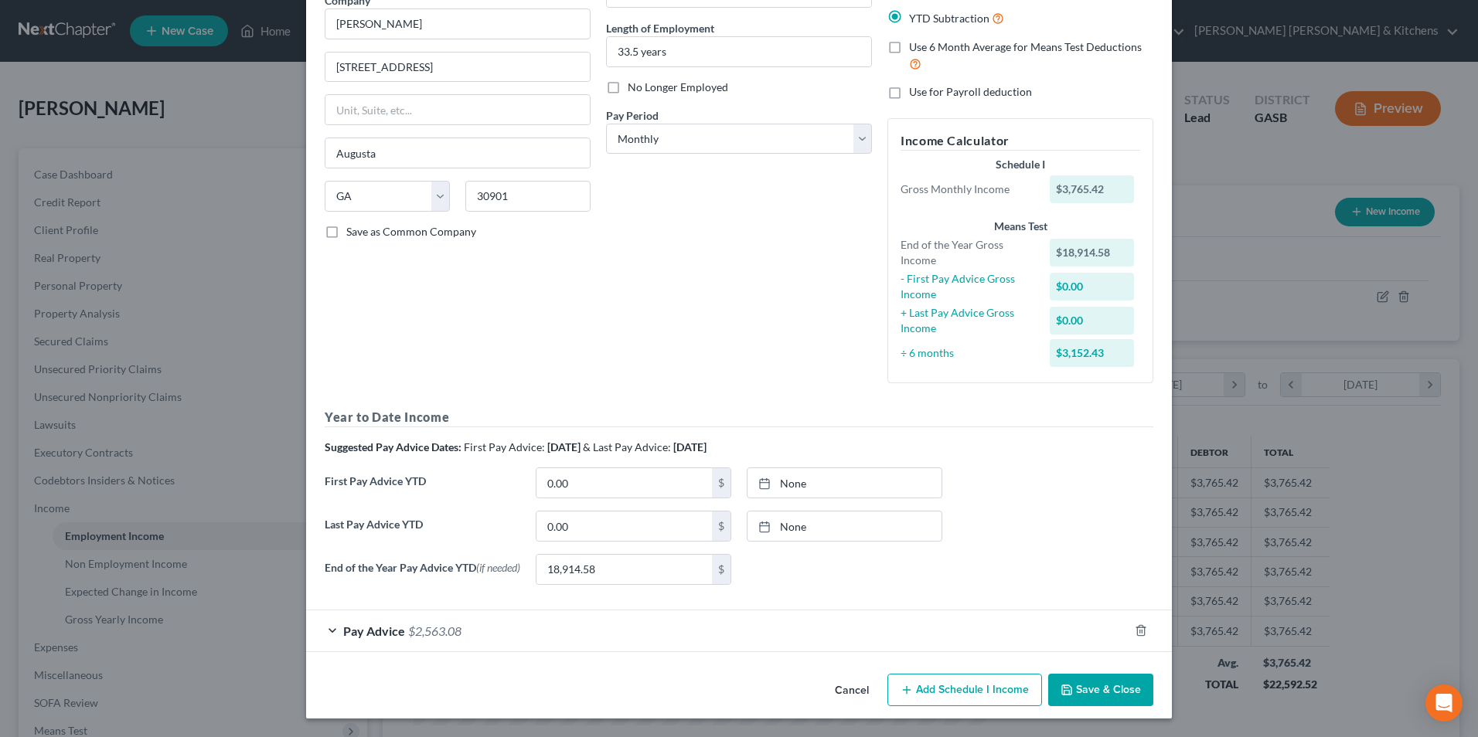
click at [1117, 696] on button "Save & Close" at bounding box center [1100, 690] width 105 height 32
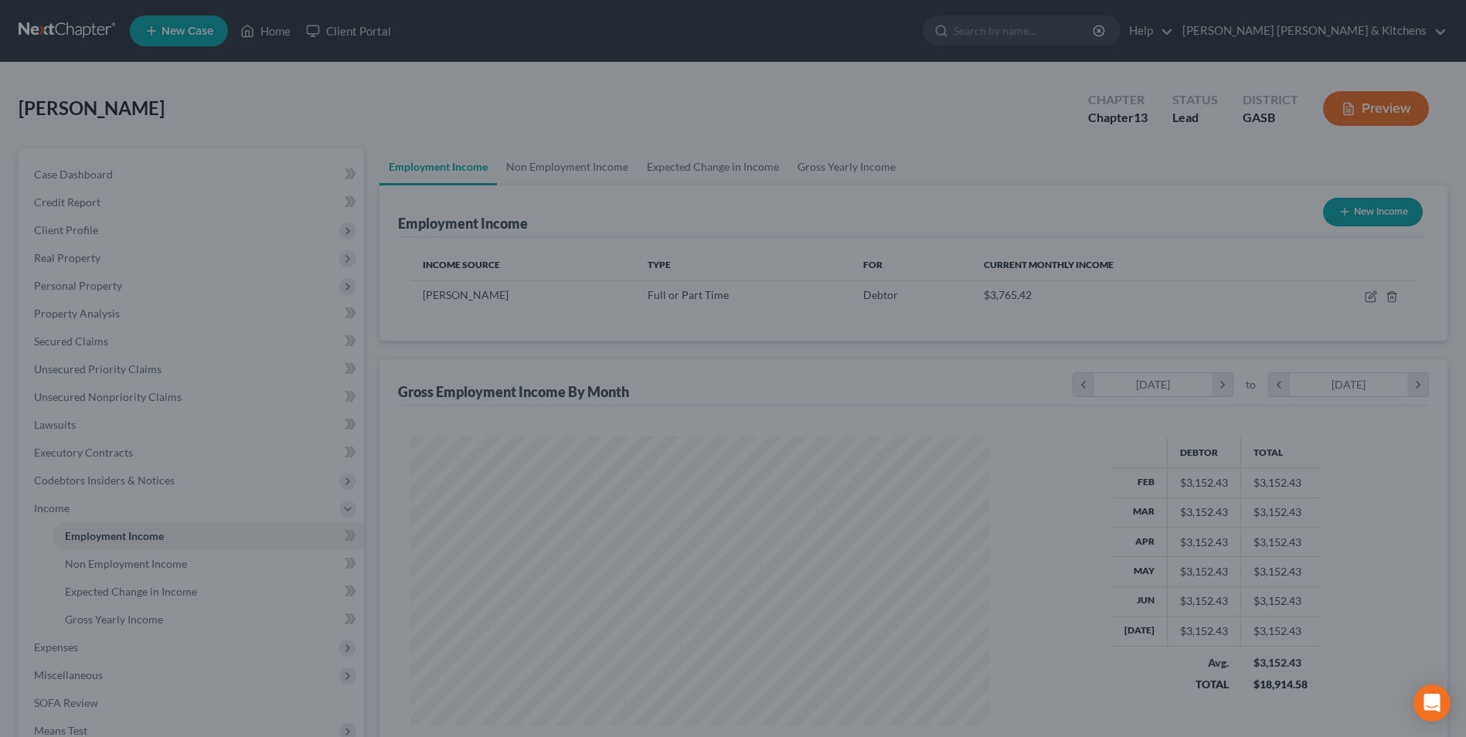
scroll to position [772679, 772361]
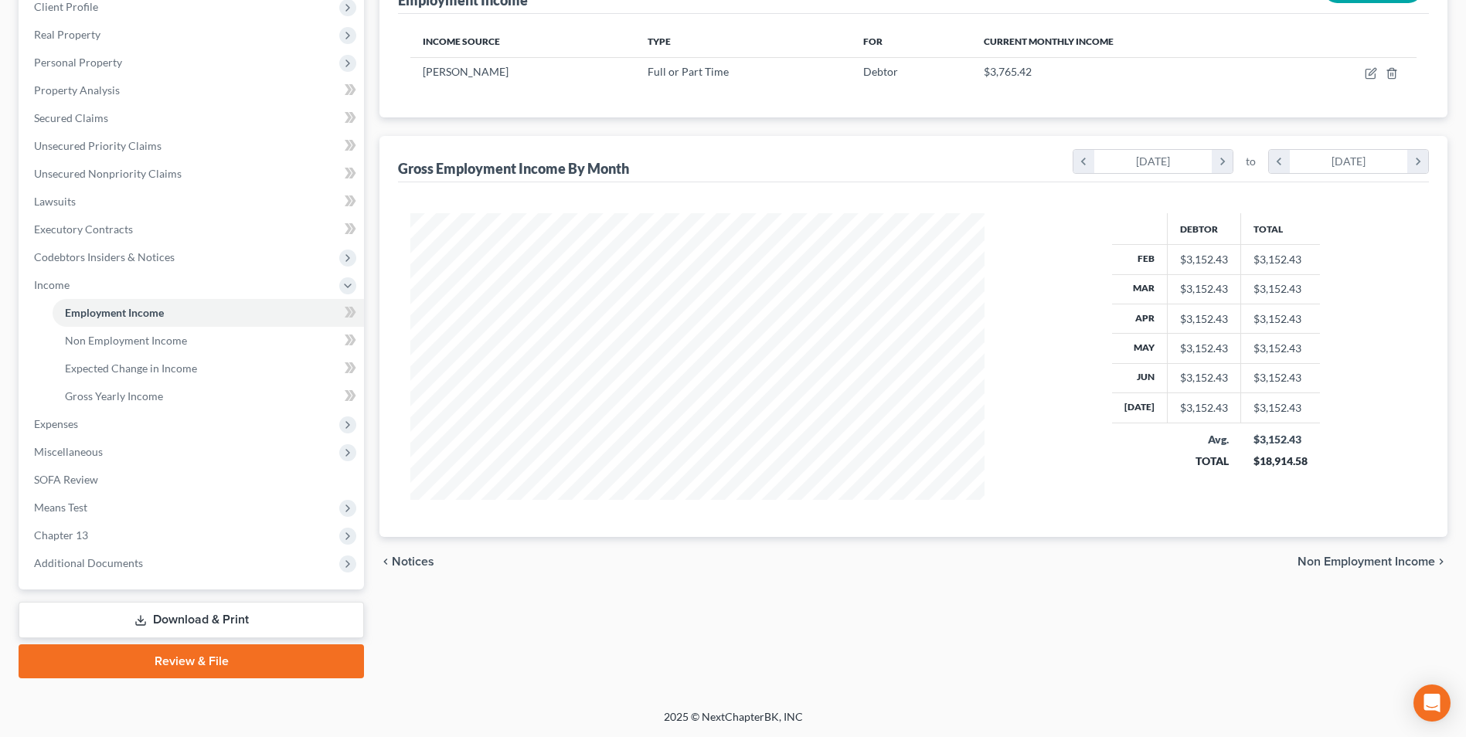
click at [210, 623] on link "Download & Print" at bounding box center [192, 620] width 346 height 36
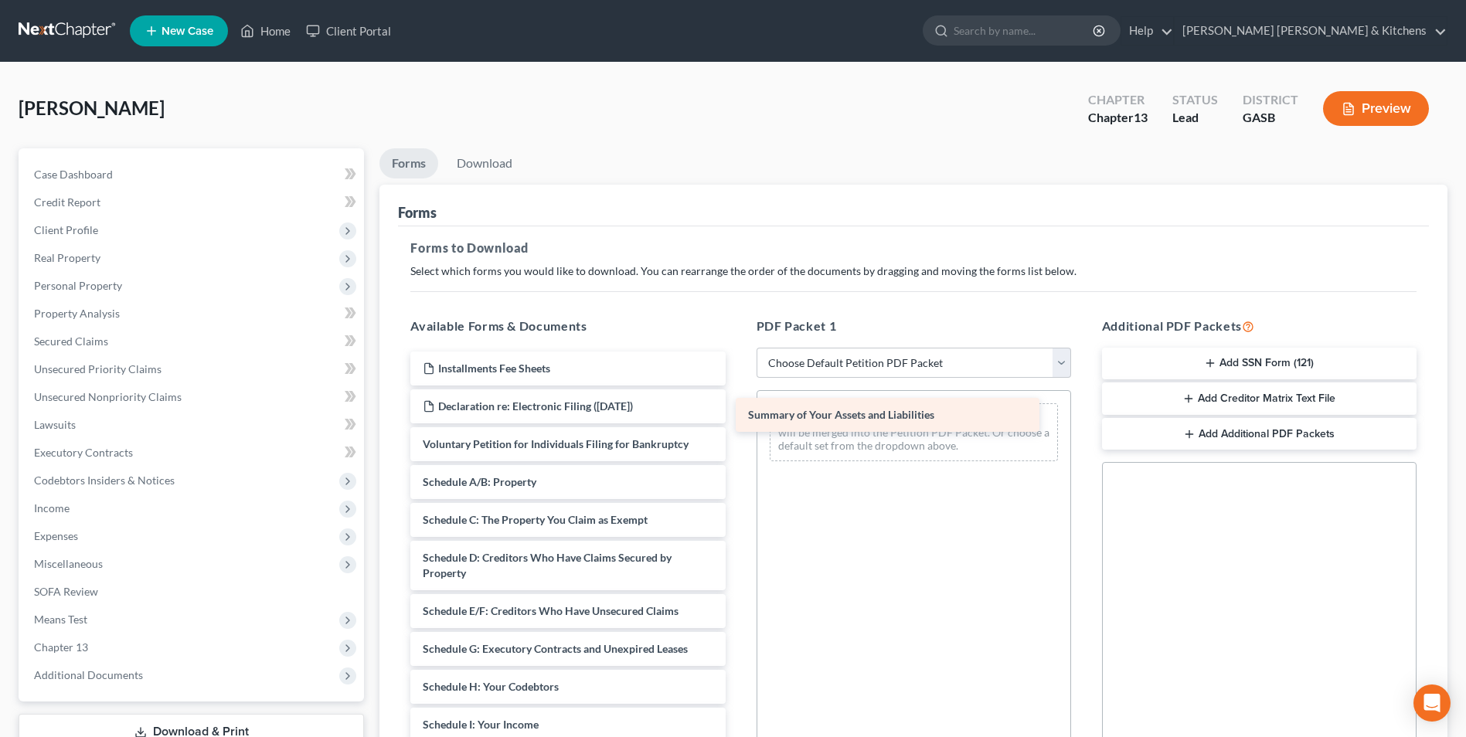
drag, startPoint x: 501, startPoint y: 479, endPoint x: 823, endPoint y: 412, distance: 329.3
click at [737, 412] on div "Summary of Your Assets and Liabilities Installments Fee Sheets Declaration re: …" at bounding box center [567, 714] width 339 height 724
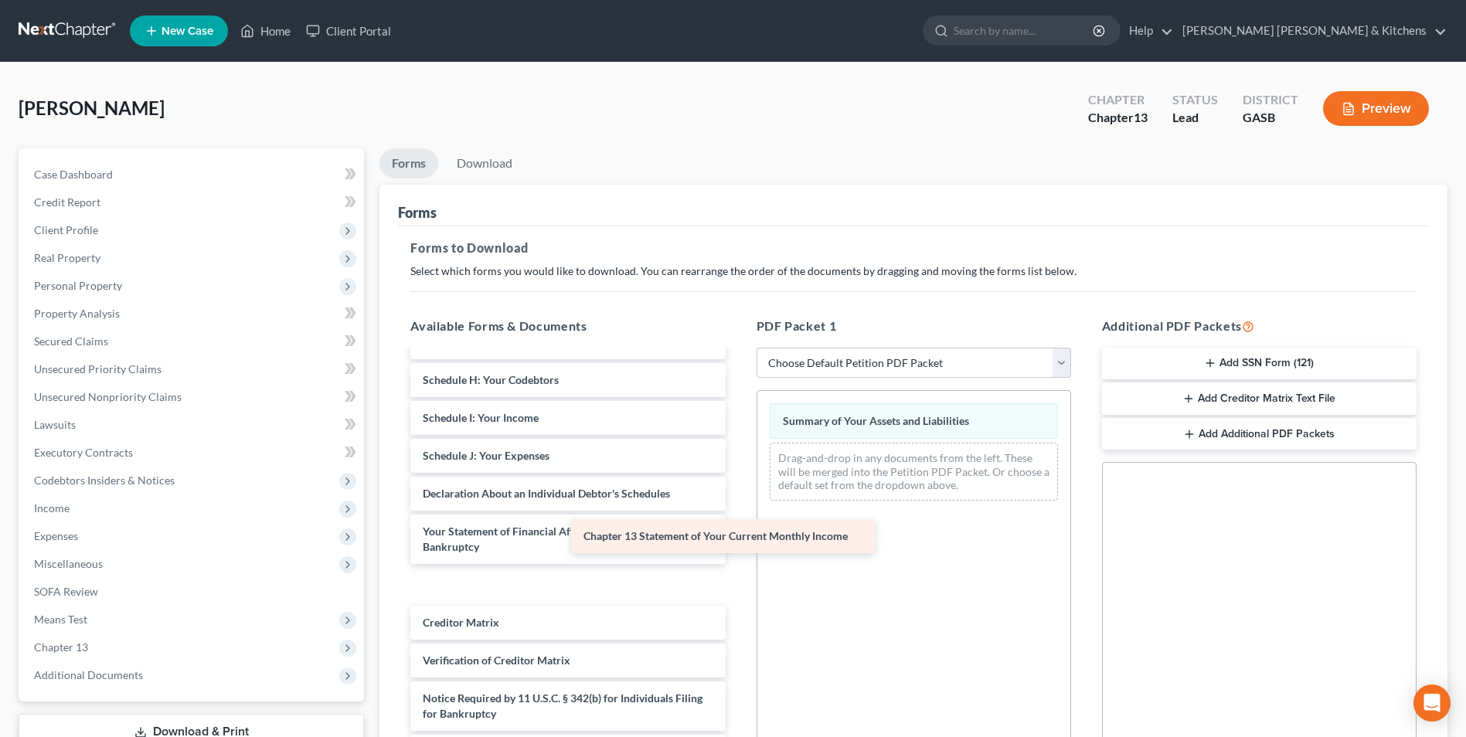
scroll to position [269, 0]
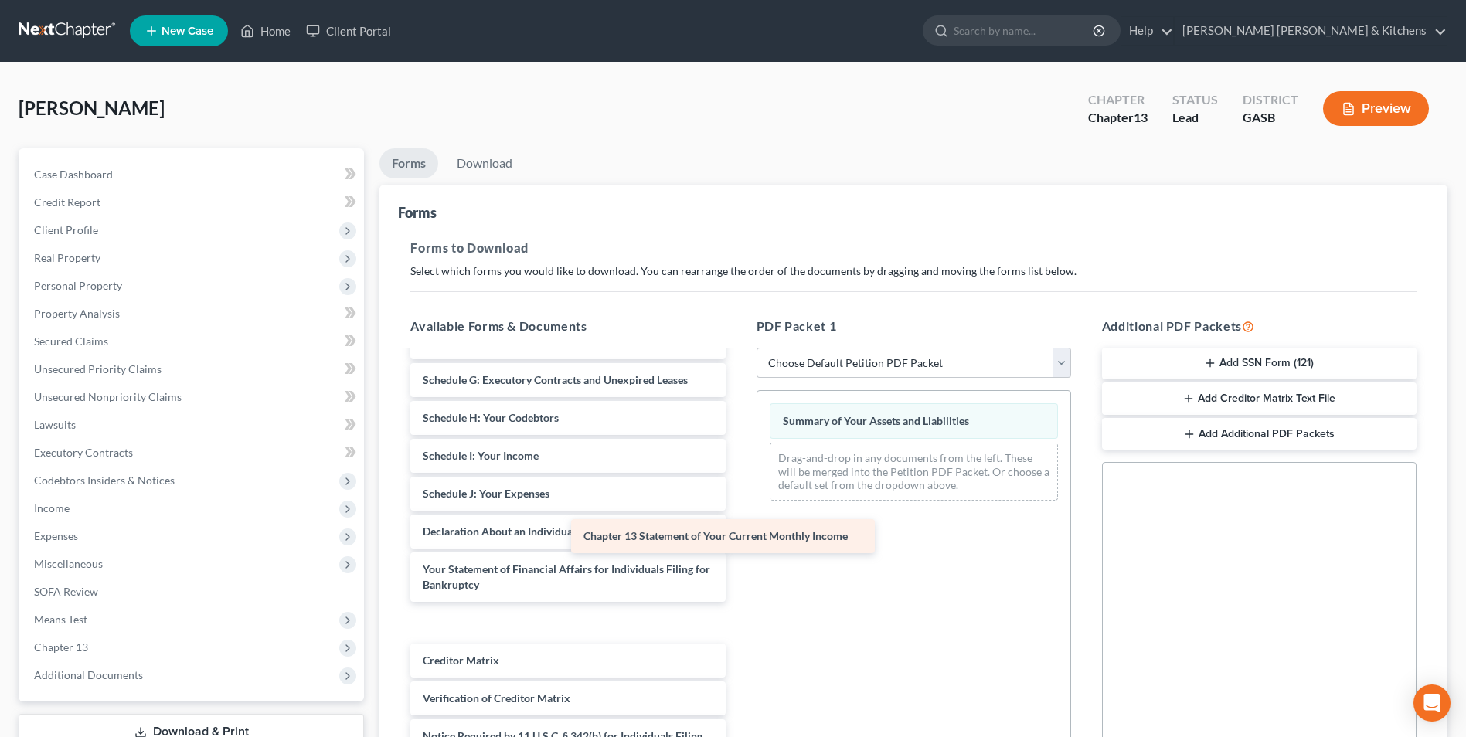
drag, startPoint x: 574, startPoint y: 590, endPoint x: 881, endPoint y: 484, distance: 325.4
click at [737, 484] on div "Chapter 13 Statement of Your Current Monthly Income Installments Fee Sheets Dec…" at bounding box center [567, 445] width 339 height 724
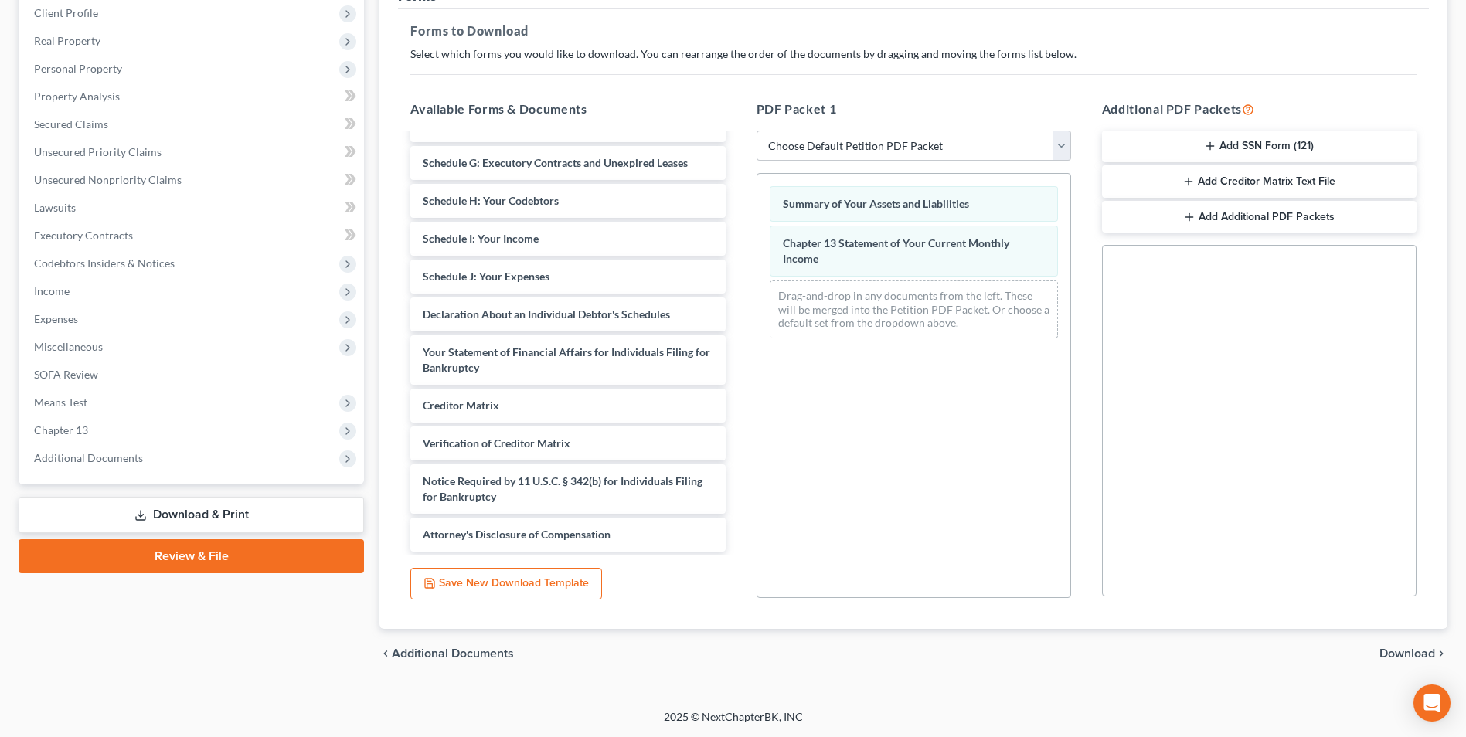
click at [1417, 659] on span "Download" at bounding box center [1408, 654] width 56 height 12
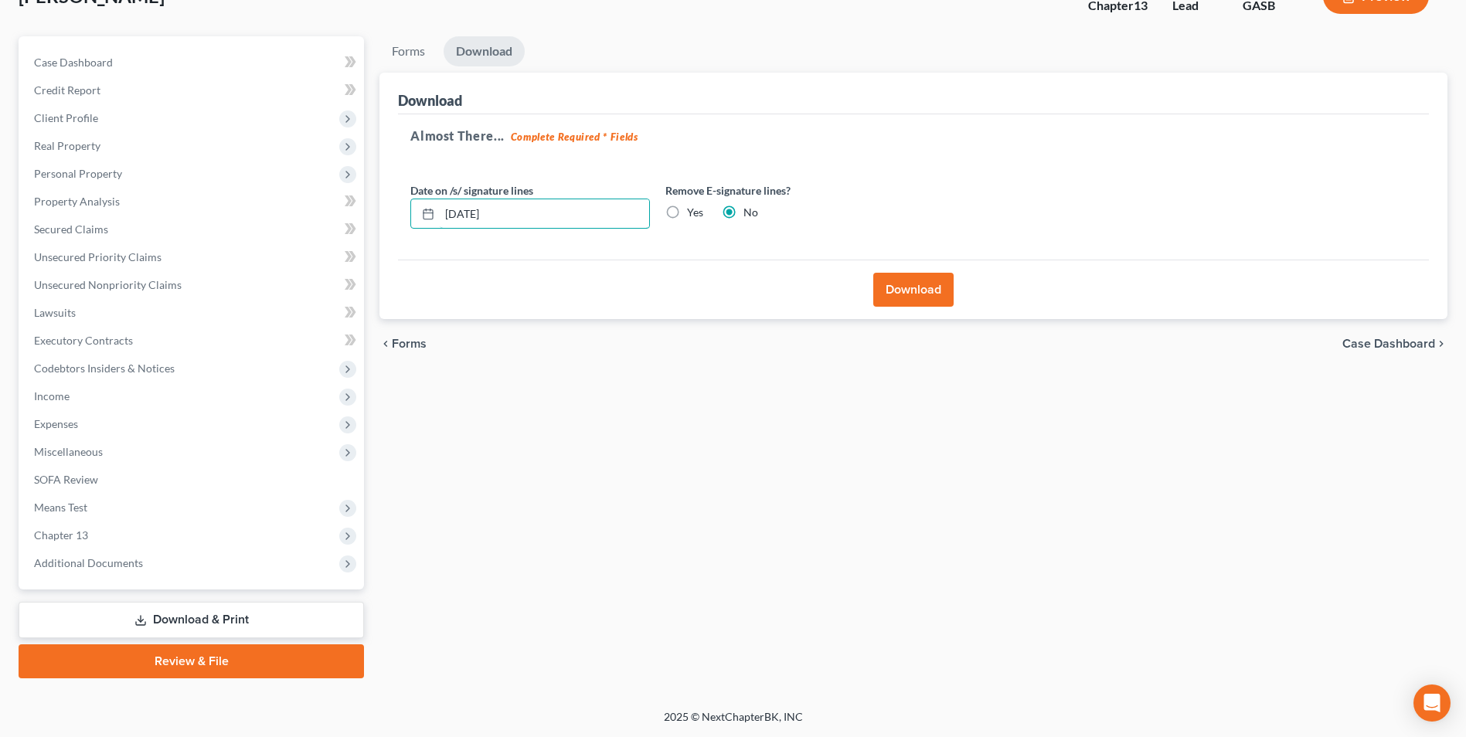
drag, startPoint x: 512, startPoint y: 223, endPoint x: 384, endPoint y: 203, distance: 129.0
click at [387, 205] on div "Download Almost There... Complete Required * Fields Date on /s/ signature lines…" at bounding box center [914, 196] width 1068 height 247
click at [687, 213] on label "Yes" at bounding box center [695, 212] width 16 height 15
click at [693, 213] on input "Yes" at bounding box center [698, 210] width 10 height 10
radio input "true"
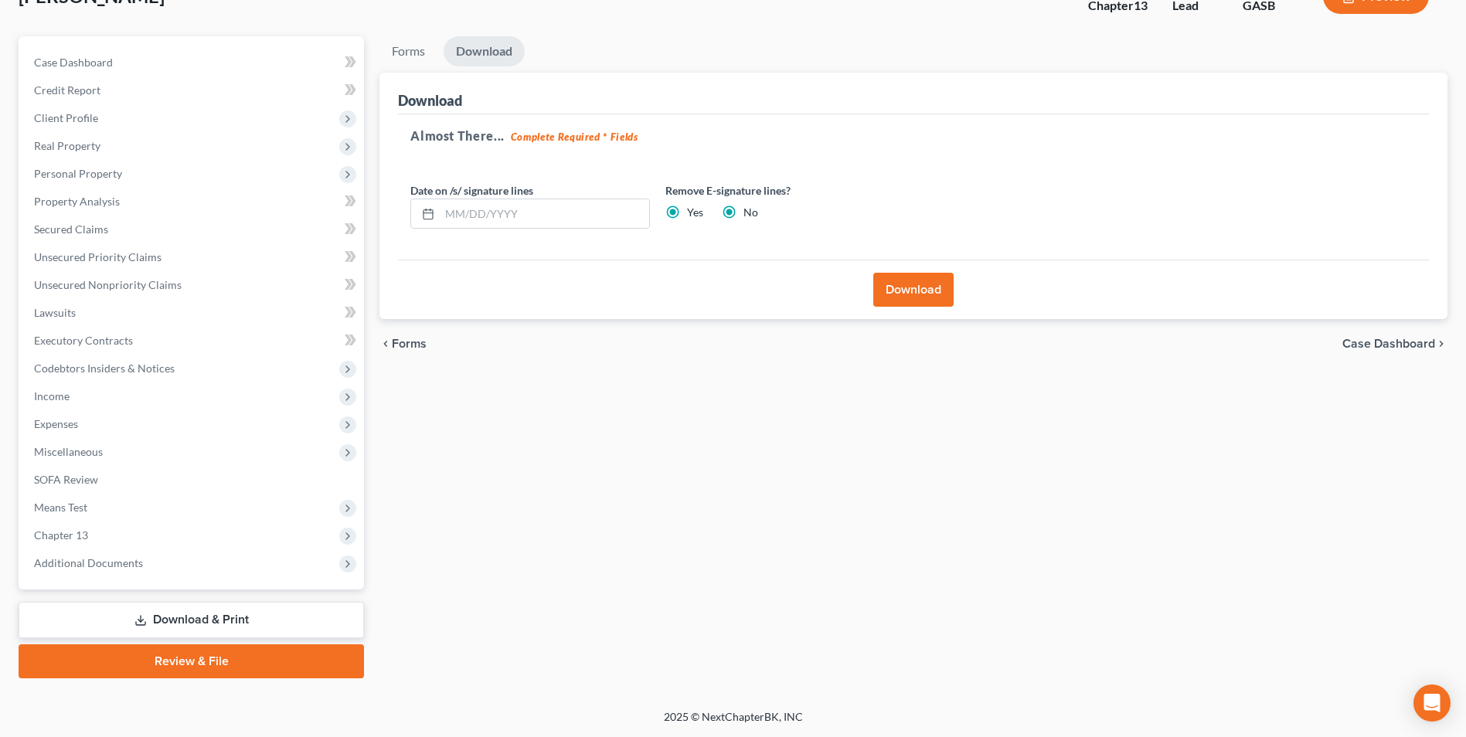
radio input "false"
click at [922, 287] on button "Download" at bounding box center [913, 290] width 80 height 34
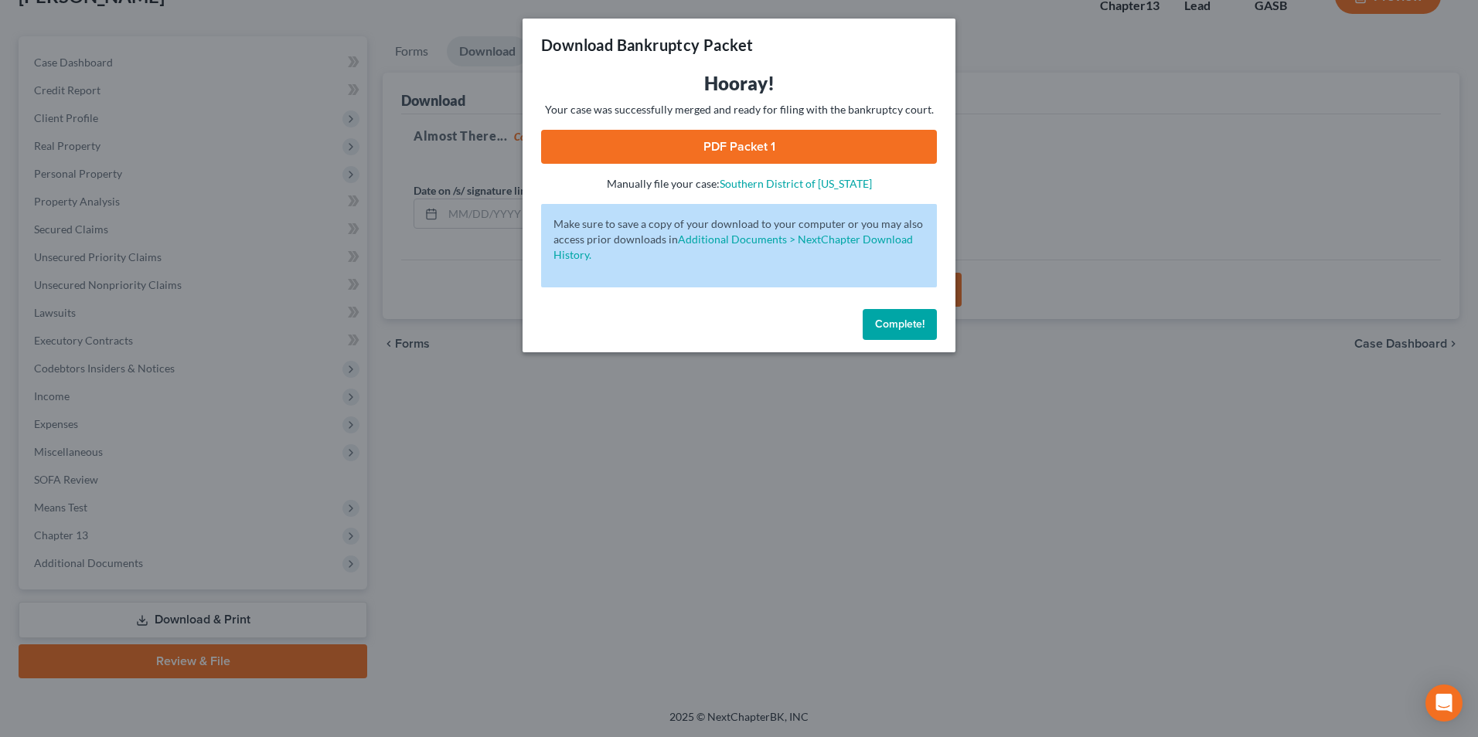
click at [727, 140] on link "PDF Packet 1" at bounding box center [739, 147] width 396 height 34
click at [463, 467] on div "Download Bankruptcy Packet Hooray! Your case was successfully merged and ready …" at bounding box center [739, 368] width 1478 height 737
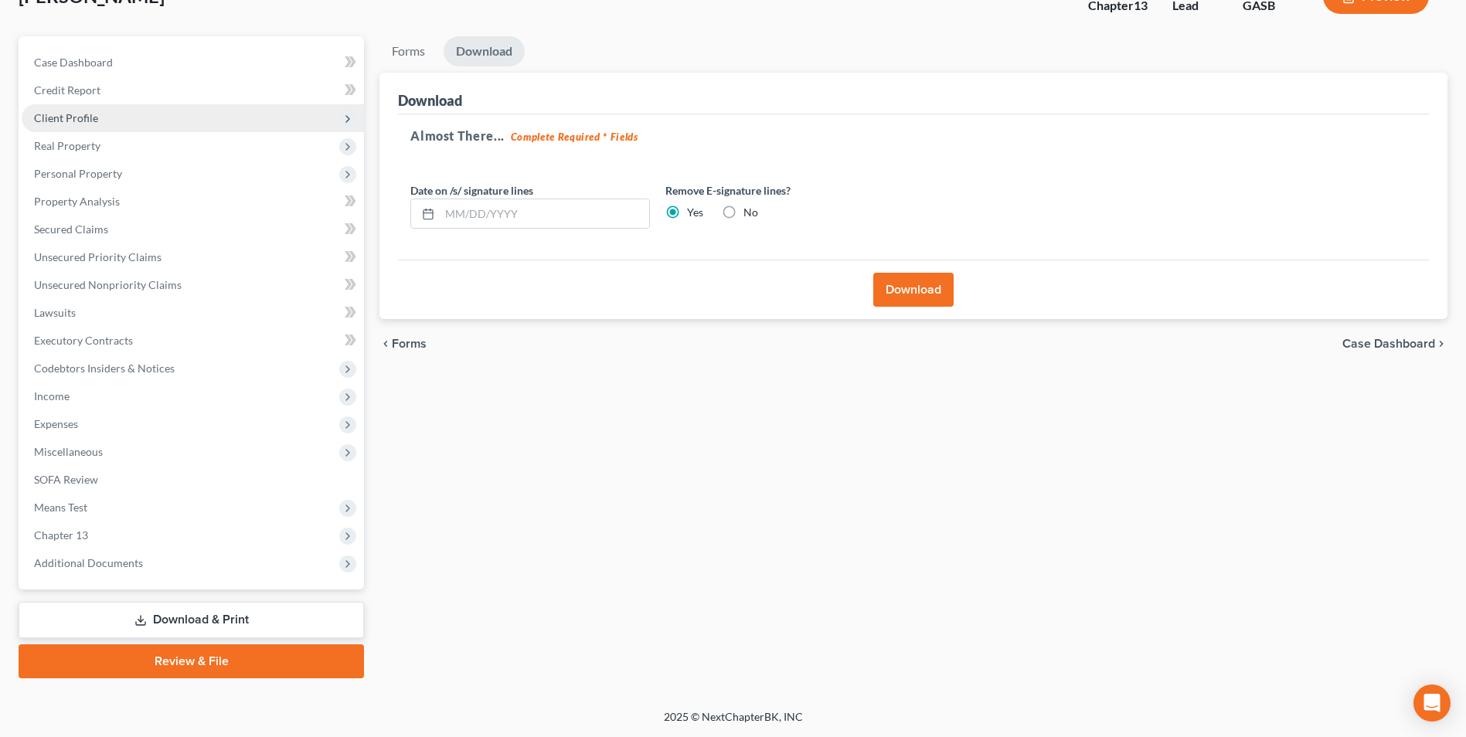
click at [74, 118] on span "Client Profile" at bounding box center [66, 117] width 64 height 13
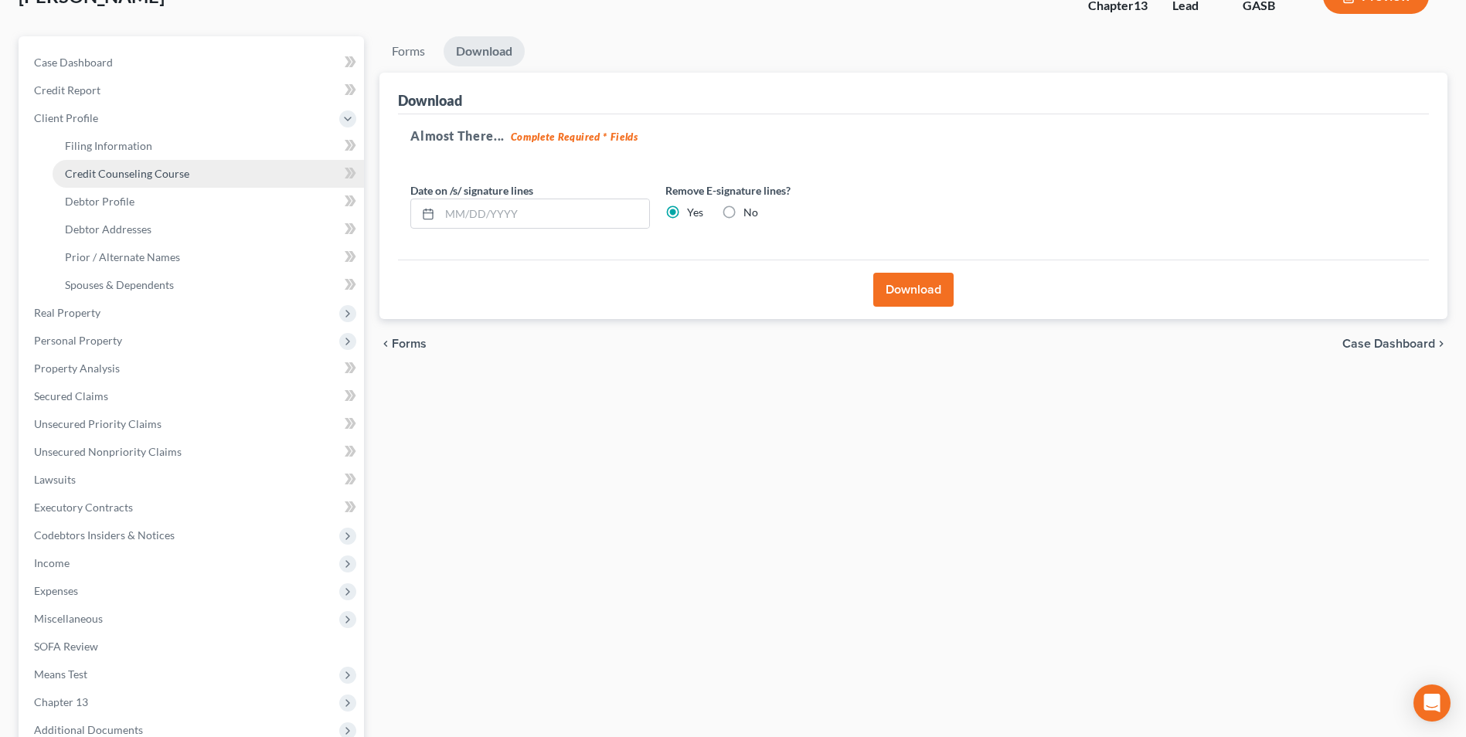
click at [79, 175] on span "Credit Counseling Course" at bounding box center [127, 173] width 124 height 13
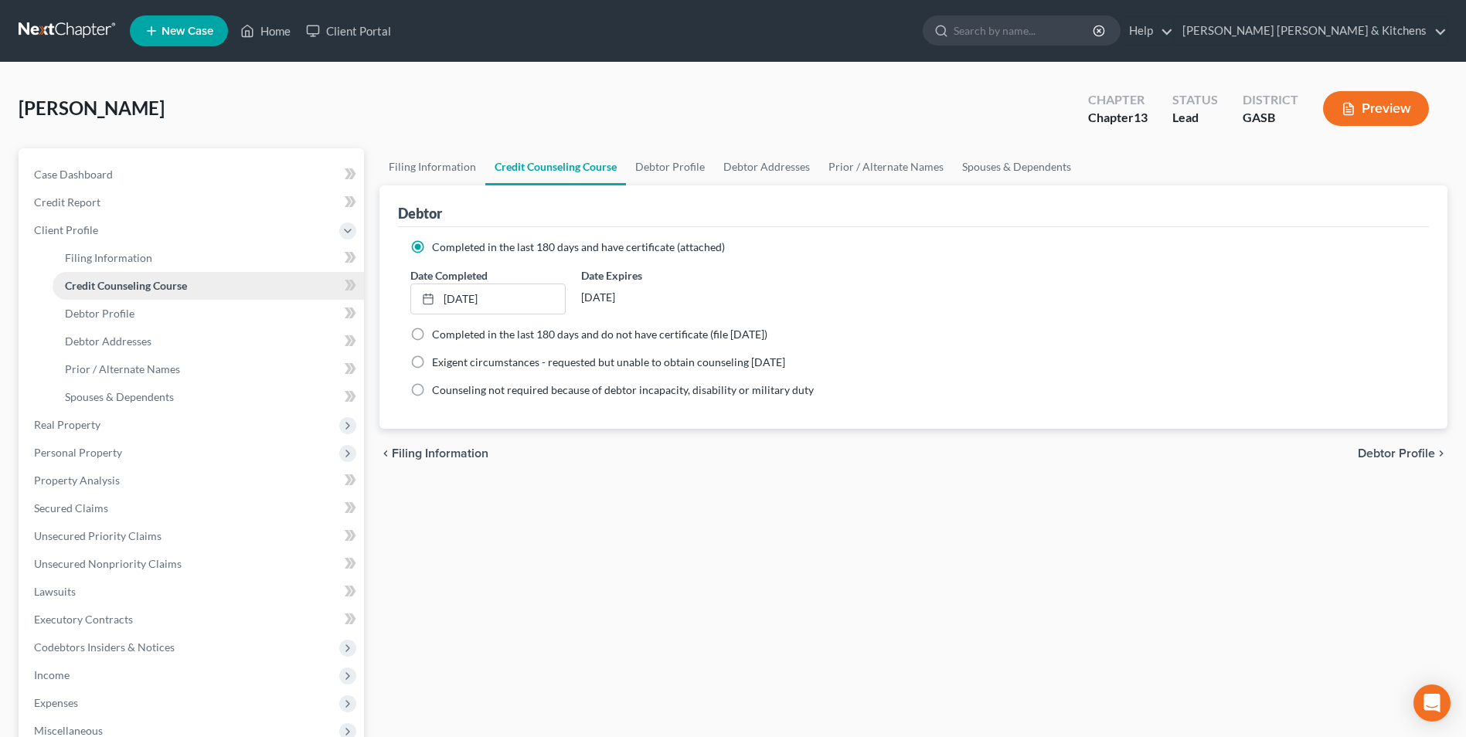
type input "8/19/2025"
click at [450, 313] on link "8/19/2025" at bounding box center [487, 298] width 153 height 29
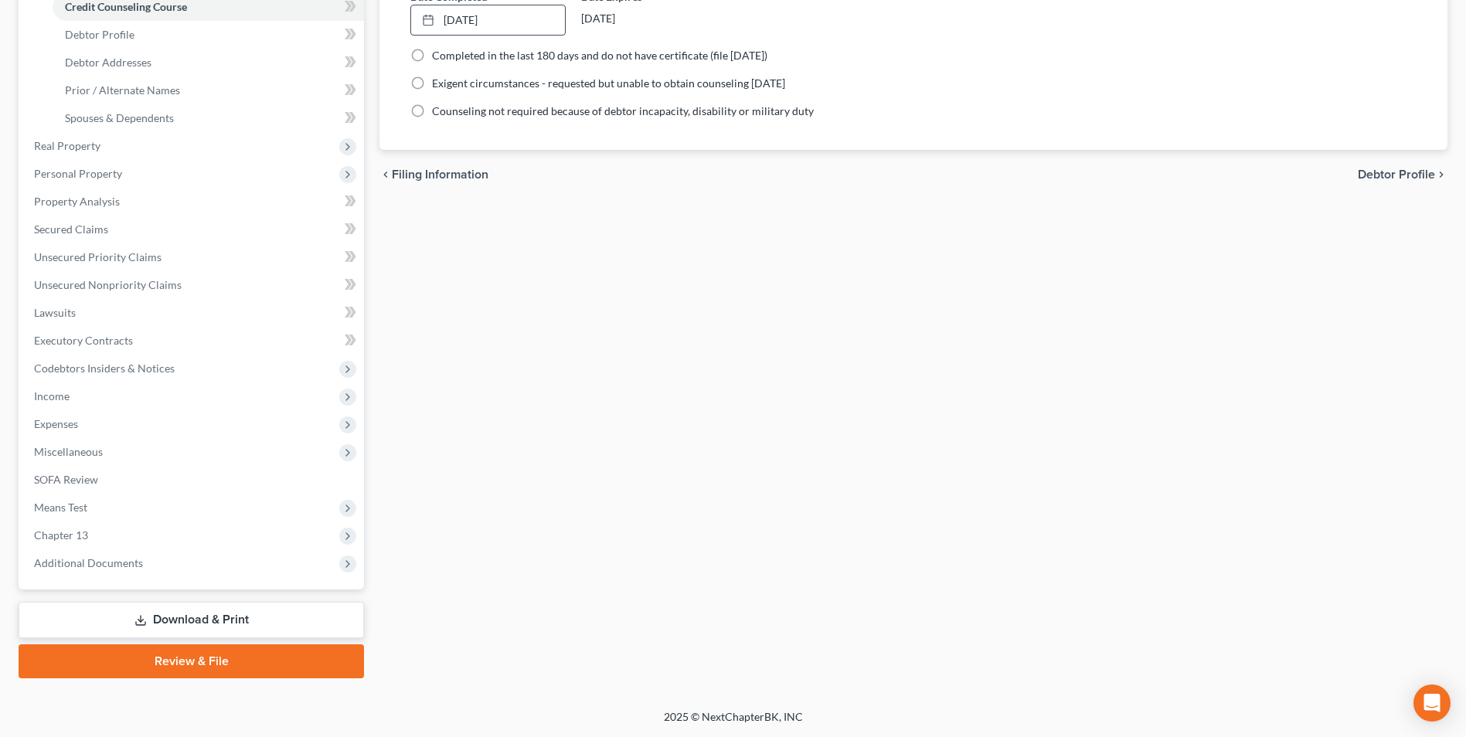
click at [212, 618] on link "Download & Print" at bounding box center [192, 620] width 346 height 36
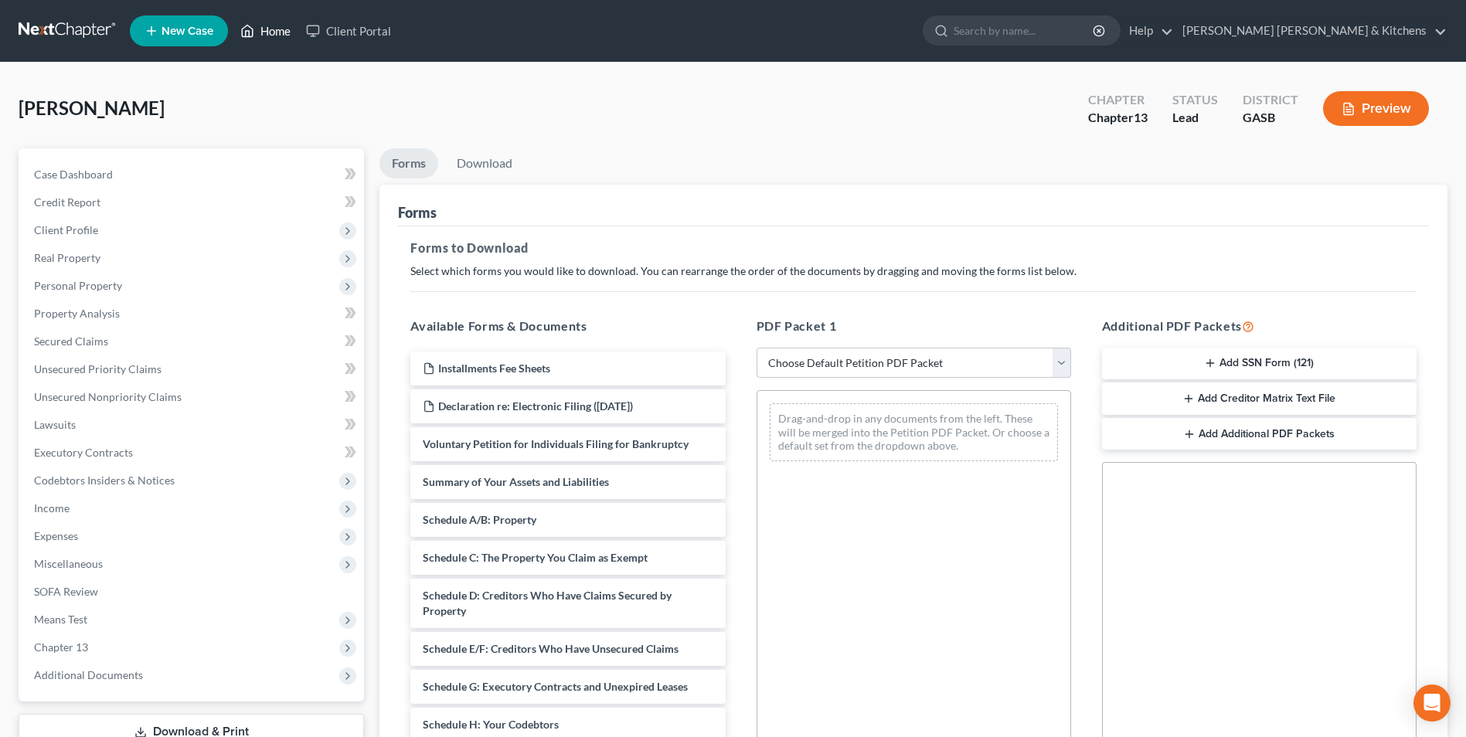
click at [259, 36] on link "Home" at bounding box center [266, 31] width 66 height 28
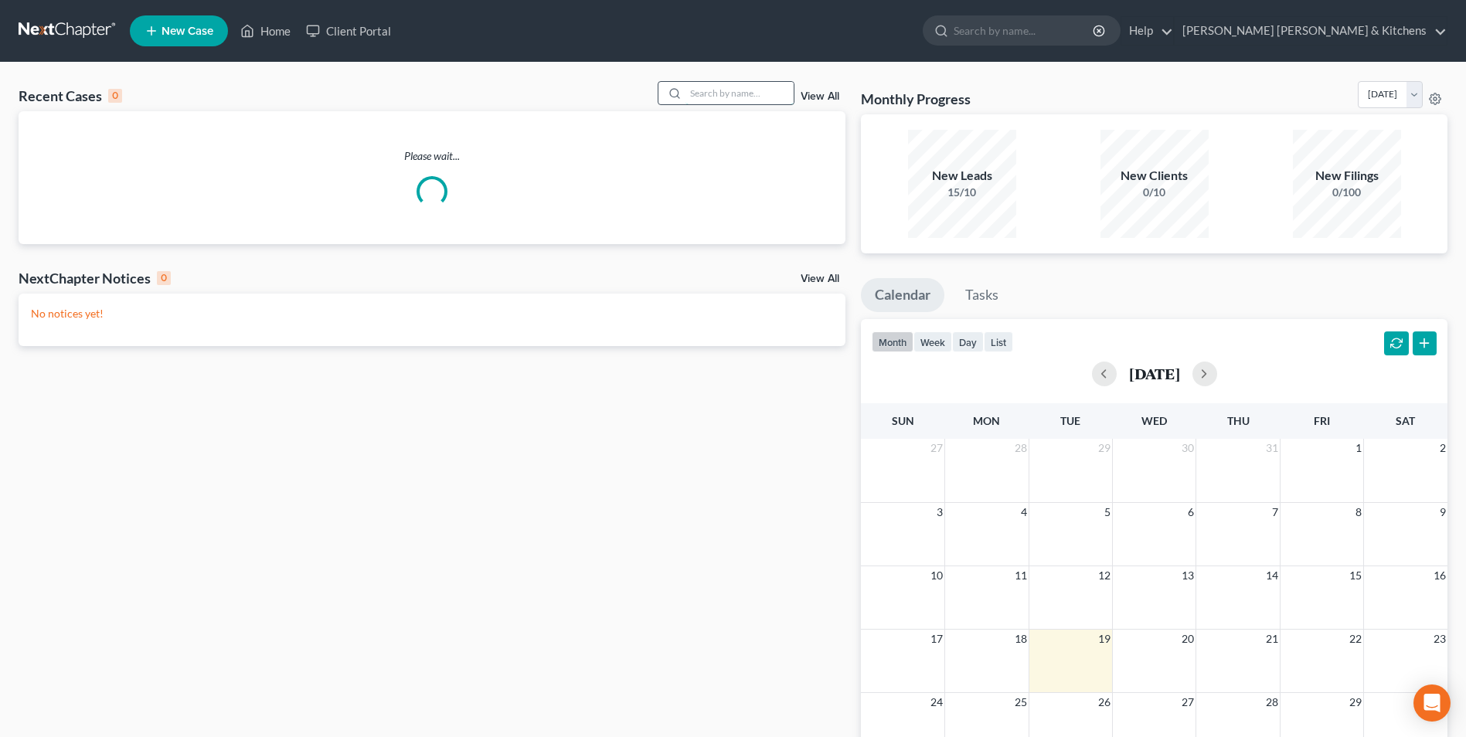
click at [702, 104] on input "search" at bounding box center [740, 93] width 108 height 22
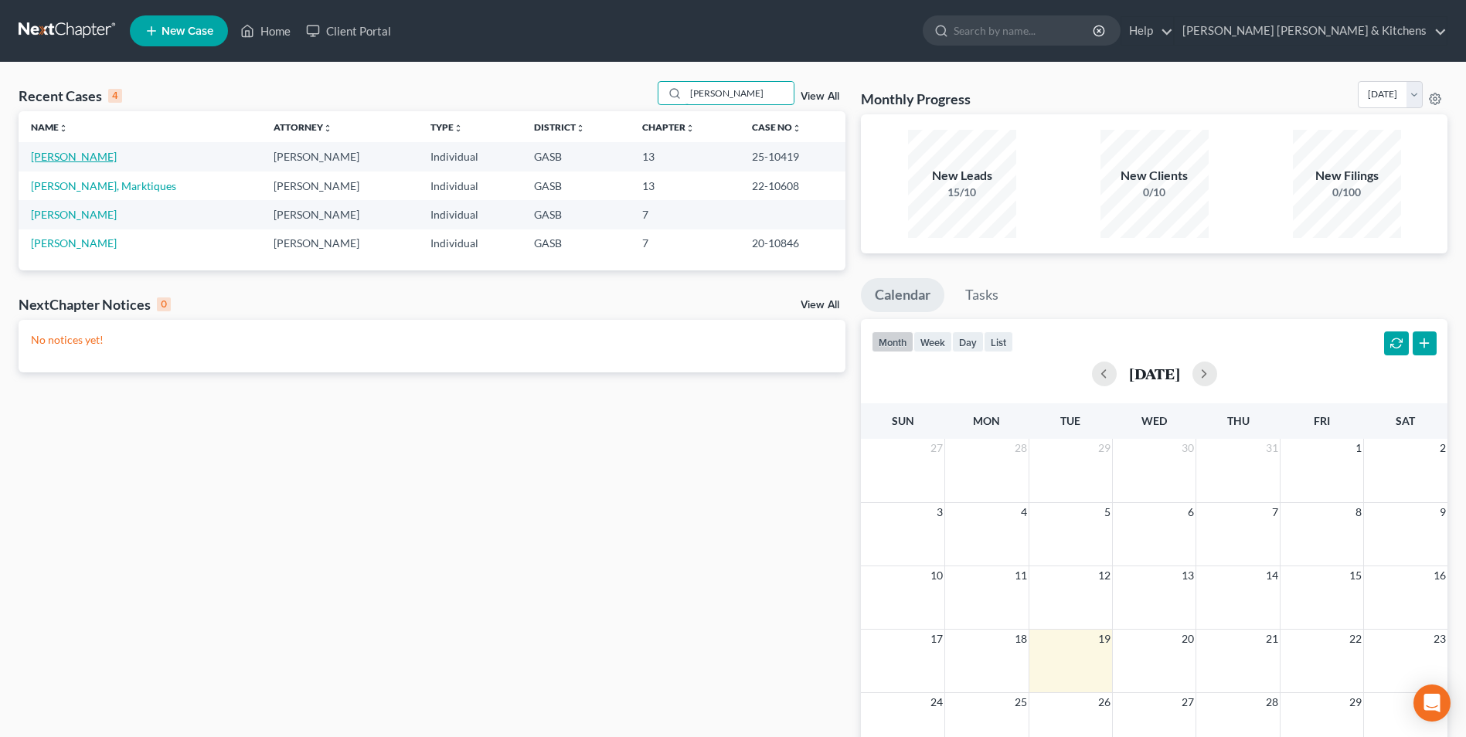
type input "burnett"
click at [69, 162] on link "Burnett, Freddie" at bounding box center [74, 156] width 86 height 13
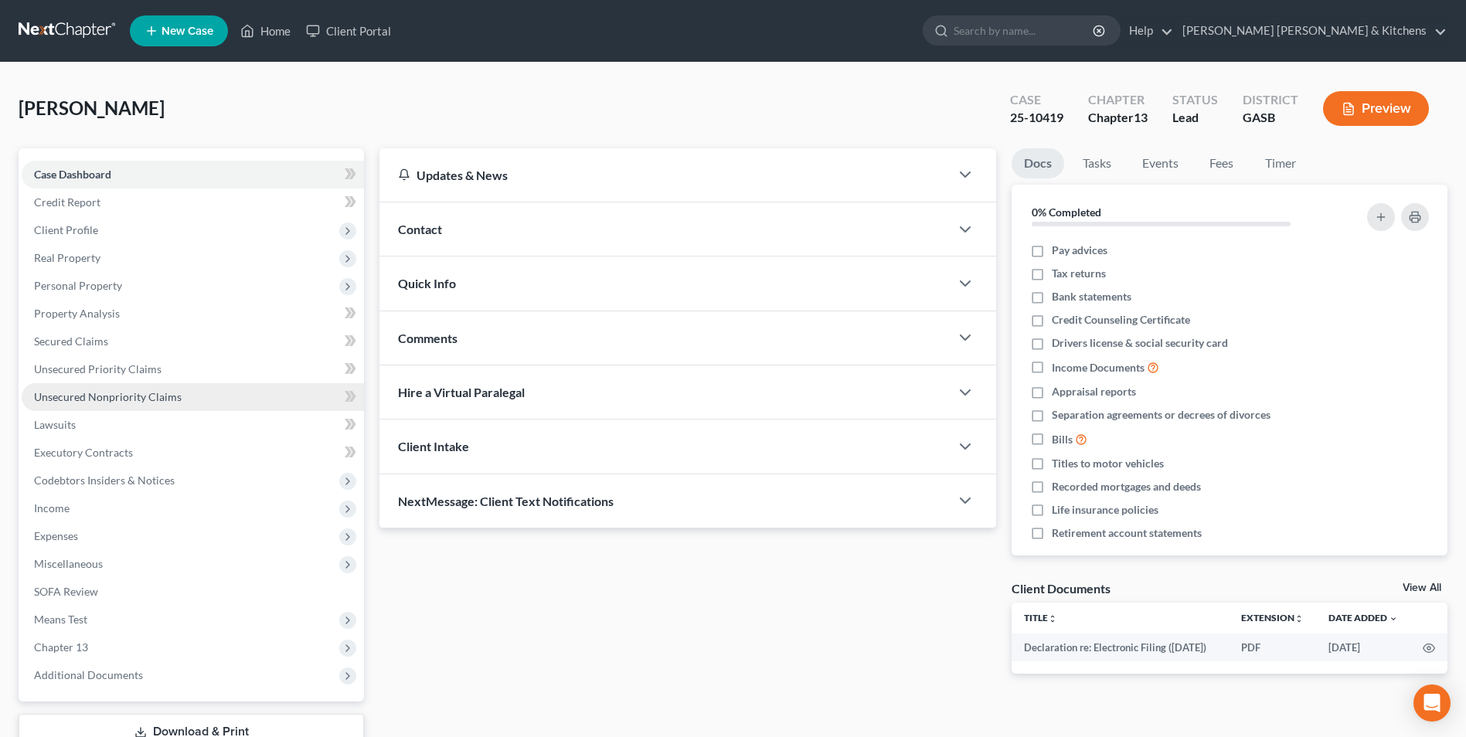
click at [90, 397] on span "Unsecured Nonpriority Claims" at bounding box center [108, 396] width 148 height 13
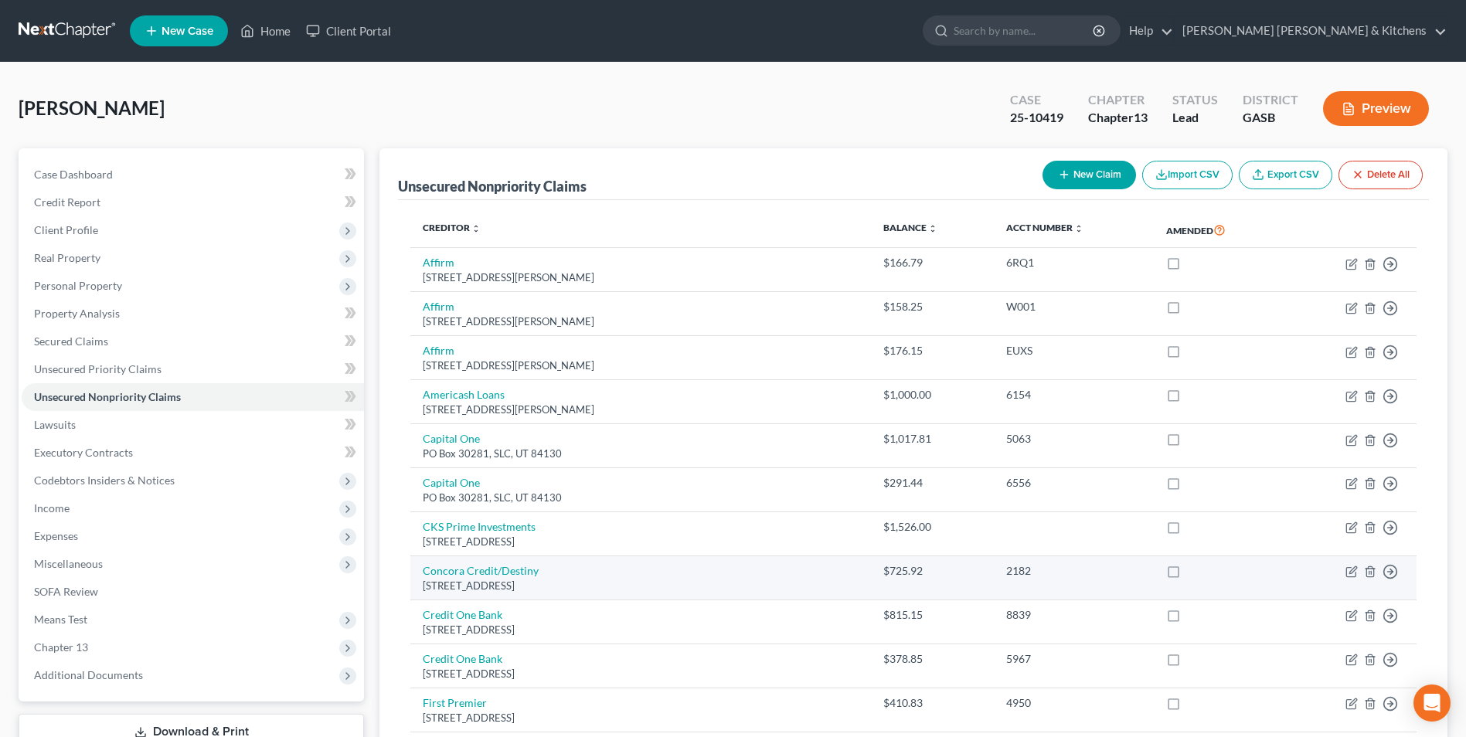
scroll to position [383, 0]
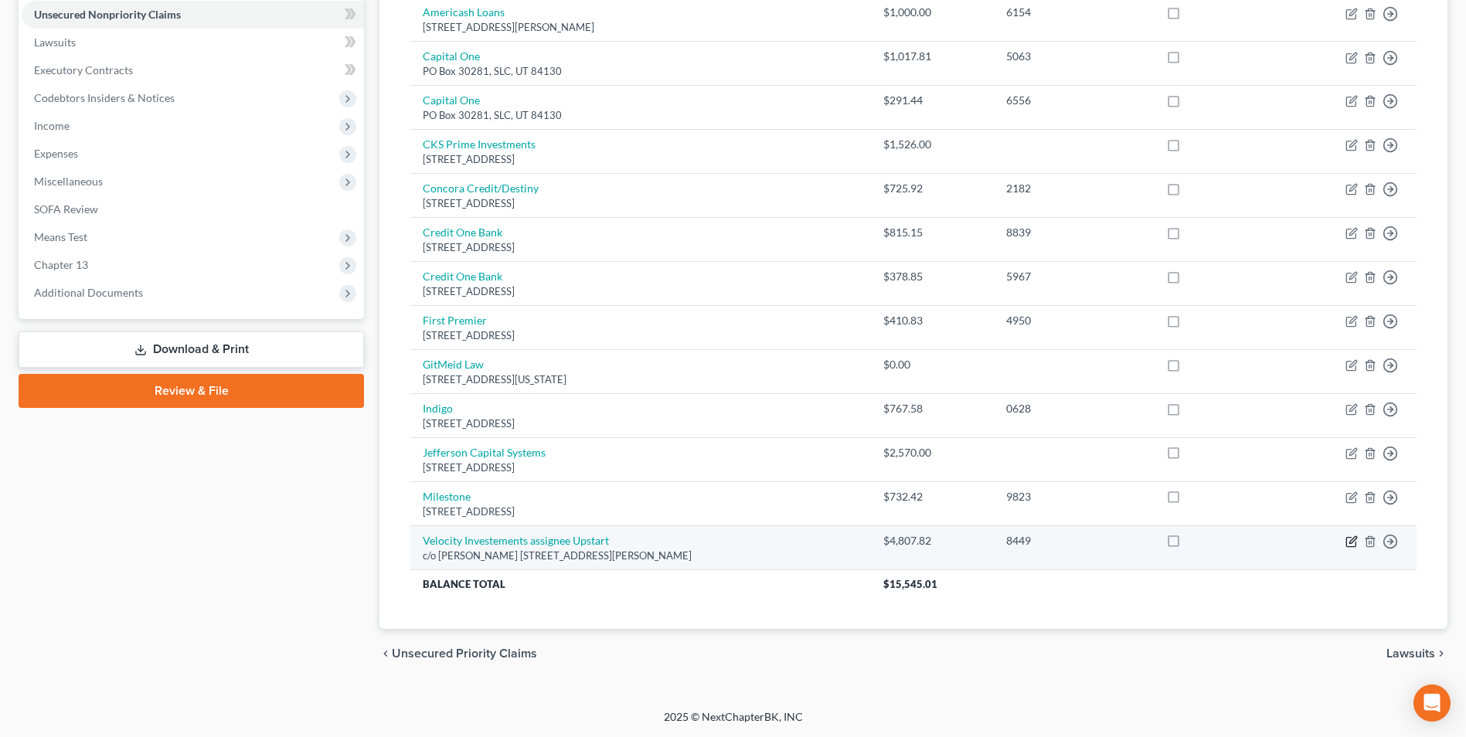
click at [1351, 540] on icon "button" at bounding box center [1352, 542] width 12 height 12
select select "10"
select select "14"
select select "0"
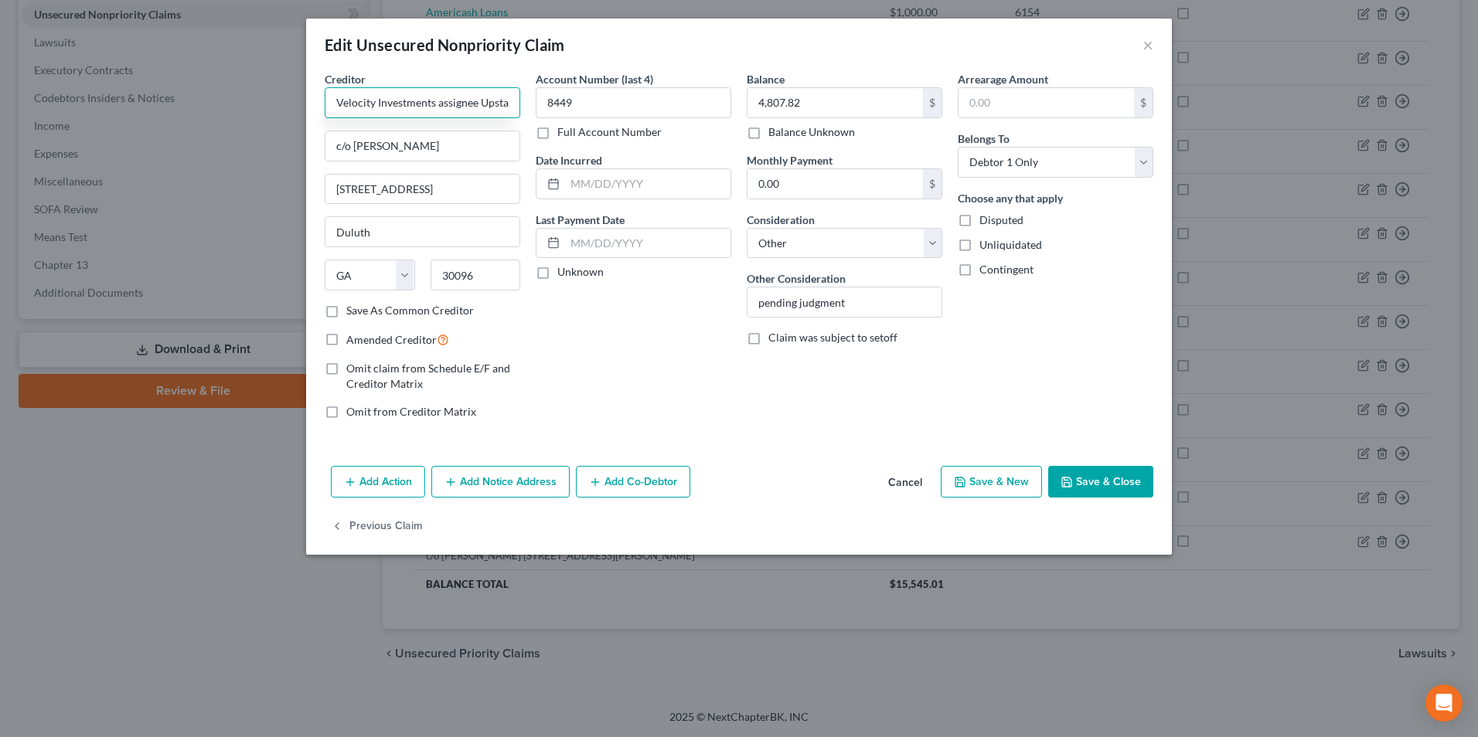
type input "Velocity Investments assignee Upstart"
click at [1091, 478] on button "Save & Close" at bounding box center [1100, 482] width 105 height 32
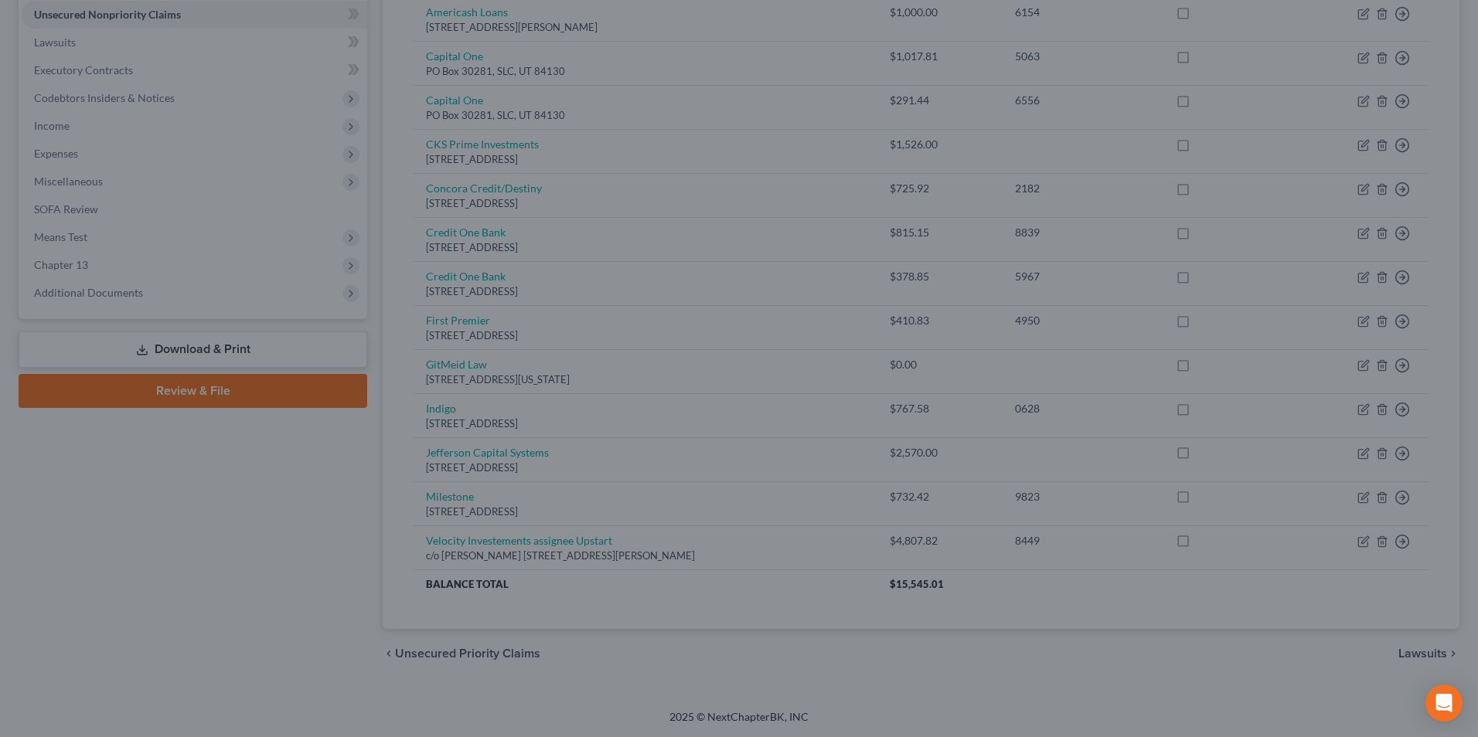
type input "0"
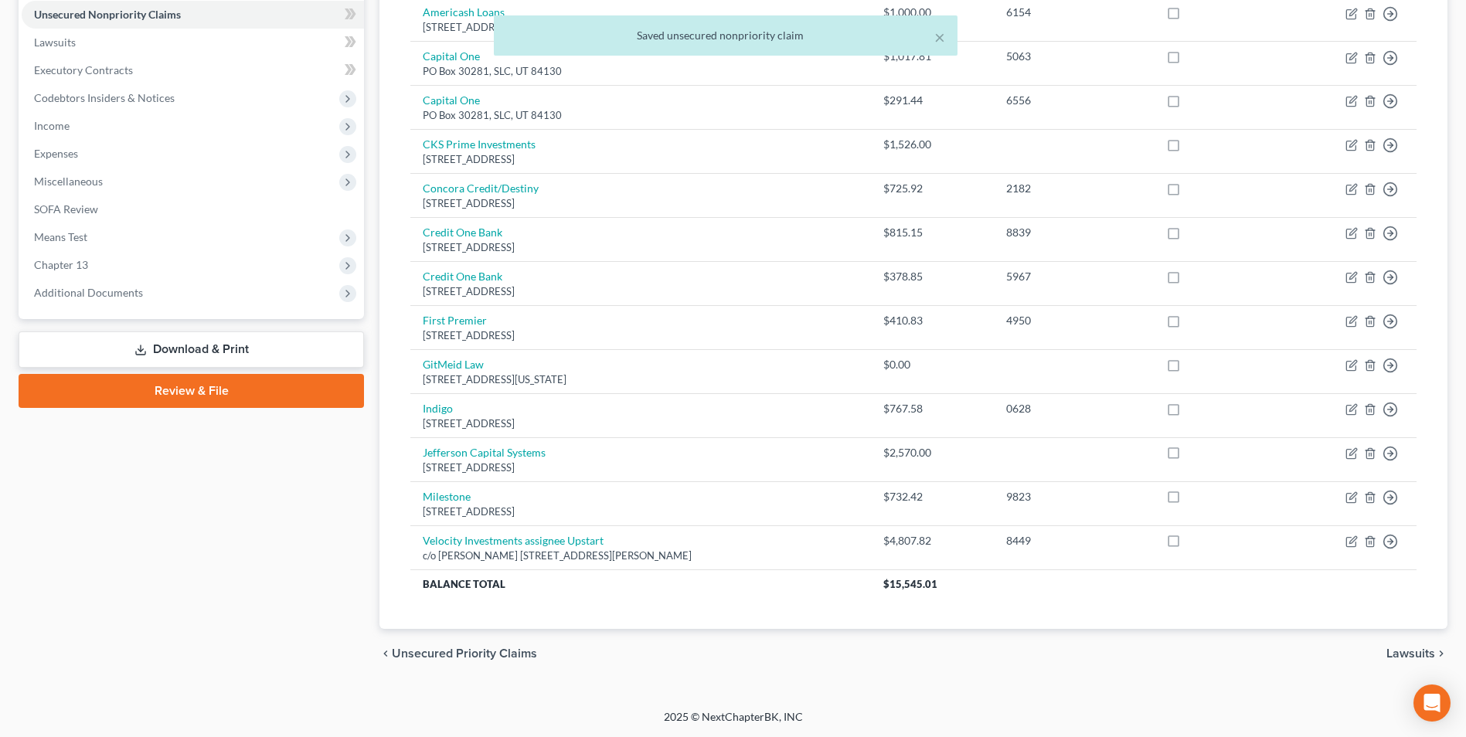
click at [169, 337] on link "Download & Print" at bounding box center [192, 350] width 346 height 36
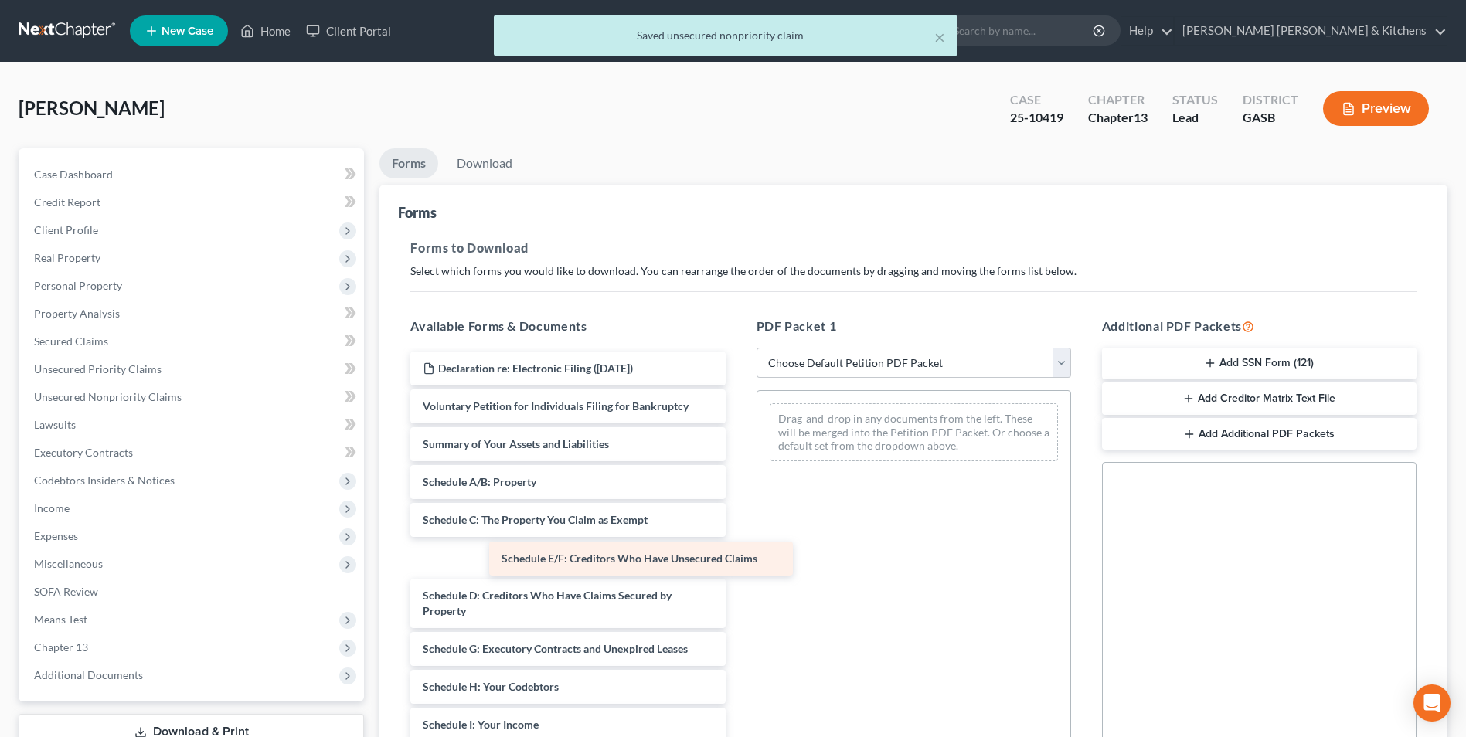
drag, startPoint x: 641, startPoint y: 615, endPoint x: 916, endPoint y: 396, distance: 351.5
click at [737, 396] on div "Schedule E/F: Creditors Who Have Unsecured Claims Declaration re: Electronic Fi…" at bounding box center [567, 714] width 339 height 724
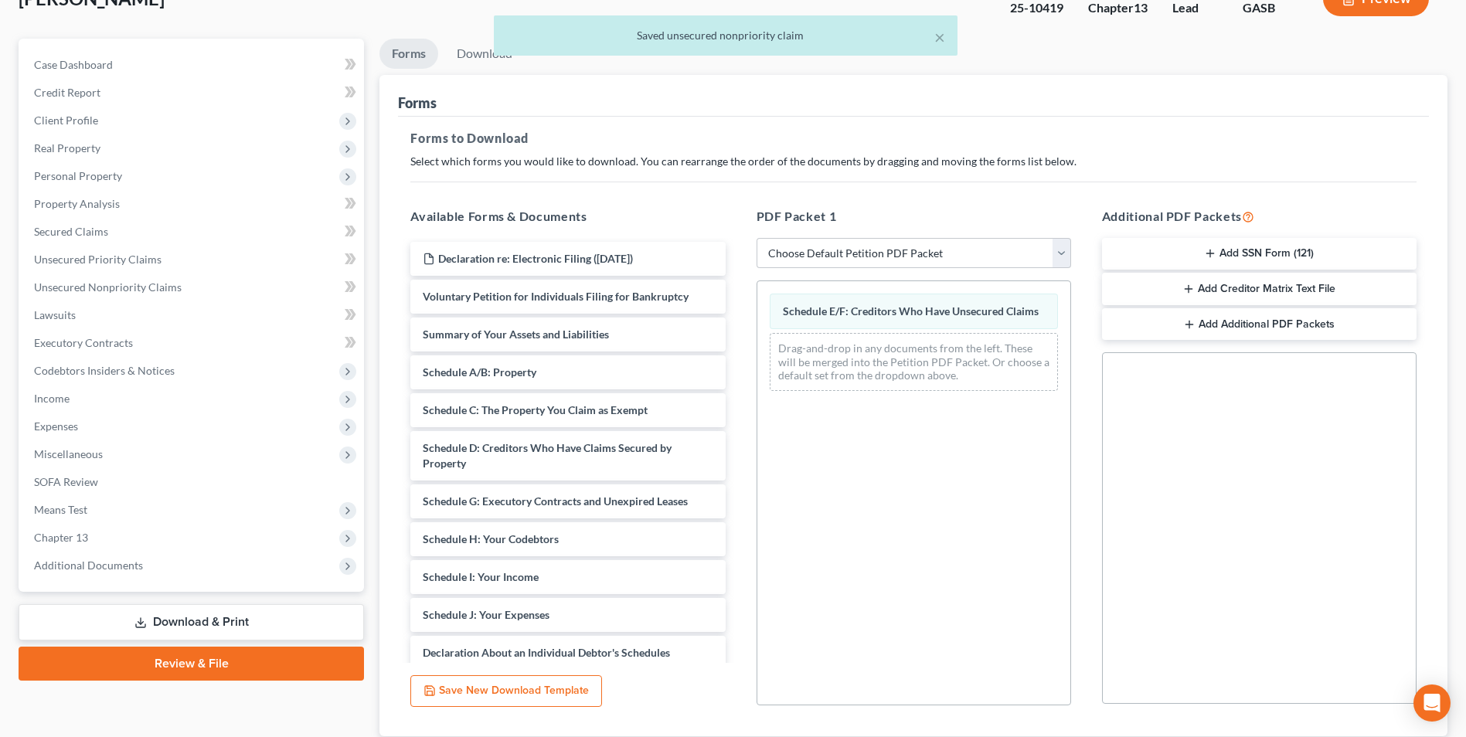
scroll to position [217, 0]
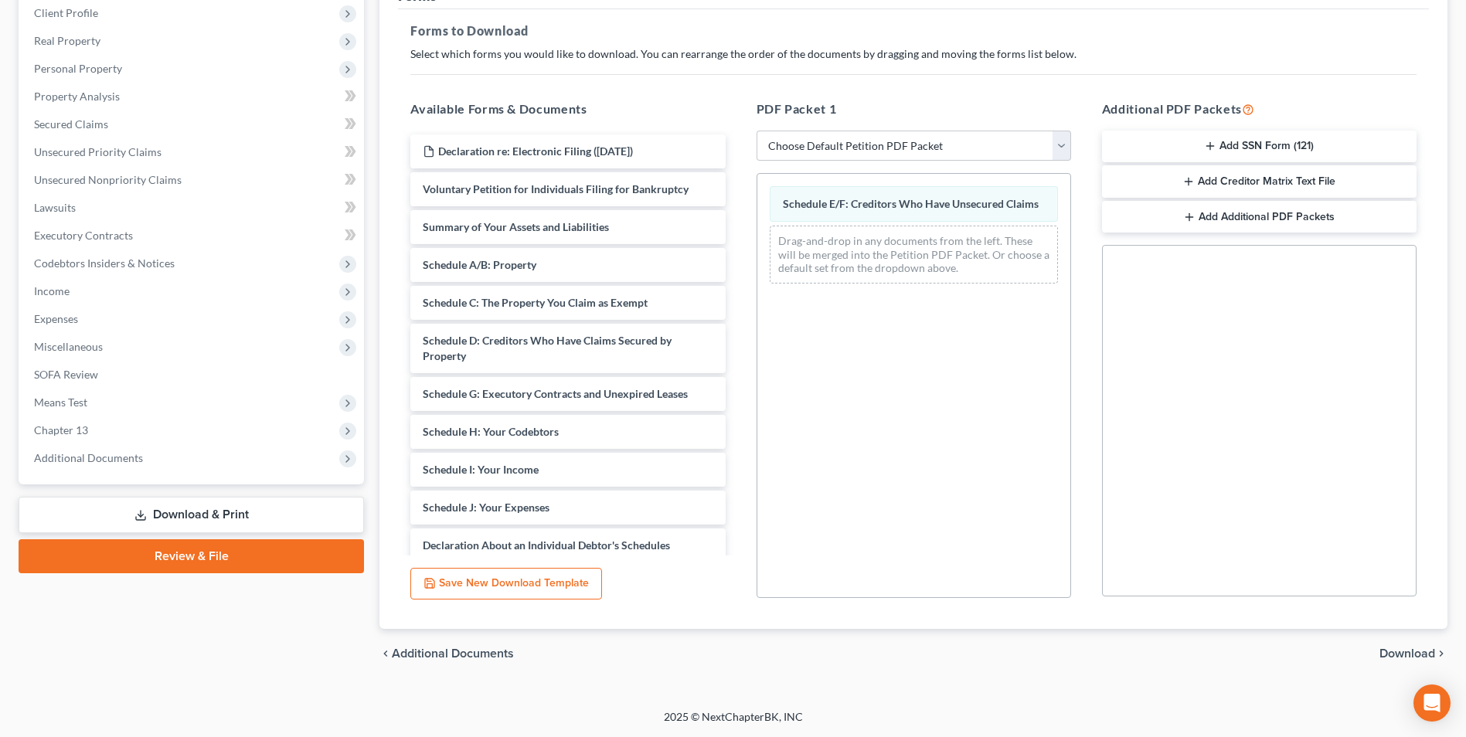
click at [1396, 656] on span "Download" at bounding box center [1408, 654] width 56 height 12
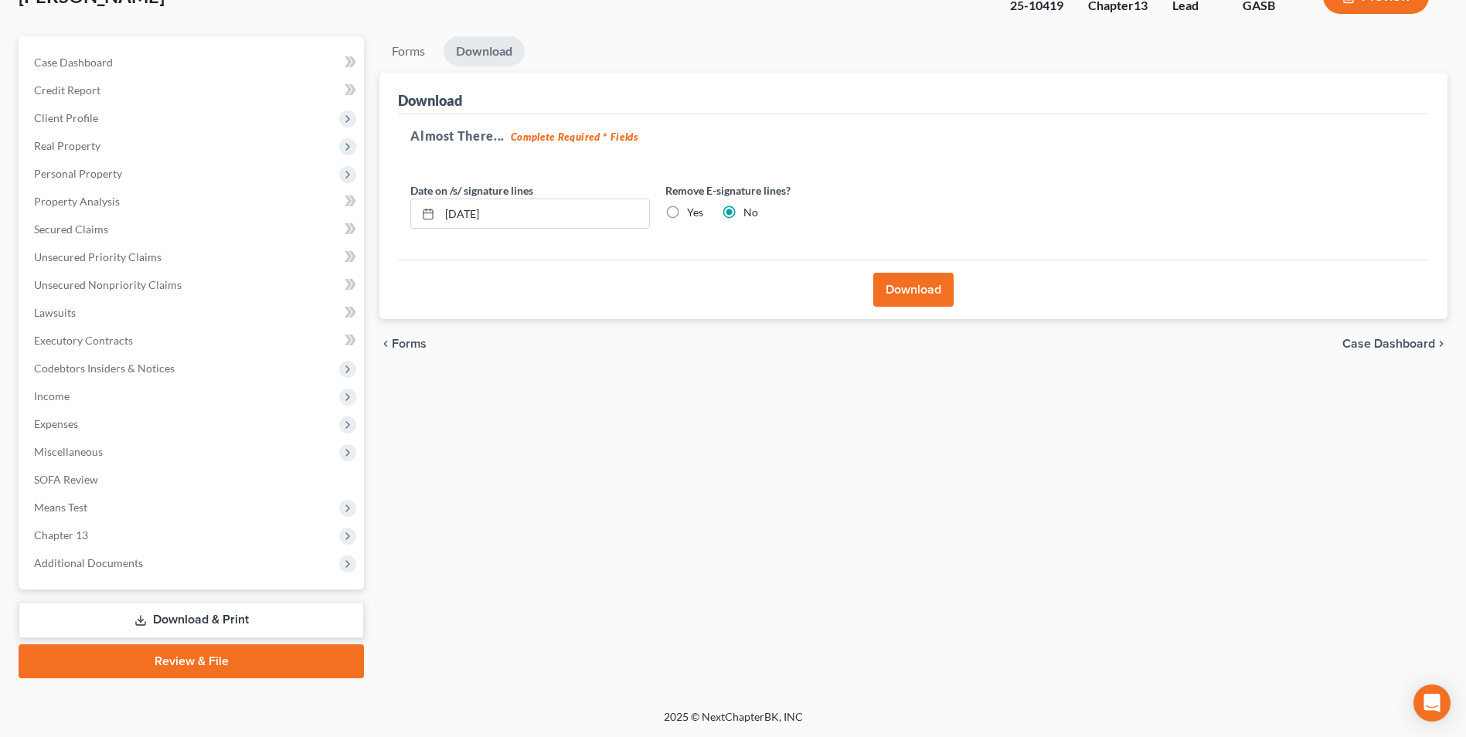
scroll to position [112, 0]
click at [907, 281] on button "Download" at bounding box center [913, 290] width 80 height 34
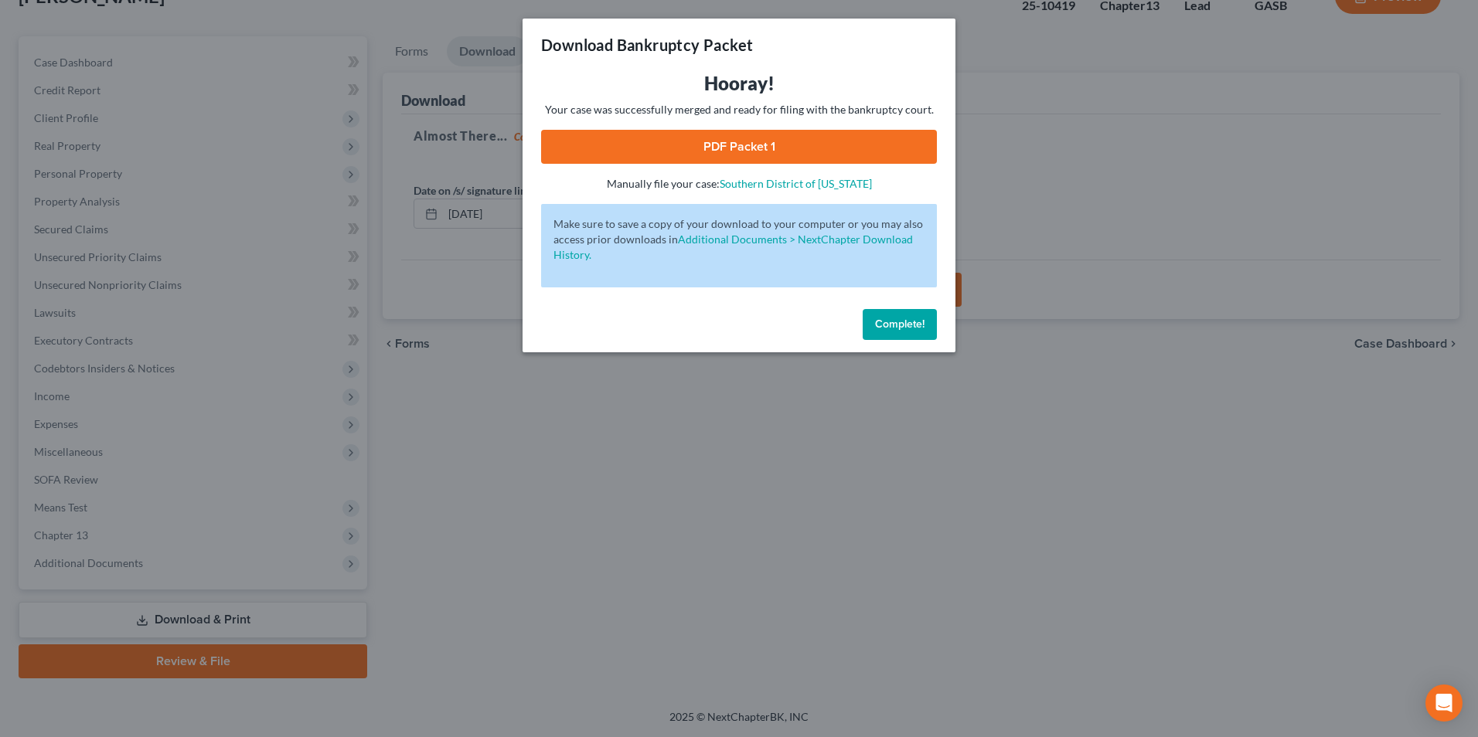
click at [799, 158] on link "PDF Packet 1" at bounding box center [739, 147] width 396 height 34
click at [577, 549] on div "Download Bankruptcy Packet Hooray! Your case was successfully merged and ready …" at bounding box center [739, 368] width 1478 height 737
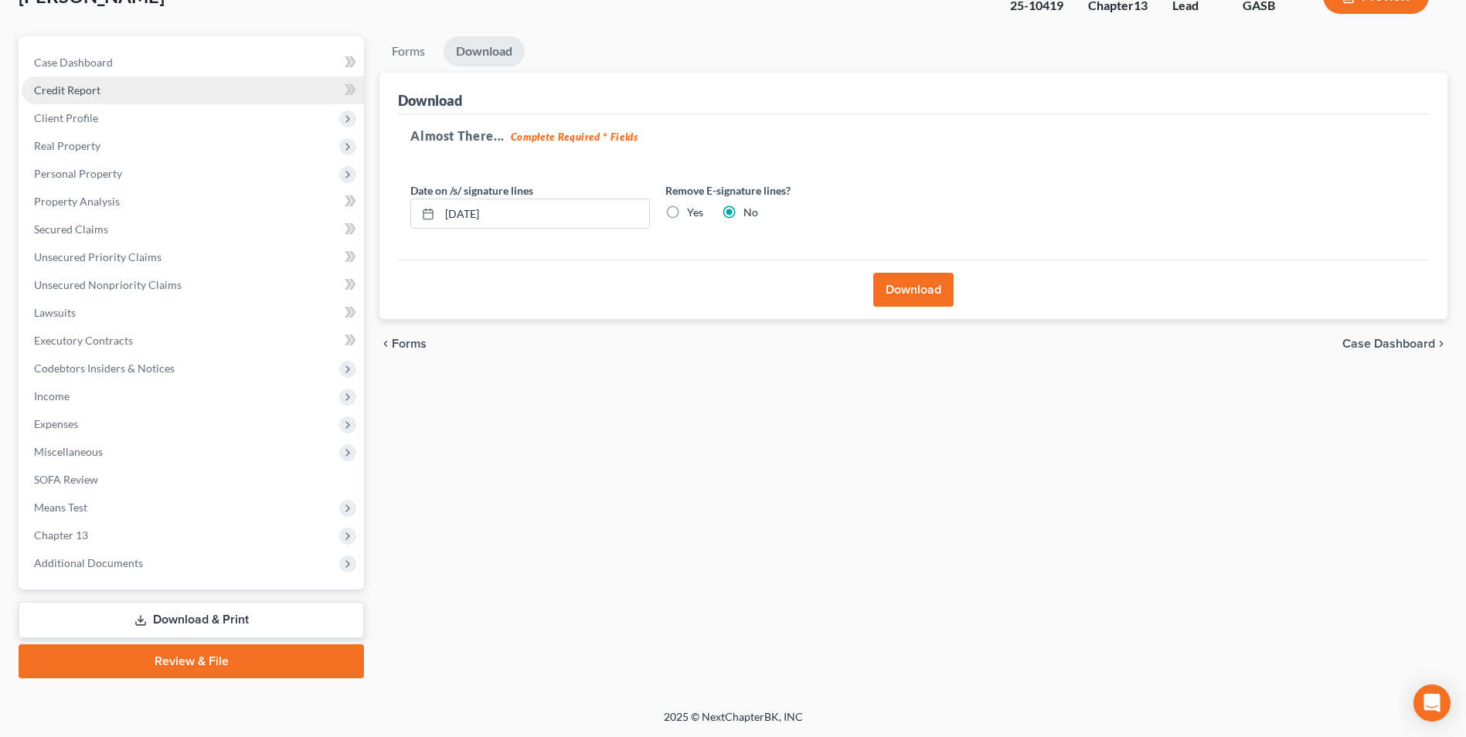
scroll to position [0, 0]
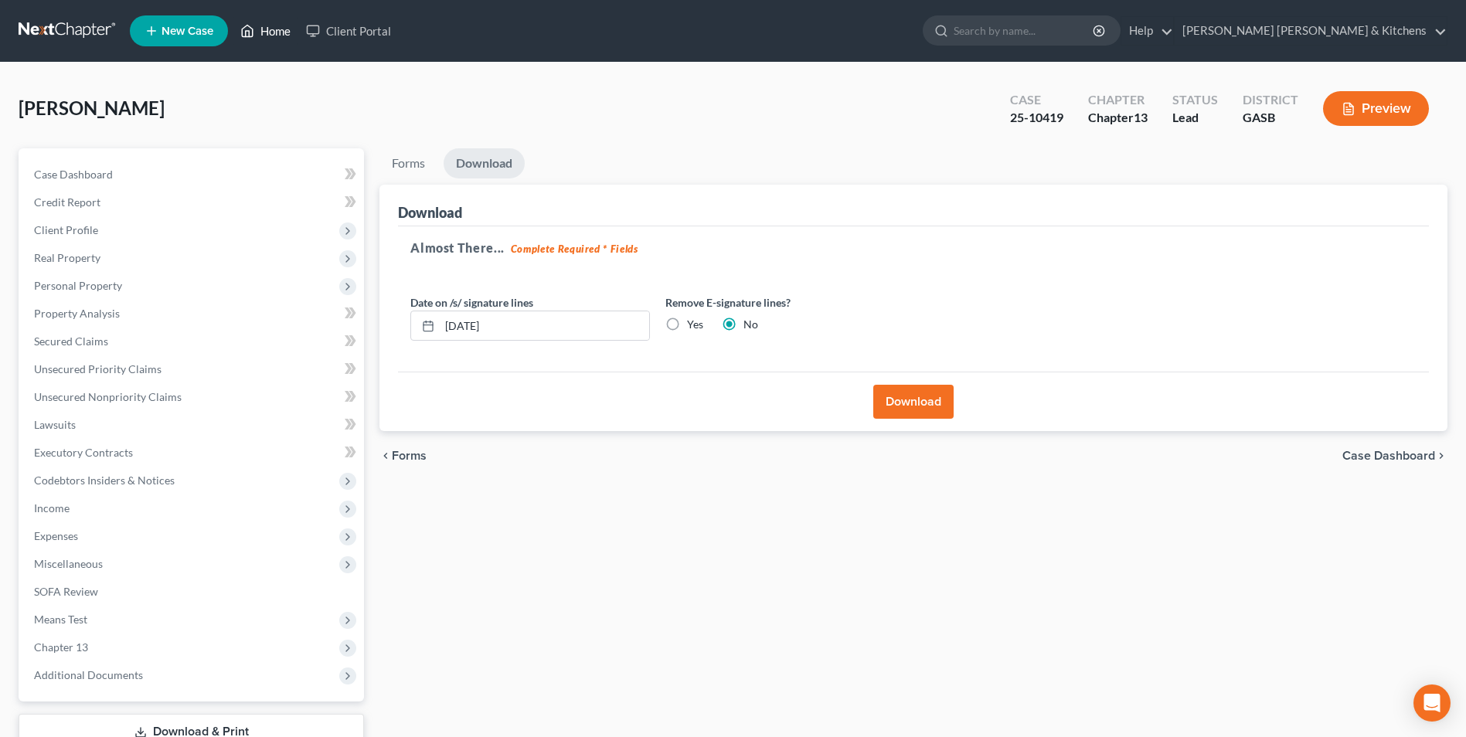
drag, startPoint x: 256, startPoint y: 33, endPoint x: 286, endPoint y: 73, distance: 50.2
click at [256, 33] on link "Home" at bounding box center [266, 31] width 66 height 28
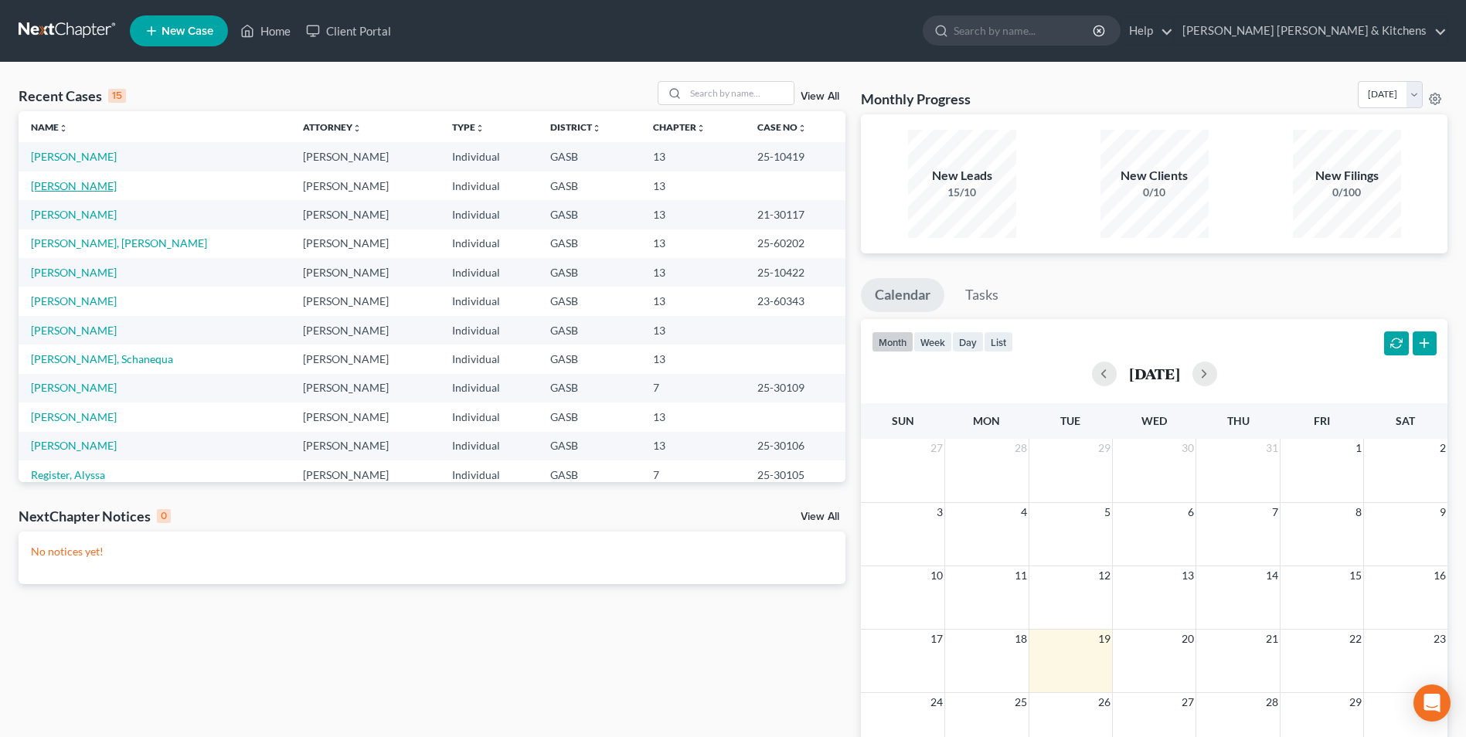
click at [48, 181] on link "[PERSON_NAME]" at bounding box center [74, 185] width 86 height 13
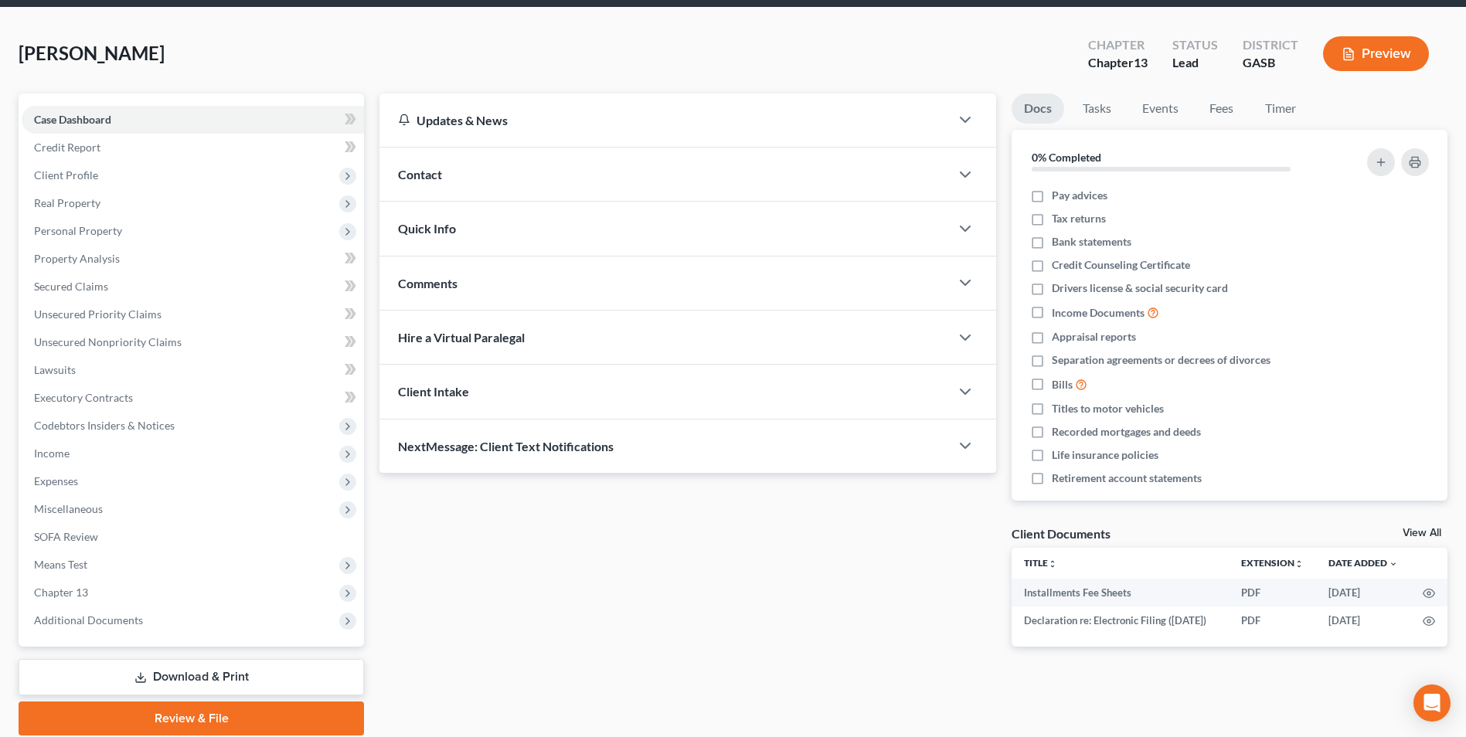
scroll to position [112, 0]
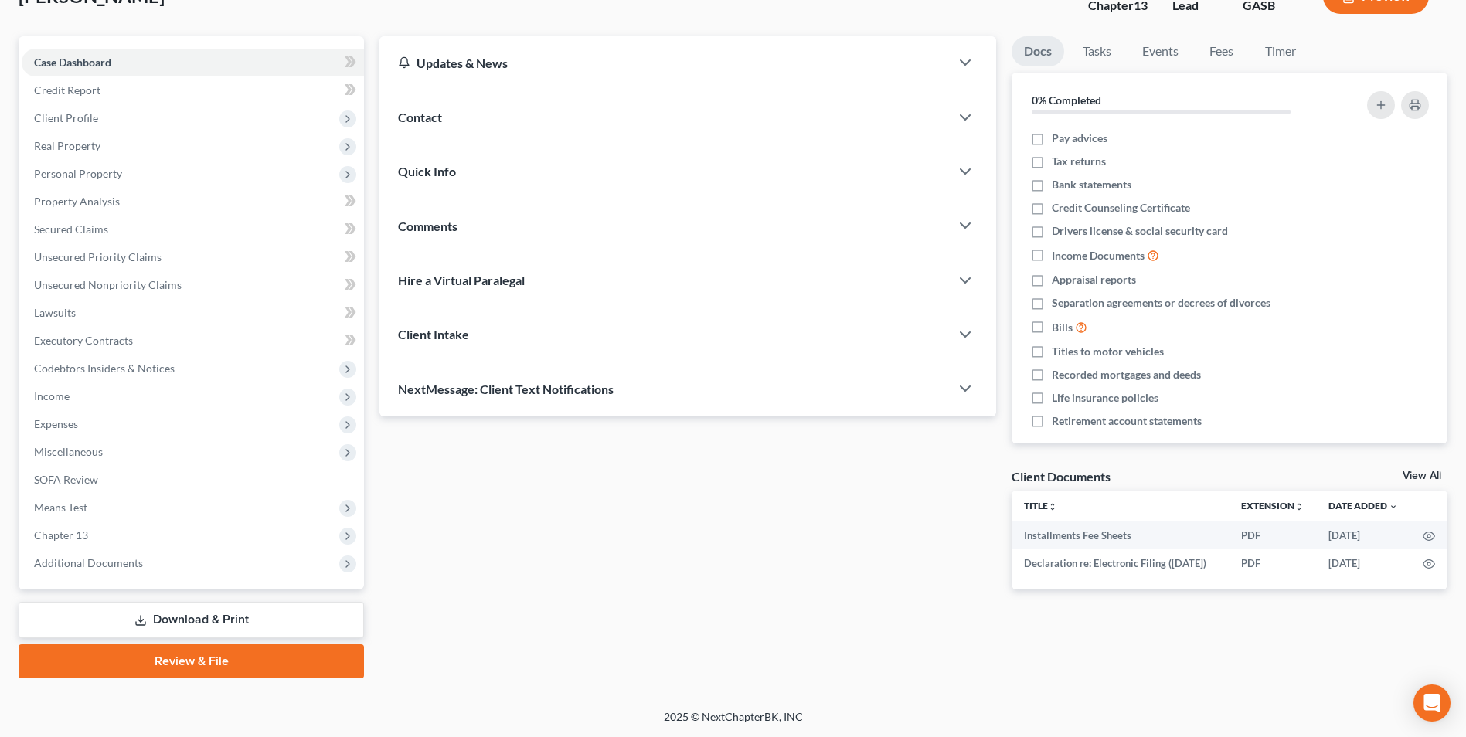
click at [175, 616] on link "Download & Print" at bounding box center [192, 620] width 346 height 36
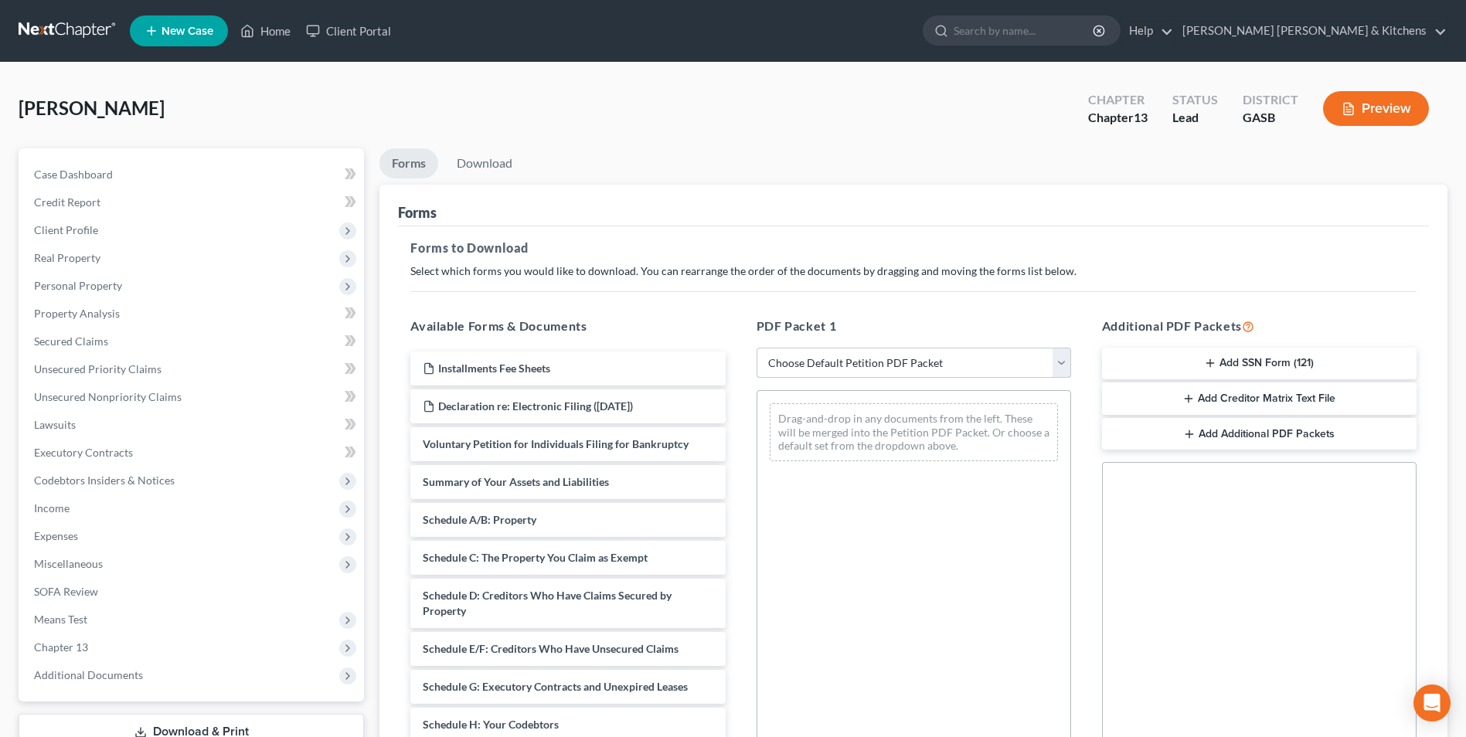
click at [881, 360] on select "Choose Default Petition PDF Packet Complete Bankruptcy Petition (all forms and …" at bounding box center [914, 363] width 315 height 31
select select "0"
click at [757, 348] on select "Choose Default Petition PDF Packet Complete Bankruptcy Petition (all forms and …" at bounding box center [914, 363] width 315 height 31
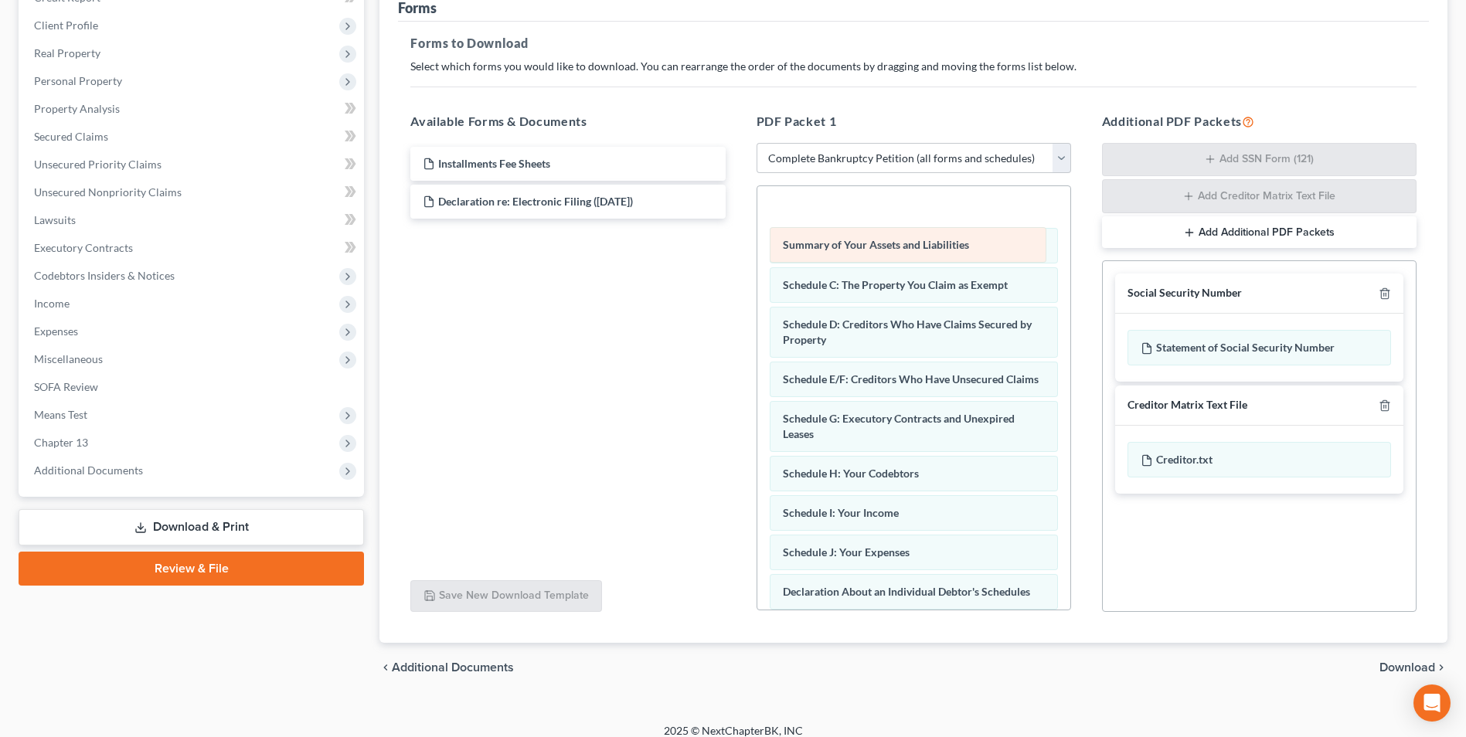
scroll to position [26, 0]
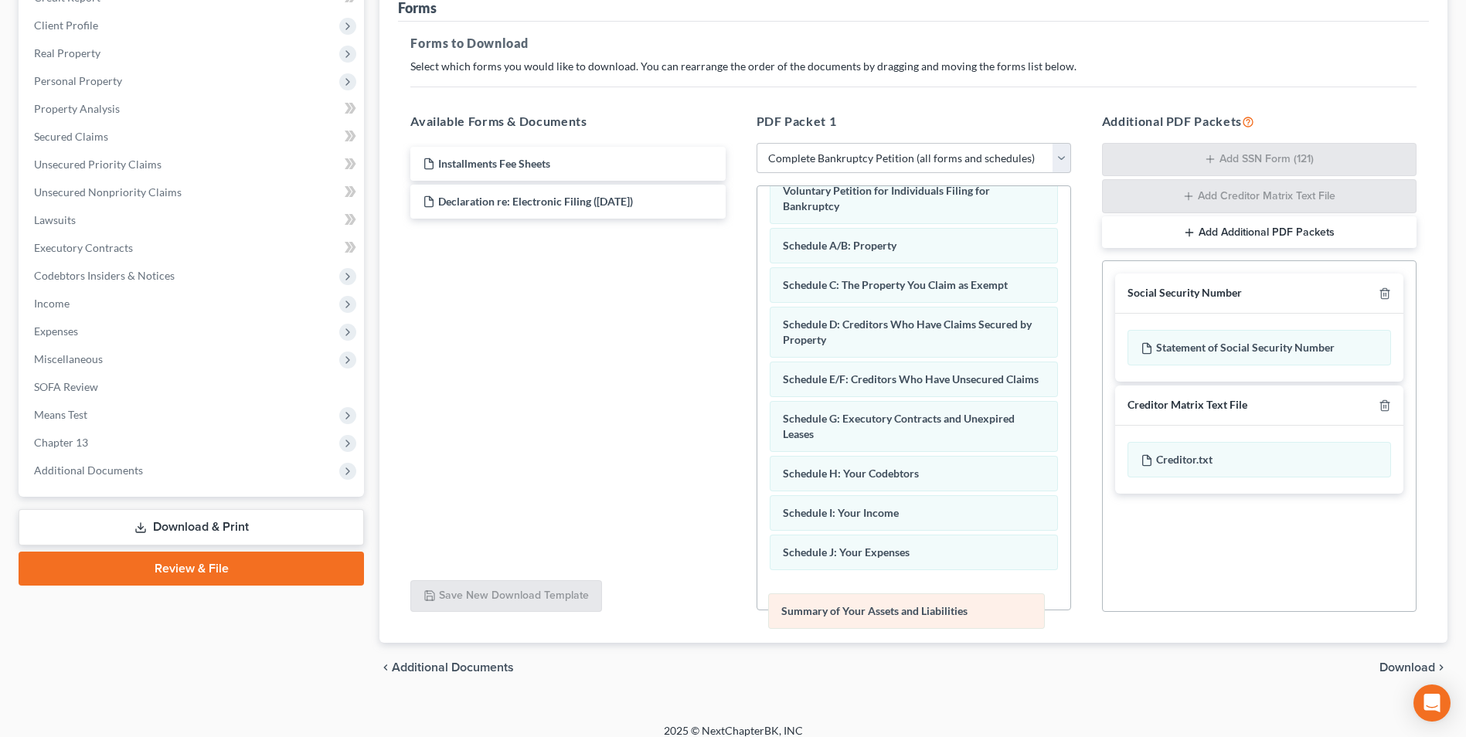
drag, startPoint x: 960, startPoint y: 207, endPoint x: 958, endPoint y: 612, distance: 405.0
click at [958, 612] on div "Summary of Your Assets and Liabilities Voluntary Petition for Individuals Filin…" at bounding box center [914, 584] width 313 height 846
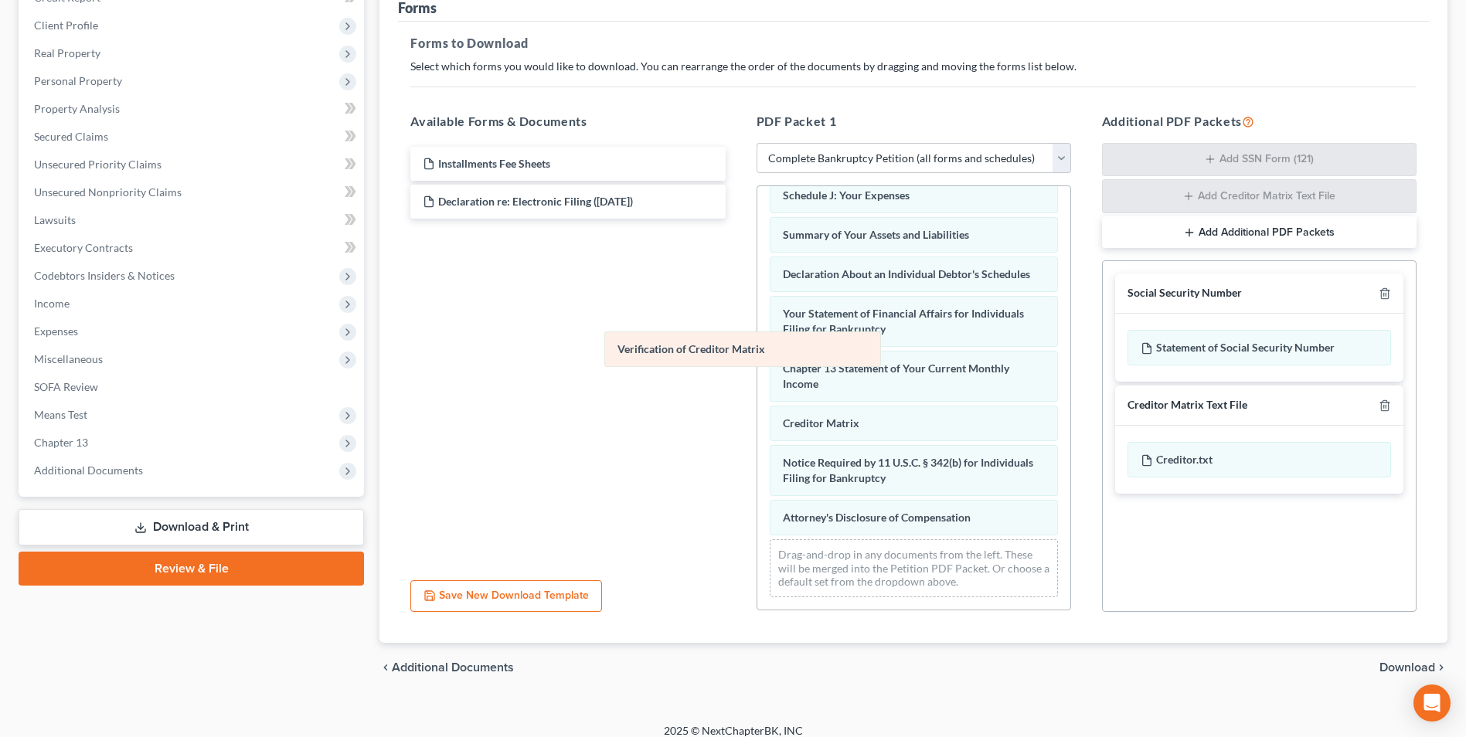
scroll to position [398, 0]
drag, startPoint x: 834, startPoint y: 425, endPoint x: 541, endPoint y: 249, distance: 341.9
click at [758, 251] on div "Verification of Creditor Matrix Voluntary Petition for Individuals Filing for B…" at bounding box center [914, 207] width 313 height 806
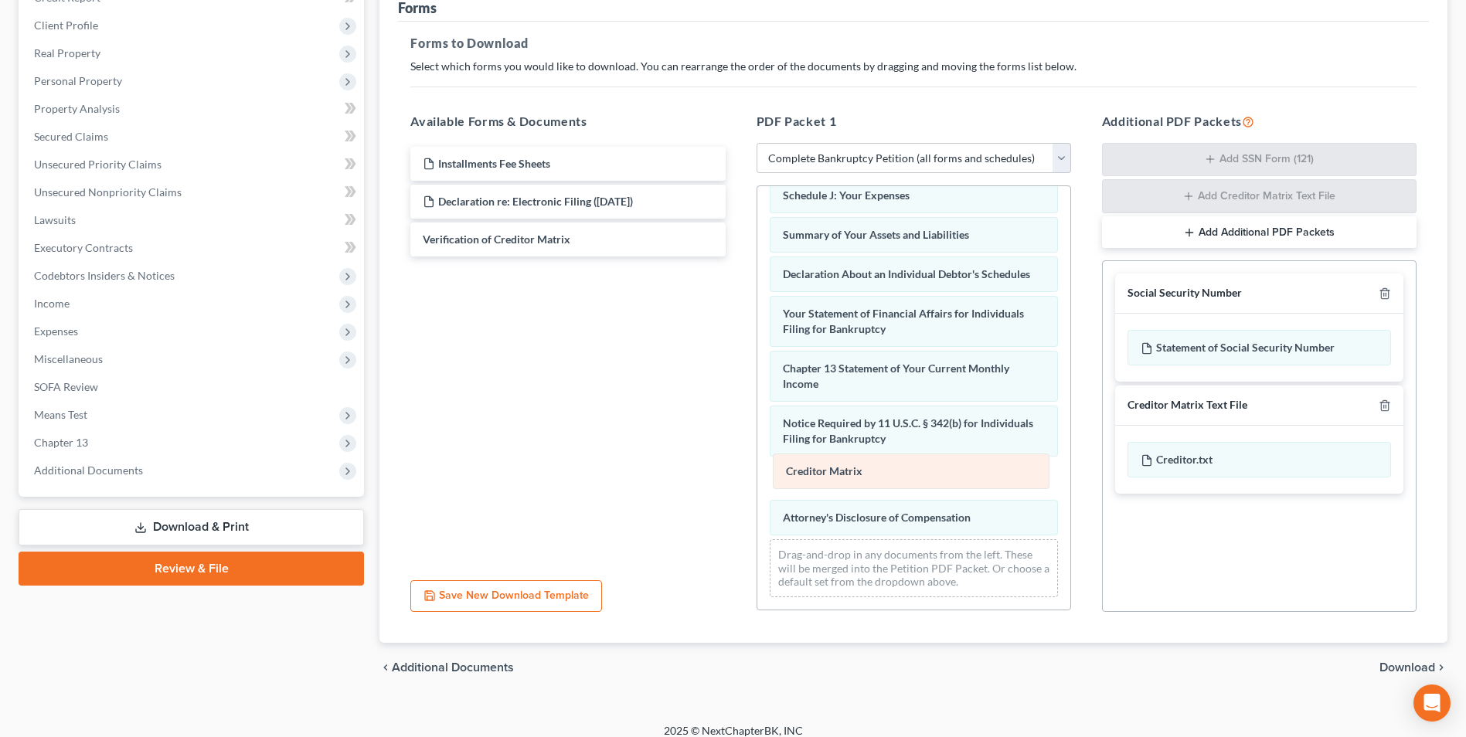
drag, startPoint x: 807, startPoint y: 426, endPoint x: 812, endPoint y: 492, distance: 65.9
click at [812, 492] on div "Creditor Matrix Voluntary Petition for Individuals Filing for Bankruptcy Schedu…" at bounding box center [914, 207] width 313 height 806
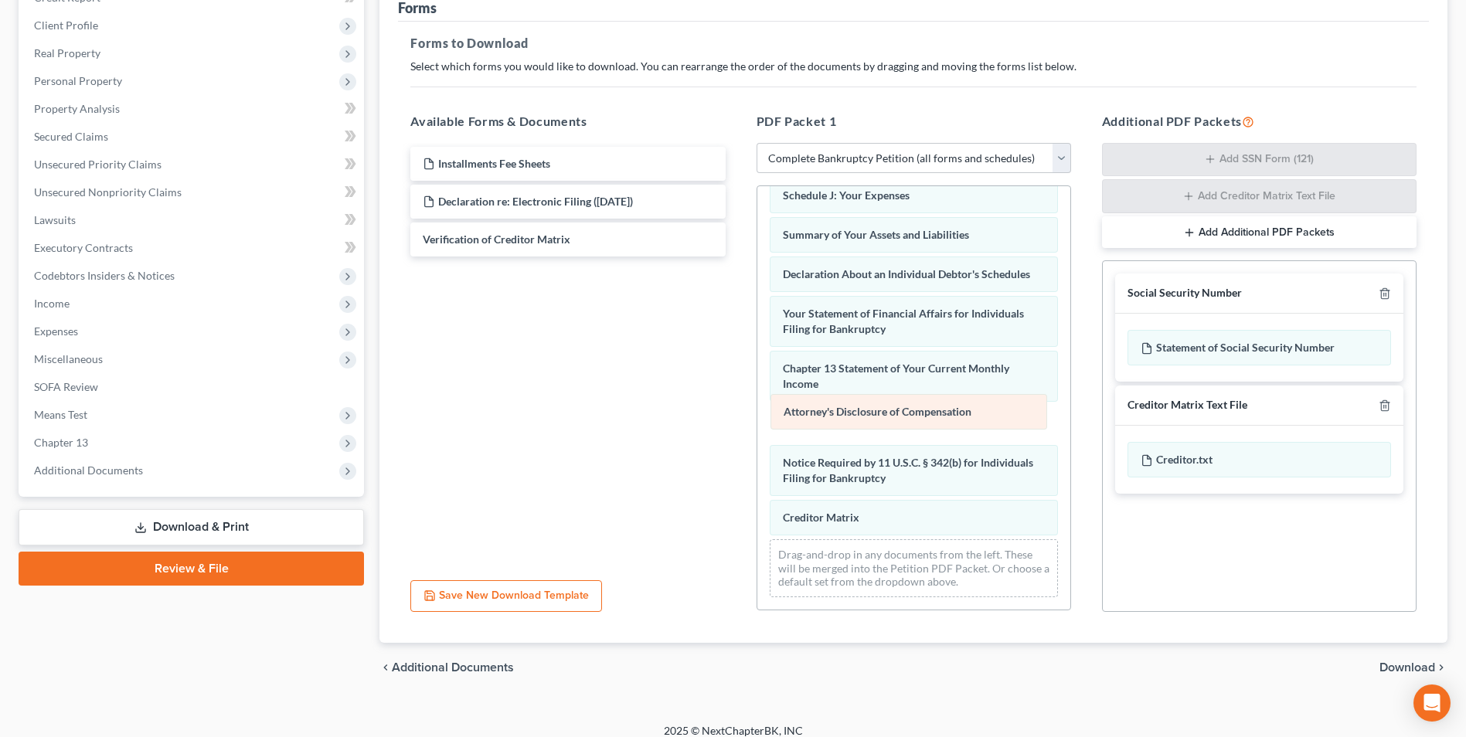
drag, startPoint x: 815, startPoint y: 523, endPoint x: 815, endPoint y: 416, distance: 106.7
click at [815, 416] on div "Attorney's Disclosure of Compensation Voluntary Petition for Individuals Filing…" at bounding box center [914, 207] width 313 height 806
click at [949, 683] on div "chevron_left Additional Documents Download chevron_right" at bounding box center [914, 667] width 1068 height 49
click at [1406, 665] on span "Download" at bounding box center [1408, 668] width 56 height 12
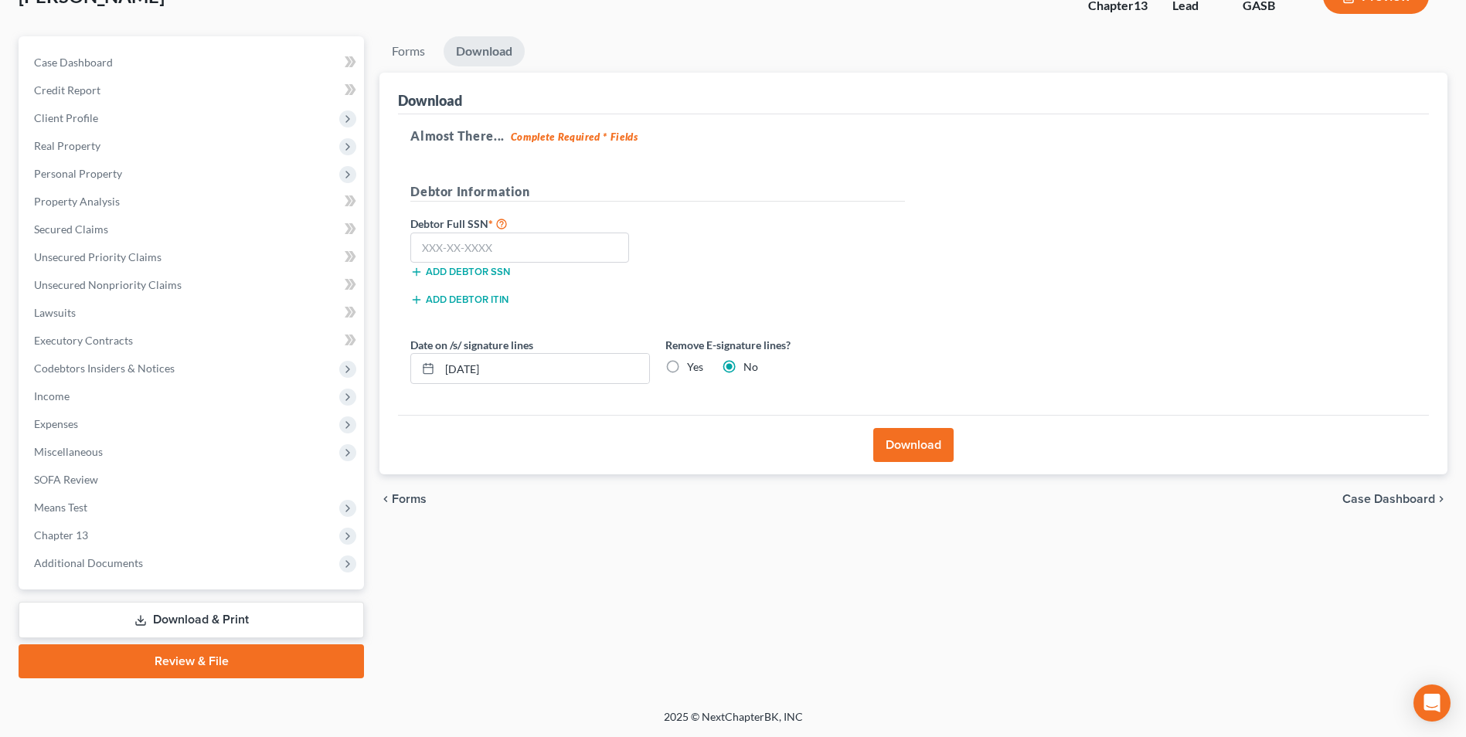
scroll to position [112, 0]
click at [525, 244] on input "text" at bounding box center [519, 248] width 219 height 31
type input "254-23-7036"
click at [928, 450] on button "Download" at bounding box center [913, 445] width 80 height 34
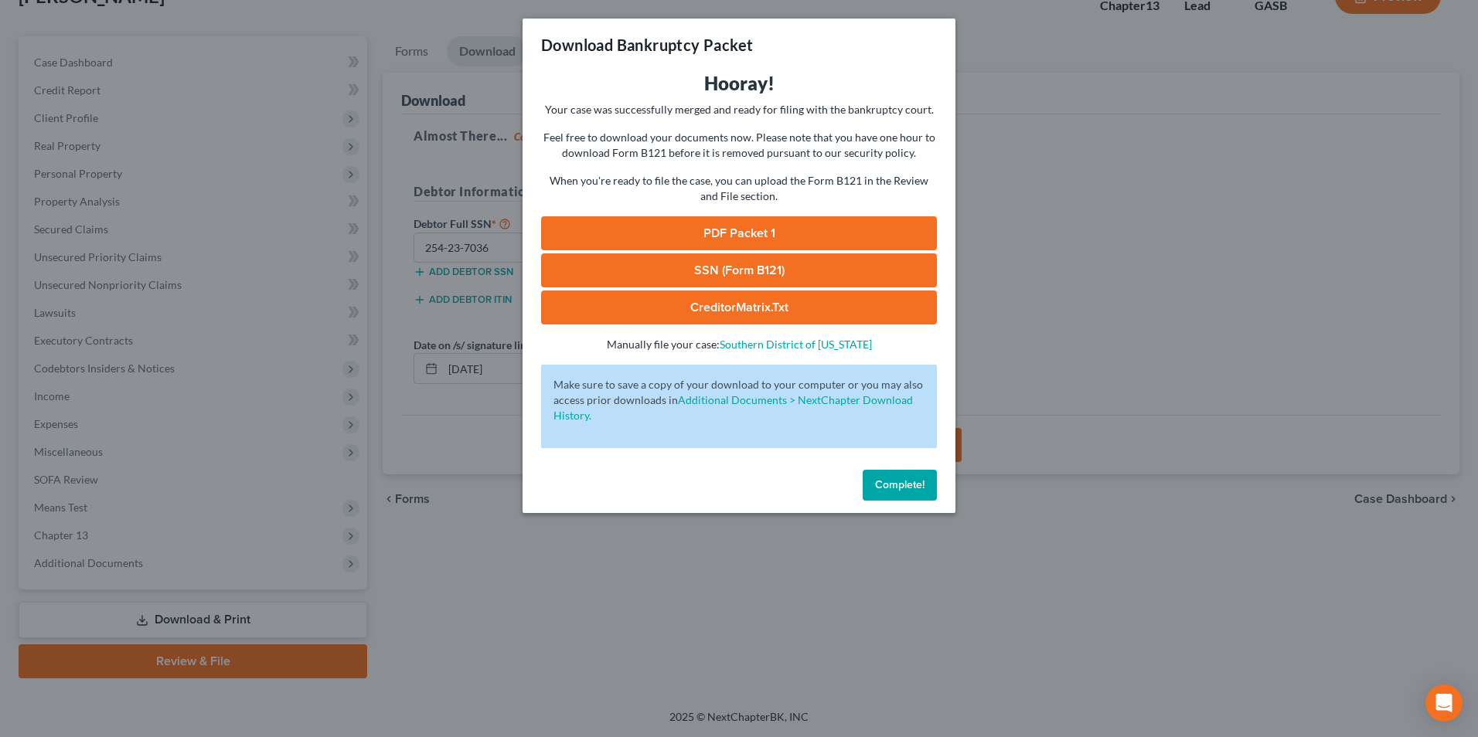
click at [769, 262] on link "SSN (Form B121)" at bounding box center [739, 271] width 396 height 34
drag, startPoint x: 697, startPoint y: 233, endPoint x: 717, endPoint y: 234, distance: 19.4
click at [697, 233] on link "PDF Packet 1" at bounding box center [739, 233] width 396 height 34
drag, startPoint x: 678, startPoint y: 302, endPoint x: 686, endPoint y: 310, distance: 10.9
click at [678, 302] on link "CreditorMatrix.txt" at bounding box center [739, 308] width 396 height 34
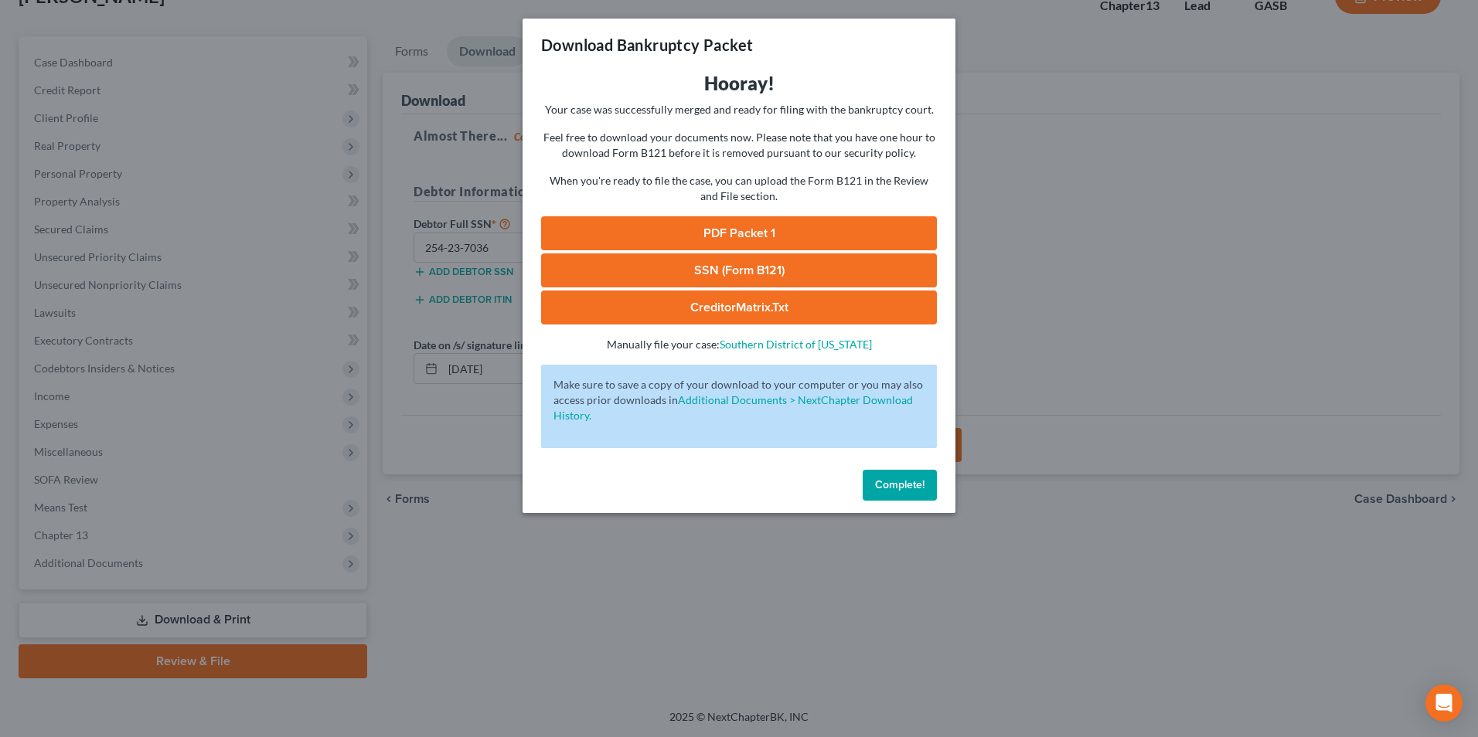
drag, startPoint x: 1277, startPoint y: 308, endPoint x: 1014, endPoint y: 194, distance: 286.3
click at [1274, 305] on div "Download Bankruptcy Packet Hooray! Your case was successfully merged and ready …" at bounding box center [739, 368] width 1478 height 737
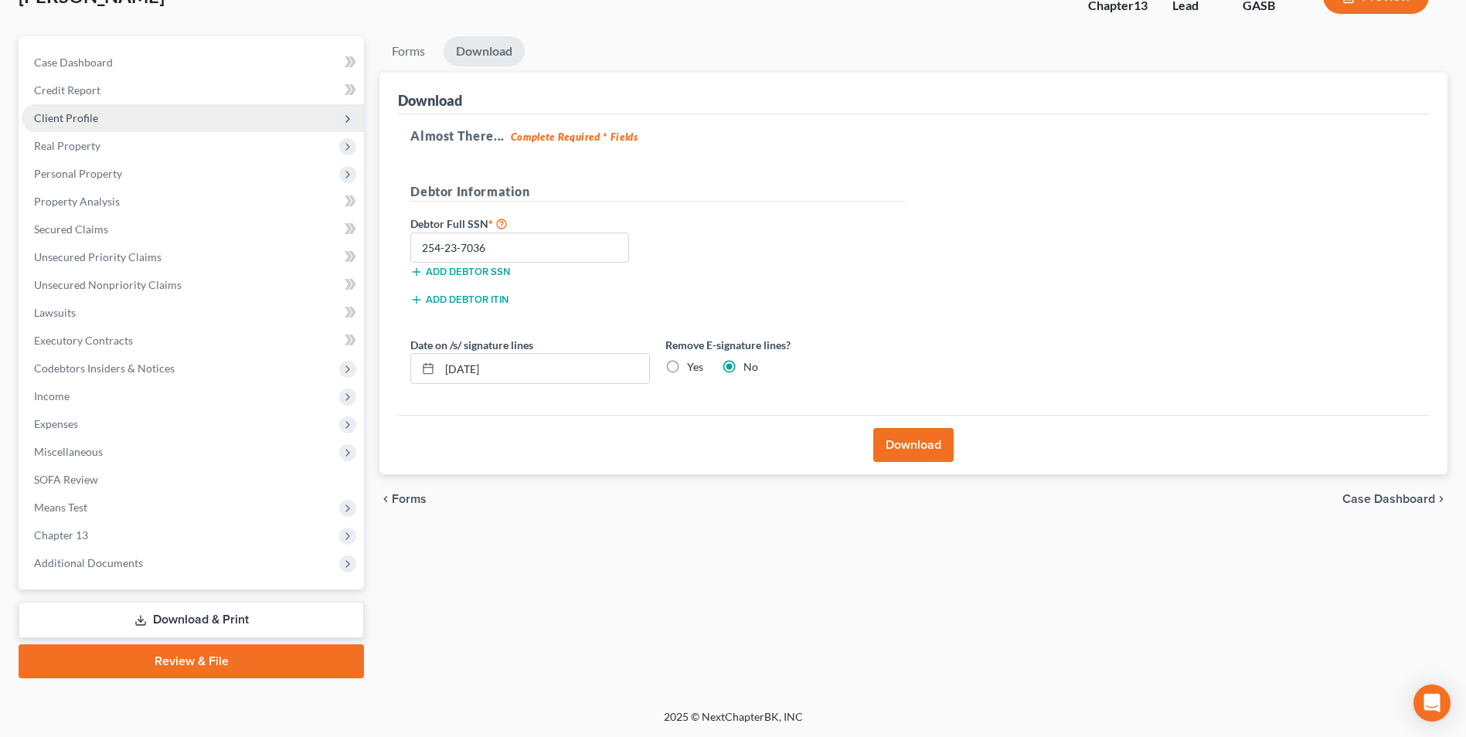
click at [45, 119] on span "Client Profile" at bounding box center [66, 117] width 64 height 13
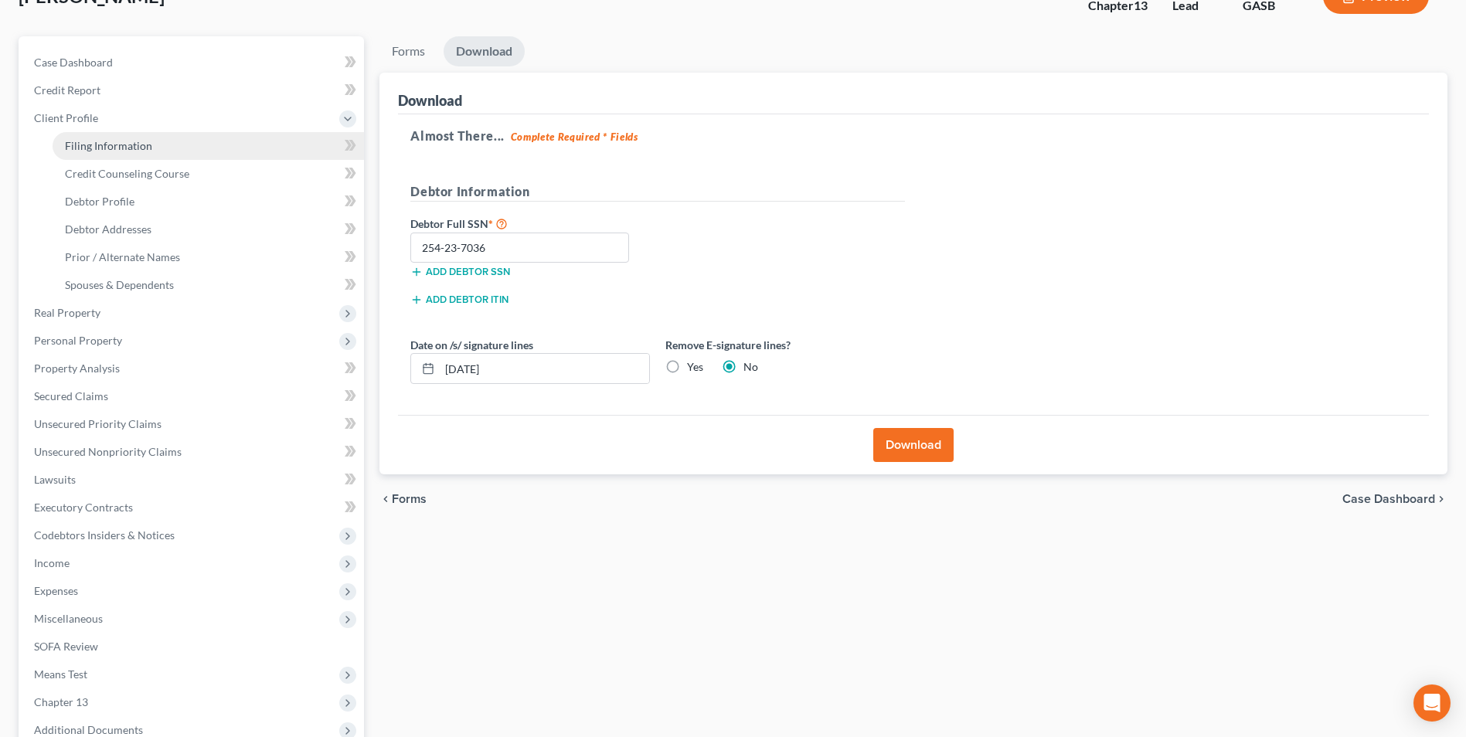
drag, startPoint x: 97, startPoint y: 147, endPoint x: 110, endPoint y: 153, distance: 14.5
click at [97, 147] on span "Filing Information" at bounding box center [108, 145] width 87 height 13
select select "1"
select select "0"
select select "3"
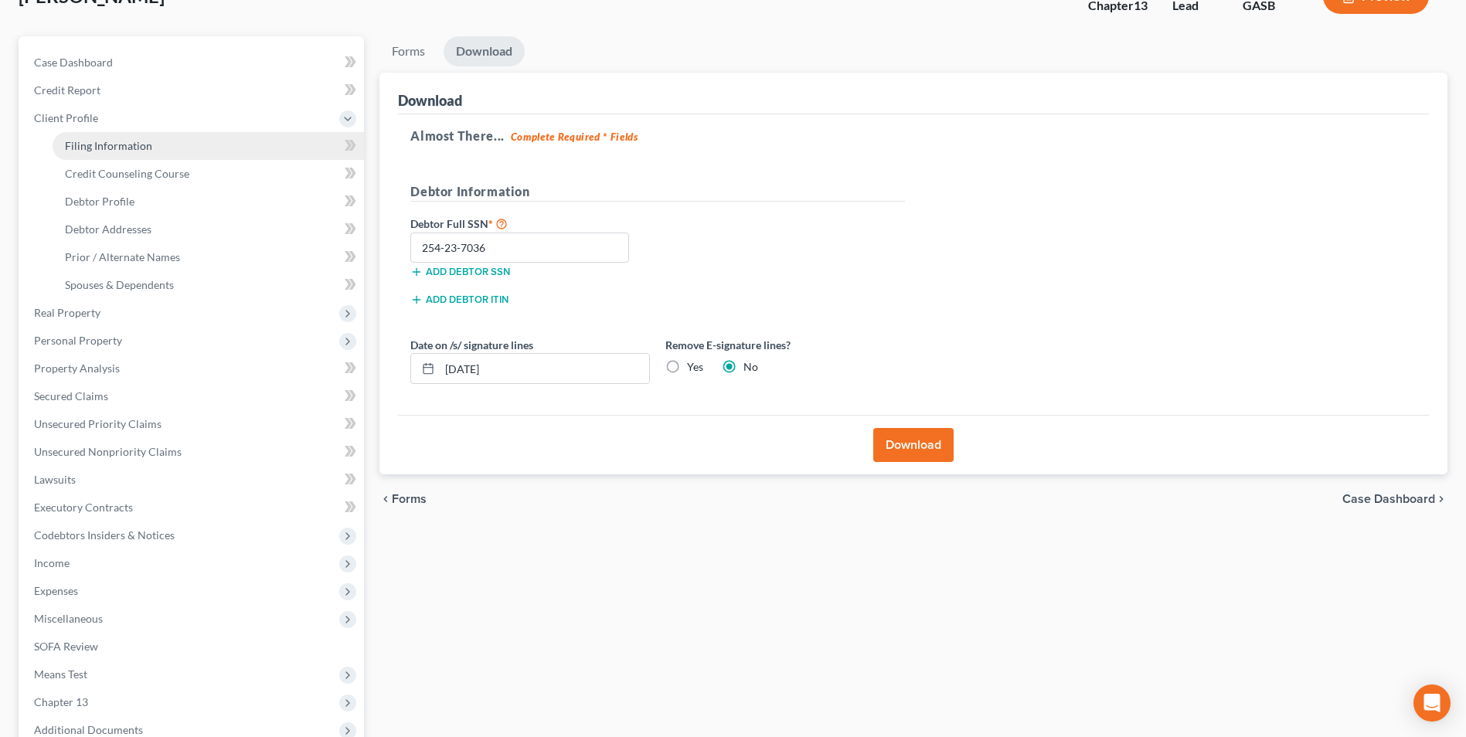
select select "10"
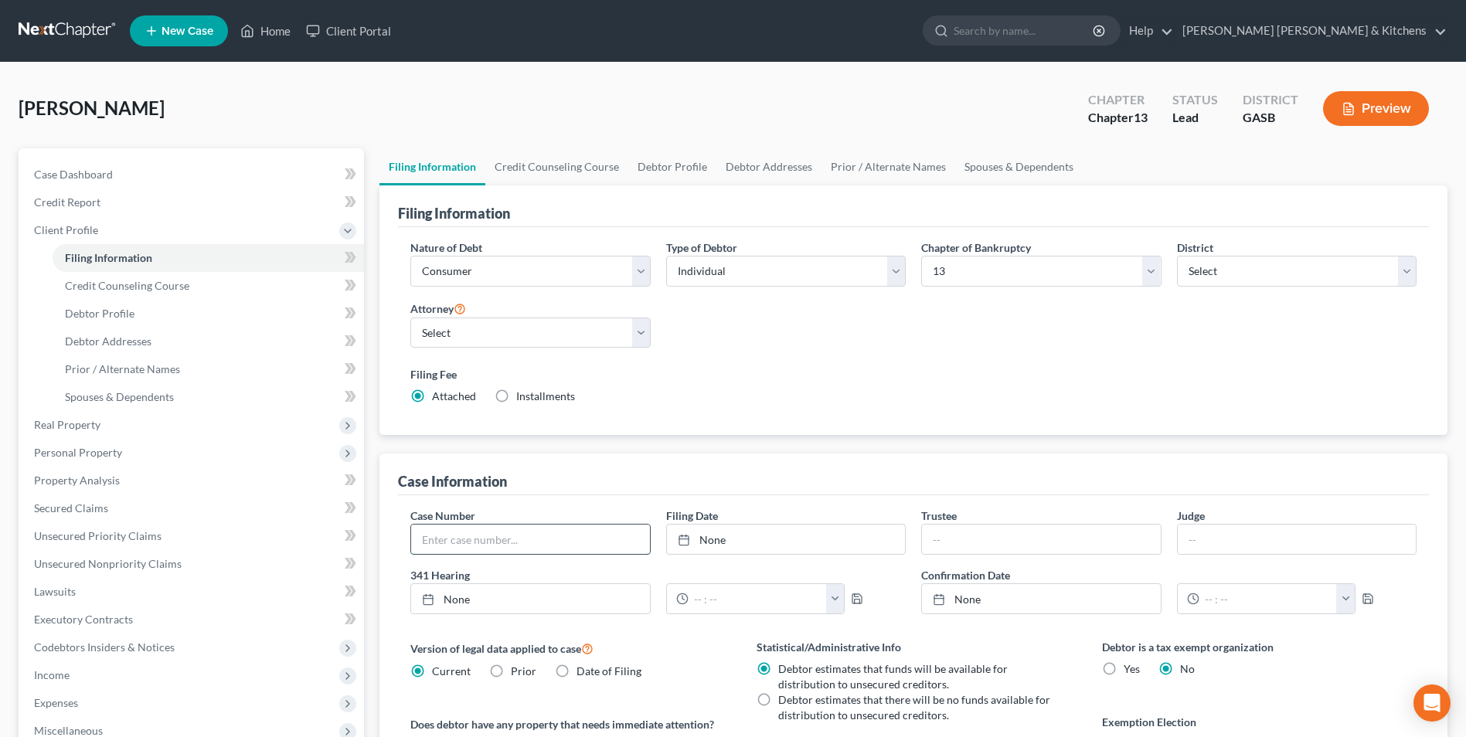
click at [459, 530] on input "text" at bounding box center [530, 539] width 238 height 29
type input "25-10579"
